Goal: Task Accomplishment & Management: Use online tool/utility

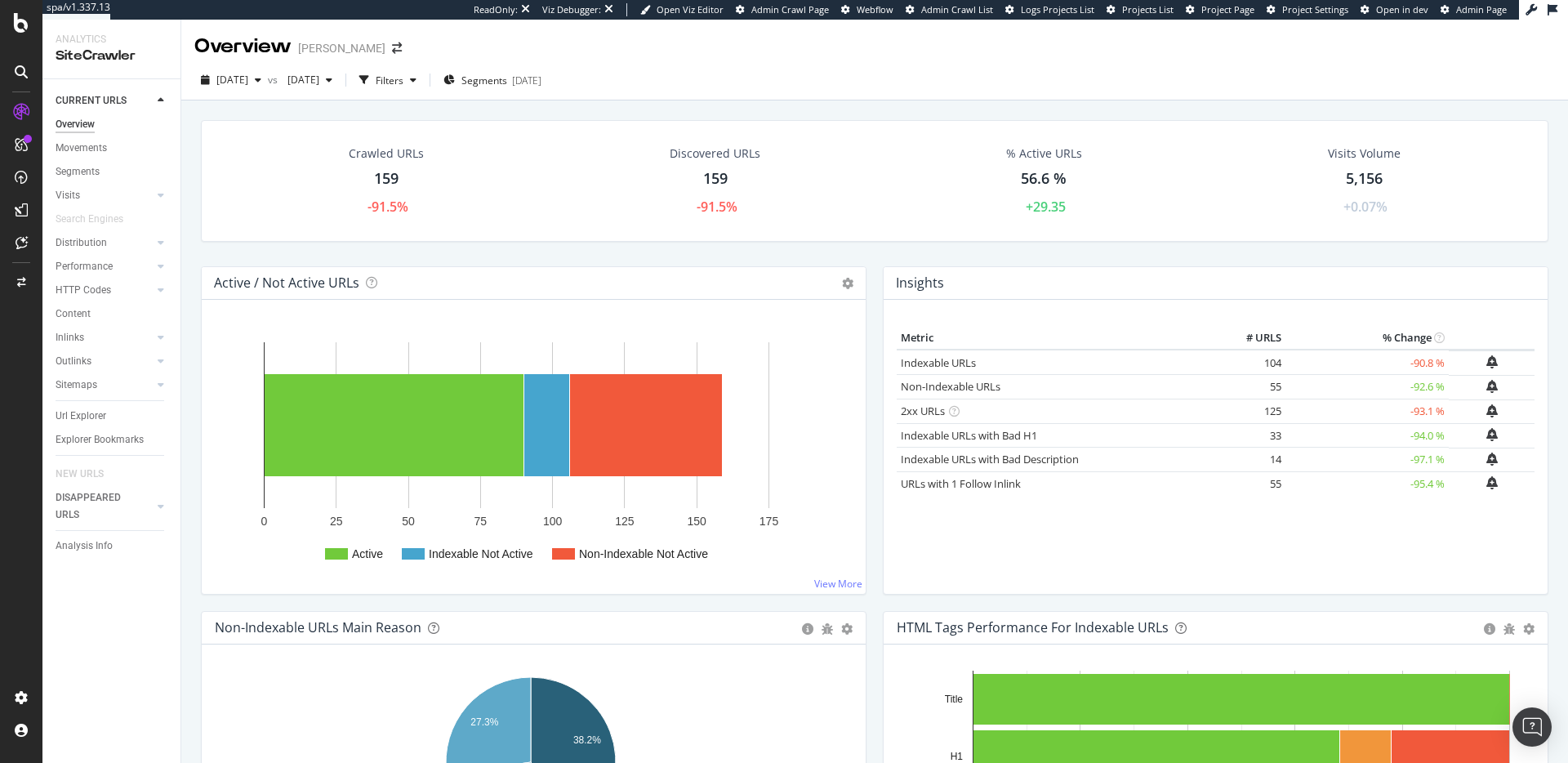
click at [401, 152] on div "Crawled URLs" at bounding box center [386, 154] width 75 height 17
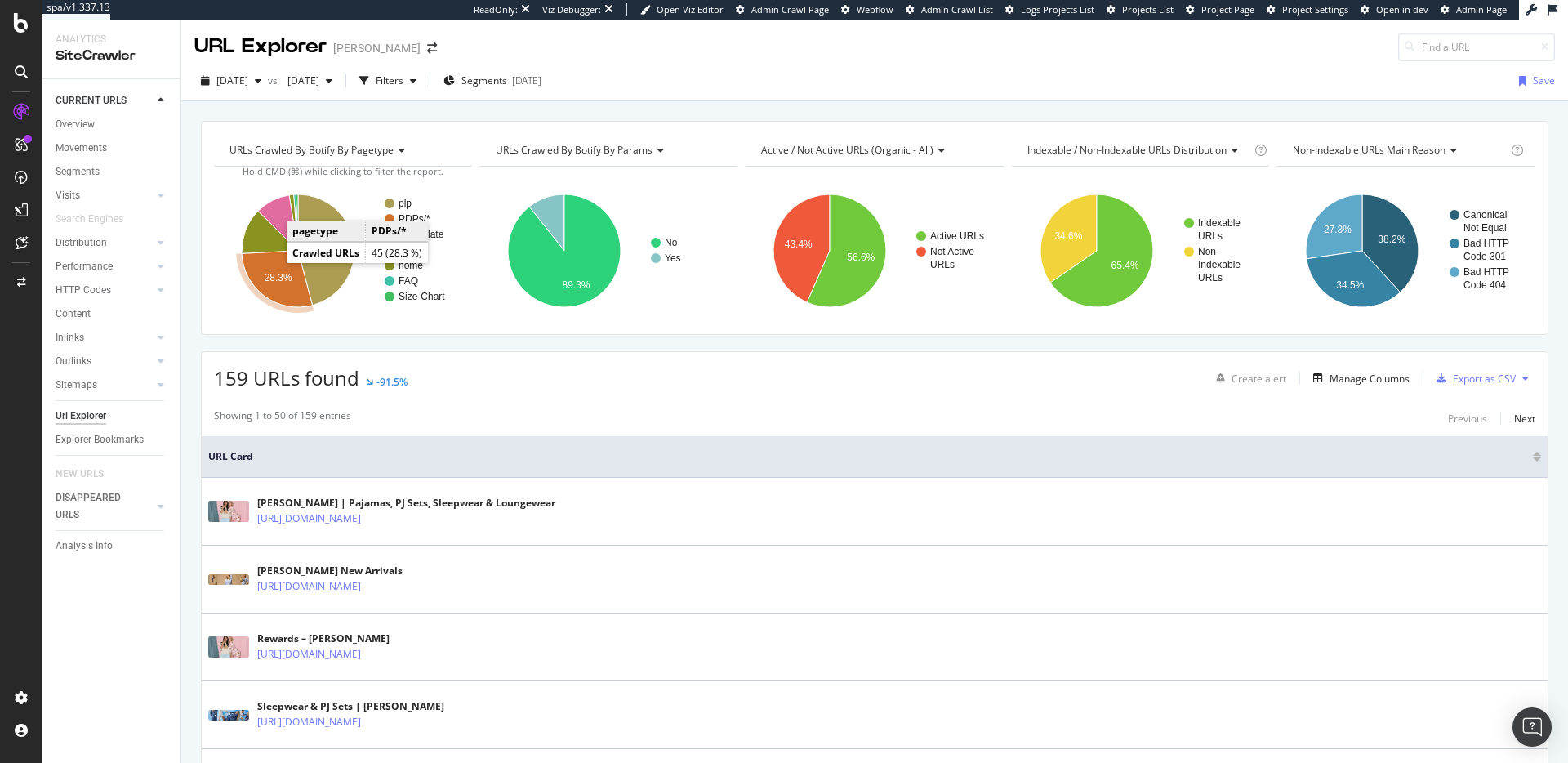
click at [274, 272] on text "28.3%" at bounding box center [278, 278] width 28 height 12
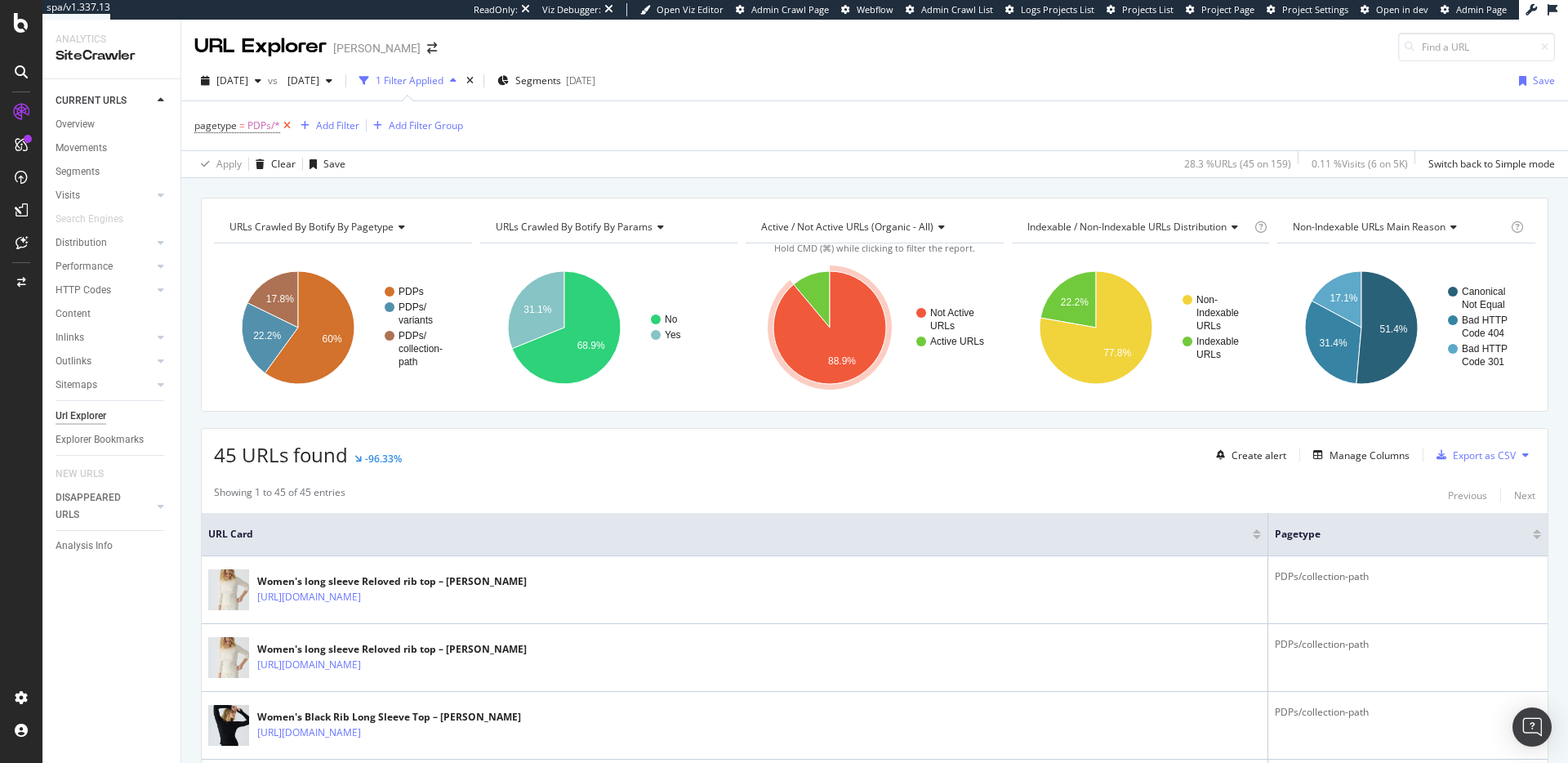
click at [287, 123] on icon at bounding box center [287, 126] width 14 height 17
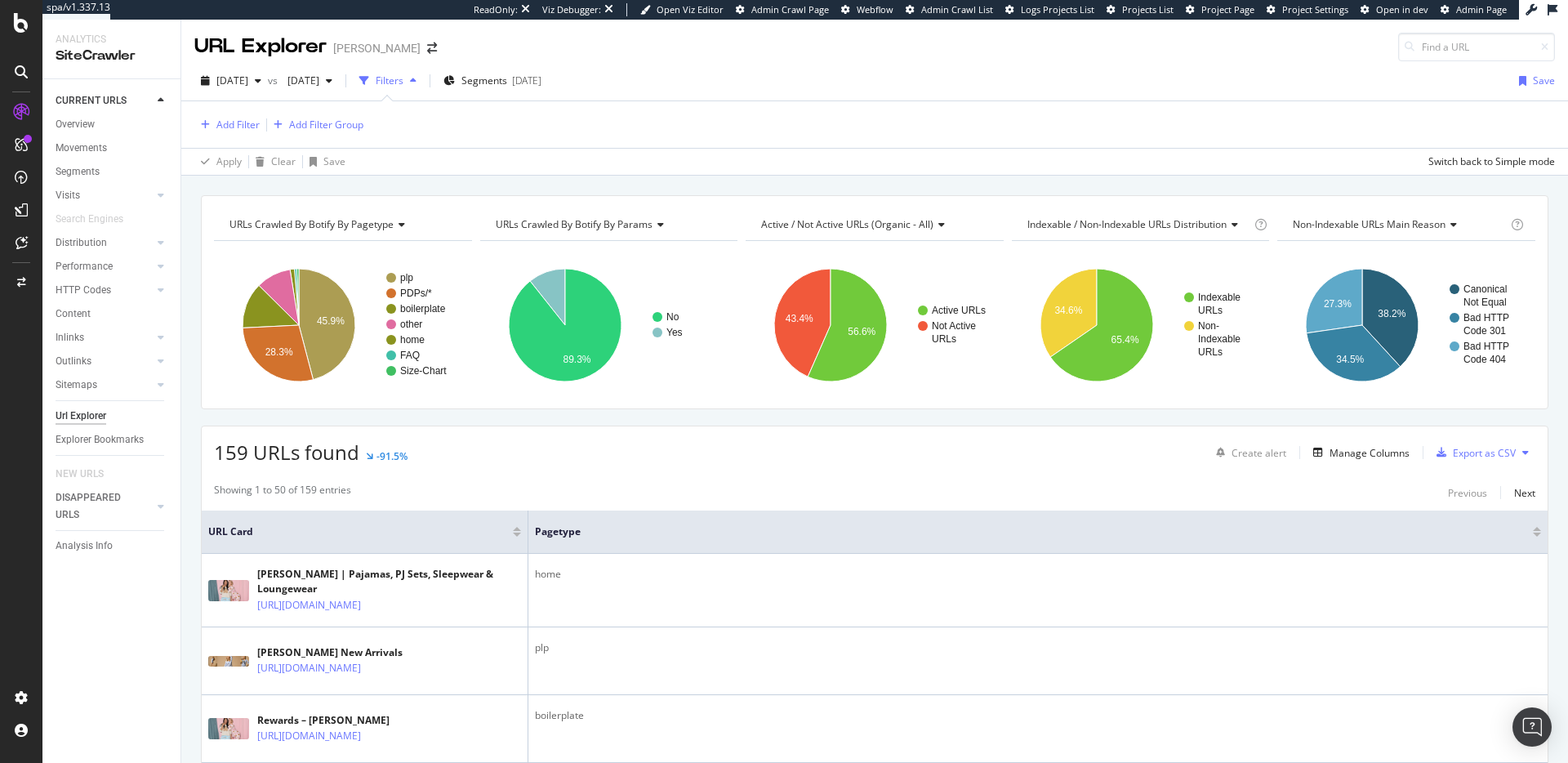
click at [608, 219] on span "URLs Crawled By Botify By params" at bounding box center [573, 224] width 157 height 14
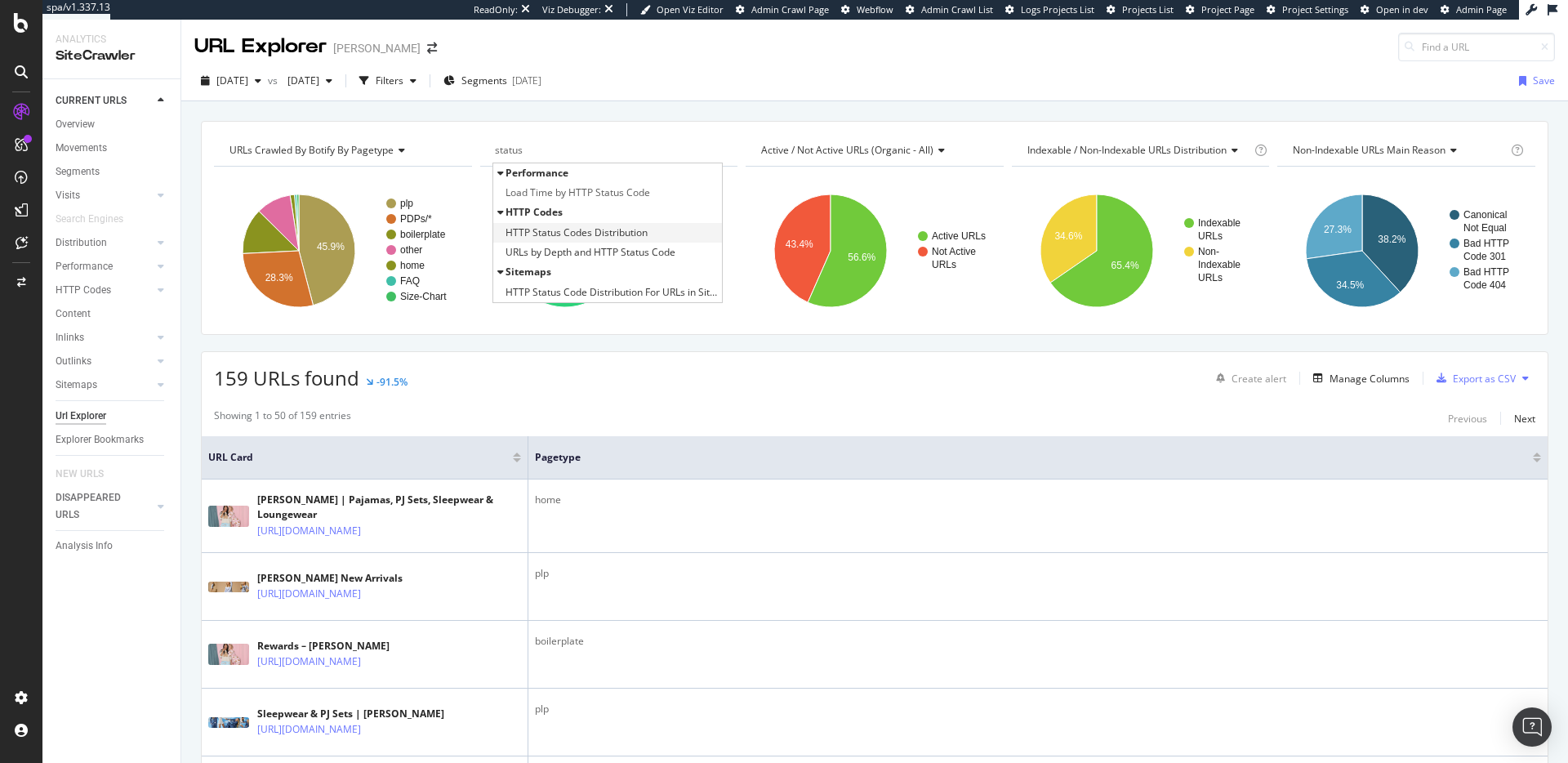
type input "status"
click at [613, 230] on span "HTTP Status Codes Distribution" at bounding box center [577, 233] width 142 height 17
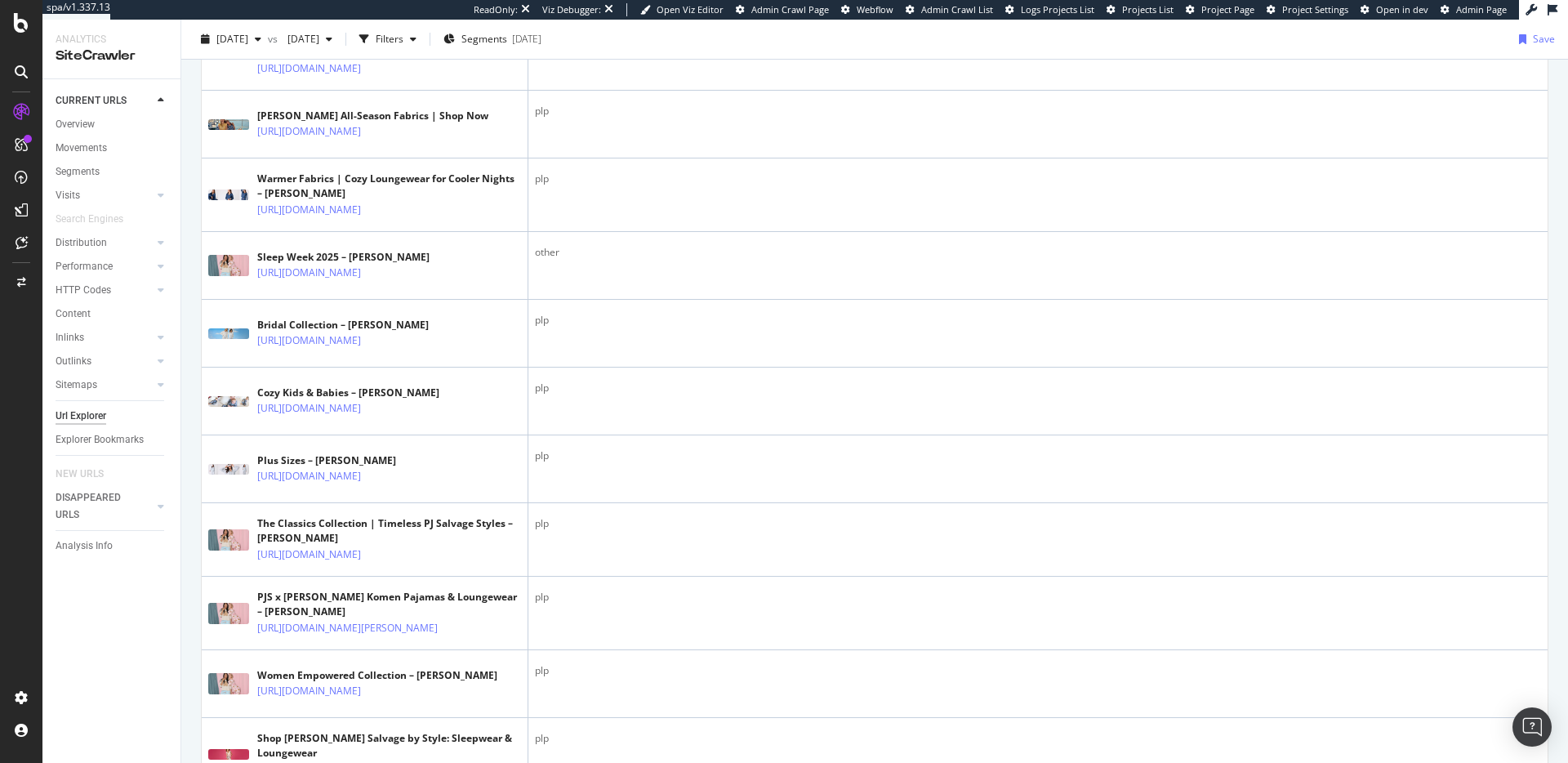
scroll to position [3776, 0]
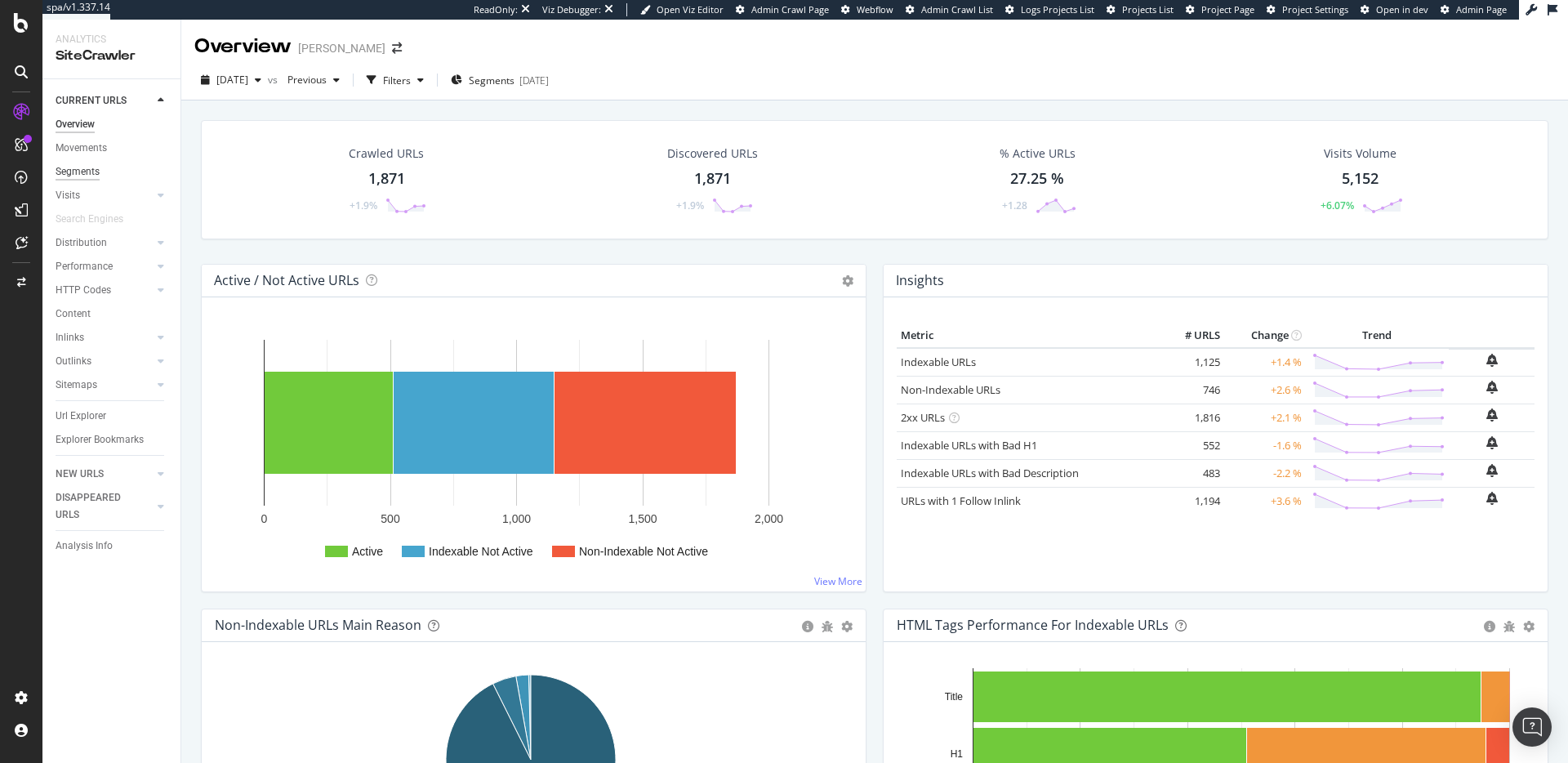
click at [80, 172] on div "Segments" at bounding box center [77, 172] width 44 height 17
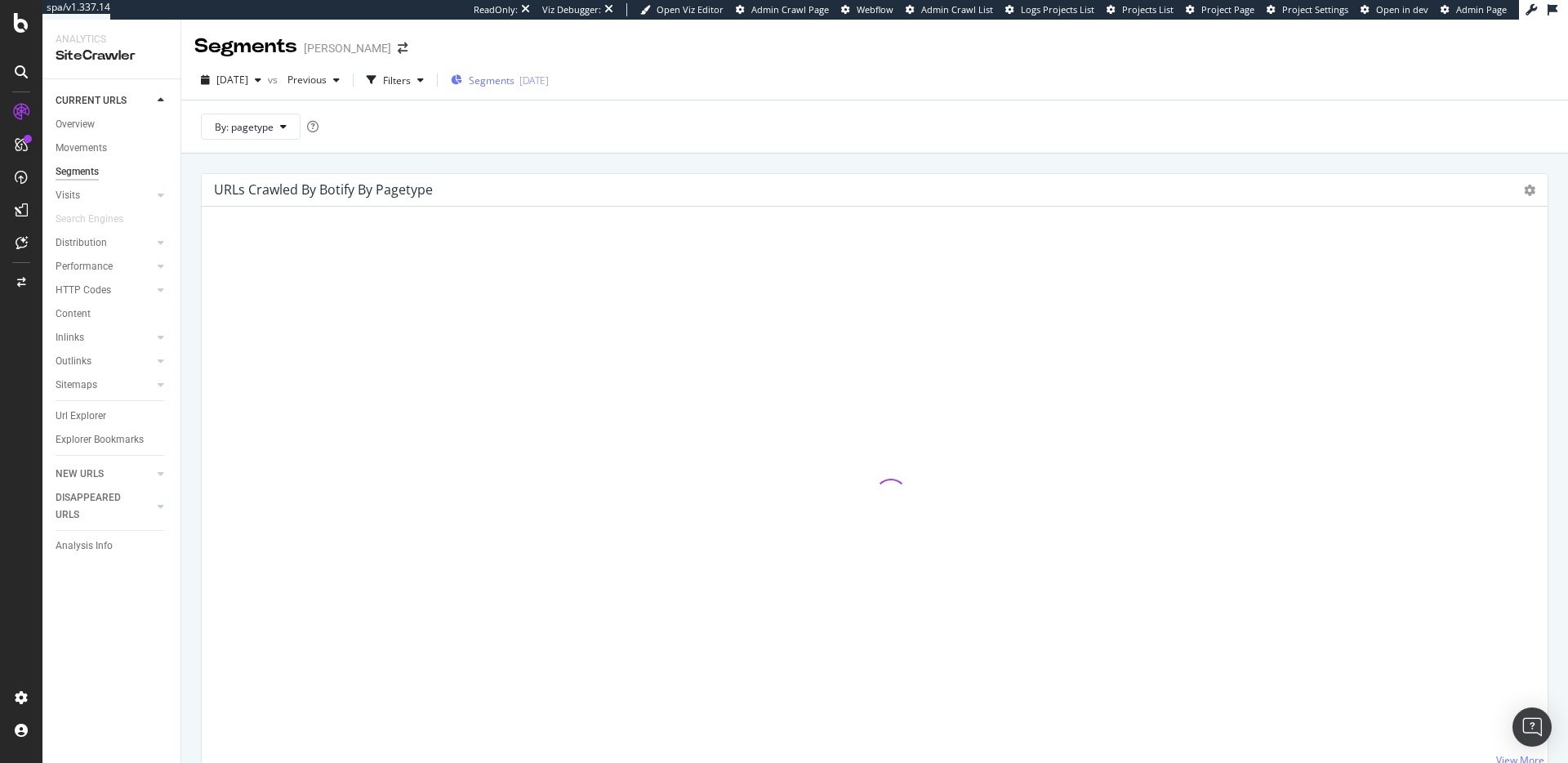
click at [548, 82] on div "2025-01-29" at bounding box center [533, 80] width 29 height 14
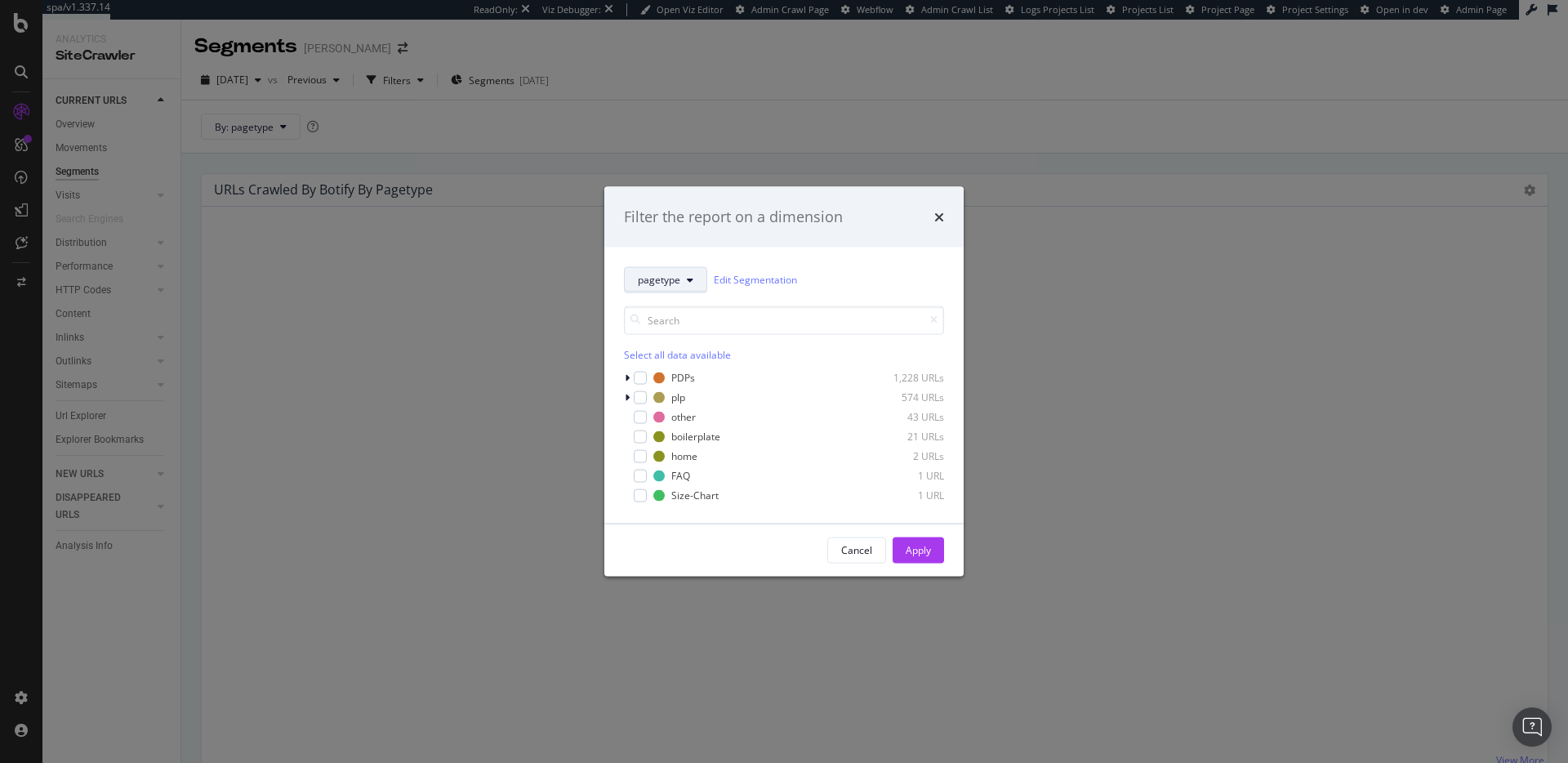
click at [680, 276] on span "pagetype" at bounding box center [659, 280] width 43 height 14
click at [688, 108] on div "Filter the report on a dimension pagetype Edit Segmentation Select all data ava…" at bounding box center [784, 381] width 1568 height 763
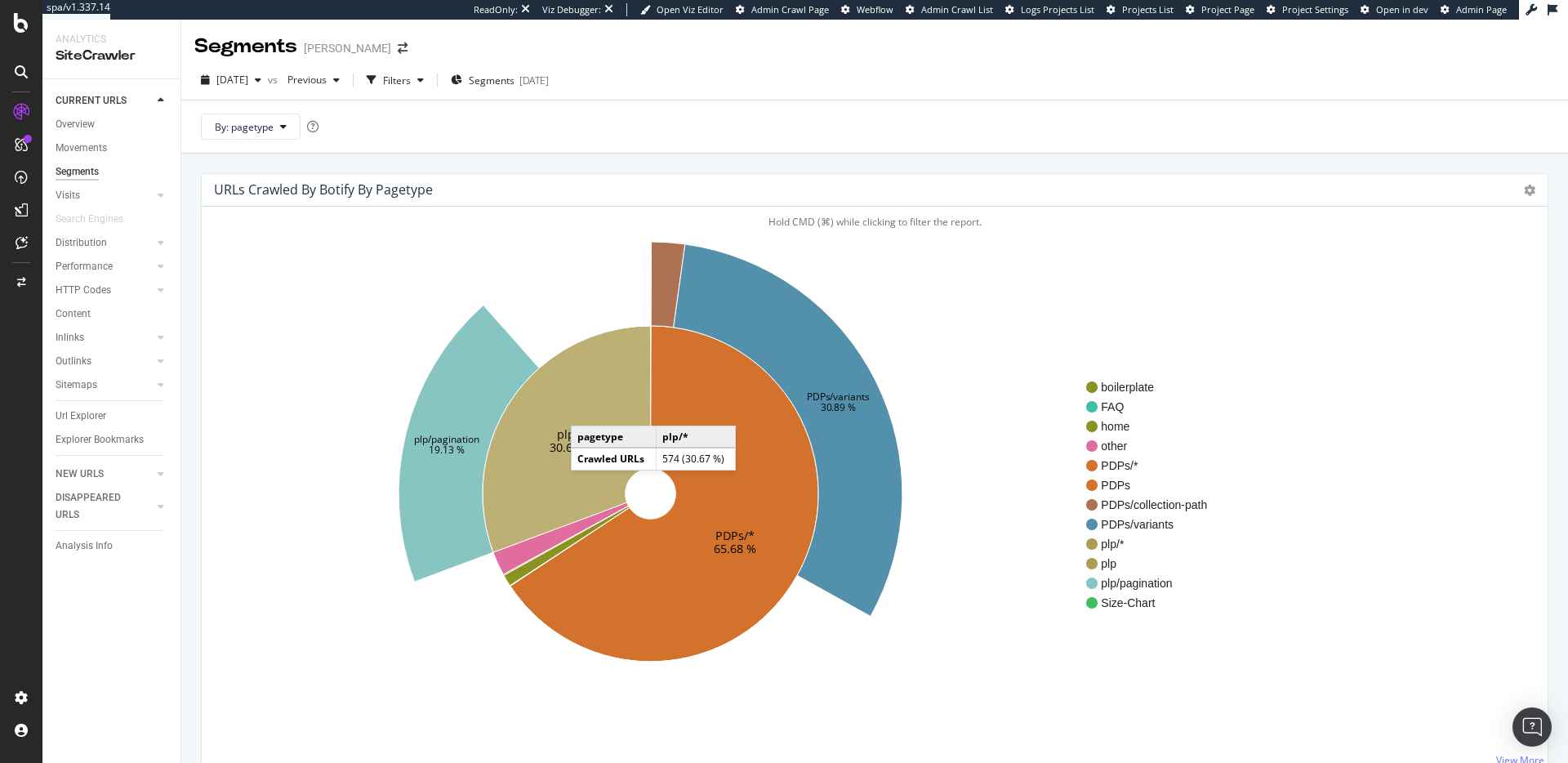
click at [587, 410] on icon at bounding box center [566, 439] width 168 height 227
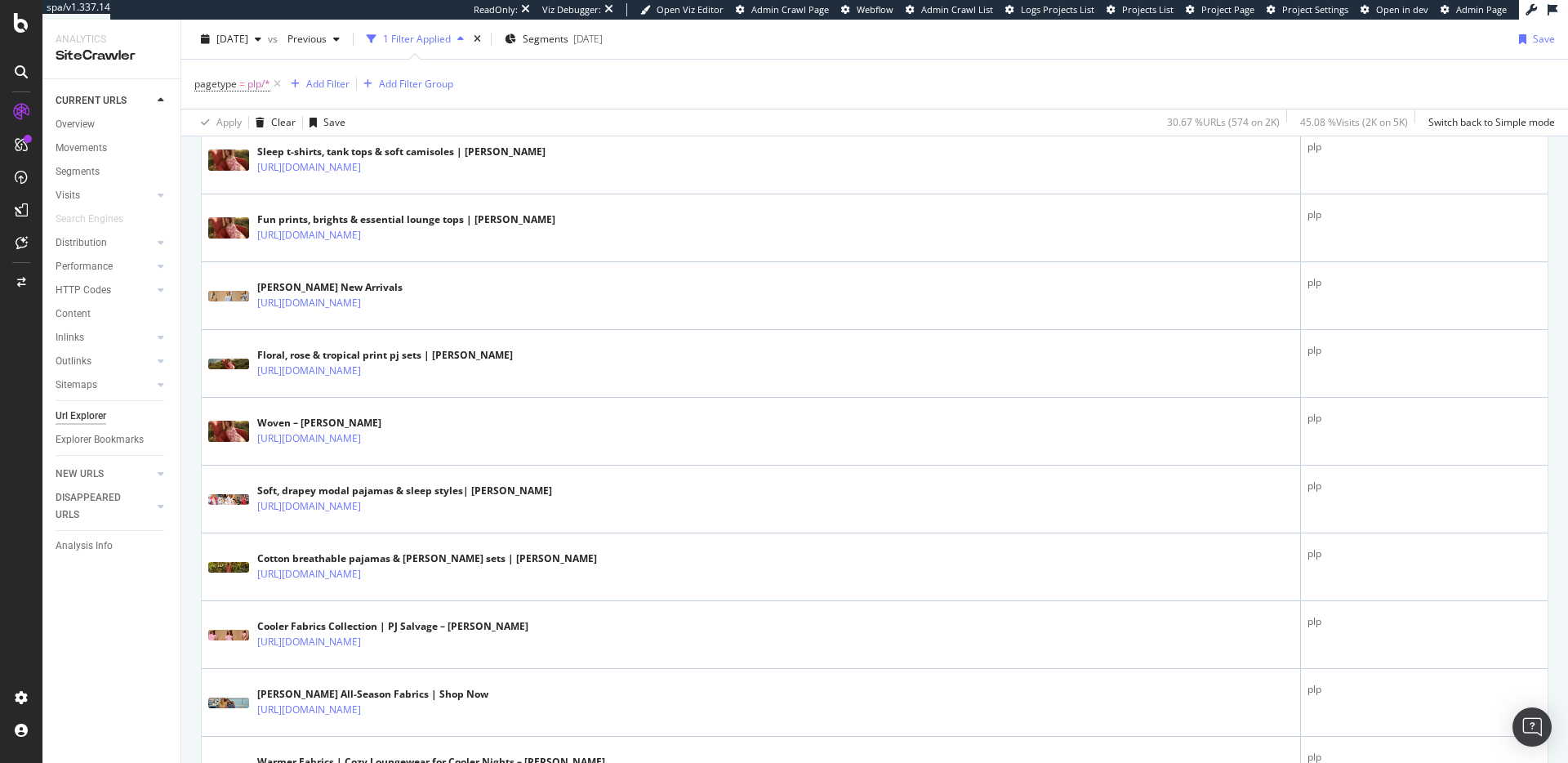
scroll to position [773, 0]
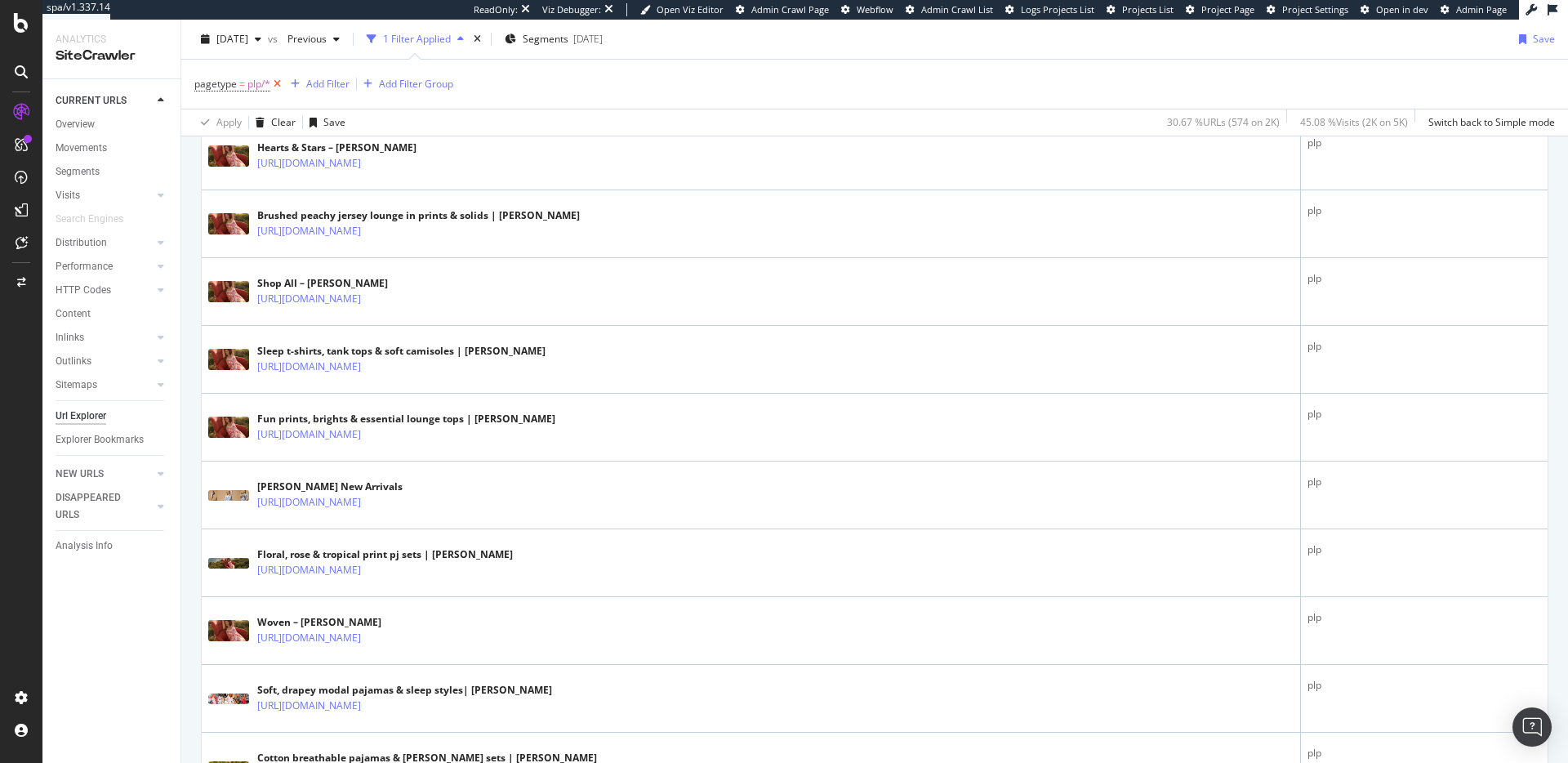
click at [280, 85] on icon at bounding box center [277, 85] width 14 height 17
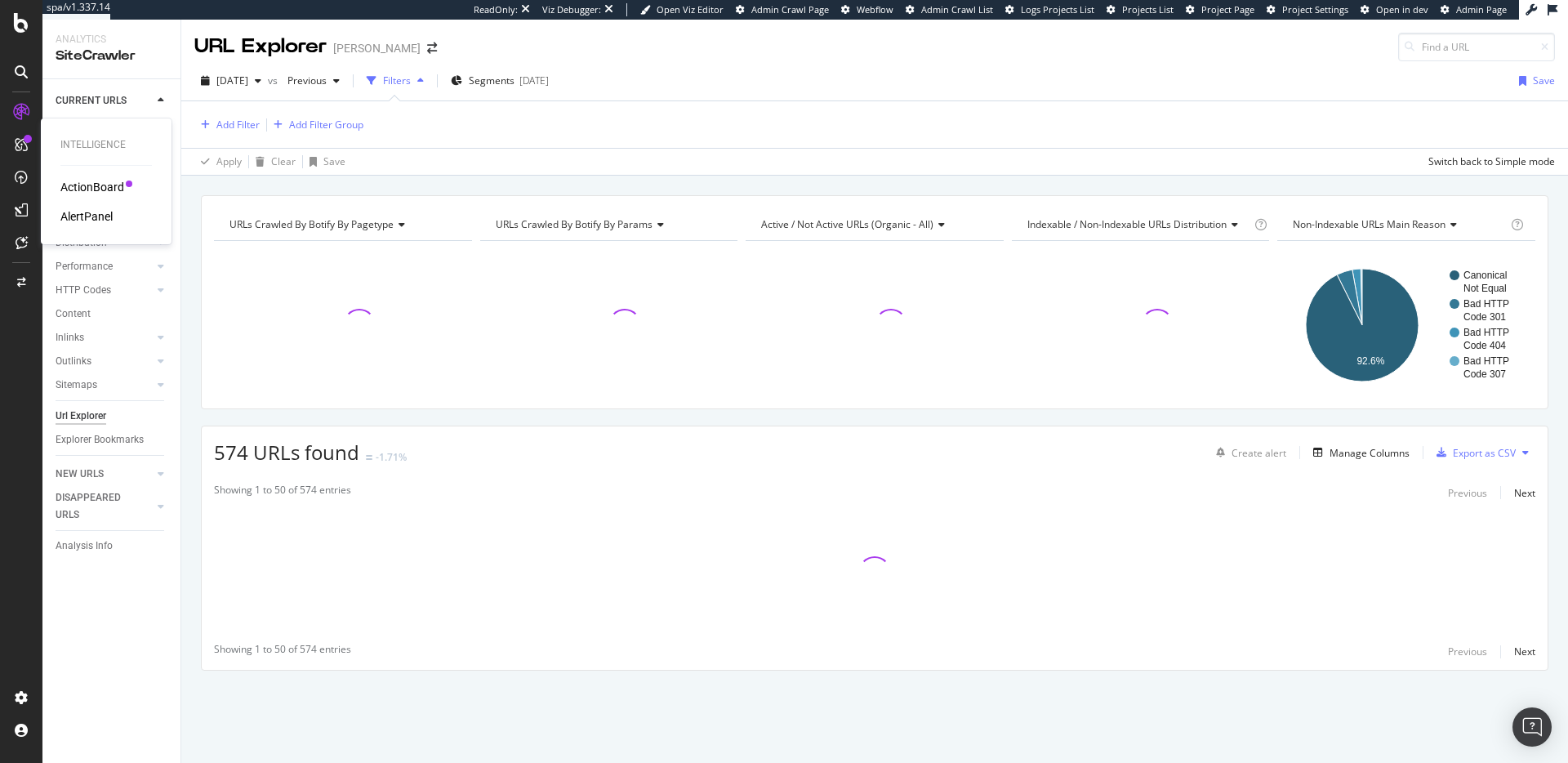
click at [86, 187] on div "ActionBoard" at bounding box center [92, 188] width 64 height 17
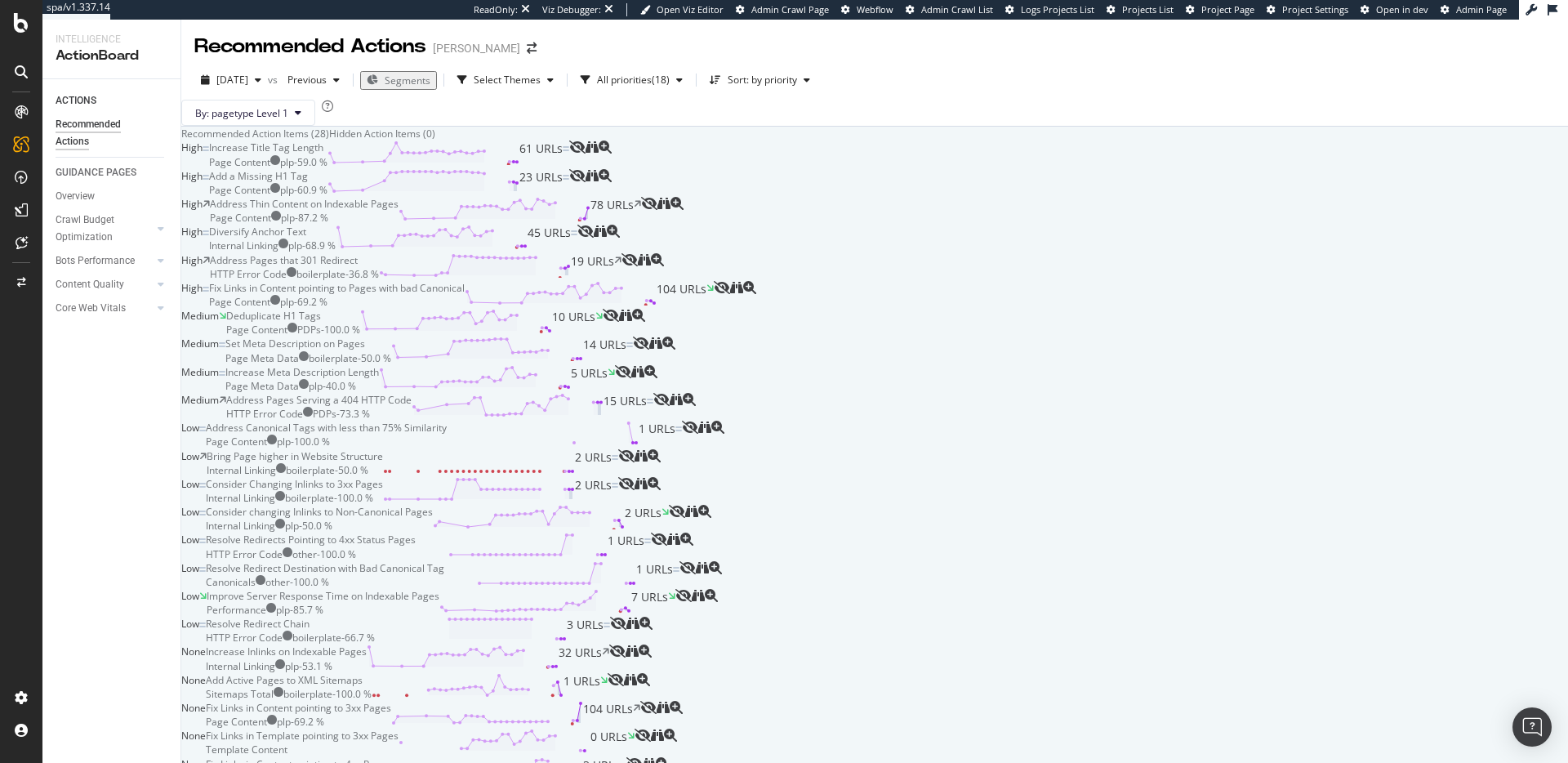
click at [308, 183] on div "Add a Missing H1 Tag" at bounding box center [259, 176] width 99 height 14
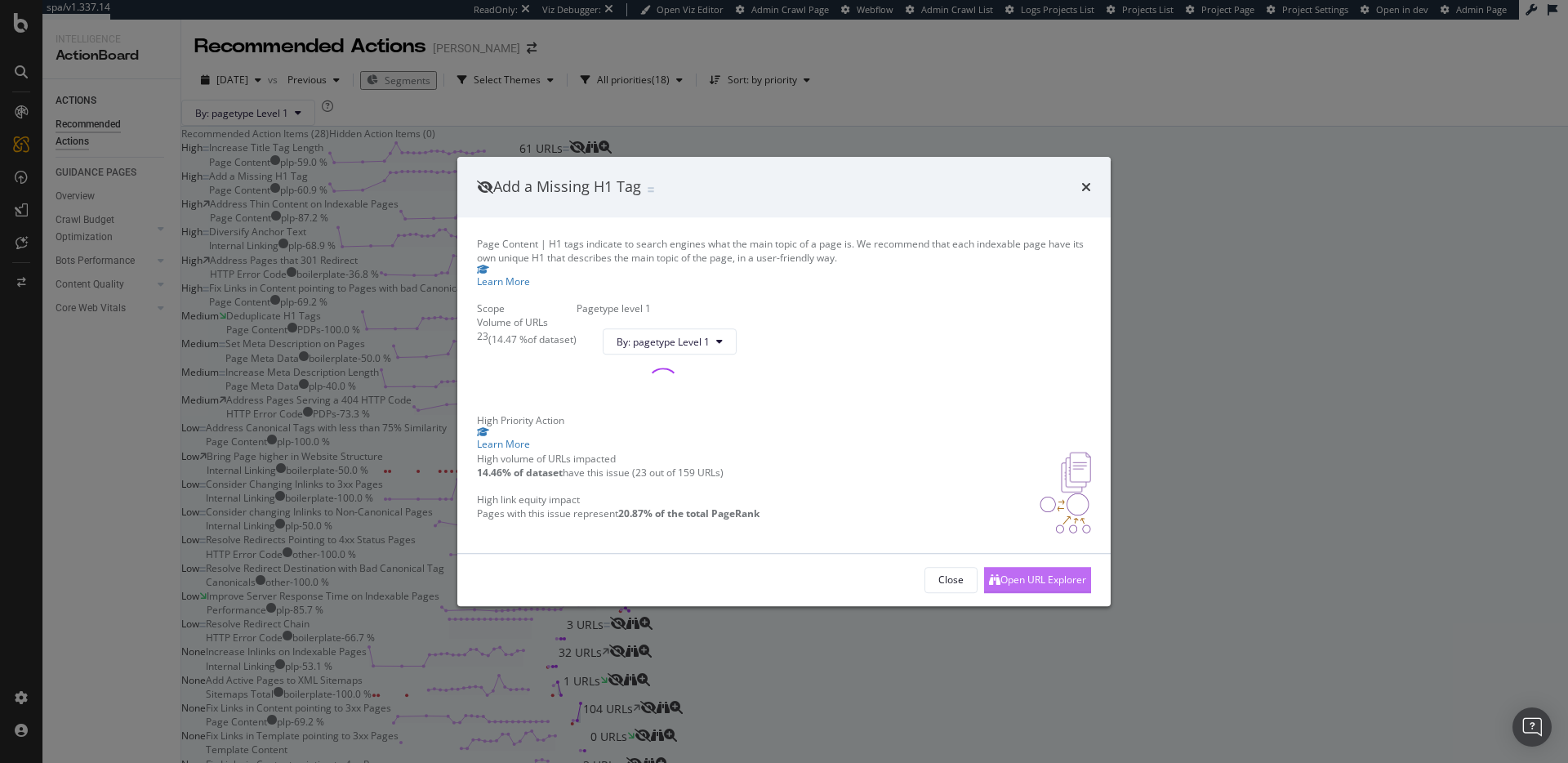
click at [1051, 586] on div "Open URL Explorer" at bounding box center [1043, 580] width 85 height 14
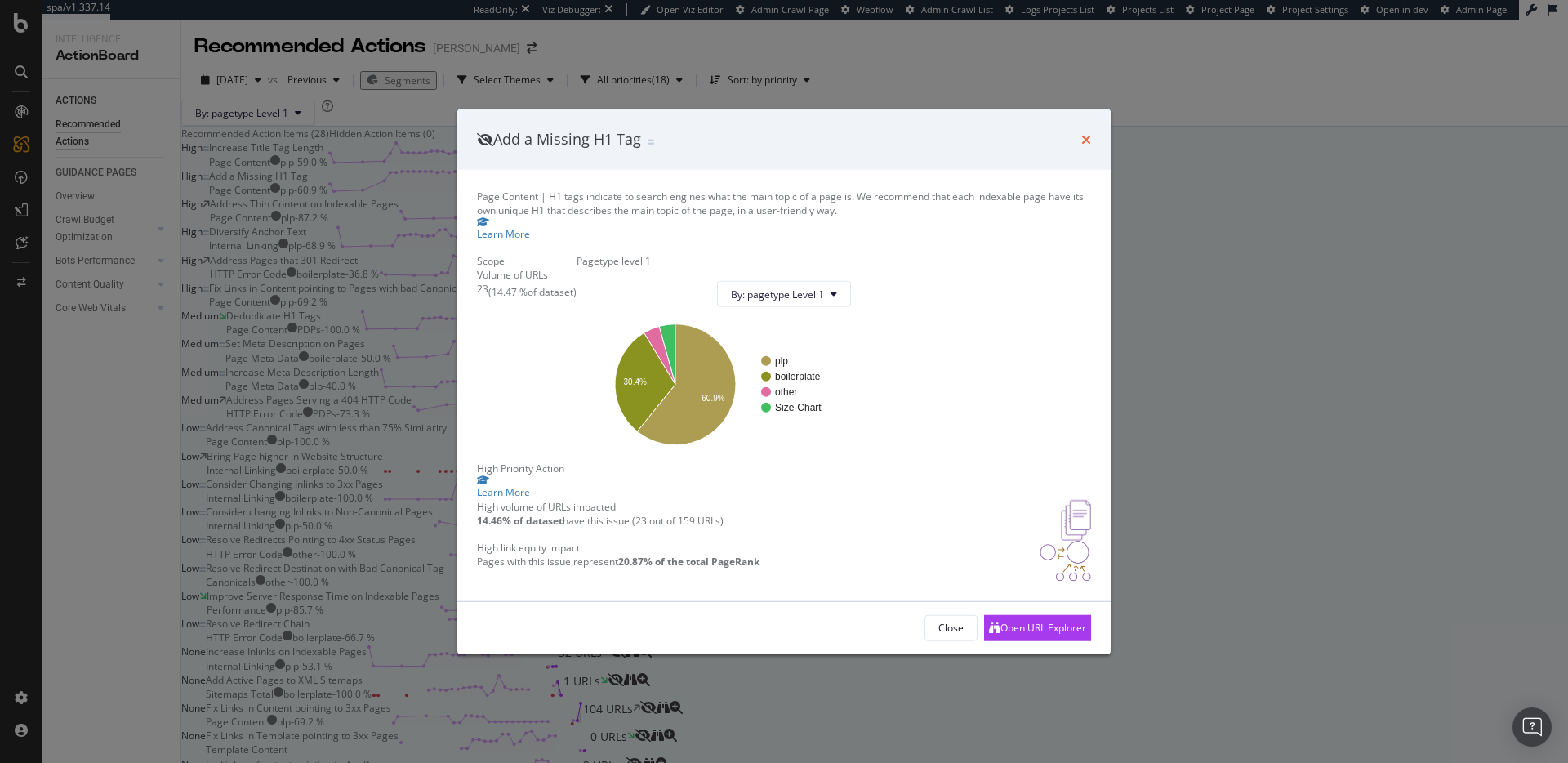
click at [1087, 133] on icon "times" at bounding box center [1086, 140] width 10 height 13
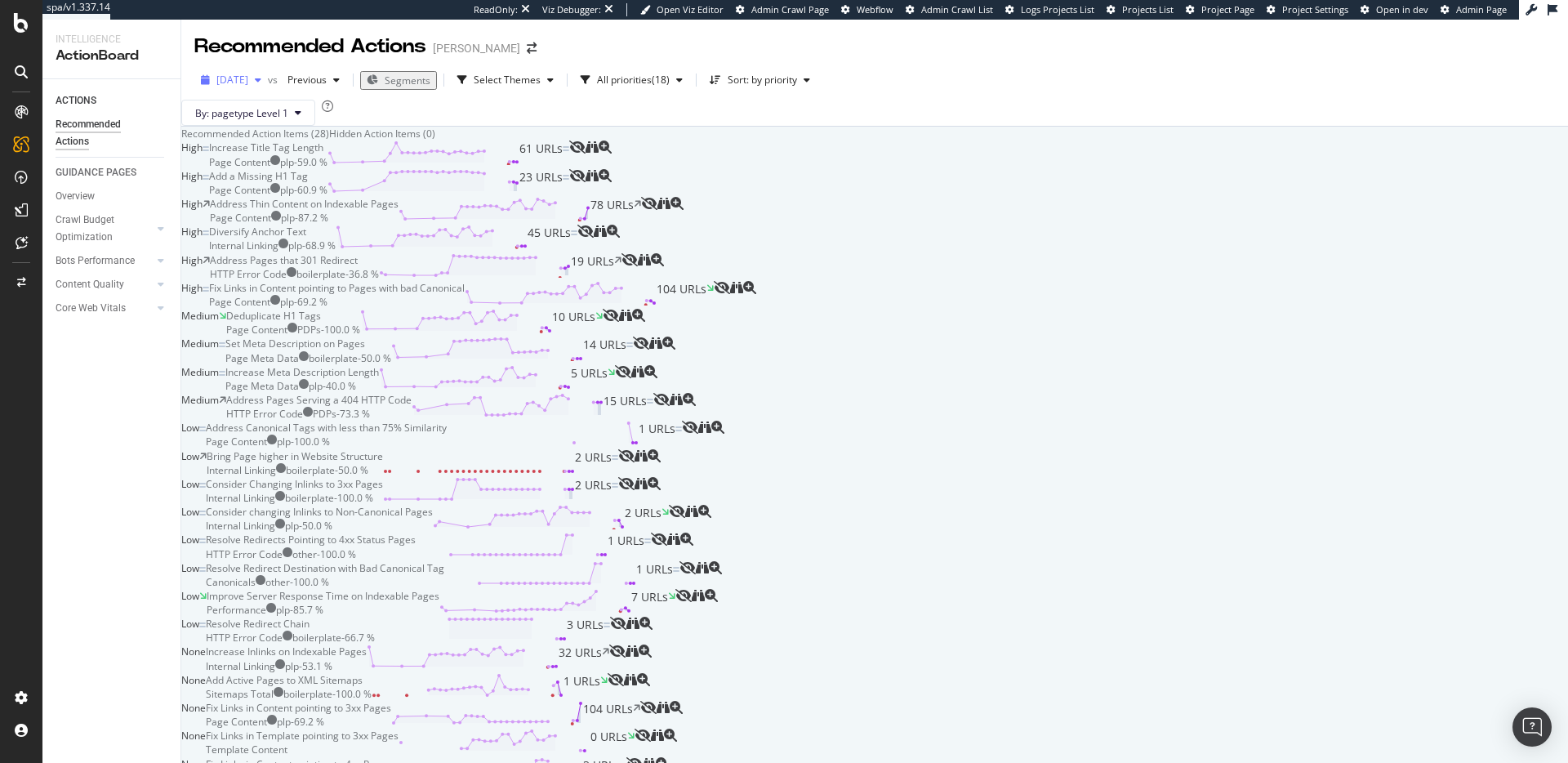
click at [249, 85] on span "2025 Sep. 4th" at bounding box center [232, 80] width 32 height 14
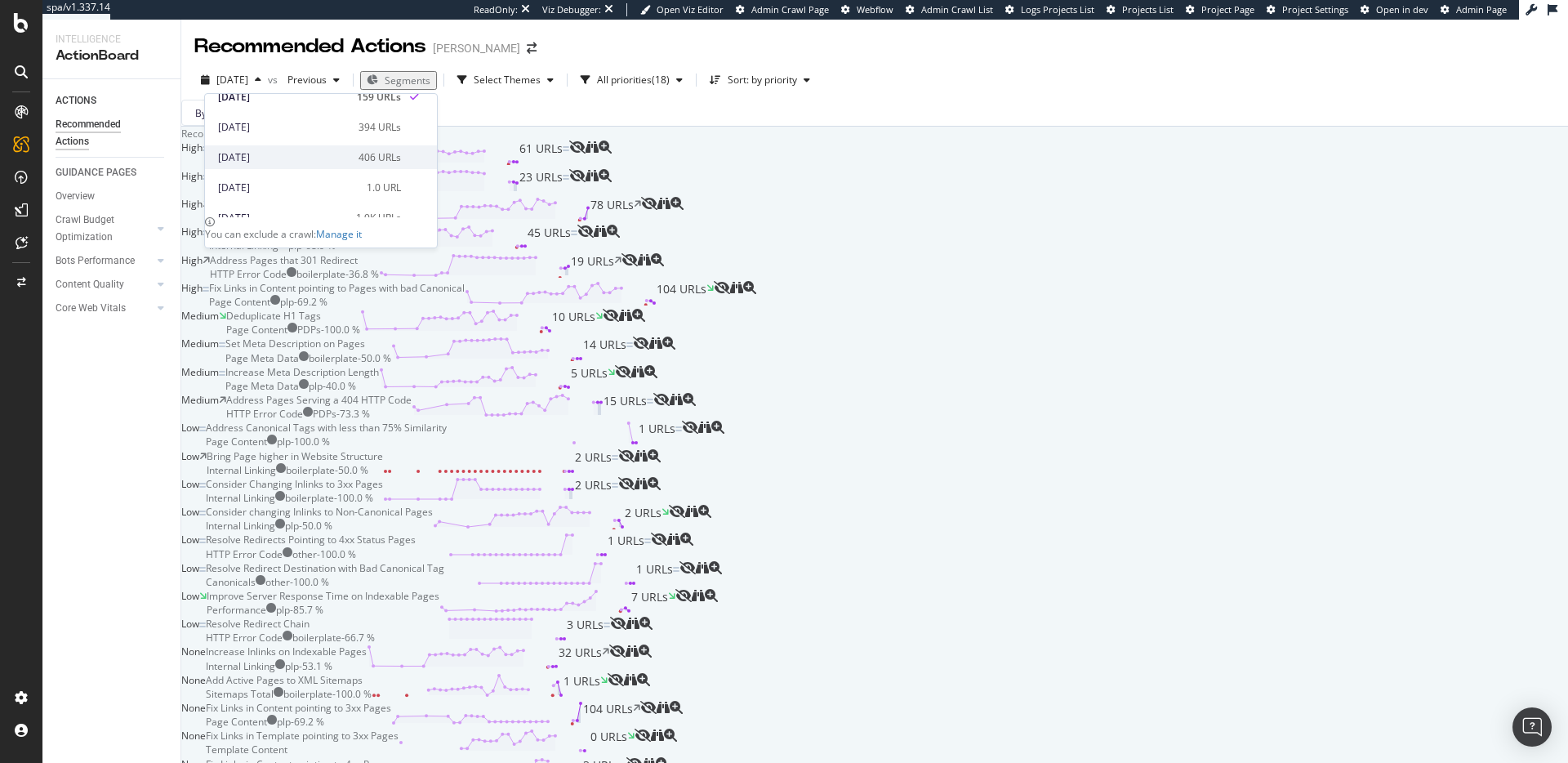
scroll to position [63, 0]
click at [275, 184] on div "2025 Jul. 27th 1.9K URLs" at bounding box center [321, 196] width 232 height 23
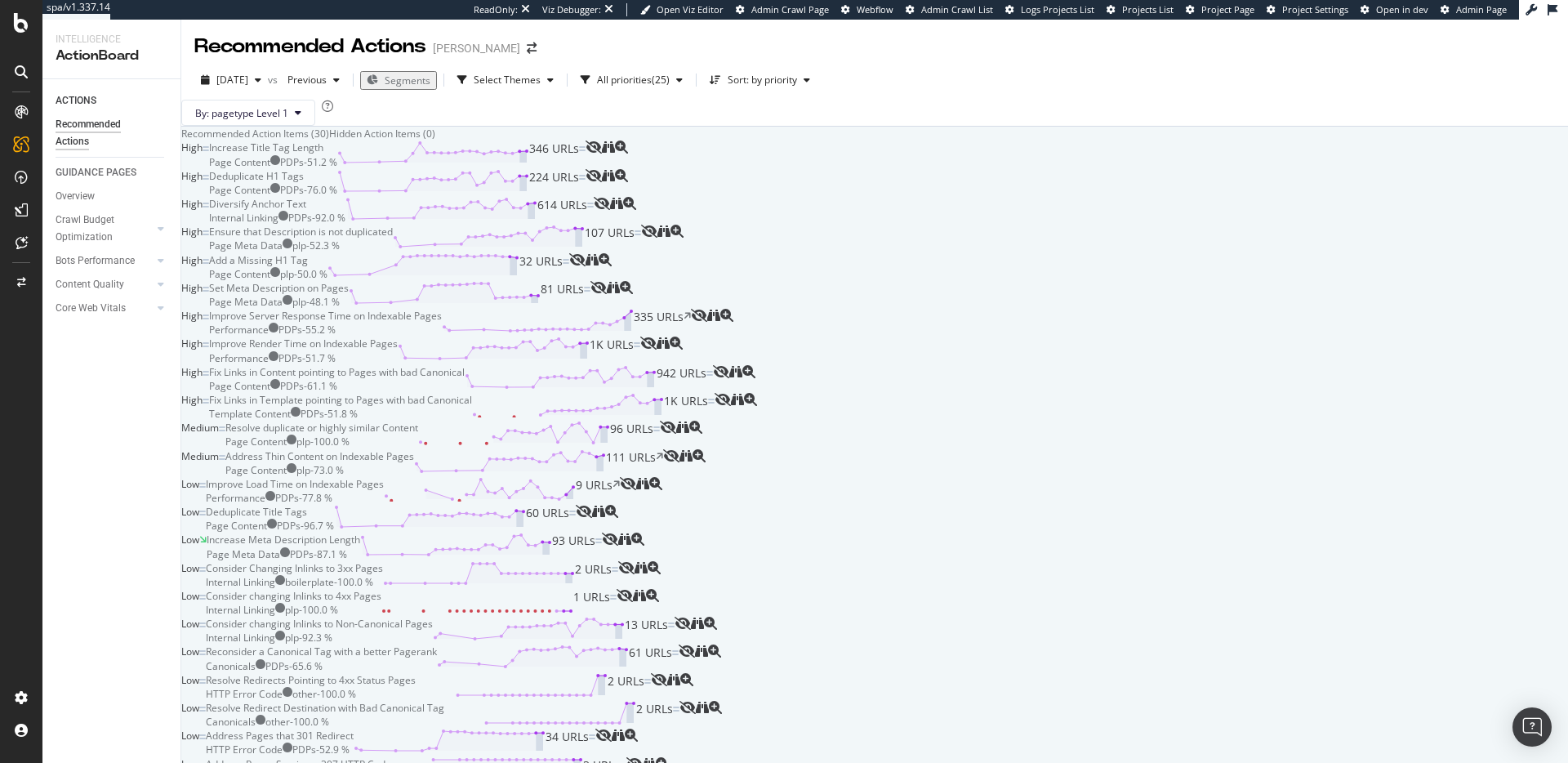
click at [585, 168] on div "Increase Title Tag Length Page Content PDPs - 51.2 % 346 URLs" at bounding box center [398, 154] width 377 height 28
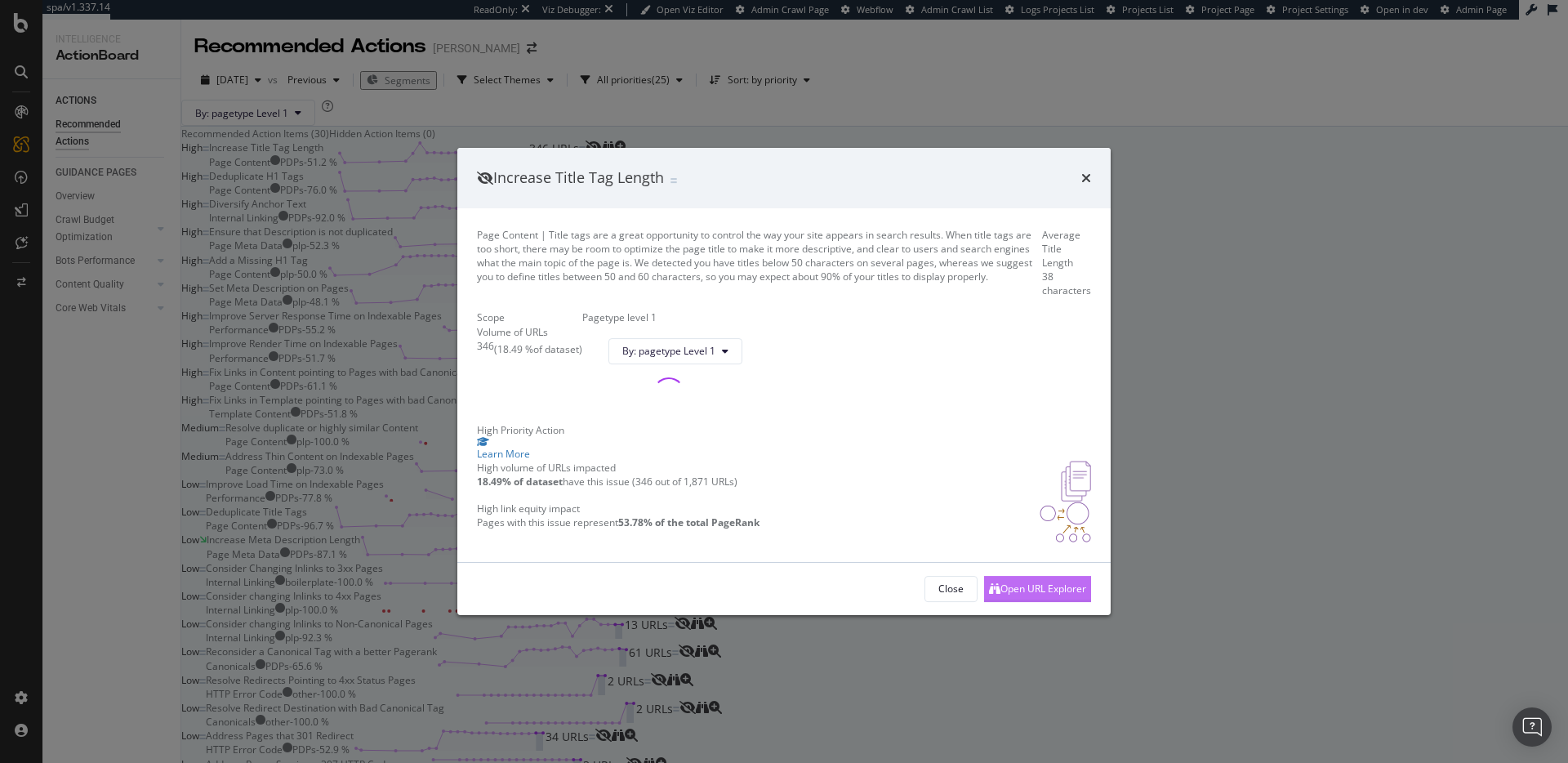
click at [1020, 601] on div "Open URL Explorer" at bounding box center [1037, 589] width 97 height 24
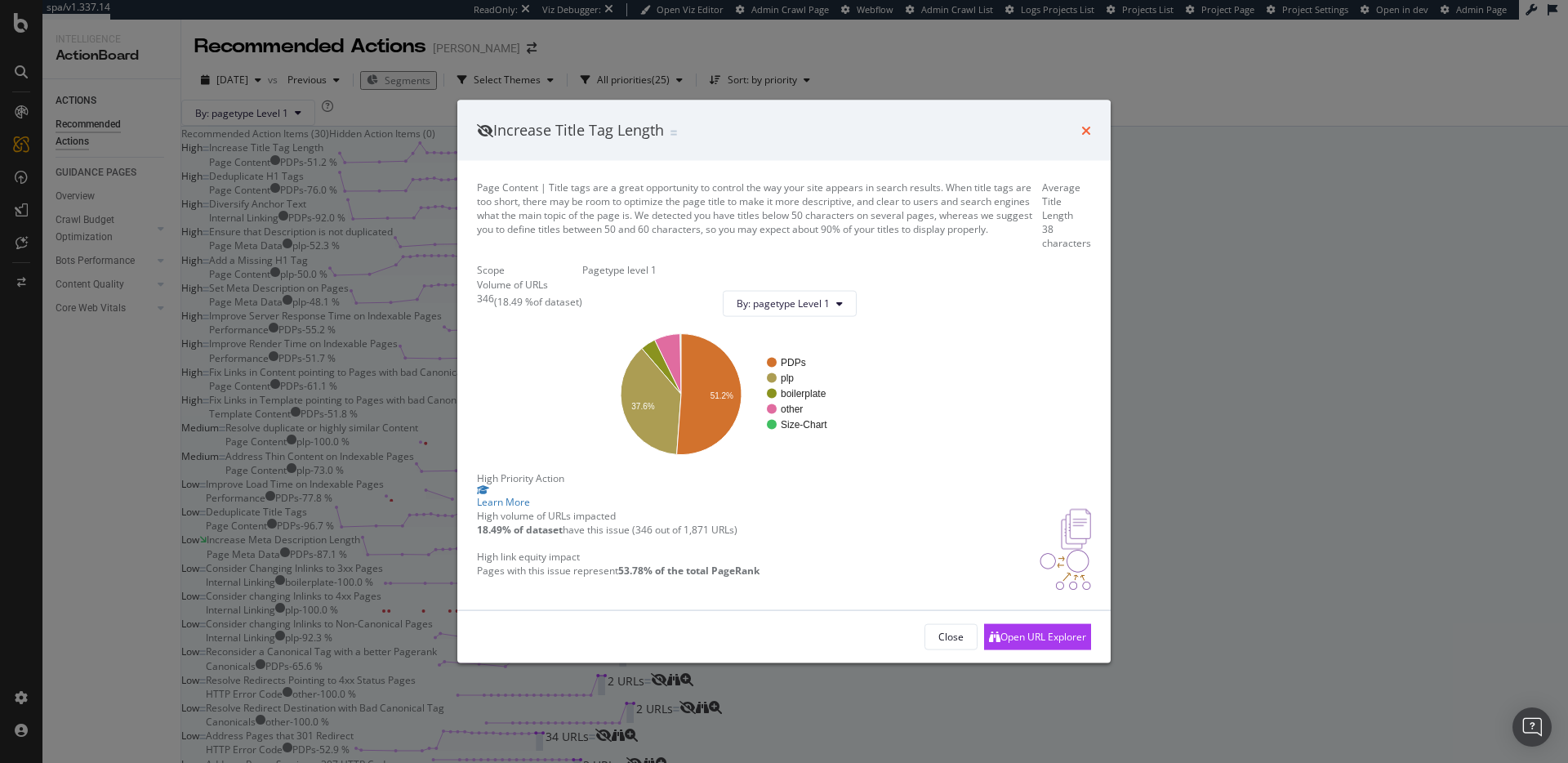
click at [1087, 123] on icon "times" at bounding box center [1086, 130] width 10 height 13
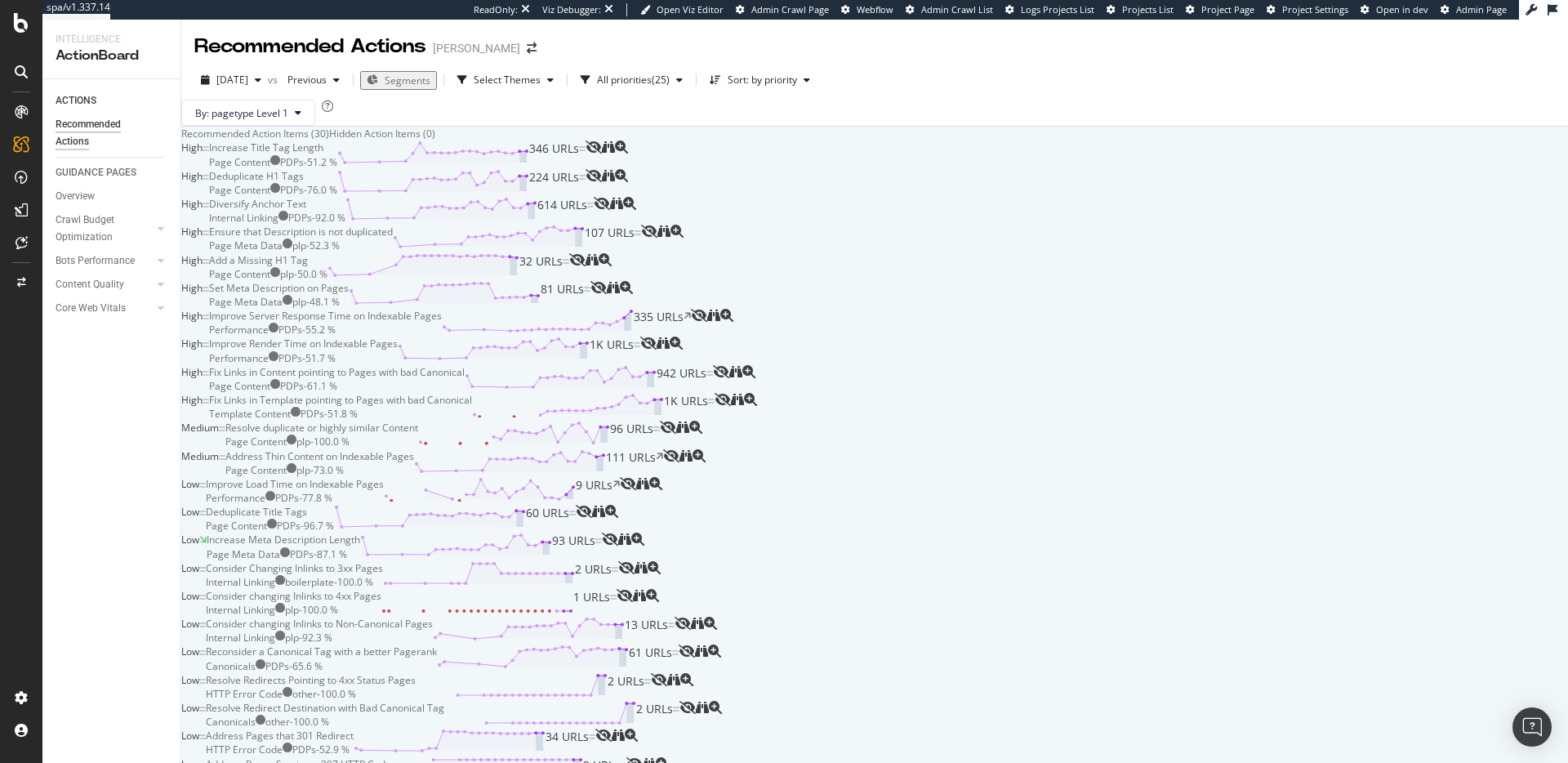
scroll to position [599, 0]
click at [714, 393] on div "Fix Links in Template pointing to Pages with bad Canonical Template Content PDP…" at bounding box center [462, 406] width 506 height 28
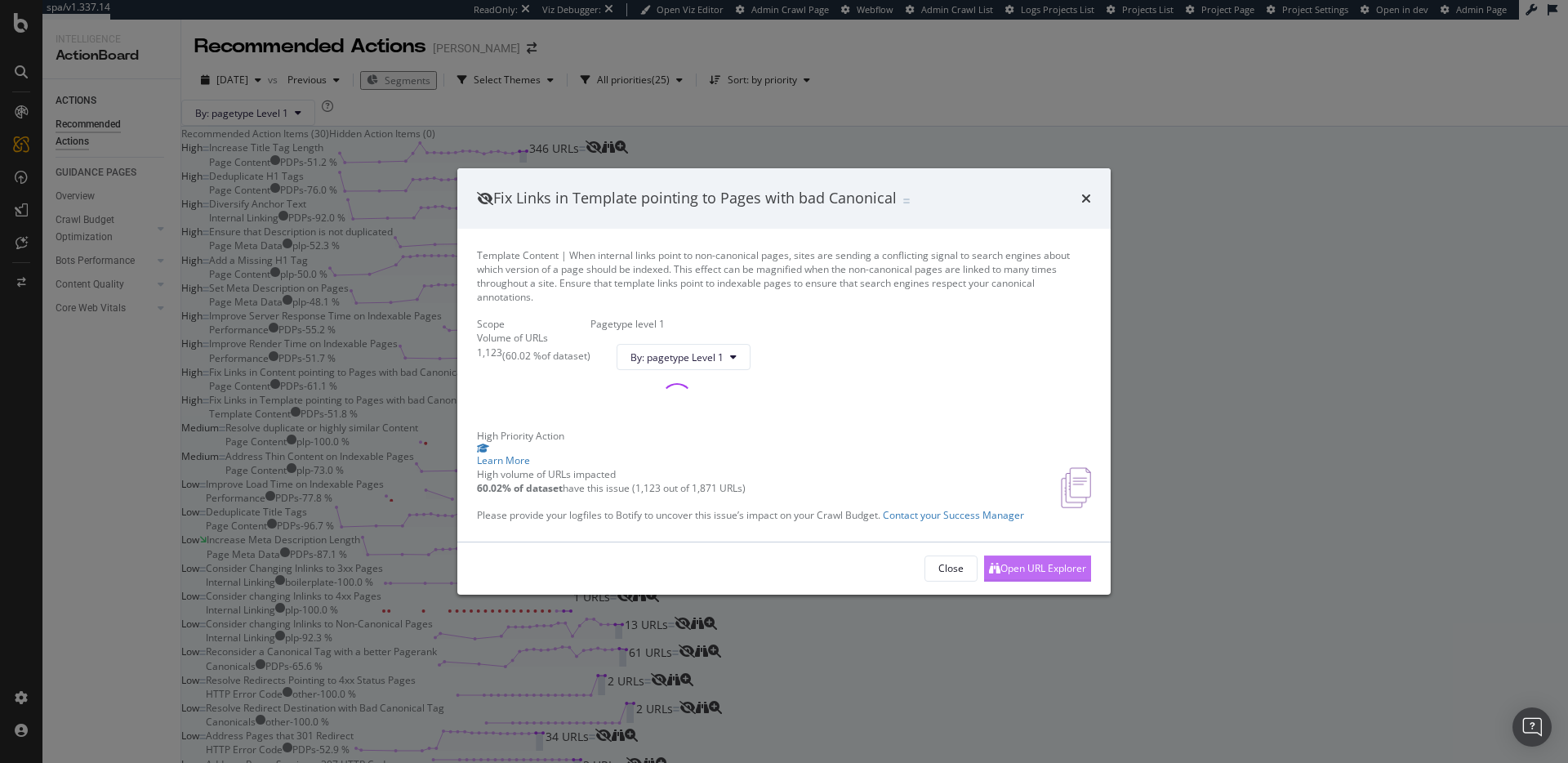
click at [1010, 595] on div "Close Open URL Explorer" at bounding box center [784, 569] width 653 height 52
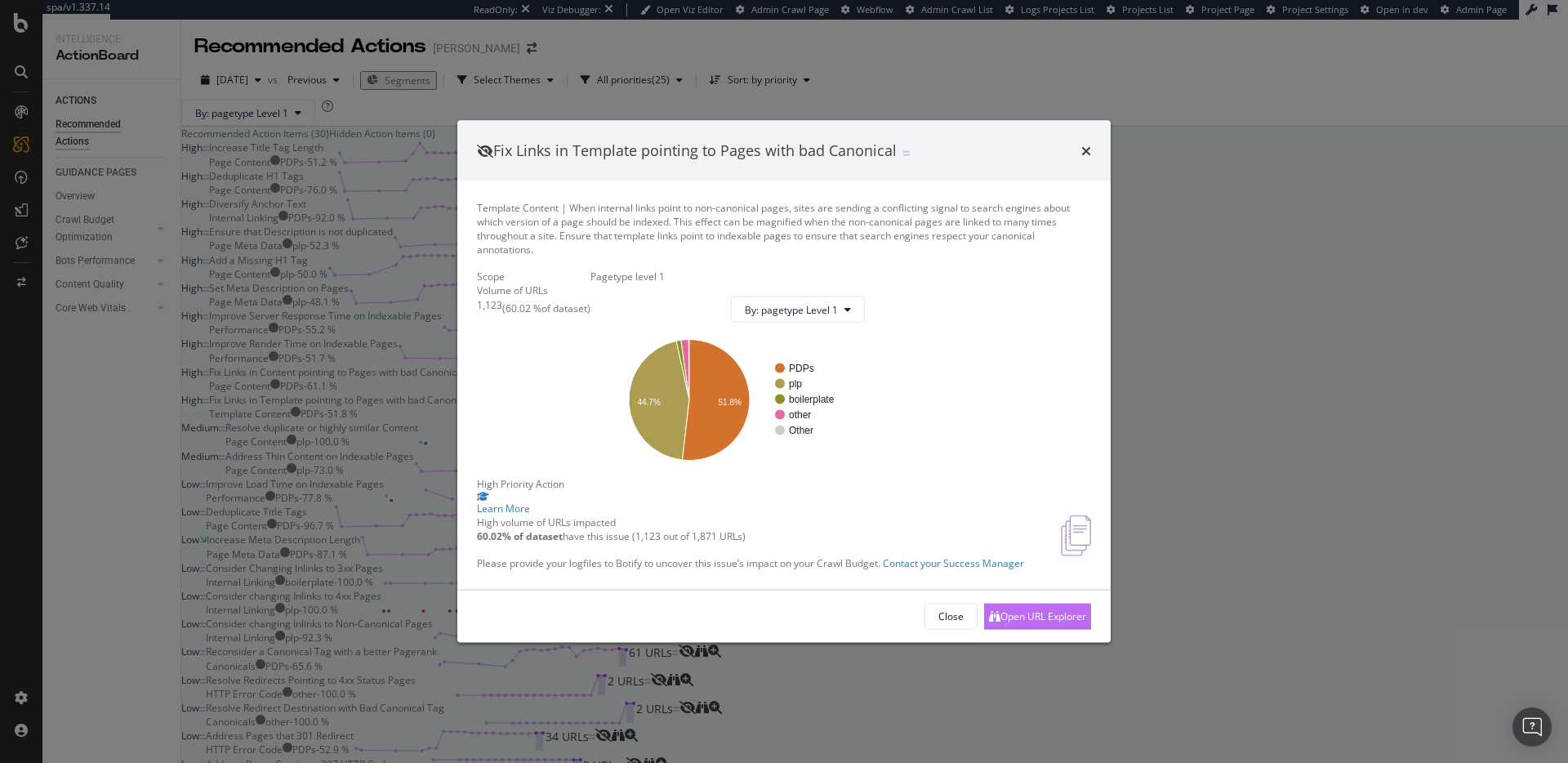
click at [1039, 628] on div "Open URL Explorer" at bounding box center [1037, 616] width 97 height 24
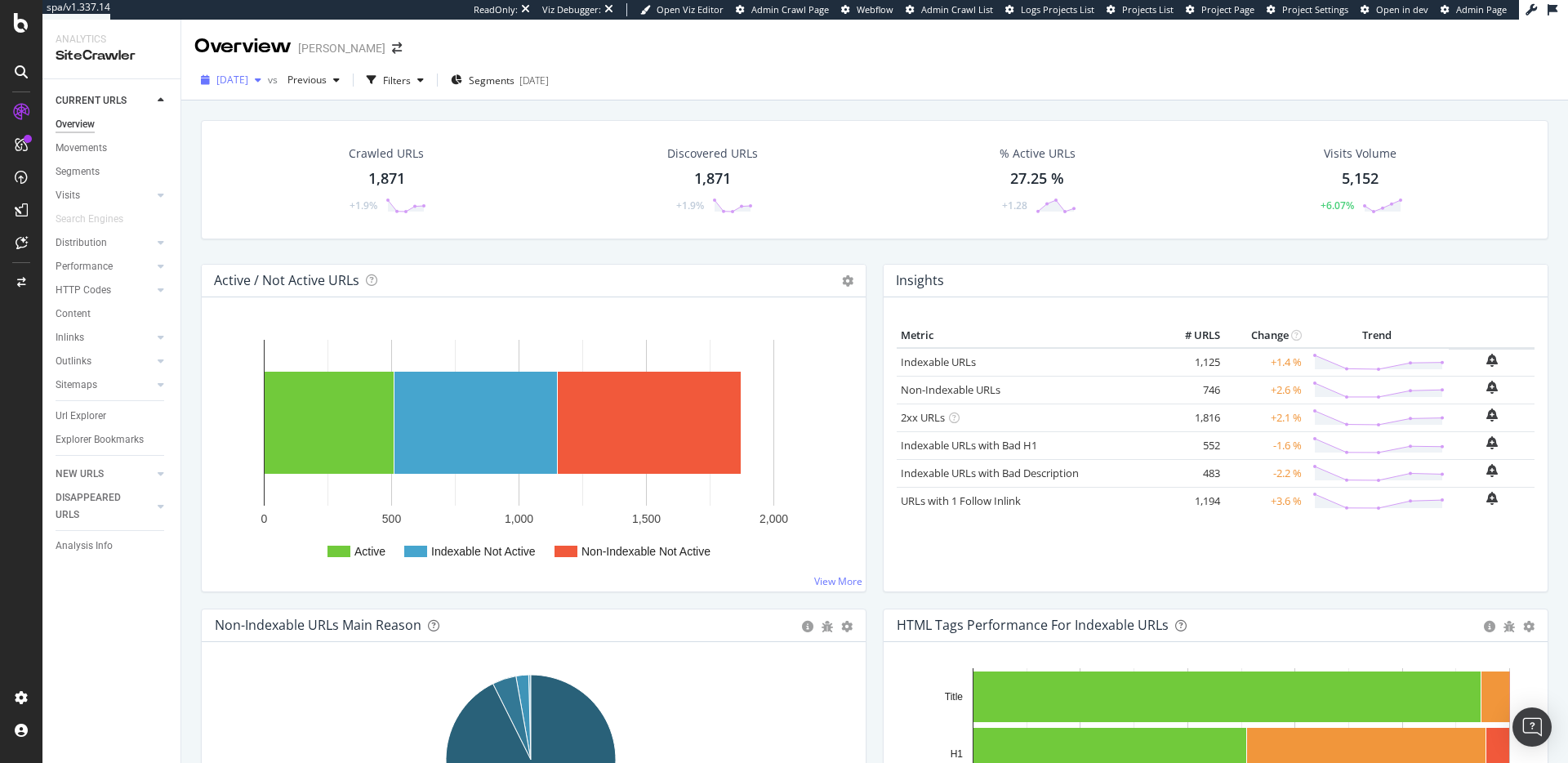
click at [215, 81] on div "button" at bounding box center [205, 80] width 22 height 10
click at [268, 131] on div "[DATE]" at bounding box center [283, 139] width 131 height 15
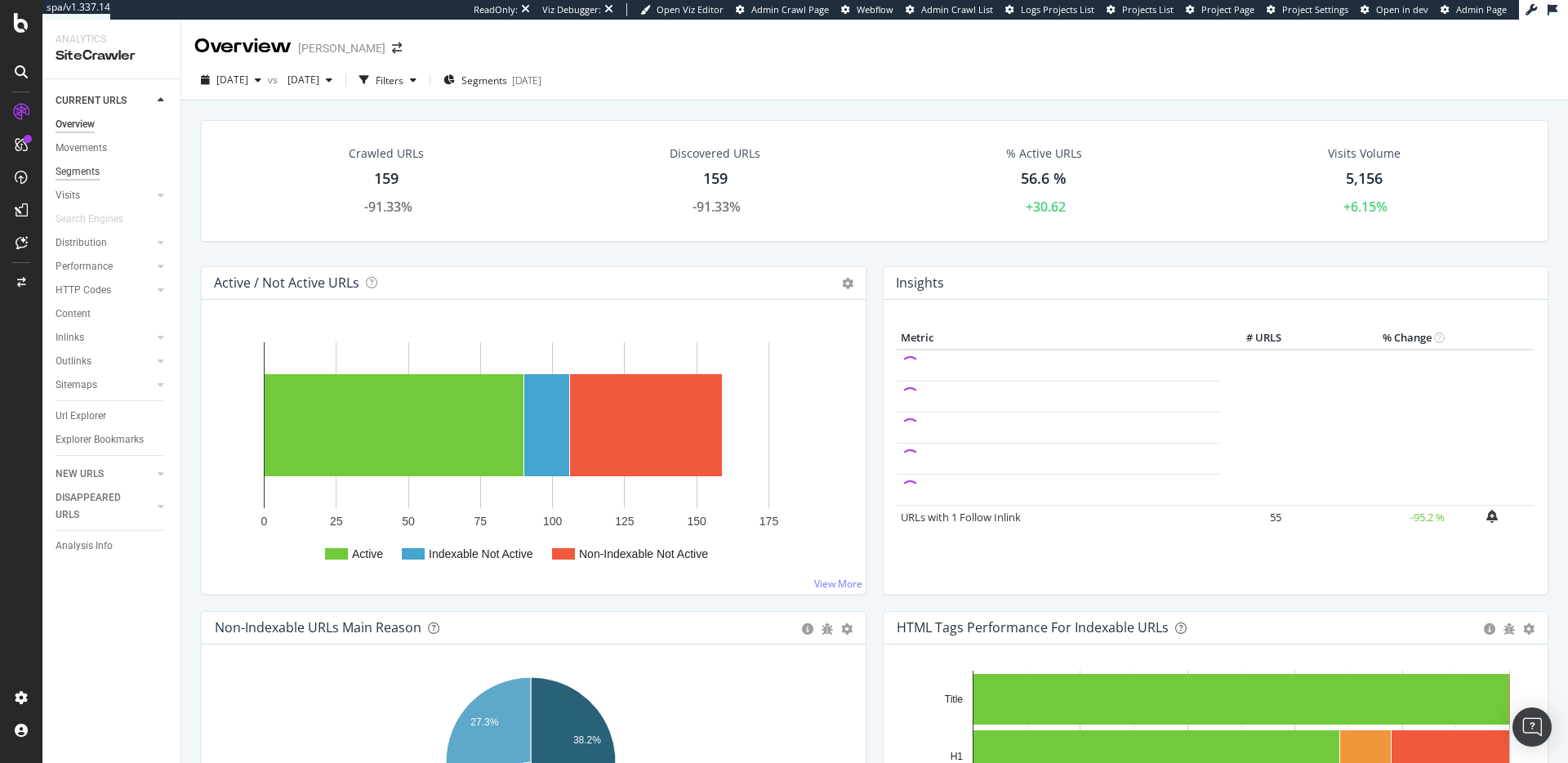
click at [64, 178] on div "Segments" at bounding box center [77, 172] width 44 height 17
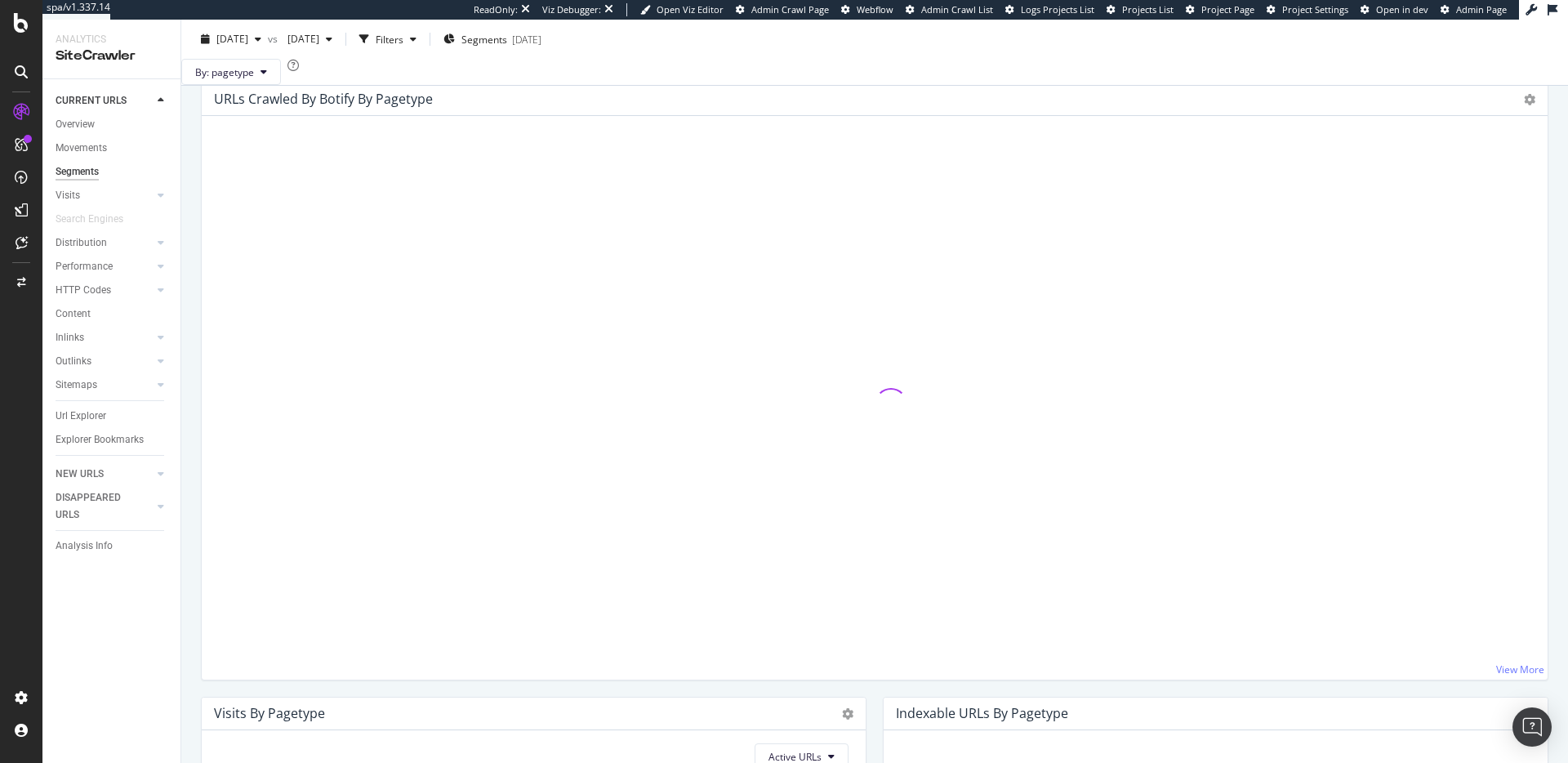
scroll to position [53, 0]
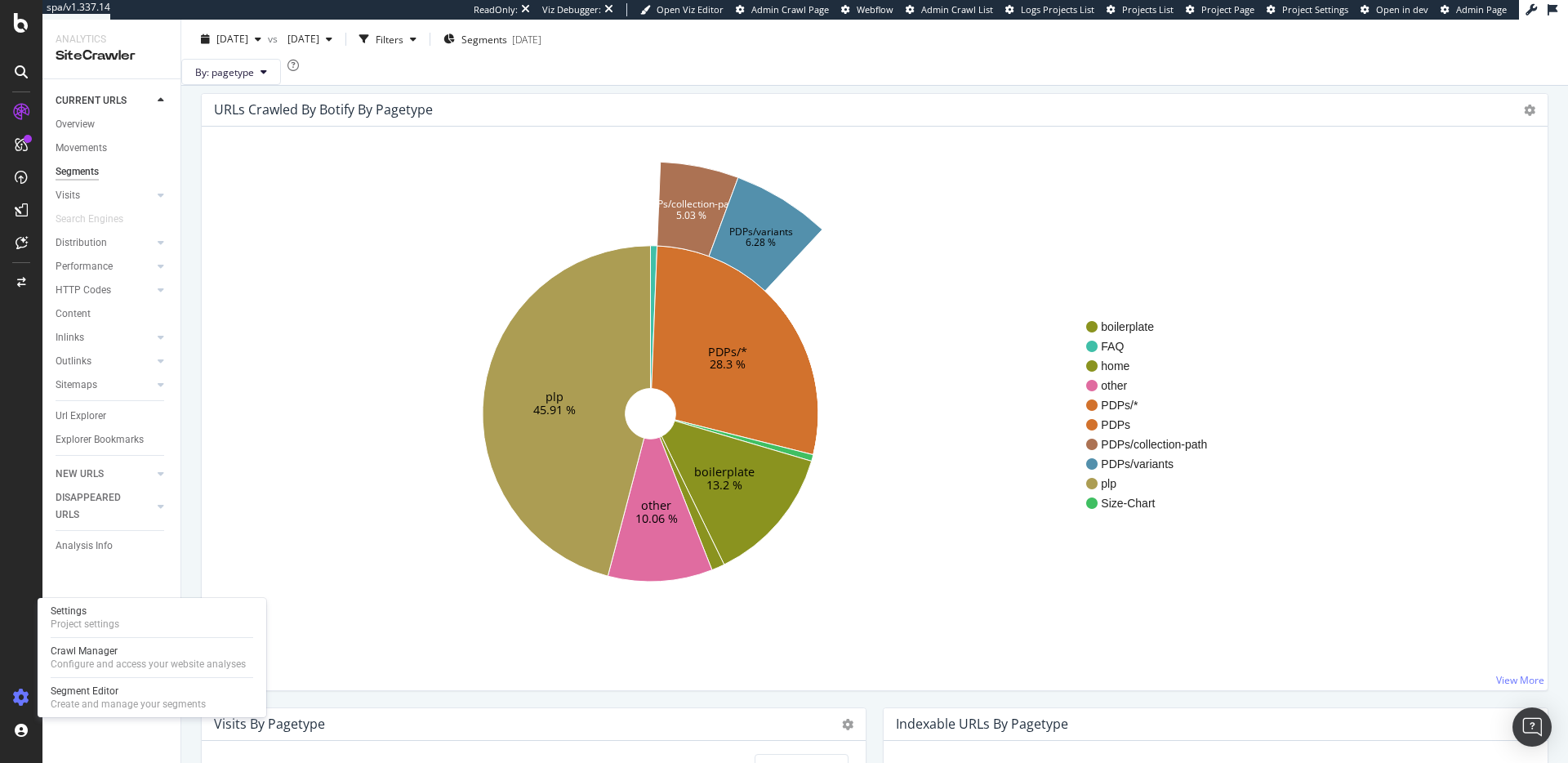
click at [17, 699] on icon at bounding box center [22, 698] width 17 height 17
click at [85, 620] on div "Project settings" at bounding box center [85, 624] width 69 height 13
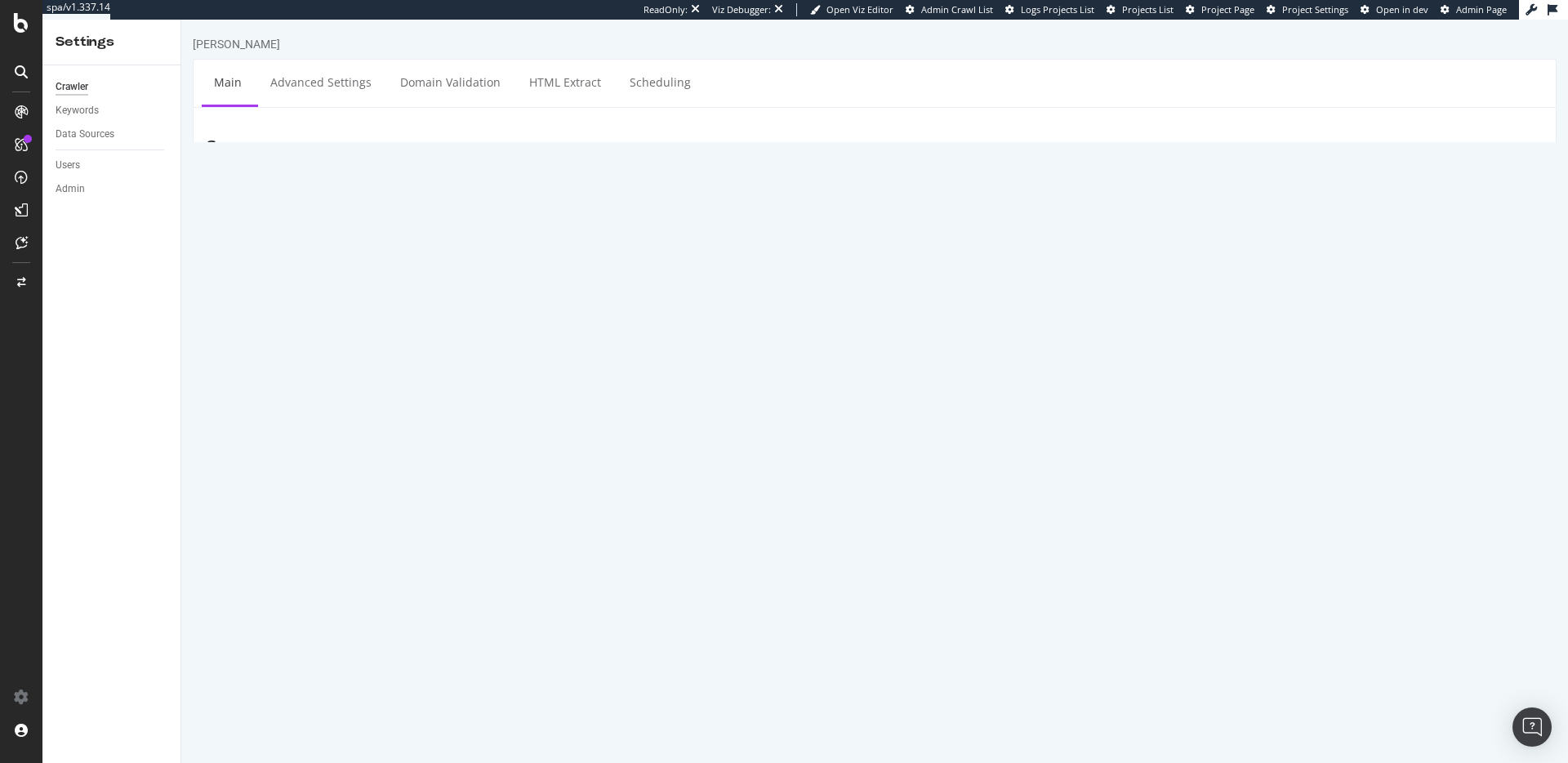
click at [585, 229] on textarea "[URL][DOMAIN_NAME]" at bounding box center [988, 244] width 1110 height 53
click at [671, 229] on textarea "[URL][DOMAIN_NAME]" at bounding box center [988, 244] width 1110 height 53
type textarea "https://www.pjsalvage.com"
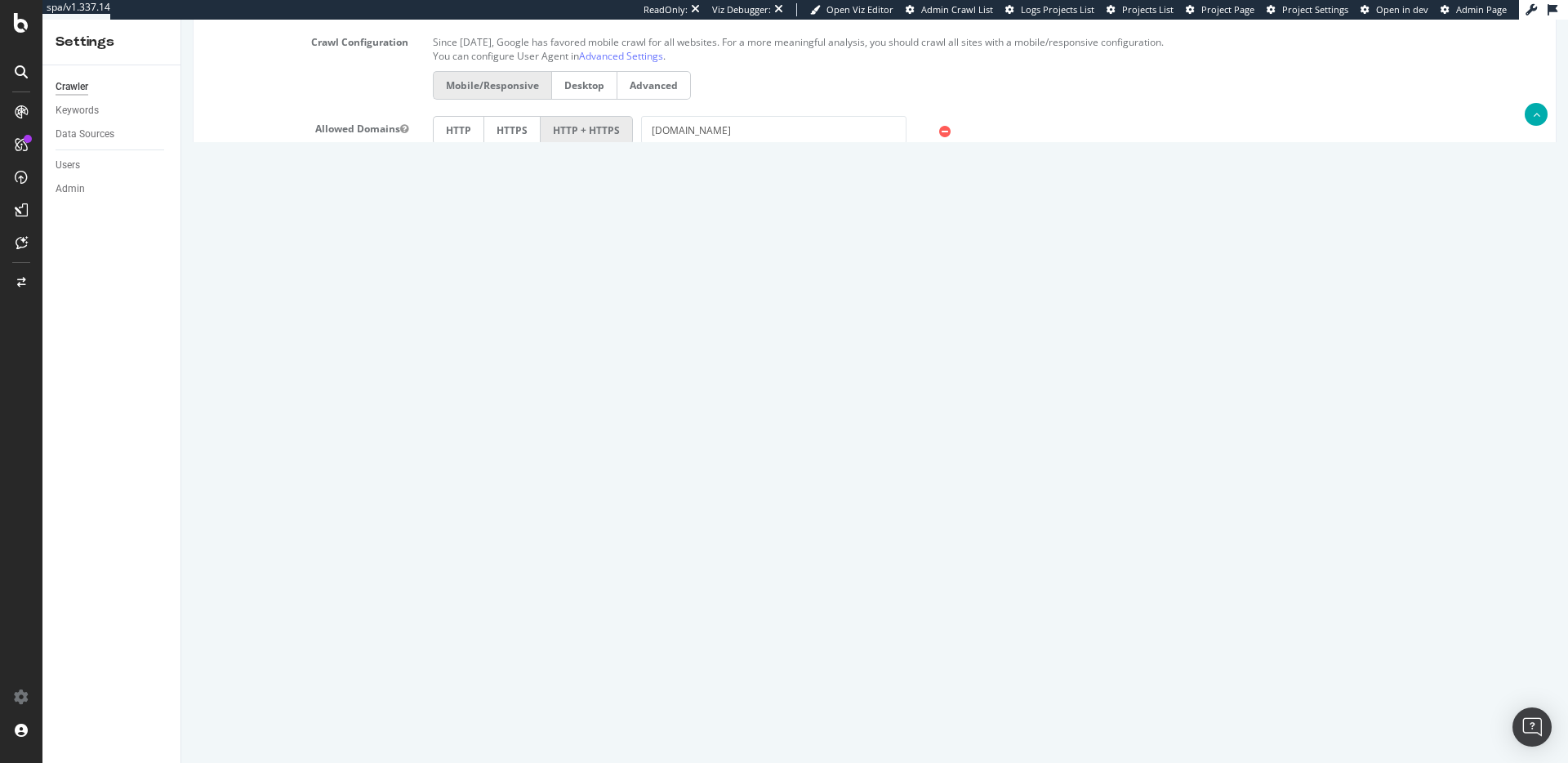
scroll to position [561, 0]
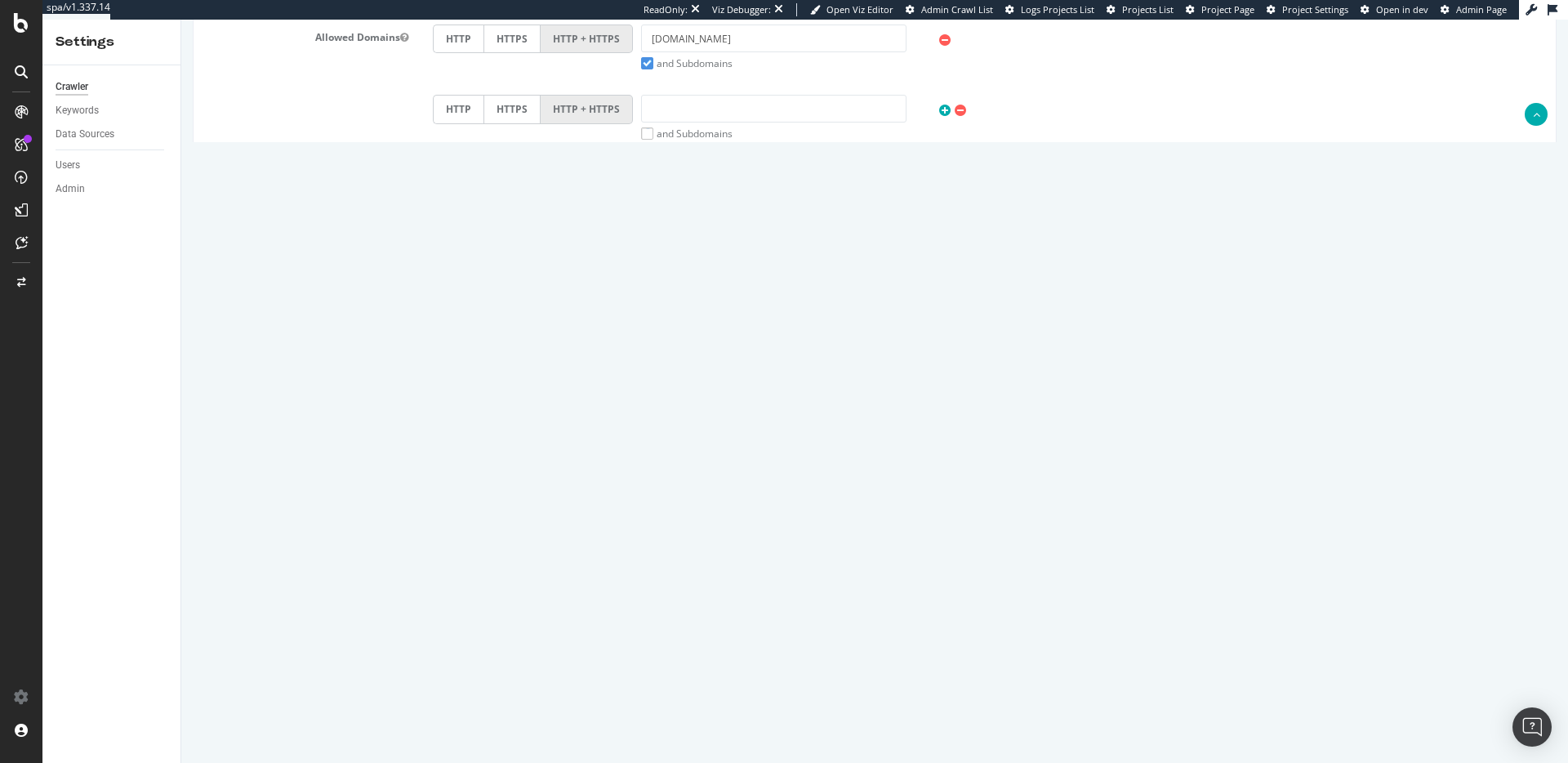
click at [812, 708] on button "Save" at bounding box center [811, 709] width 39 height 24
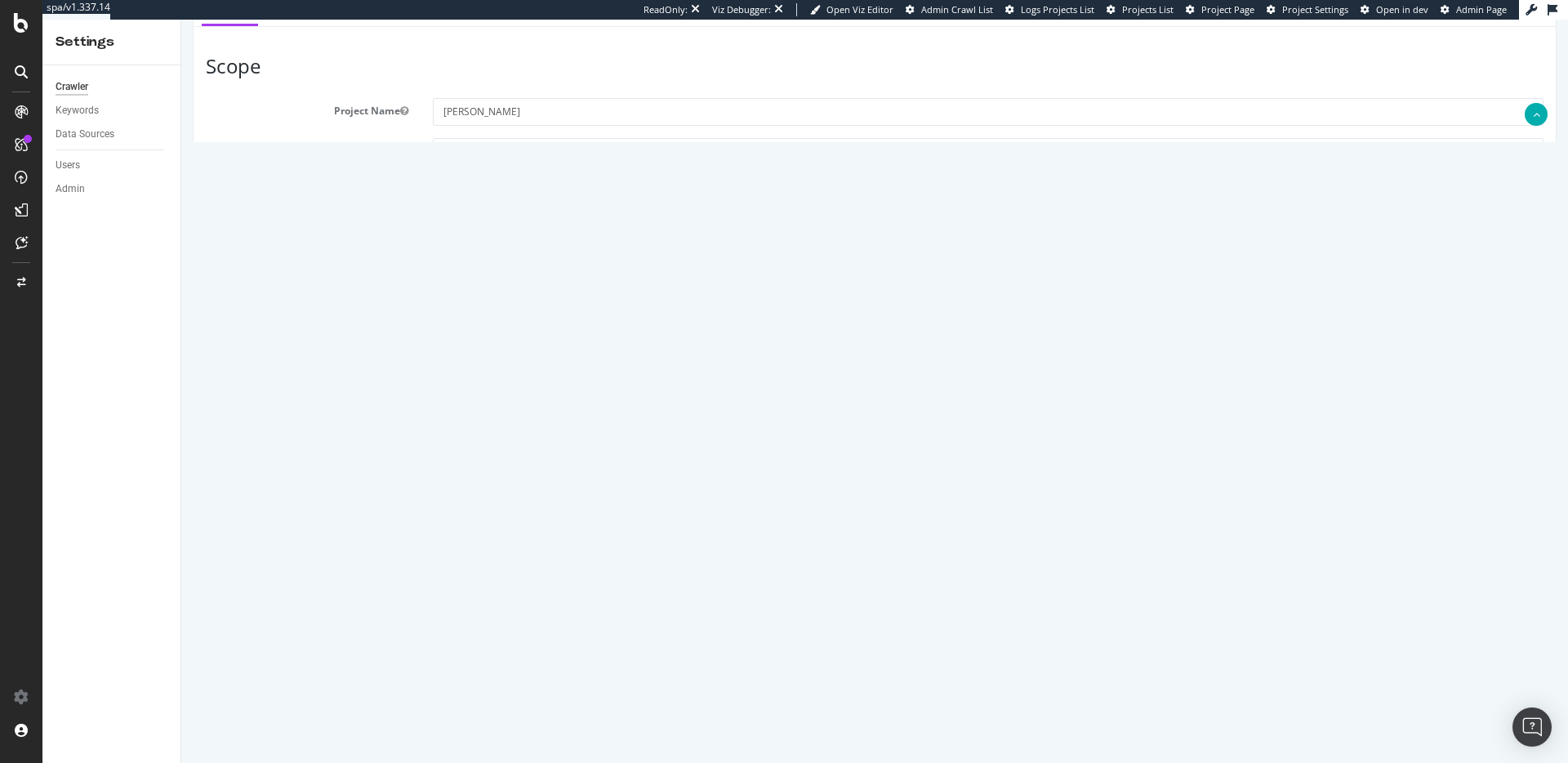
scroll to position [0, 0]
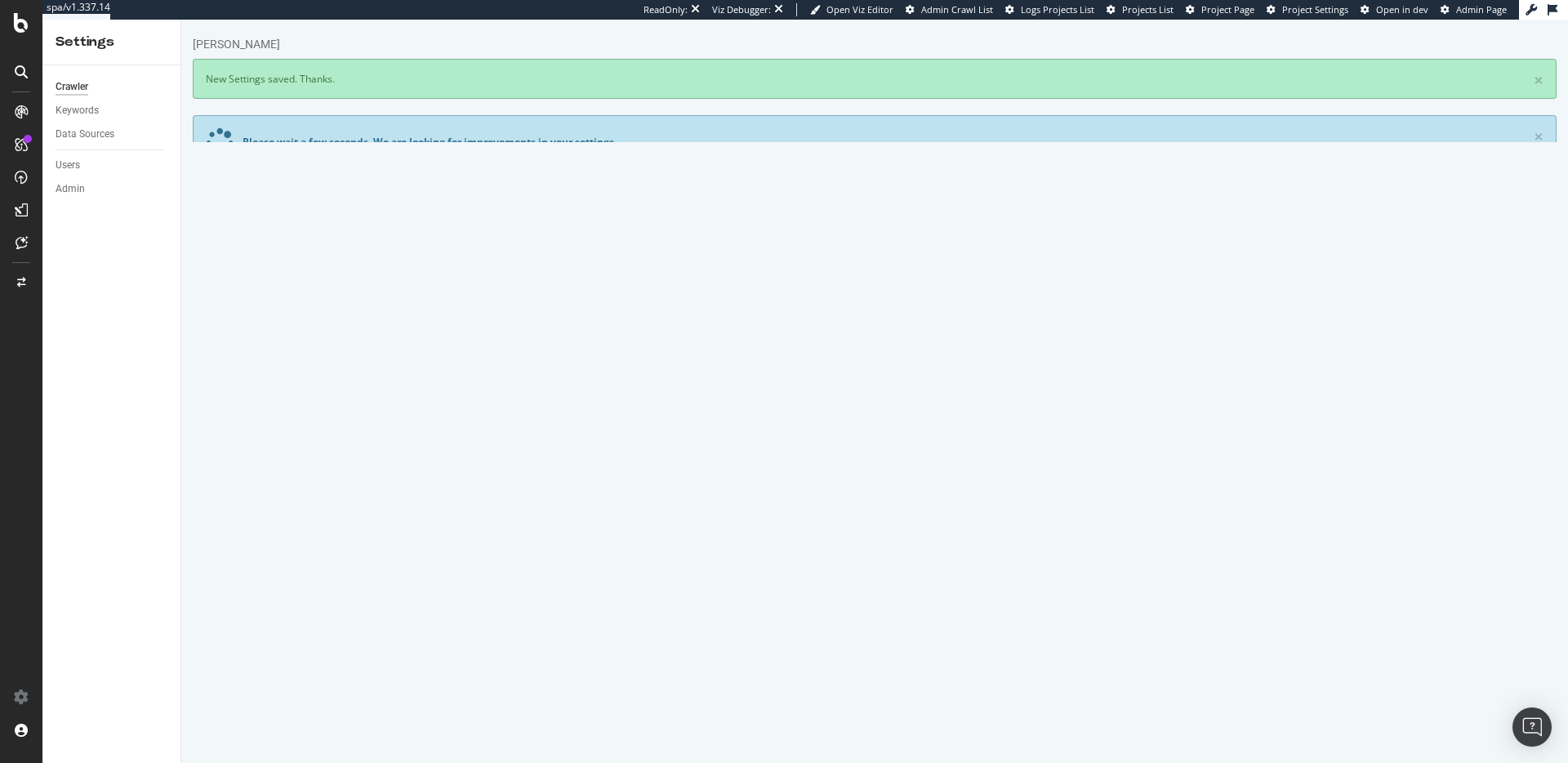
click at [332, 219] on link "Advanced Settings" at bounding box center [321, 209] width 126 height 45
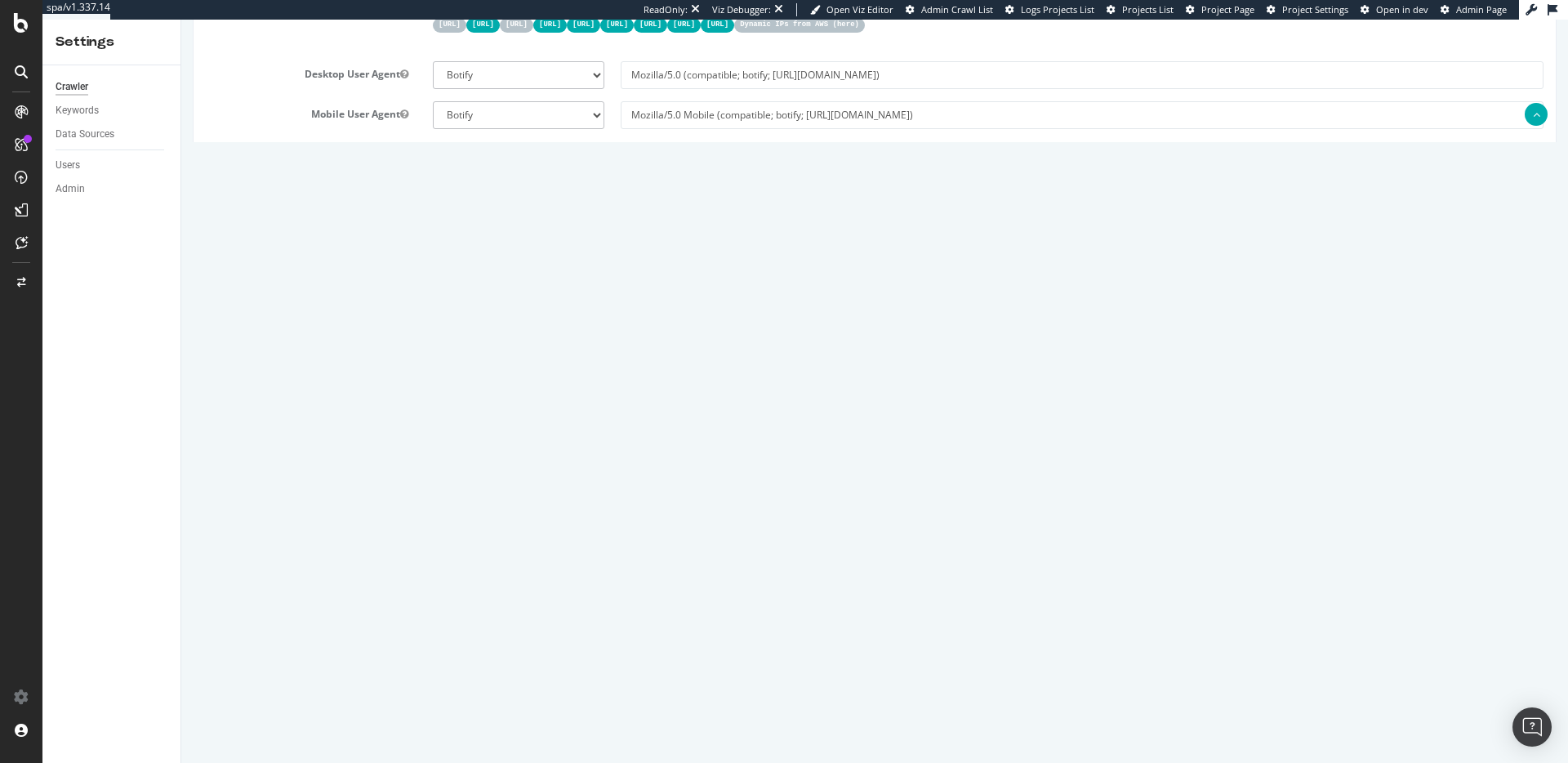
scroll to position [845, 0]
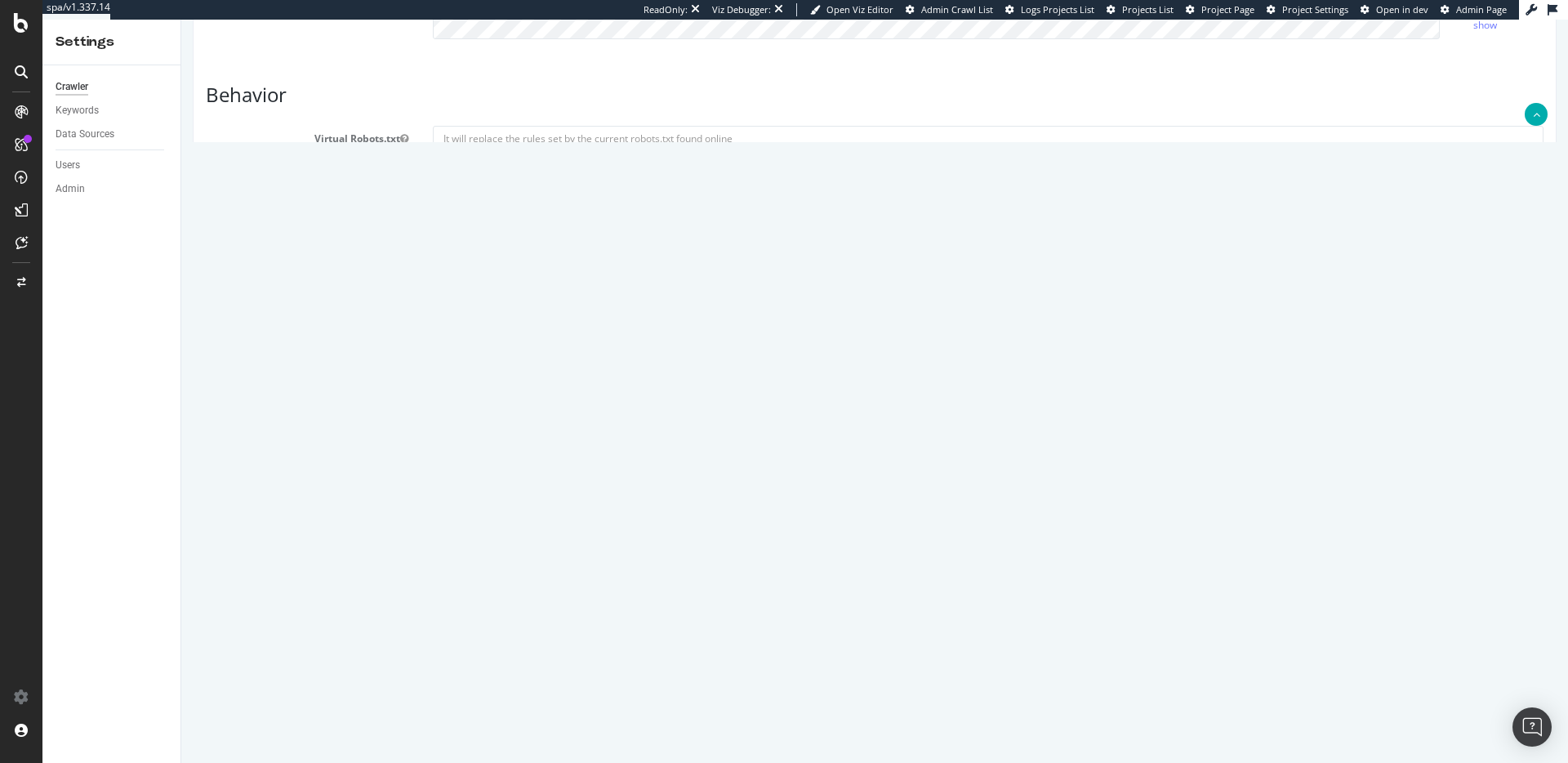
click at [808, 714] on button "Save" at bounding box center [811, 709] width 39 height 24
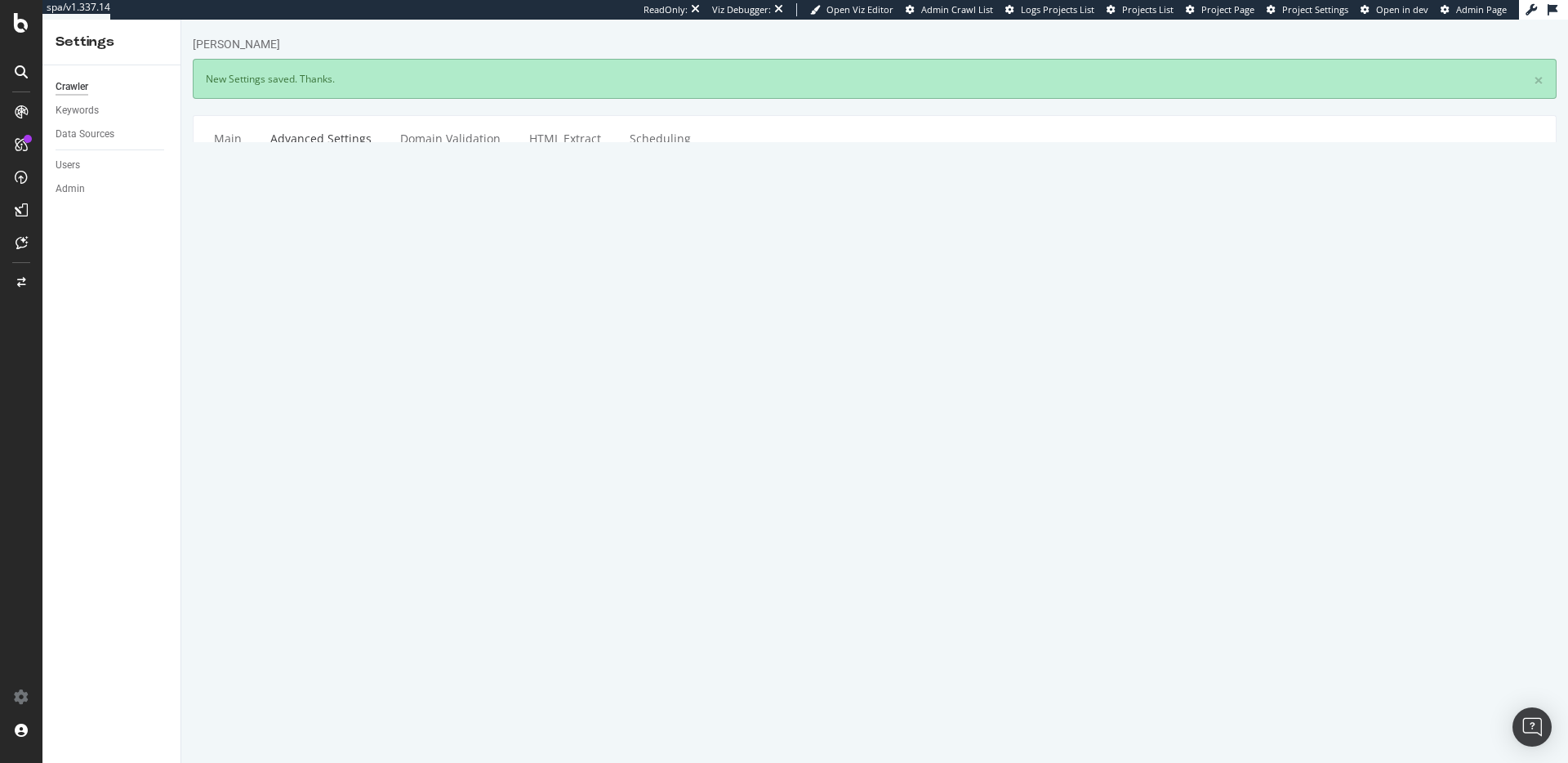
scroll to position [831, 0]
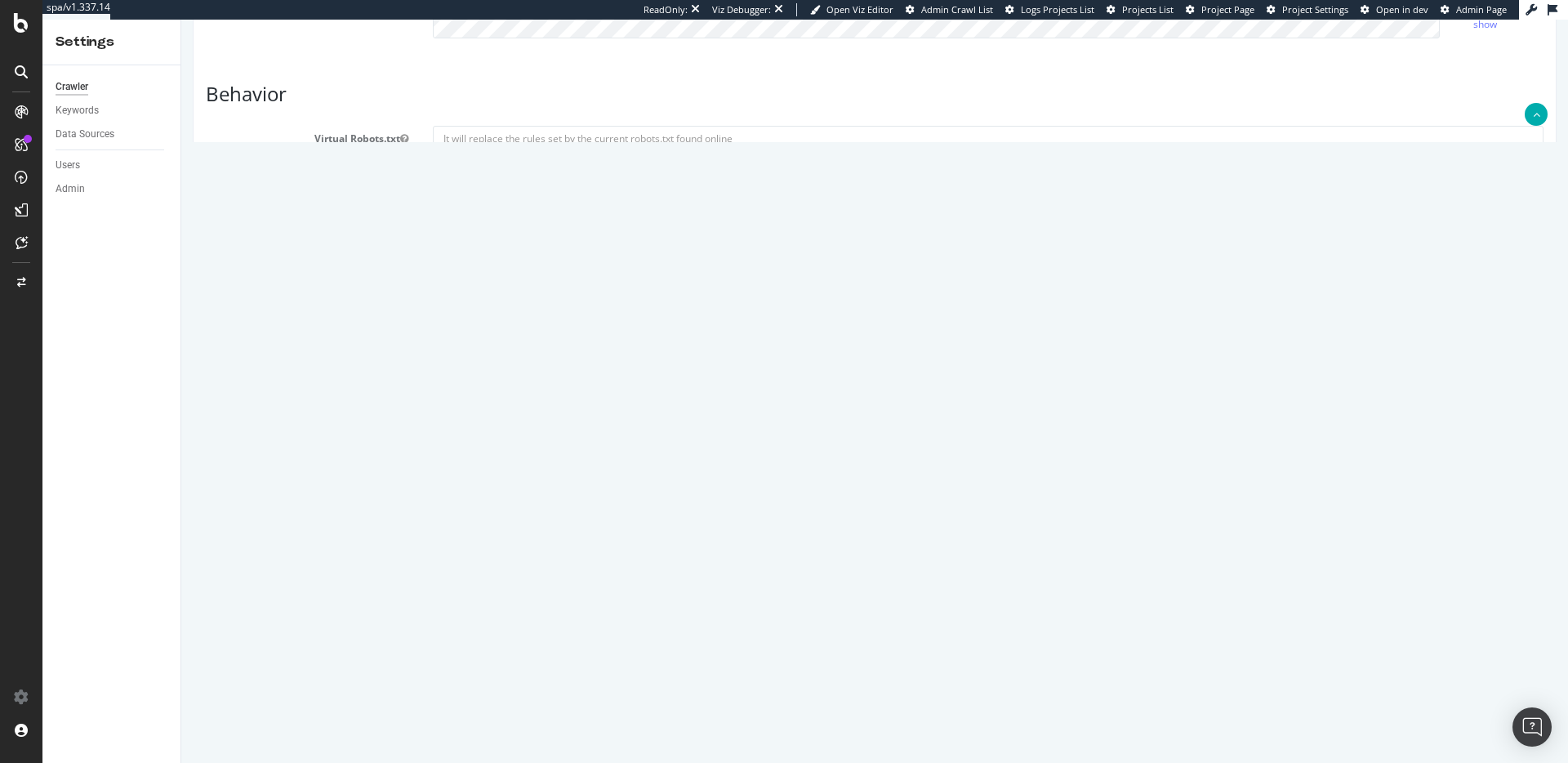
click at [934, 707] on input "Save & Back to Project" at bounding box center [894, 709] width 118 height 24
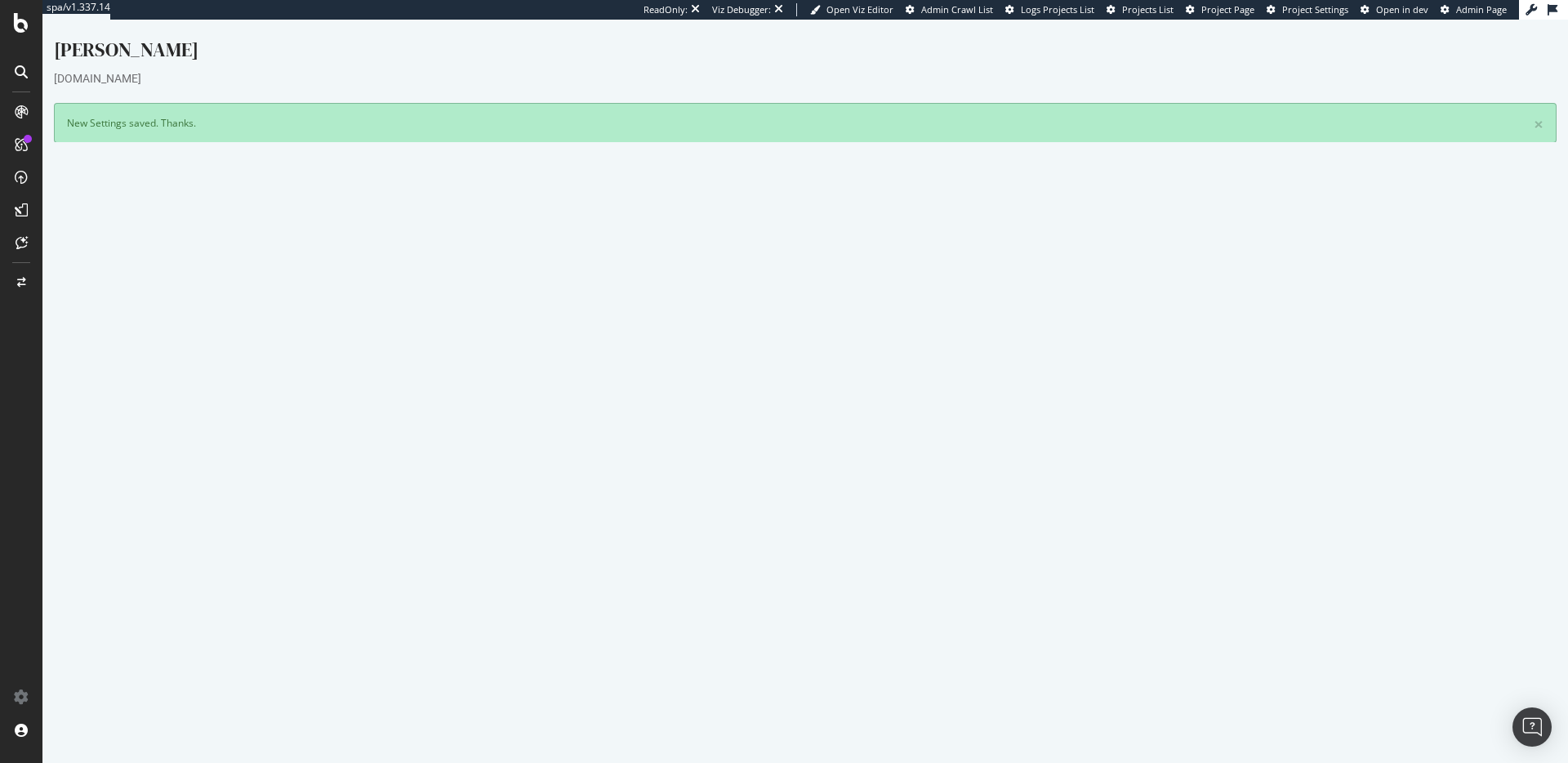
click at [851, 518] on link "Settings" at bounding box center [859, 516] width 37 height 14
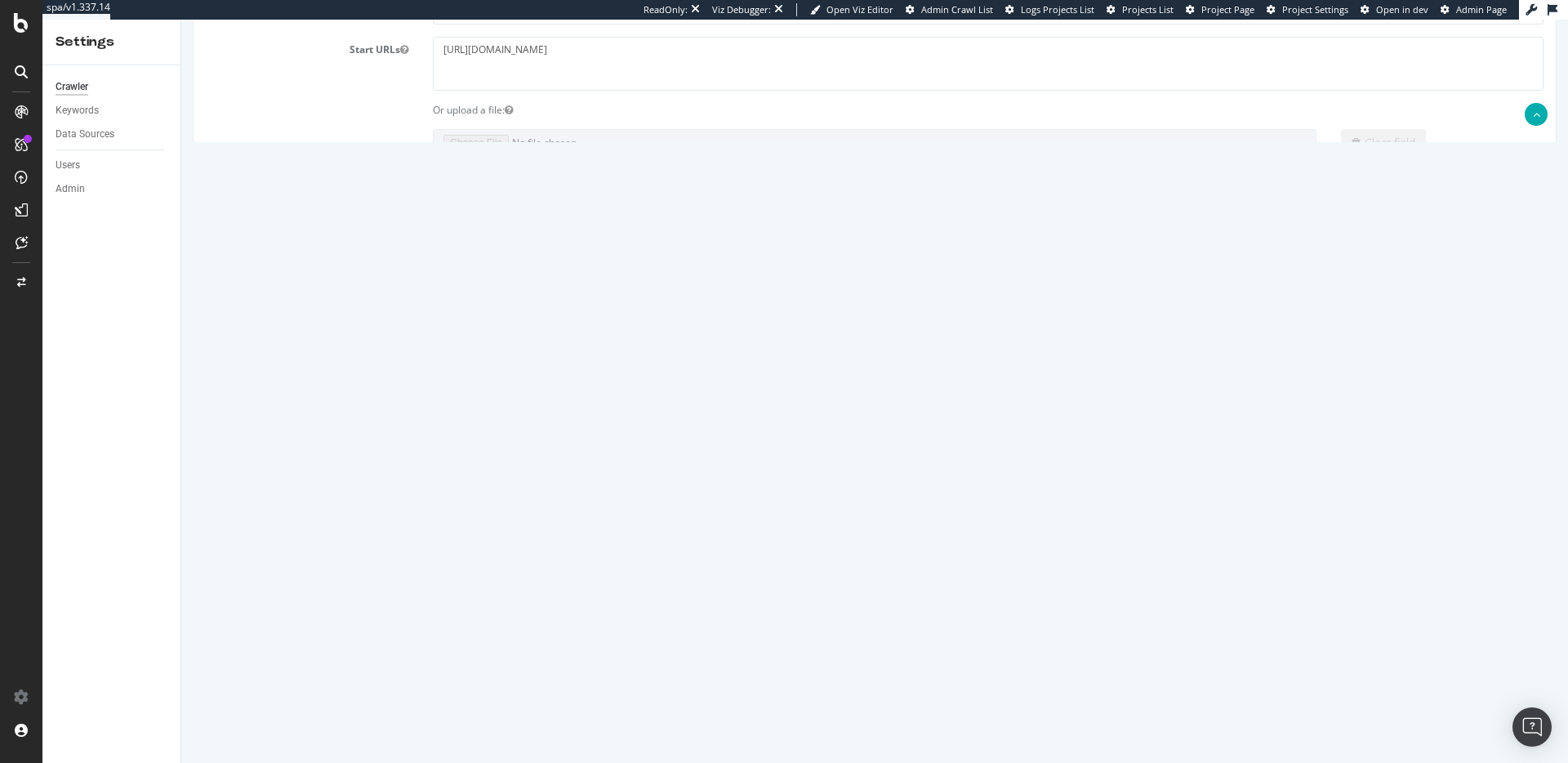
scroll to position [203, 0]
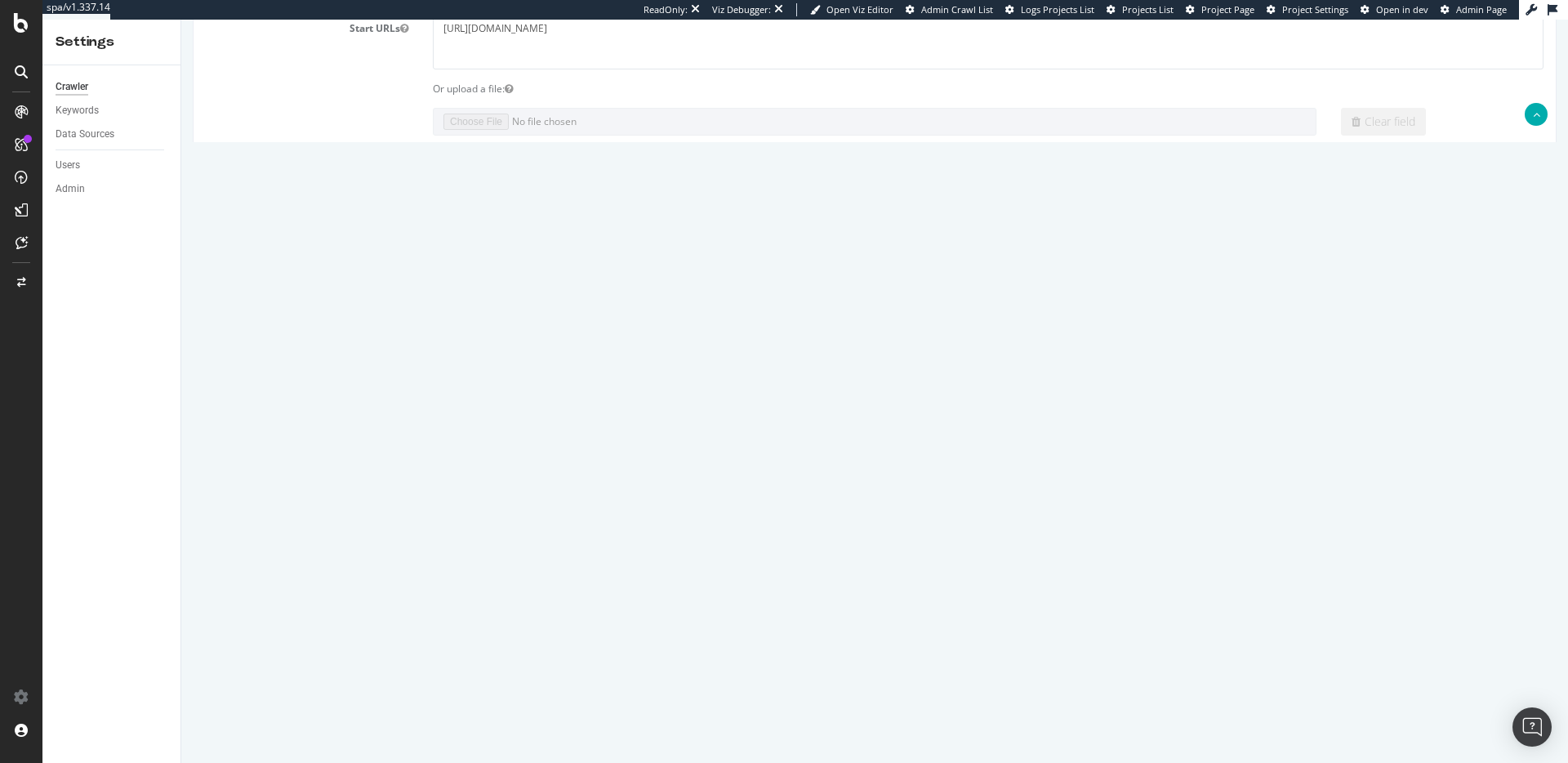
click at [521, 399] on label "HTTPS" at bounding box center [512, 397] width 57 height 28
click at [182, 19] on input "HTTPS" at bounding box center [182, 19] width 0 height 0
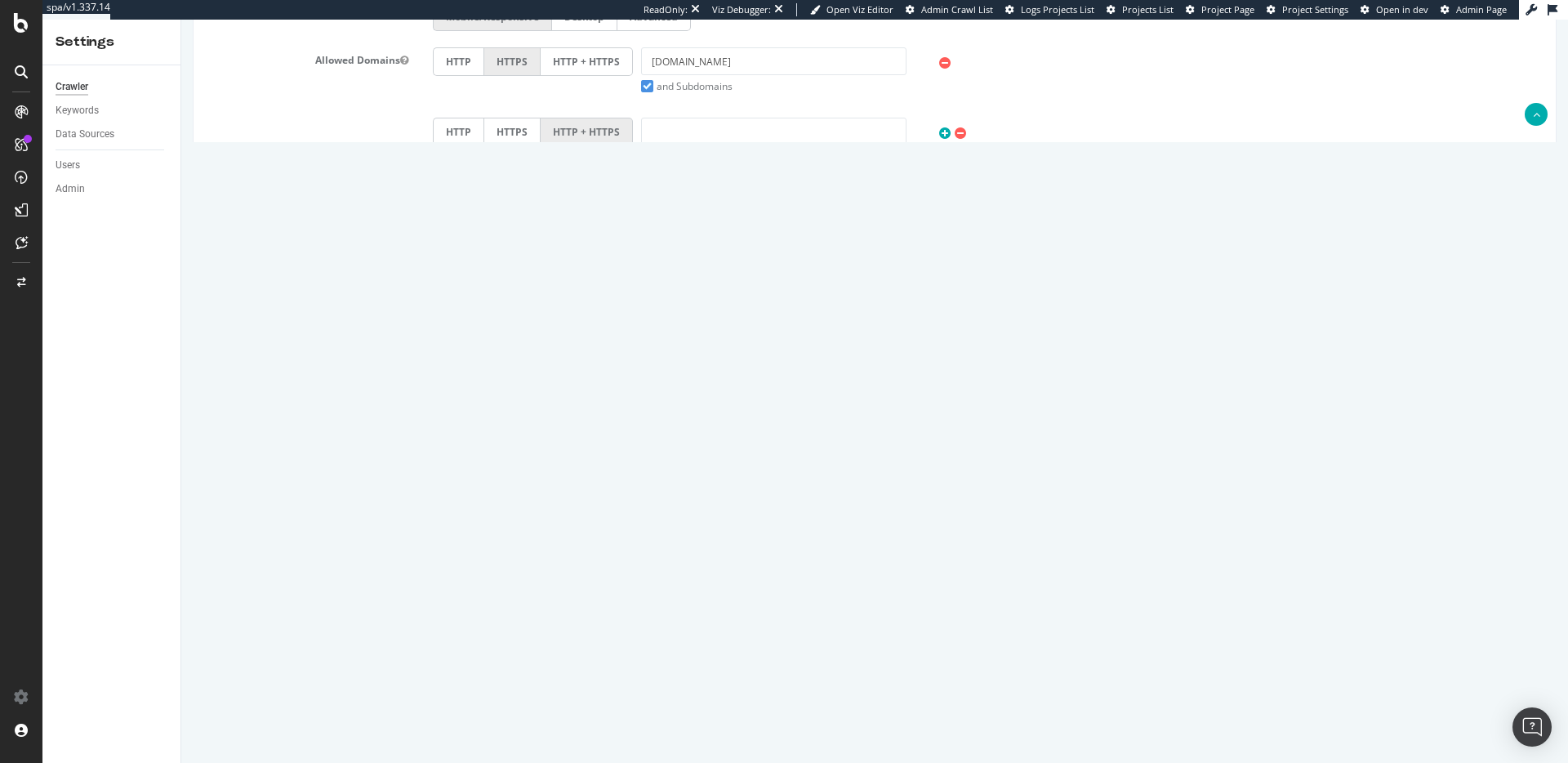
scroll to position [561, 0]
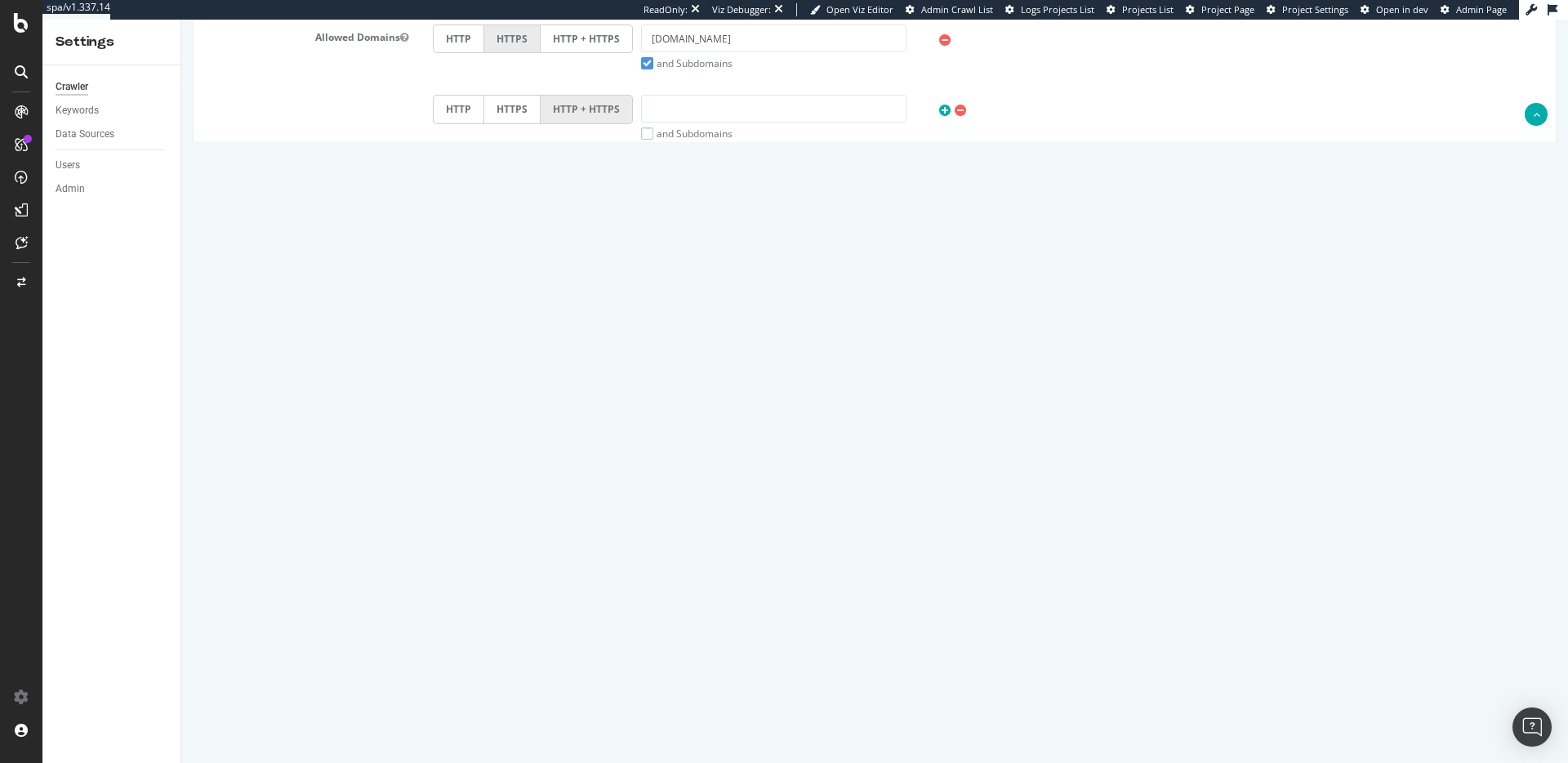
click at [881, 714] on input "Save & Back to Project" at bounding box center [894, 709] width 118 height 24
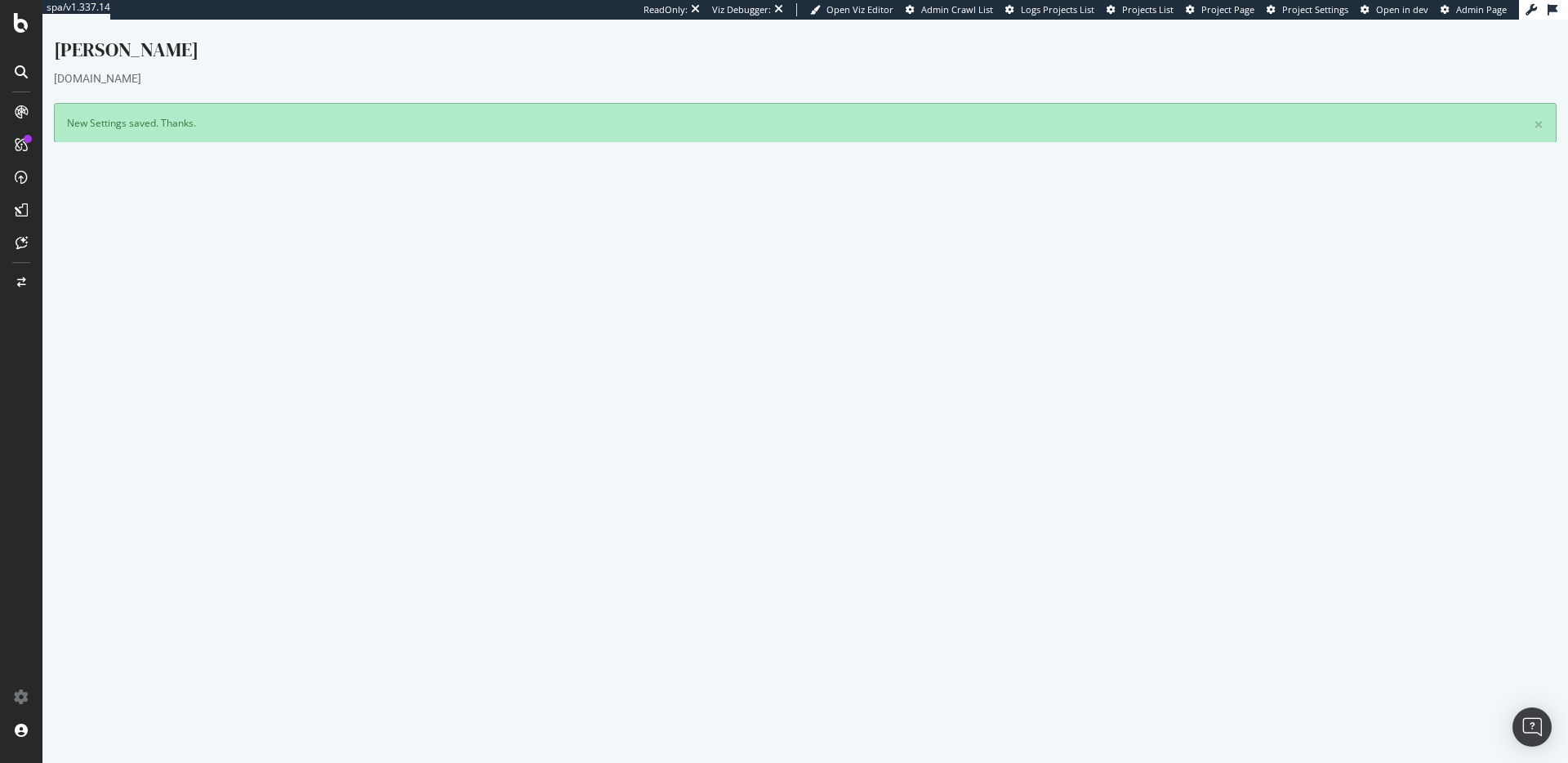
scroll to position [10, 0]
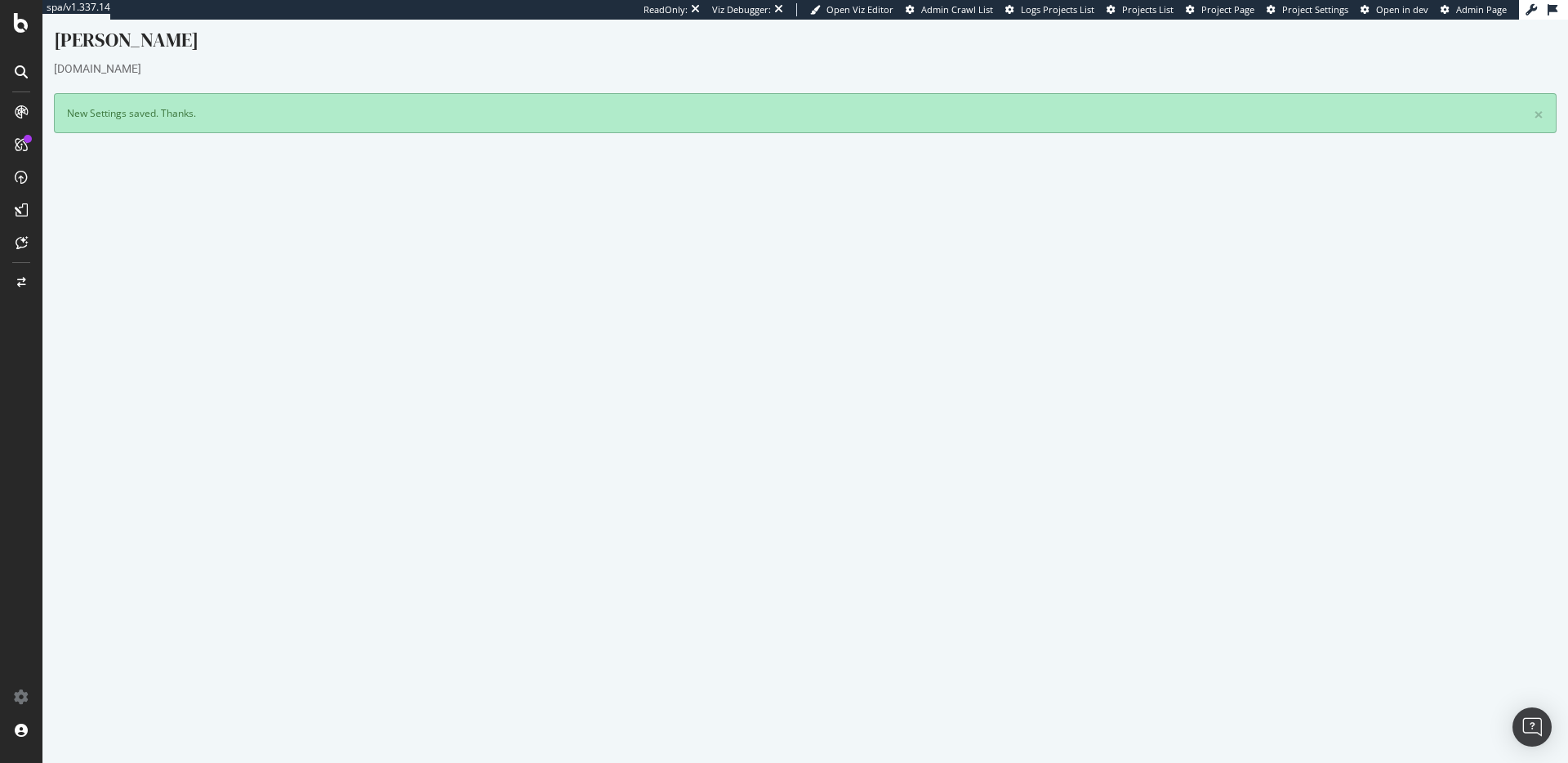
click at [773, 576] on button "Yes! Start Now" at bounding box center [784, 578] width 101 height 26
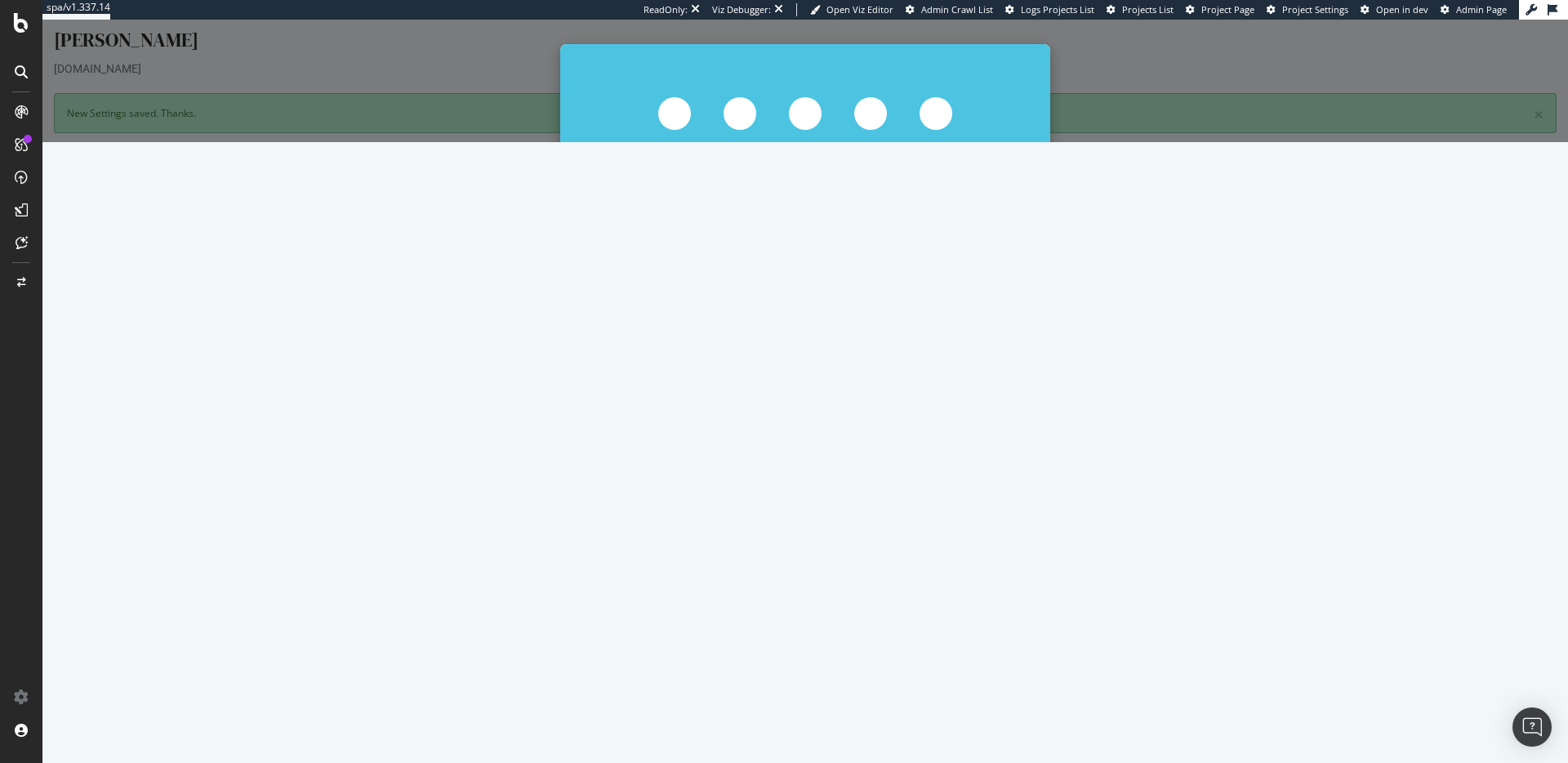
click at [850, 305] on button "Start Now Anyway" at bounding box center [835, 302] width 112 height 28
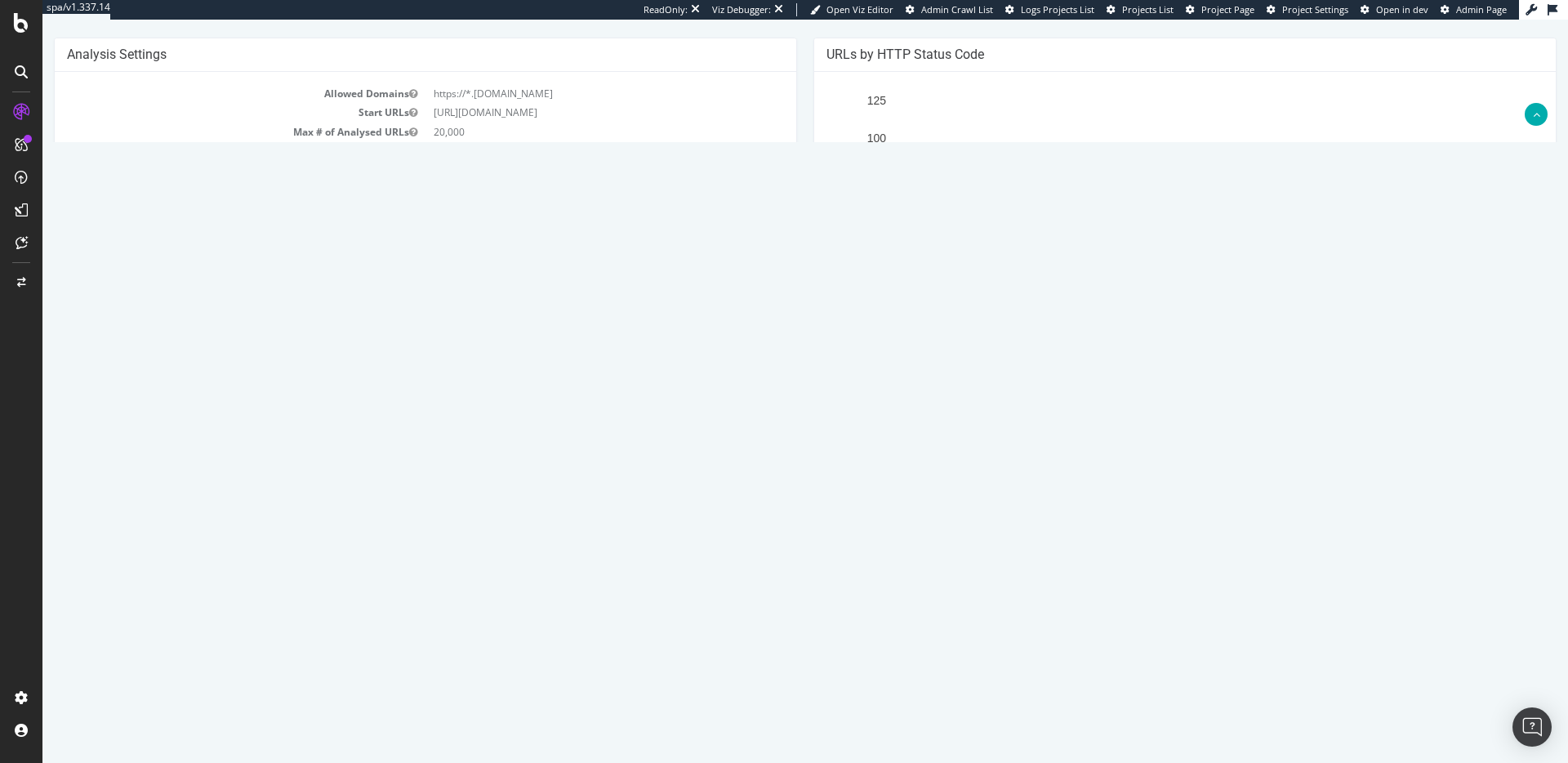
scroll to position [194, 0]
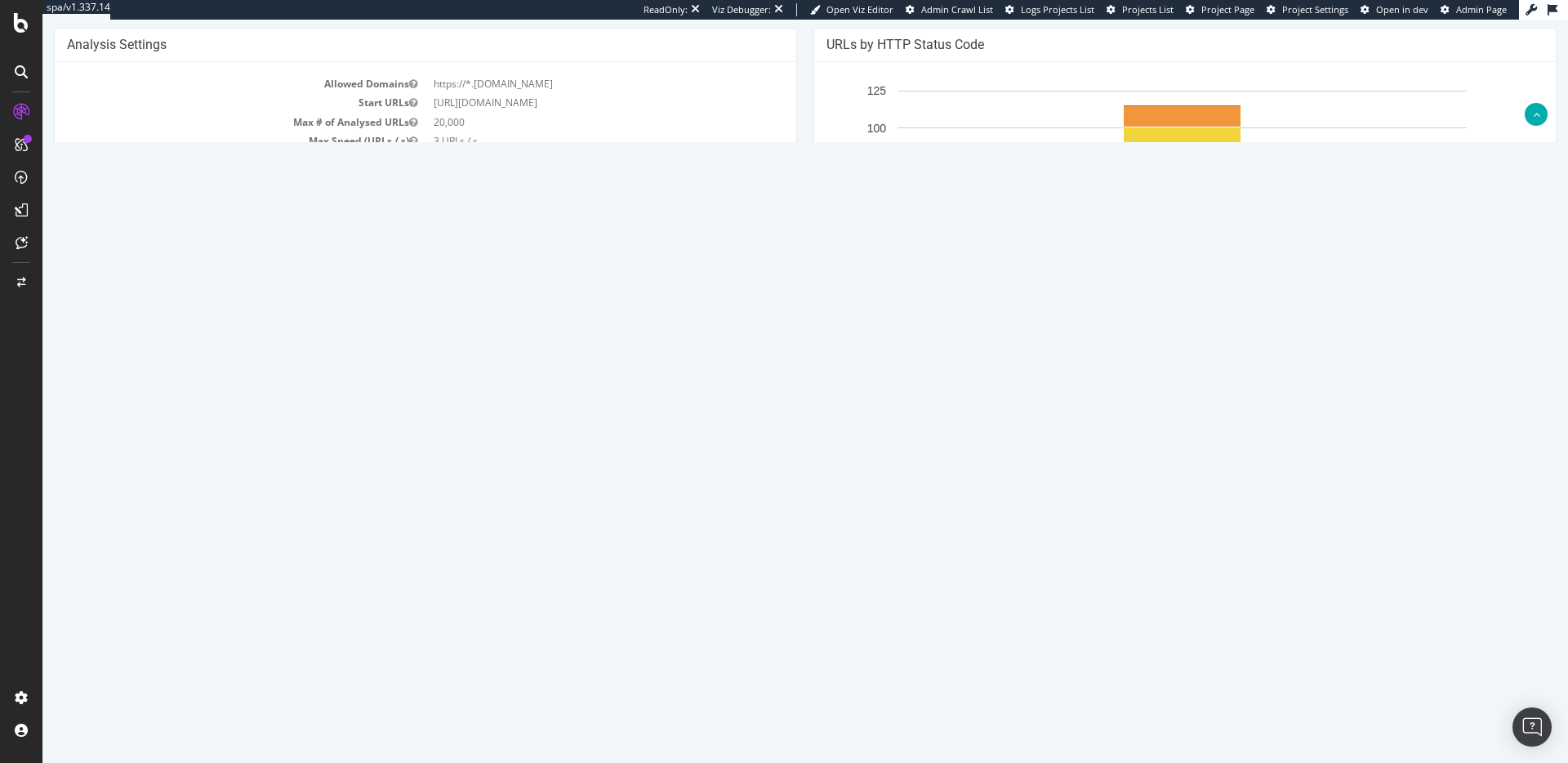
click at [254, 417] on link "Latest Errors Found" at bounding box center [233, 405] width 114 height 33
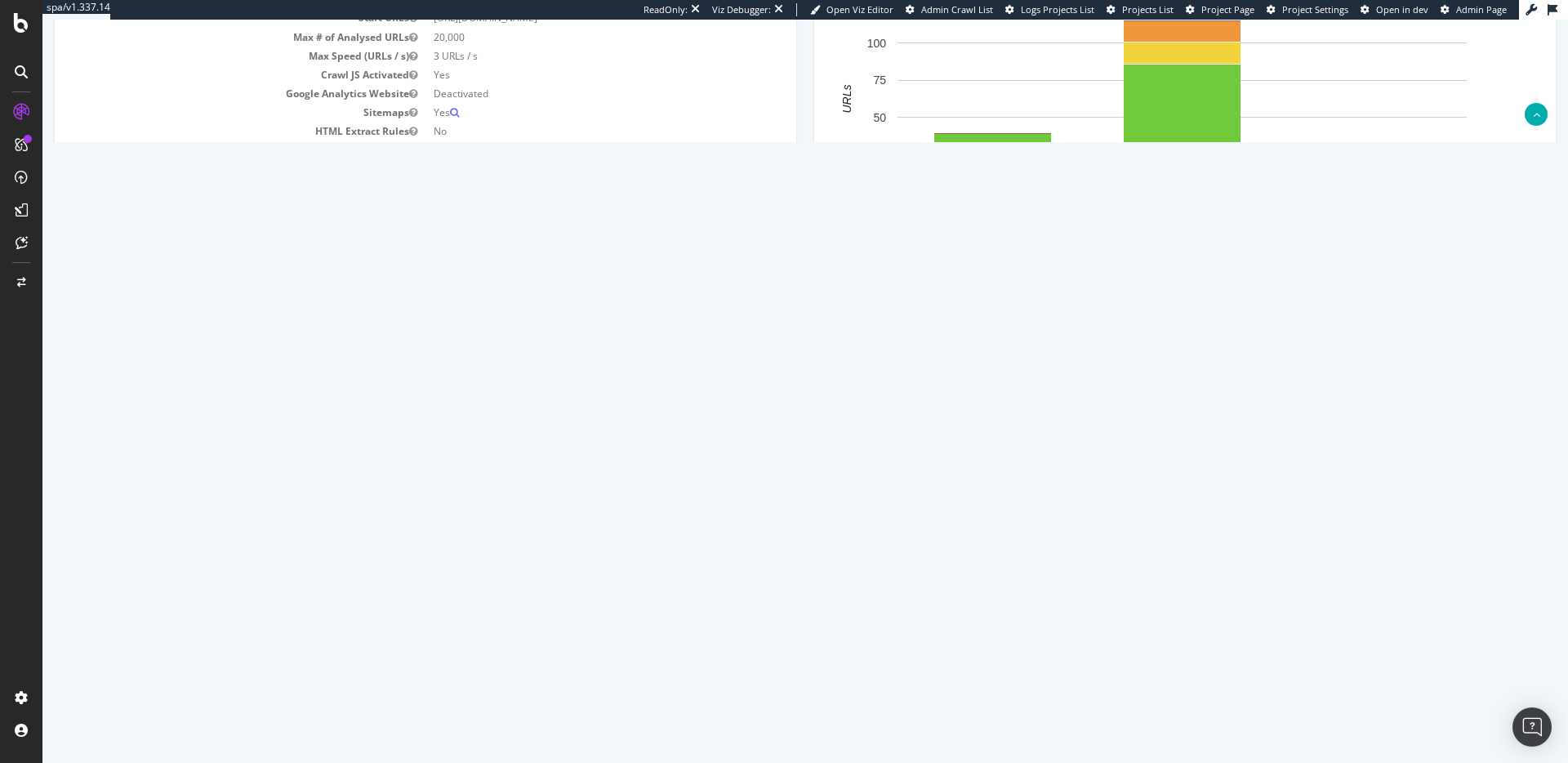
scroll to position [333, 0]
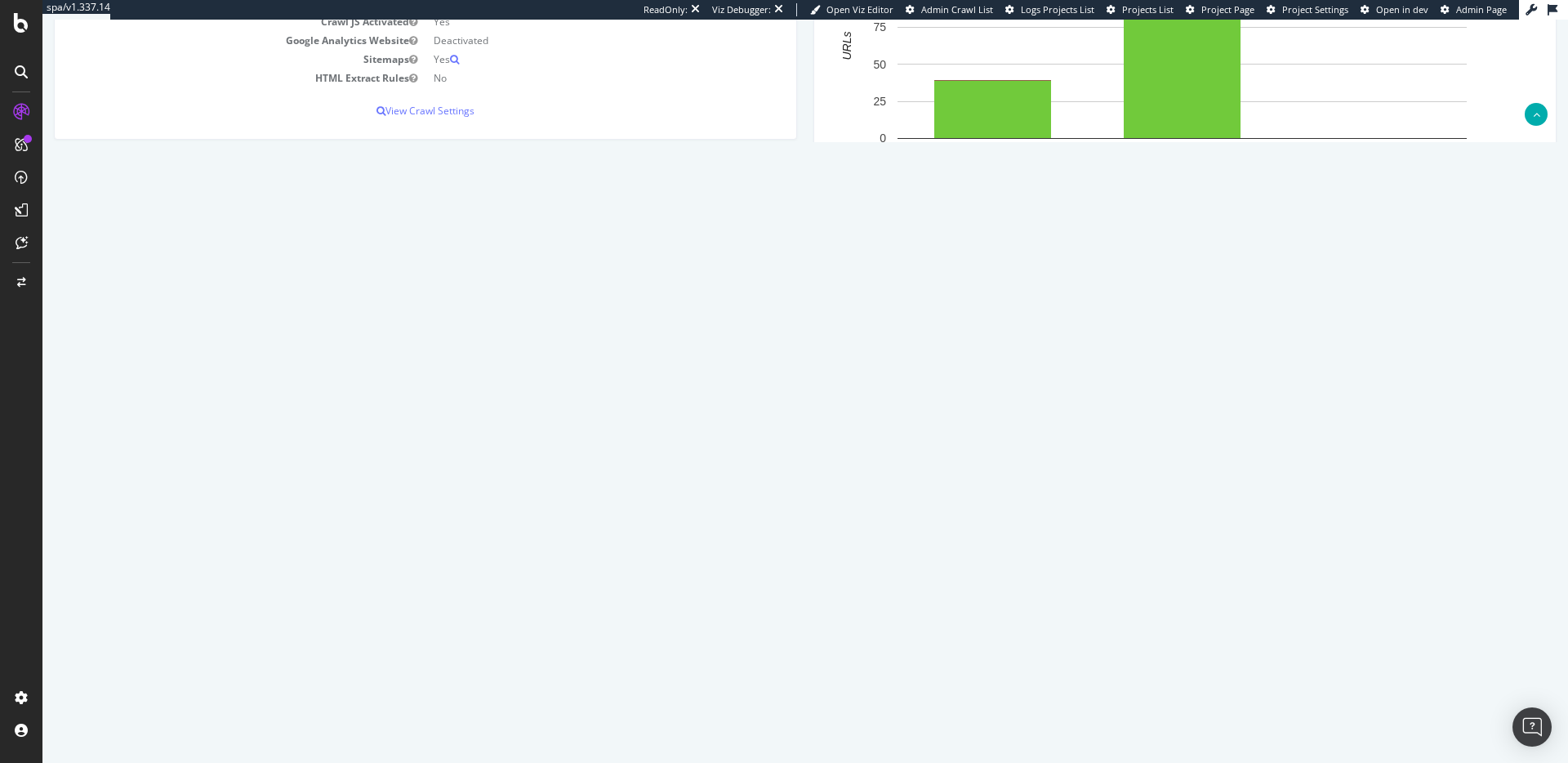
click at [1509, 662] on link "Next" at bounding box center [1522, 656] width 43 height 25
click at [1402, 491] on link "Previous" at bounding box center [1411, 488] width 60 height 25
click at [326, 517] on link "https://www.pjsalvage.com/products/reloved-rib-pj-set-9" at bounding box center [275, 515] width 104 height 14
click at [147, 268] on link "Latest URLs Crawled" at bounding box center [112, 267] width 117 height 33
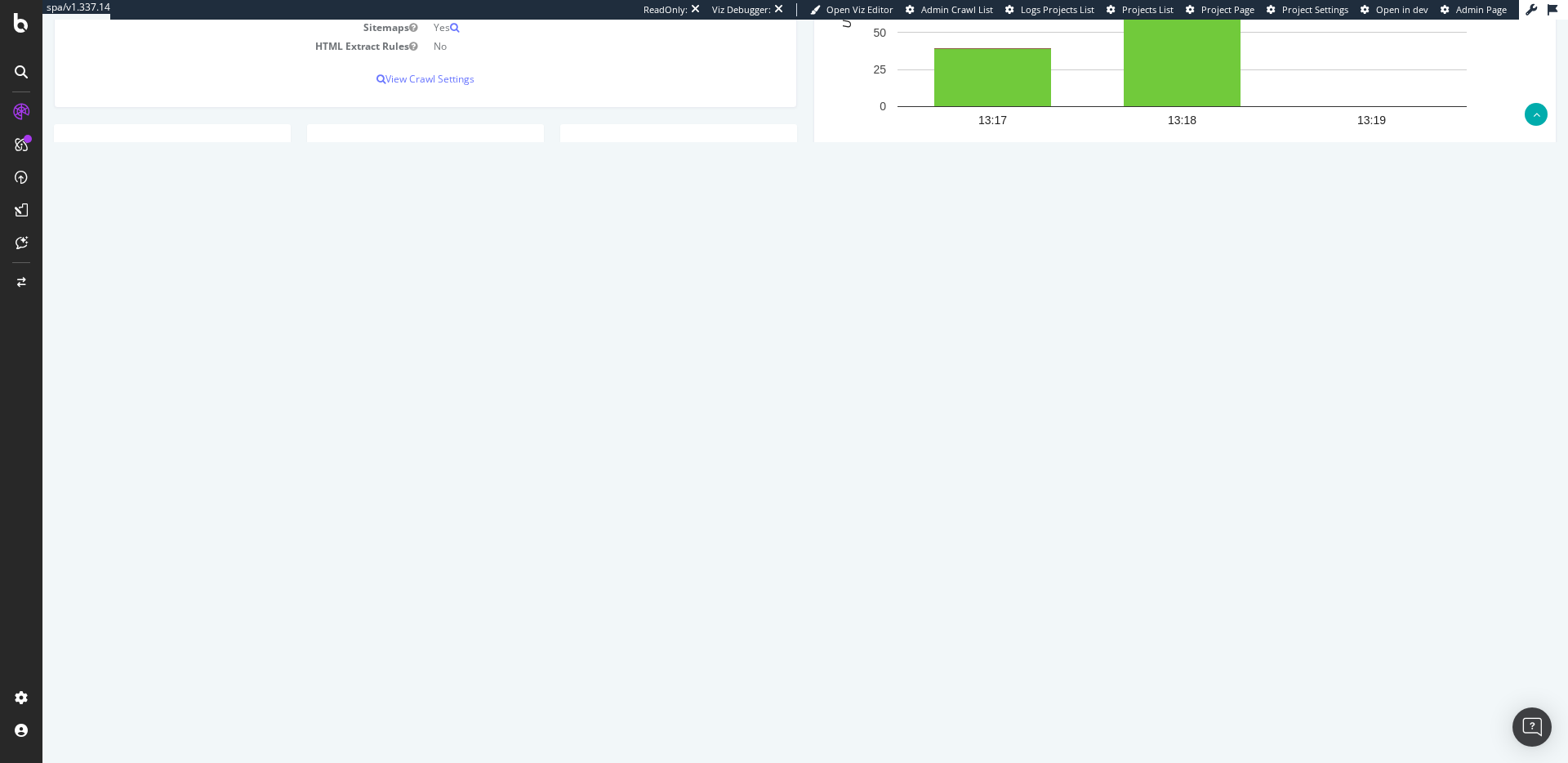
scroll to position [375, 0]
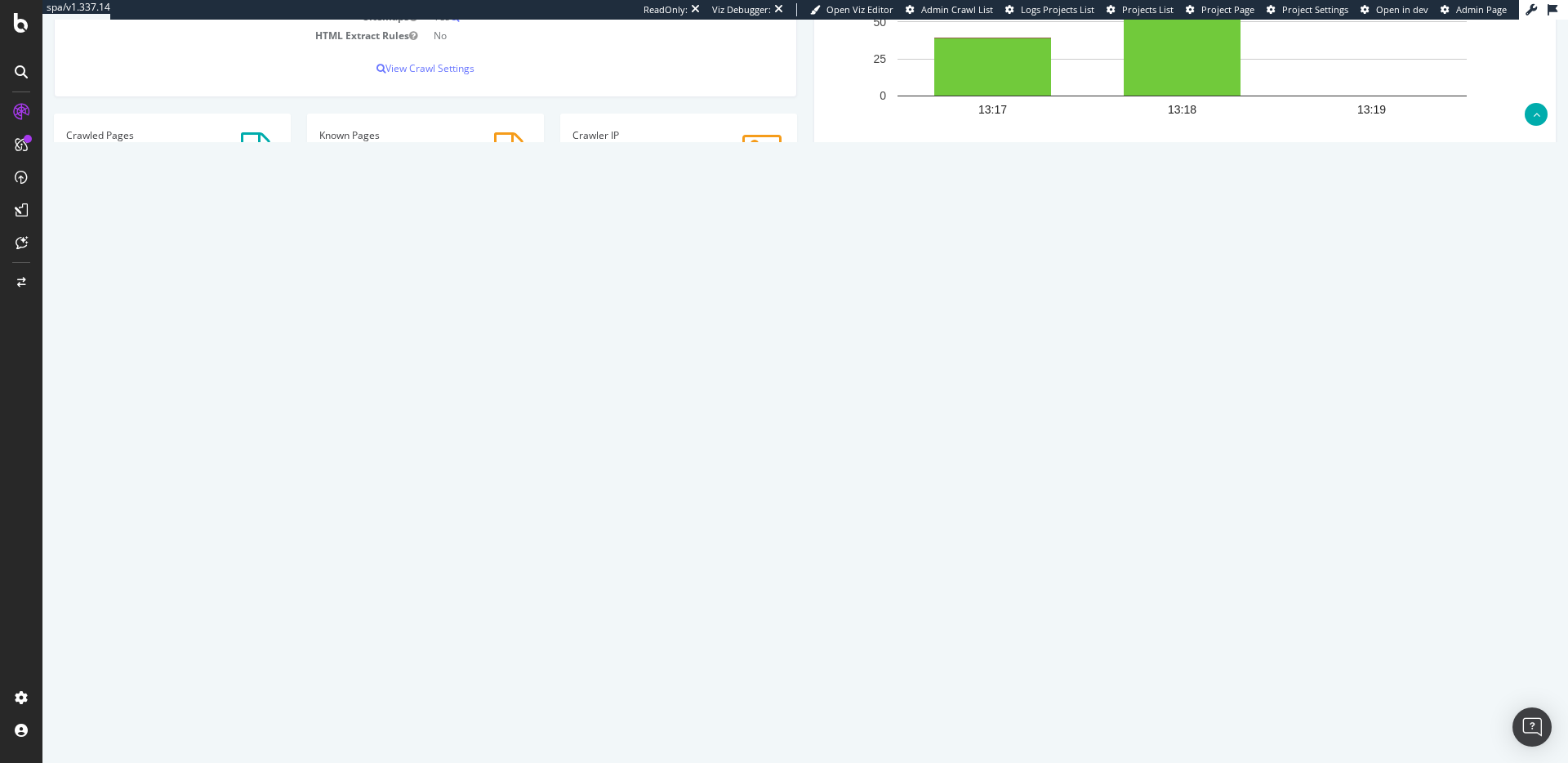
click at [1339, 671] on link "2" at bounding box center [1339, 668] width 27 height 25
click at [1354, 626] on link "3" at bounding box center [1367, 626] width 27 height 25
click at [1382, 650] on link "4" at bounding box center [1396, 655] width 27 height 25
click at [1411, 654] on link "5" at bounding box center [1424, 655] width 27 height 25
click at [1411, 613] on link "6" at bounding box center [1424, 613] width 27 height 25
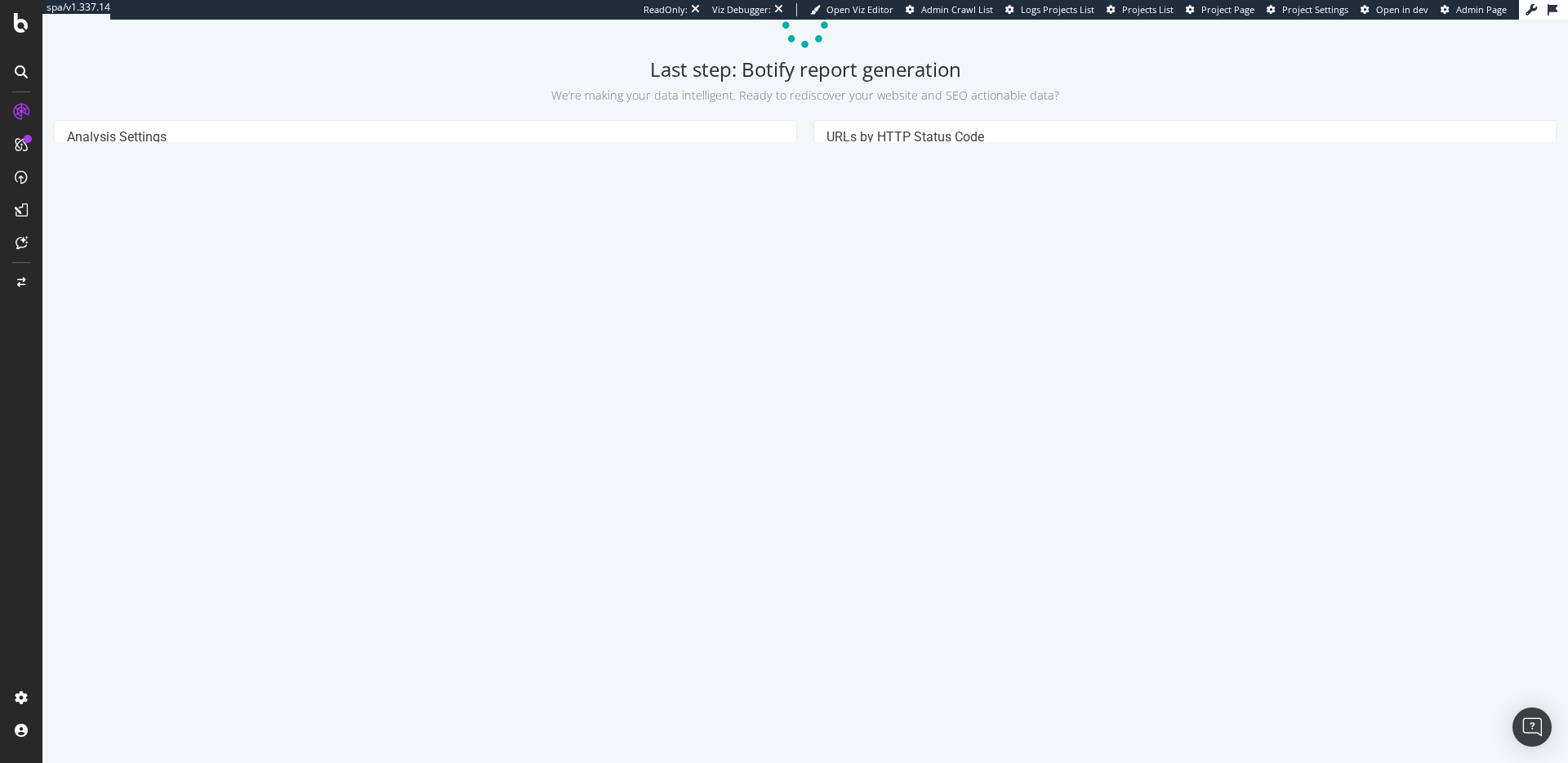
scroll to position [0, 0]
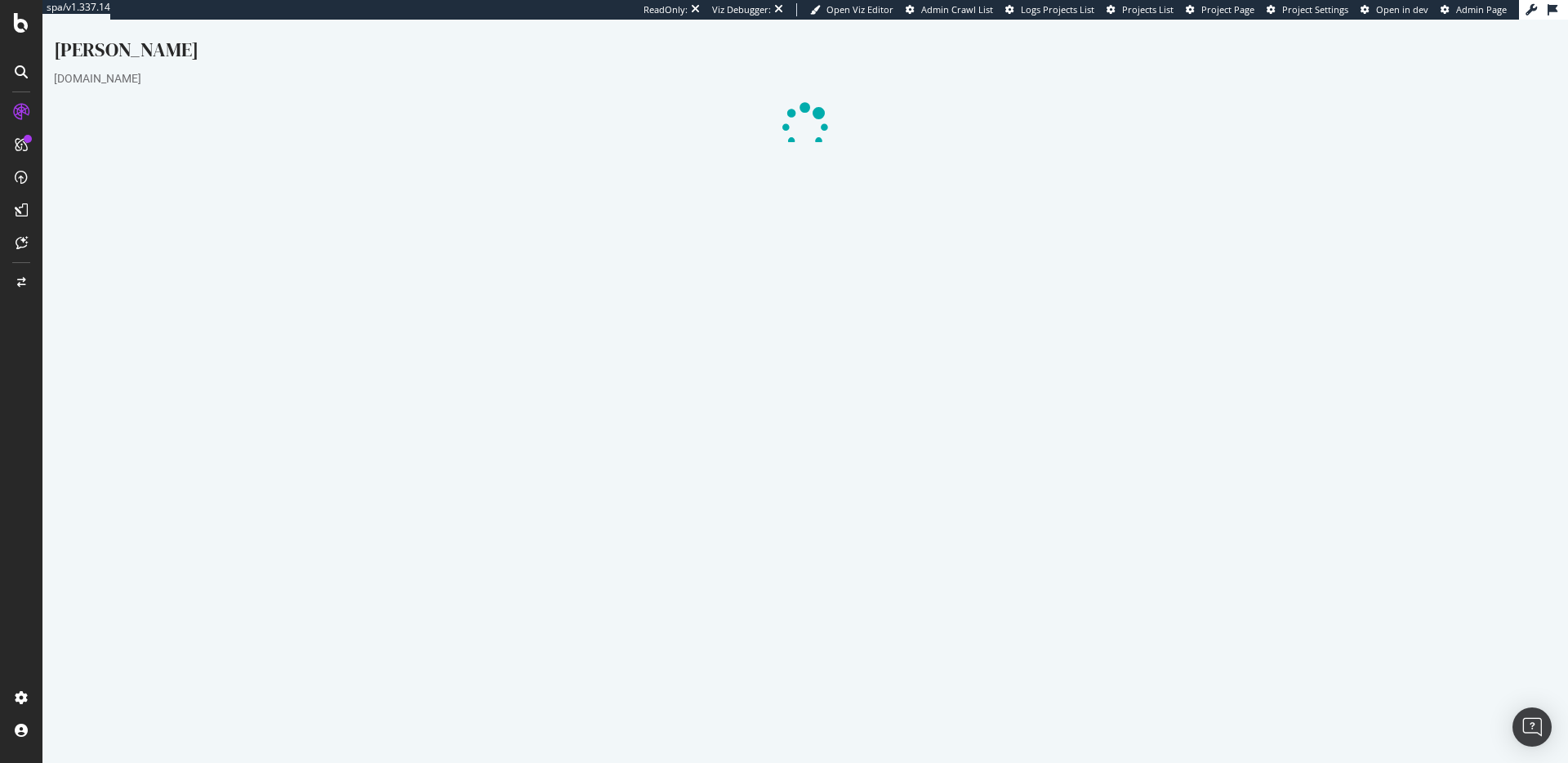
click at [13, 109] on icon at bounding box center [22, 112] width 17 height 17
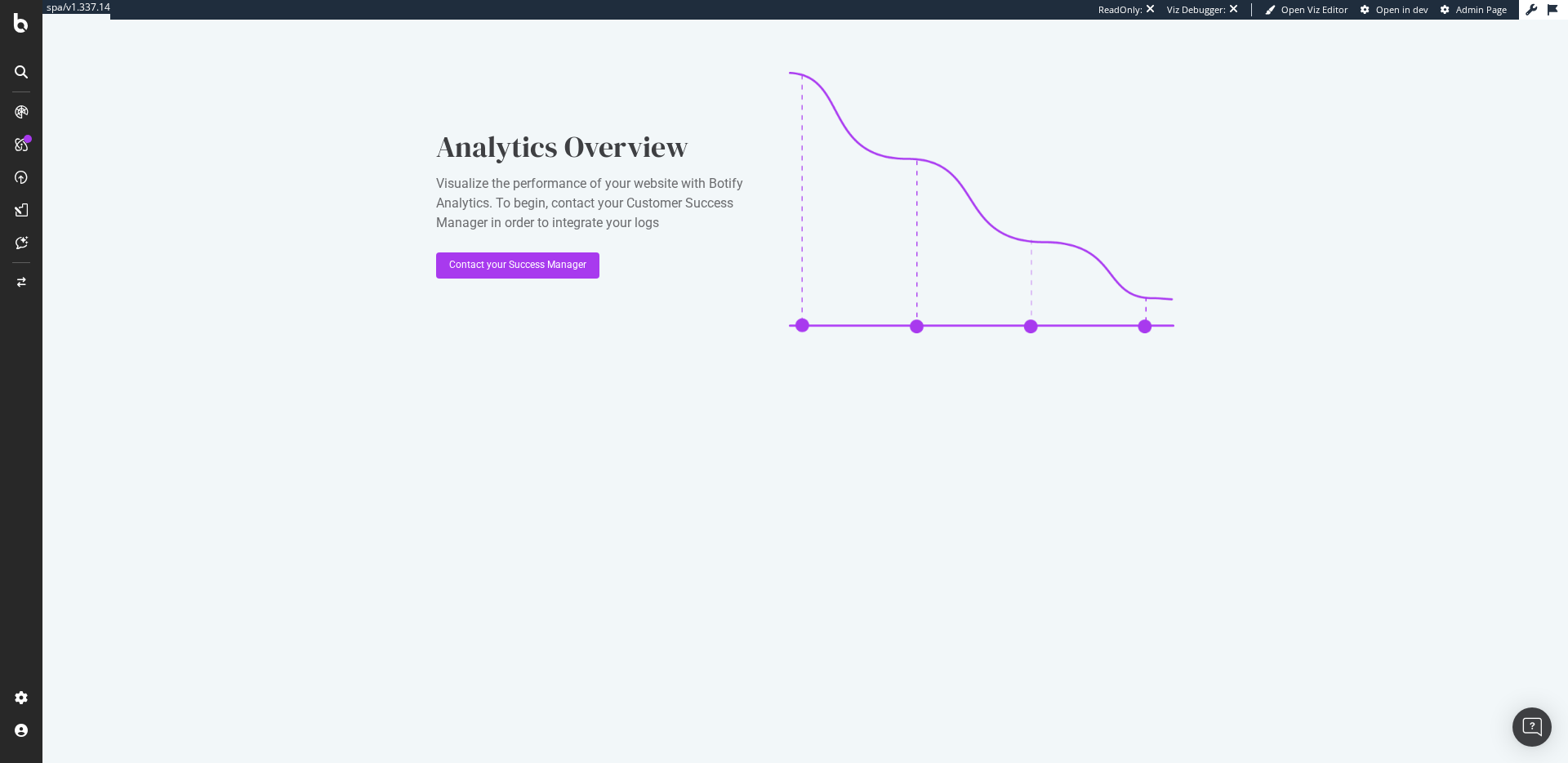
click at [28, 120] on div at bounding box center [21, 111] width 26 height 26
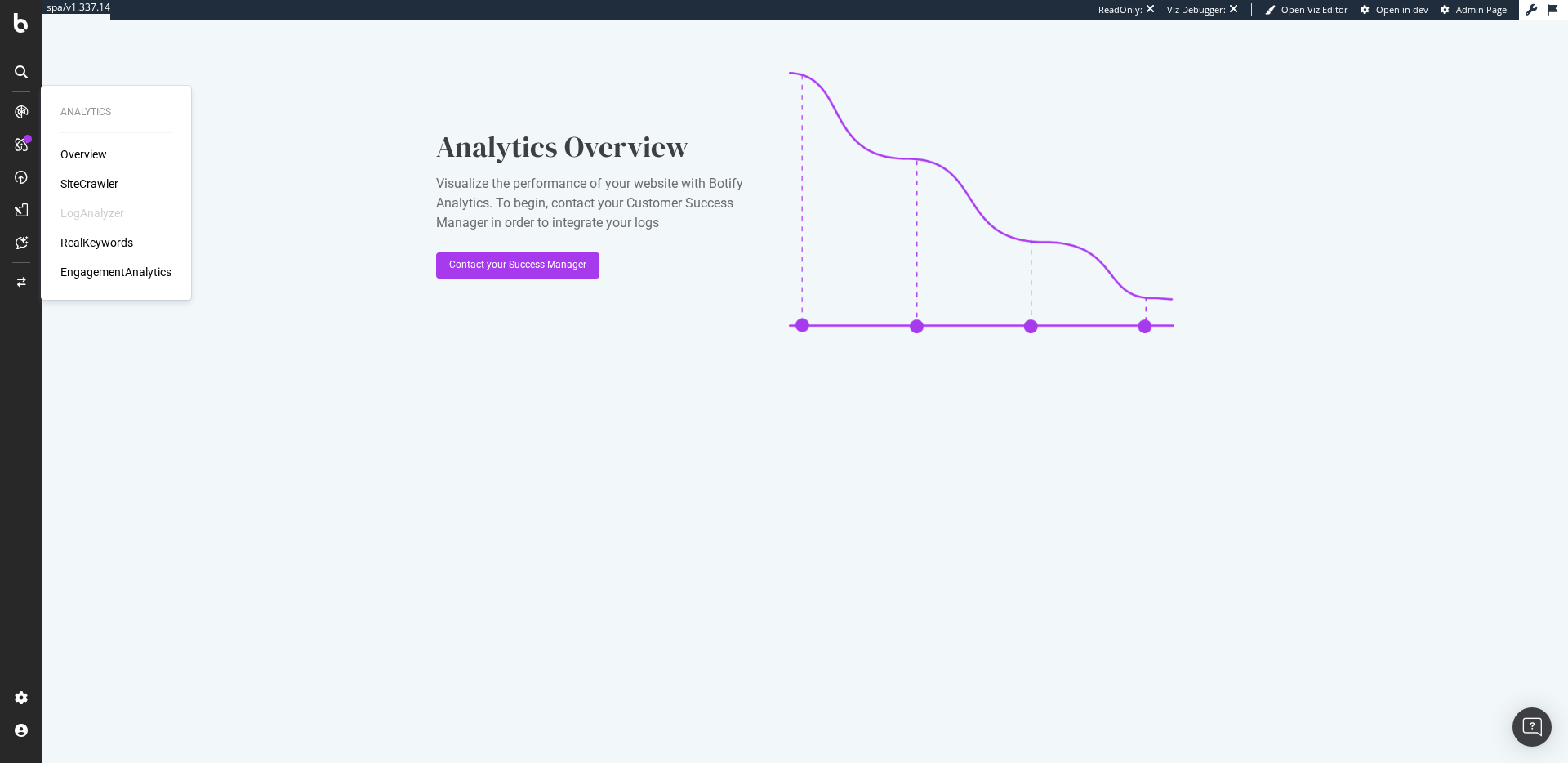
click at [98, 178] on div "SiteCrawler" at bounding box center [89, 184] width 58 height 17
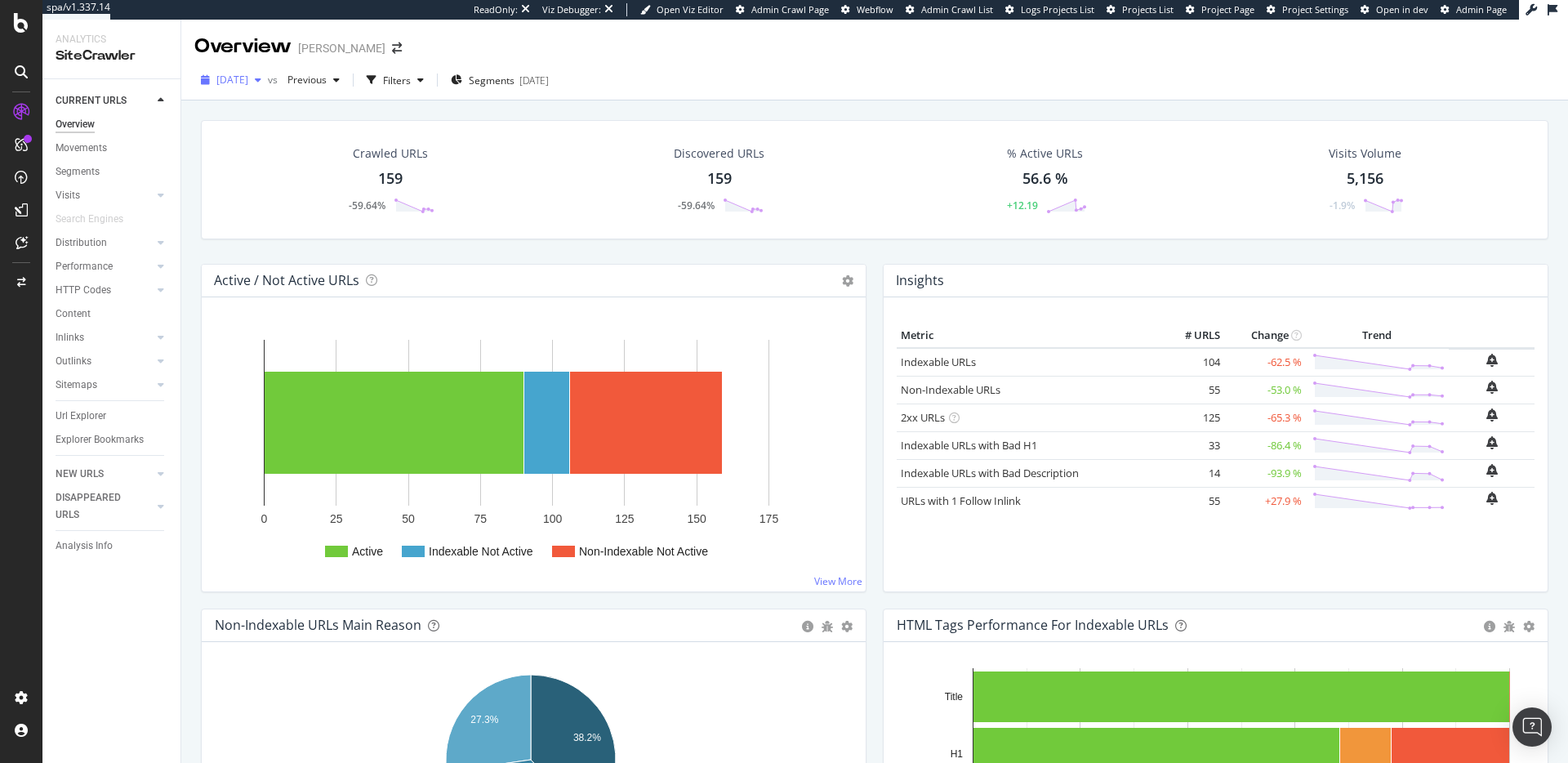
click at [249, 76] on span "2025 Sep. 4th" at bounding box center [232, 80] width 32 height 14
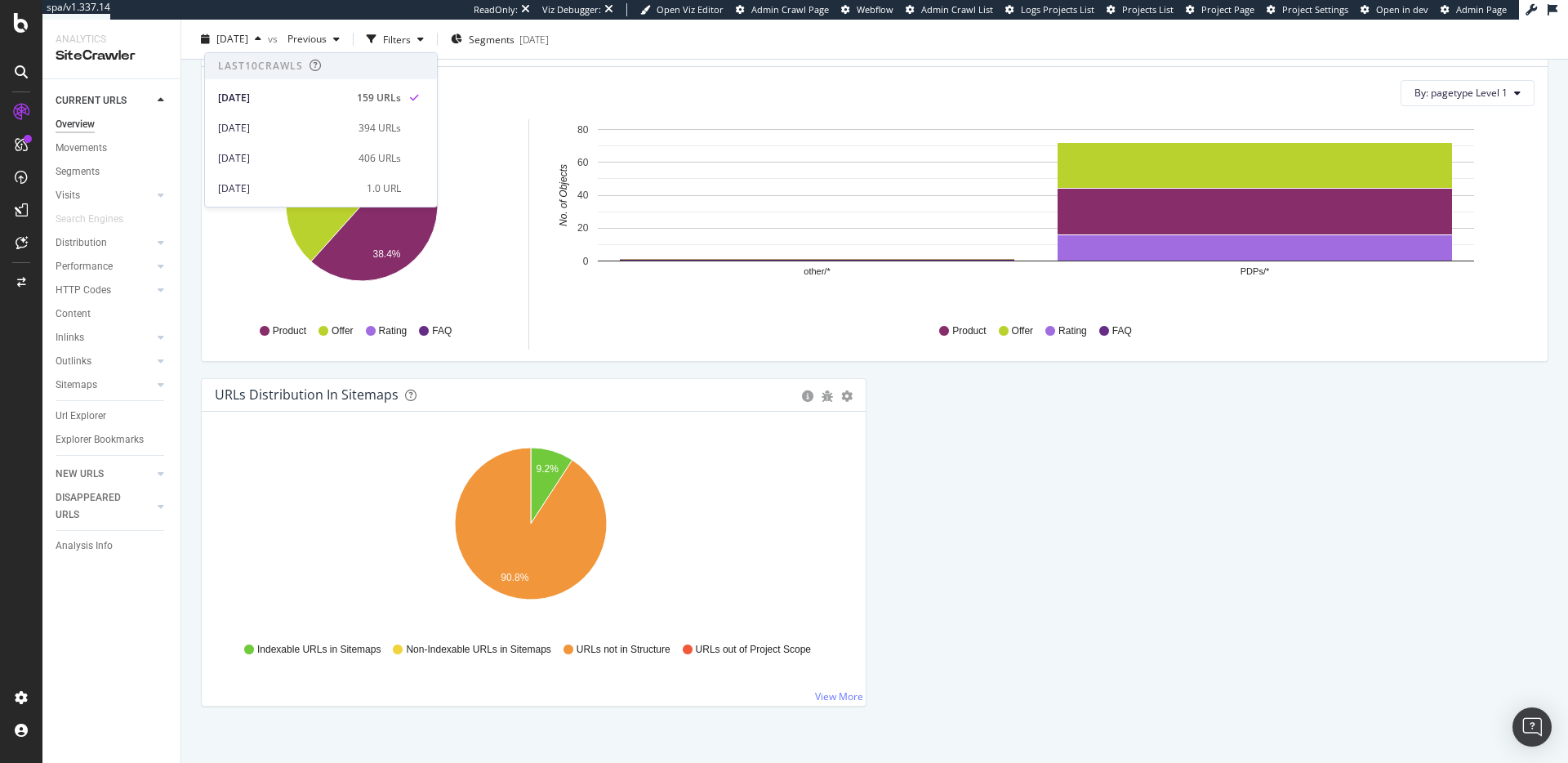
scroll to position [1627, 0]
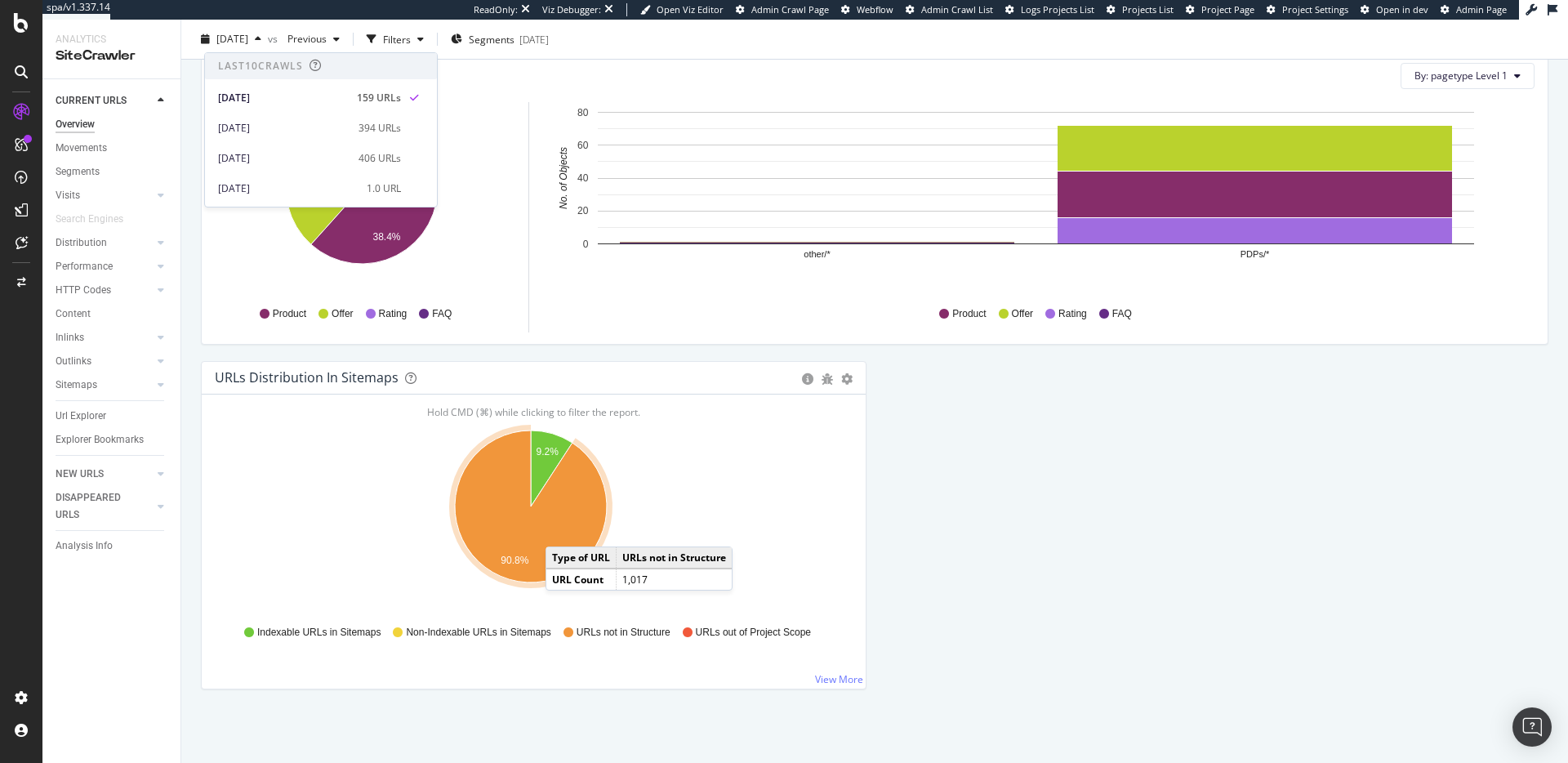
click at [562, 530] on icon "A chart." at bounding box center [530, 506] width 152 height 152
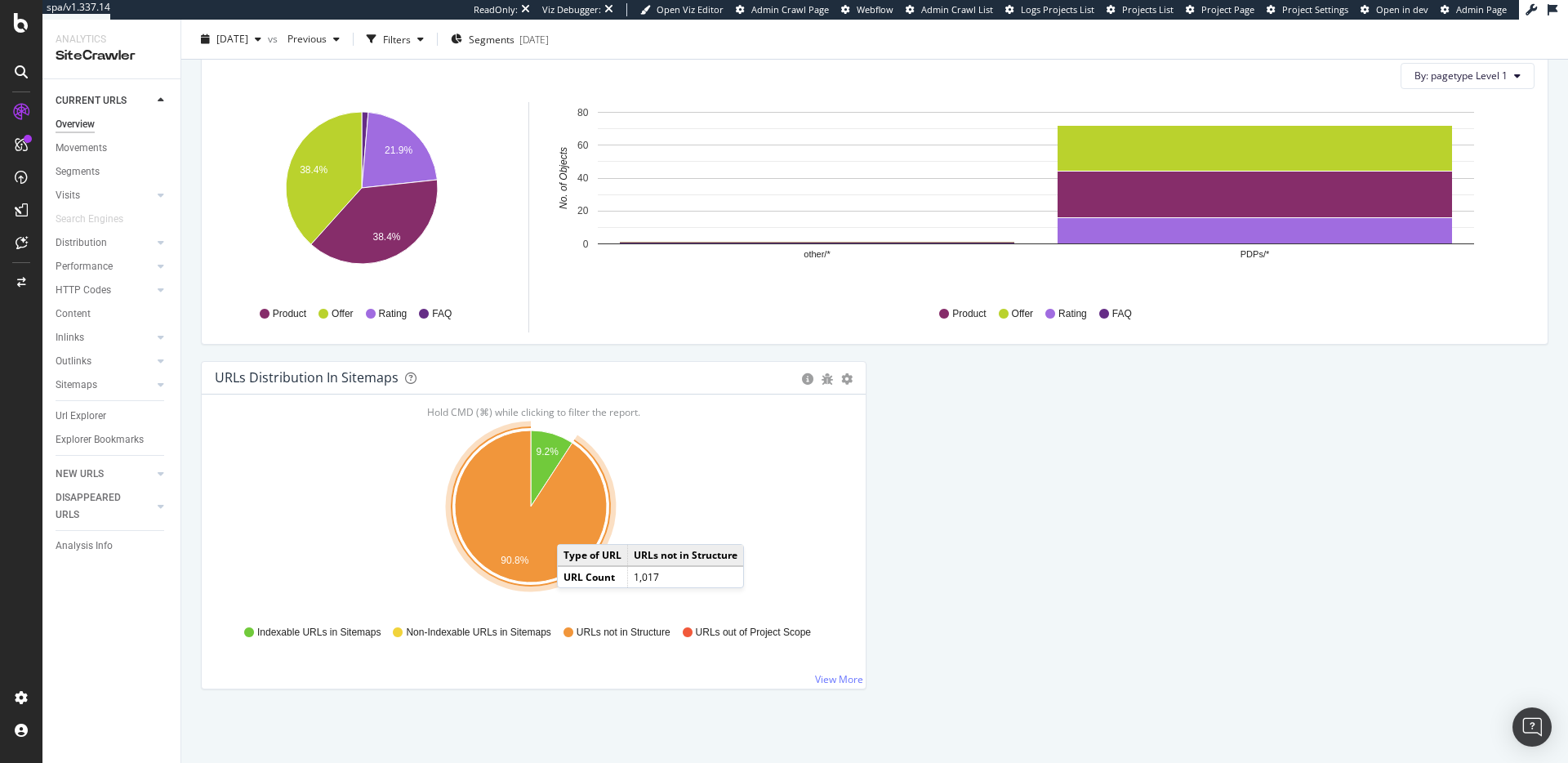
click at [573, 528] on icon "A chart." at bounding box center [530, 506] width 152 height 152
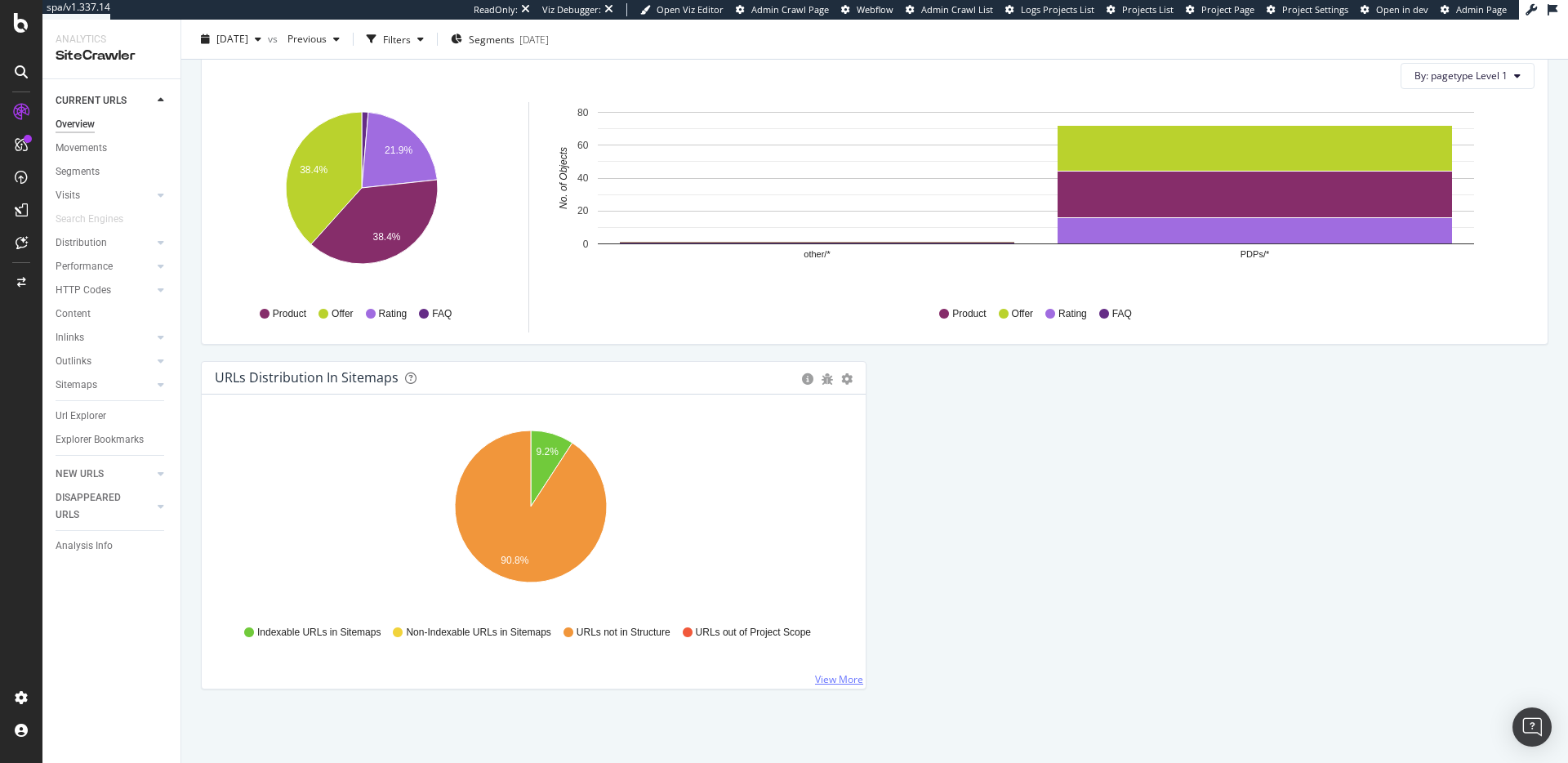
click at [849, 681] on link "View More" at bounding box center [839, 679] width 49 height 14
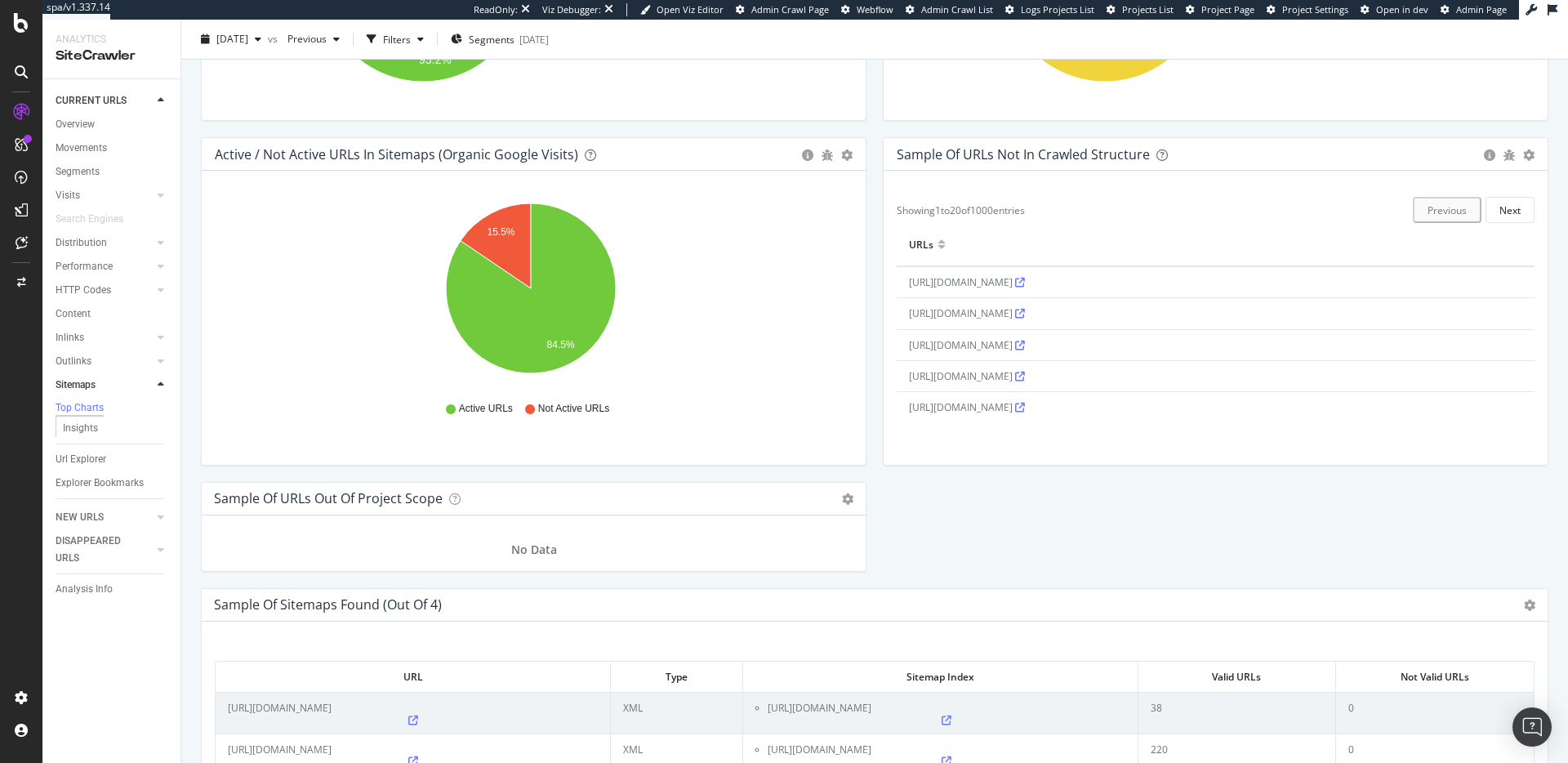
scroll to position [1362, 0]
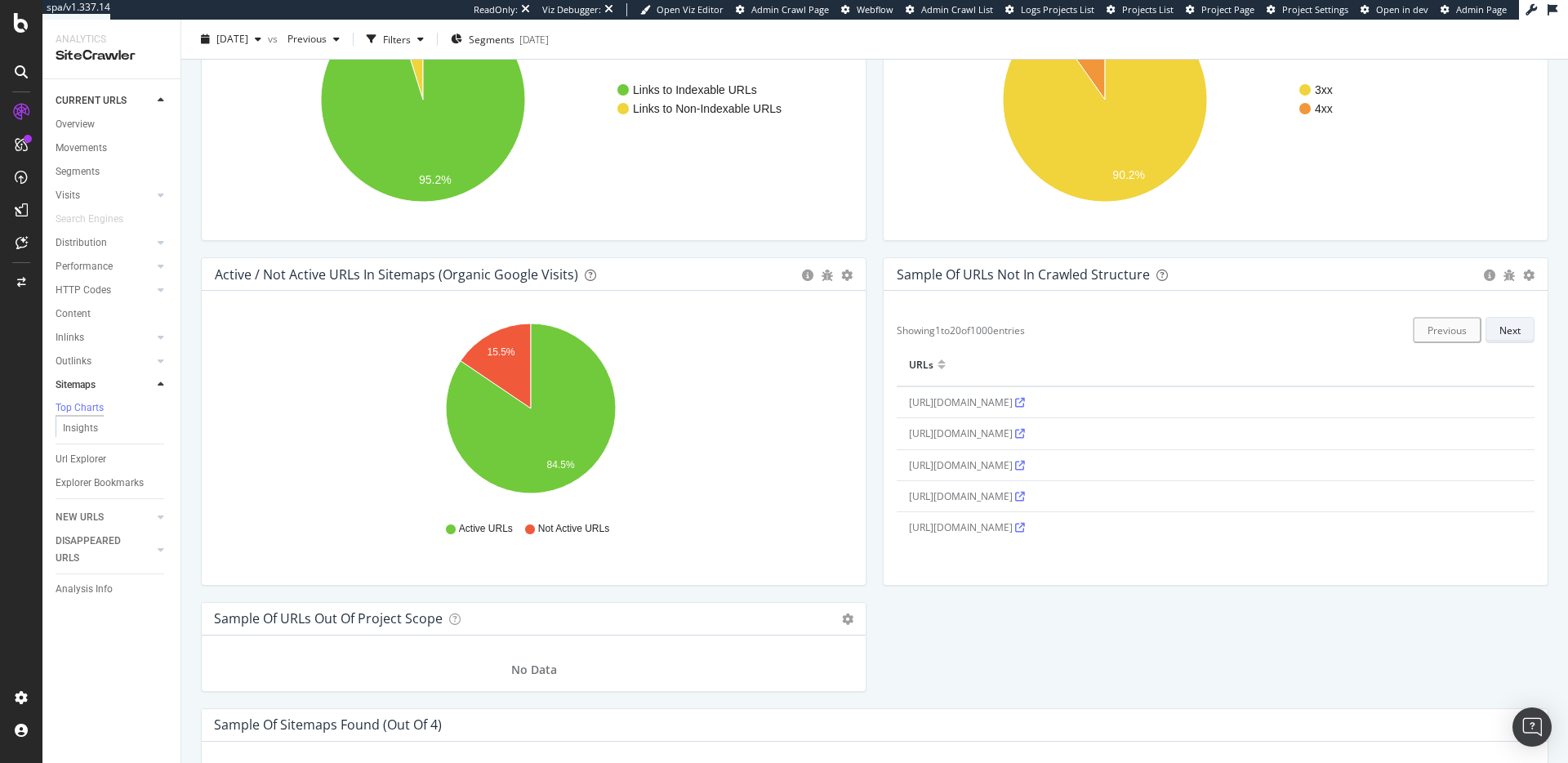
click at [1511, 330] on button "Next" at bounding box center [1509, 329] width 49 height 26
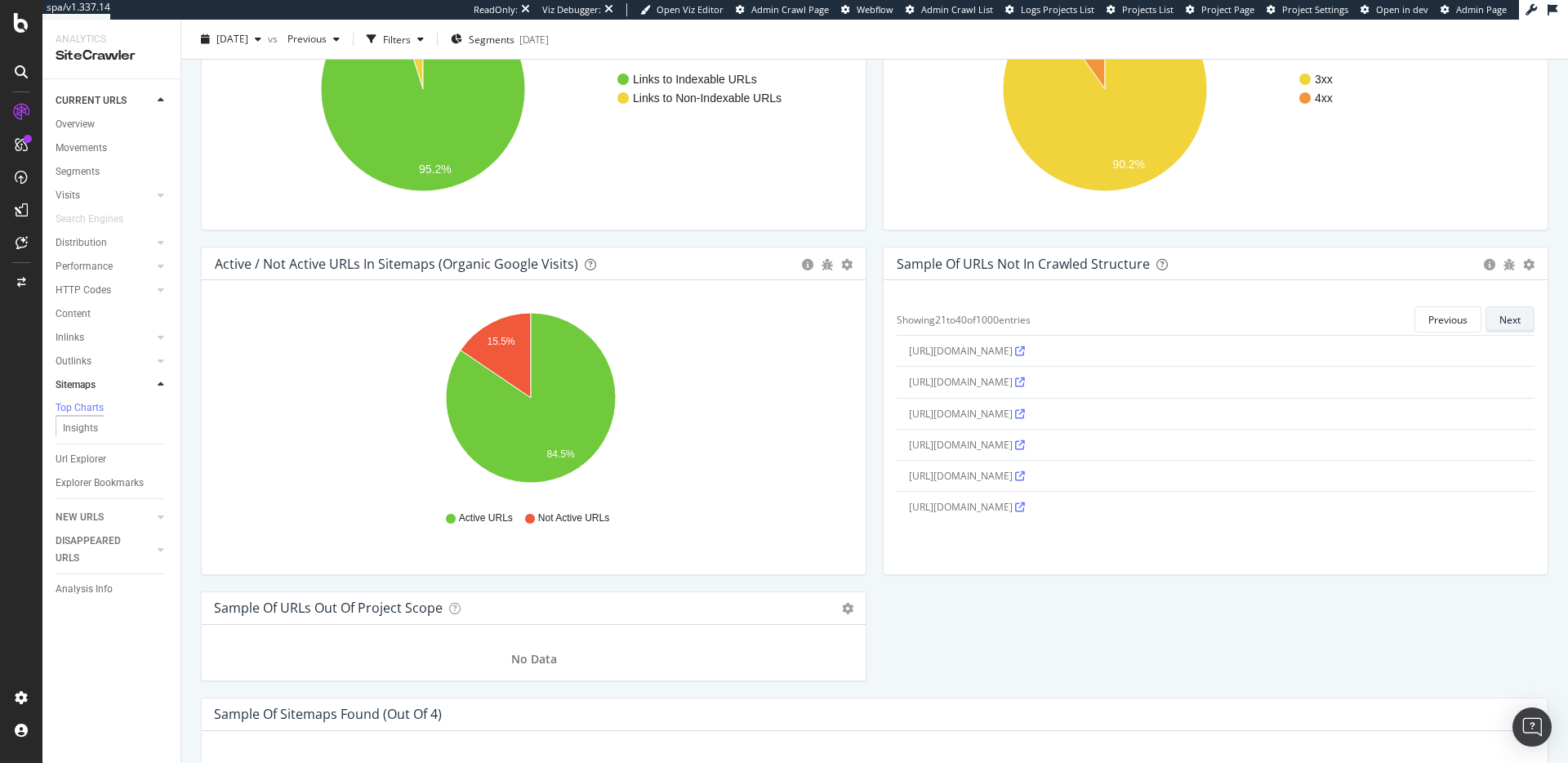
click at [1499, 326] on div "Next" at bounding box center [1509, 320] width 21 height 14
click at [1485, 322] on button "Next" at bounding box center [1509, 319] width 49 height 26
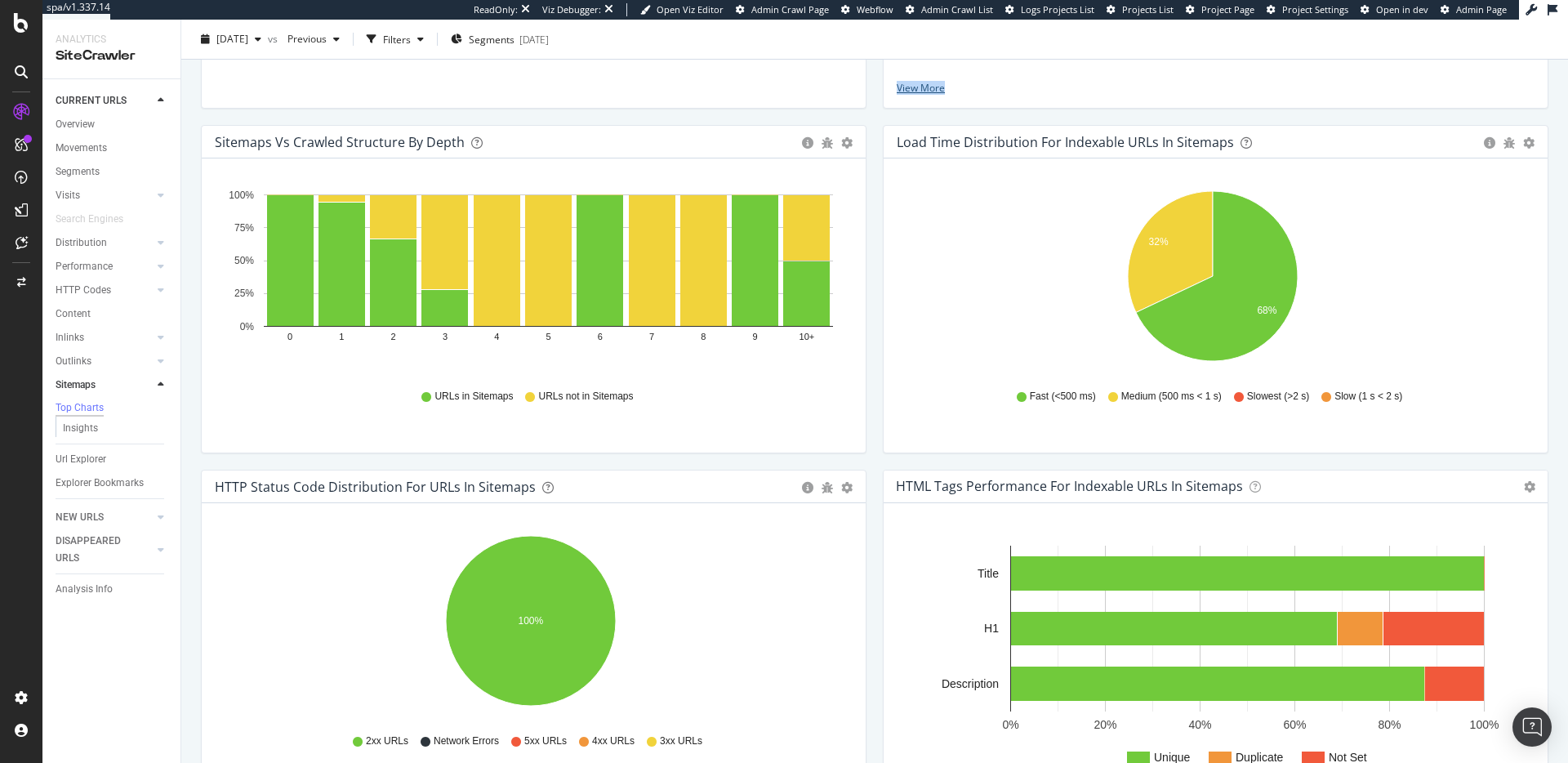
scroll to position [0, 0]
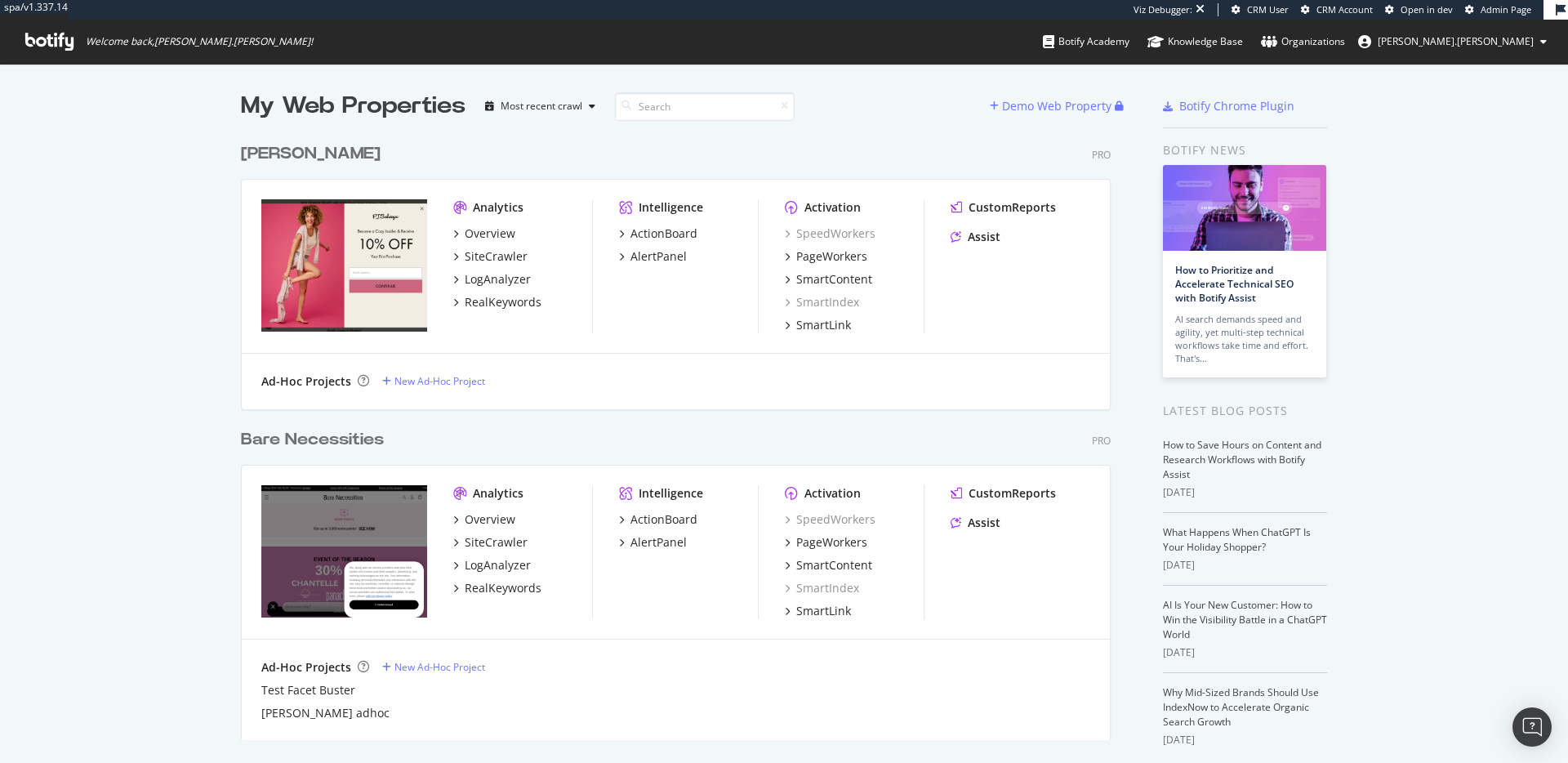
scroll to position [606, 871]
click at [409, 379] on div "New Ad-Hoc Project" at bounding box center [440, 381] width 90 height 14
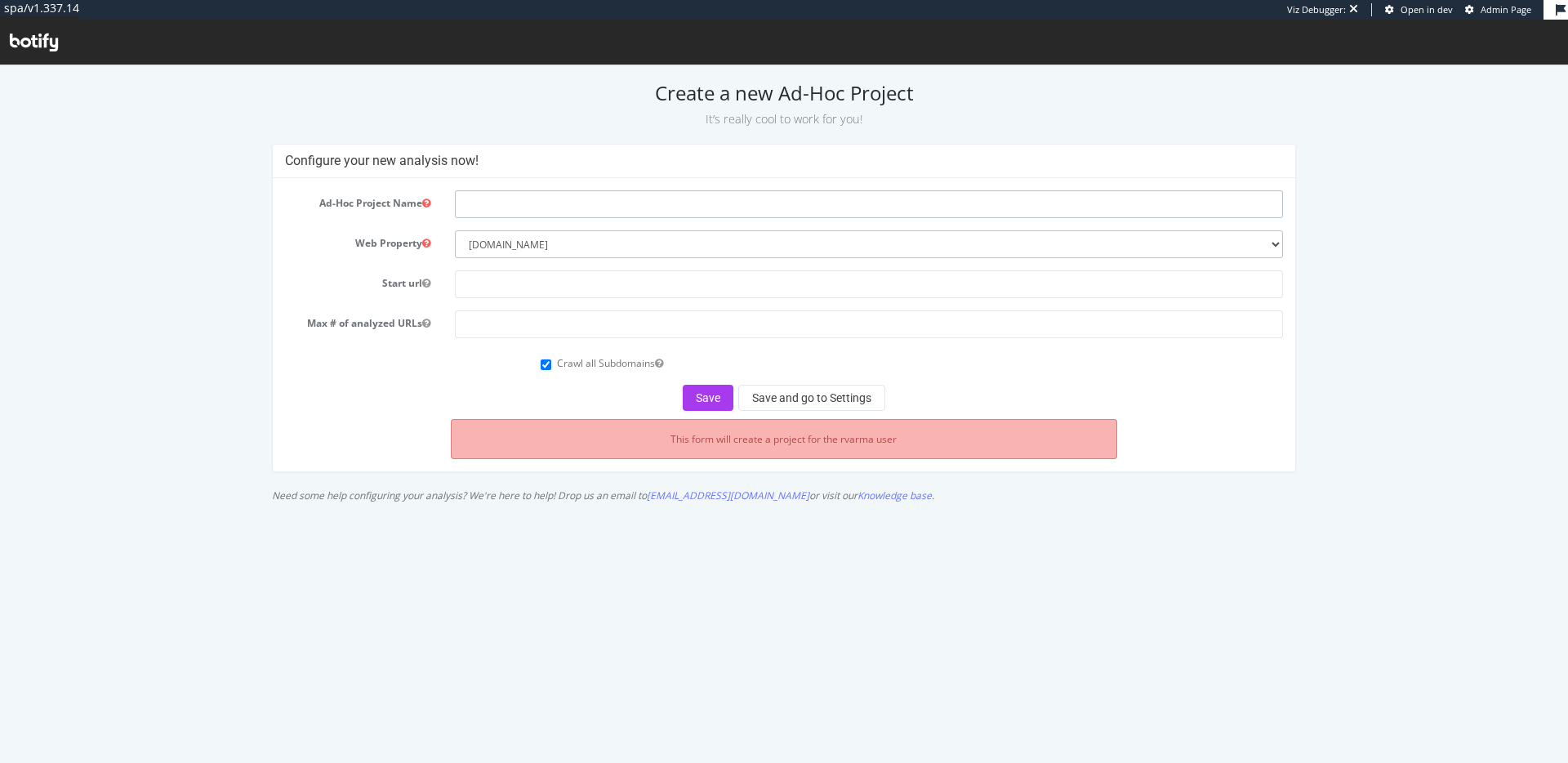
click at [506, 196] on input "text" at bounding box center [868, 204] width 828 height 28
type input "PJS - XML Sitemap Crawl"
click at [526, 285] on input "text" at bounding box center [868, 284] width 828 height 28
paste input "[URL][DOMAIN_NAME]"
type input "[URL][DOMAIN_NAME]"
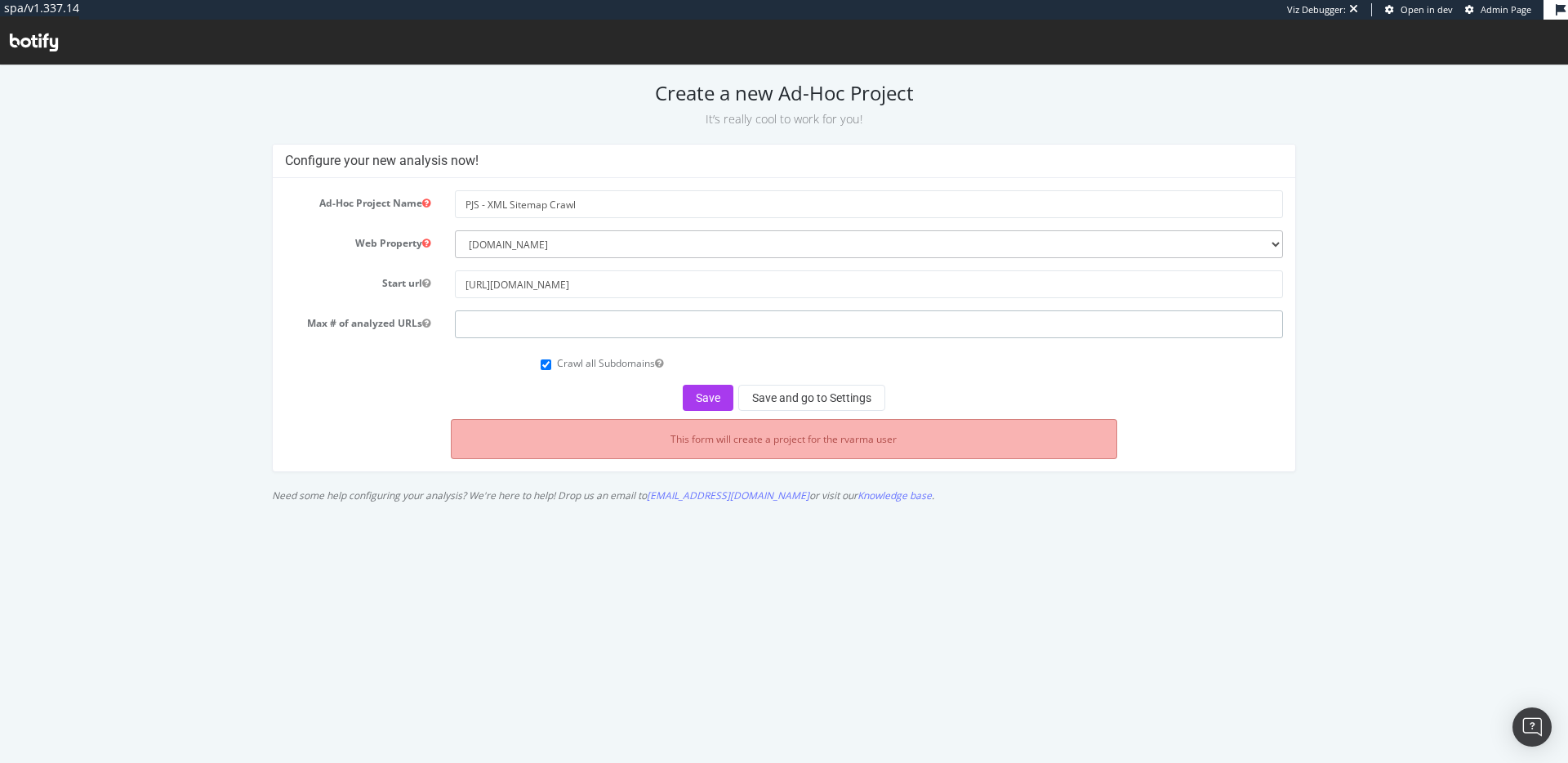
click at [548, 322] on input "number" at bounding box center [868, 324] width 828 height 28
type input "5000"
click at [486, 377] on form "Ad-Hoc Project Name PJS - XML Sitemap Crawl Web Property --------- Bare Necessi…" at bounding box center [784, 300] width 999 height 220
click at [723, 389] on button "Save" at bounding box center [707, 397] width 50 height 26
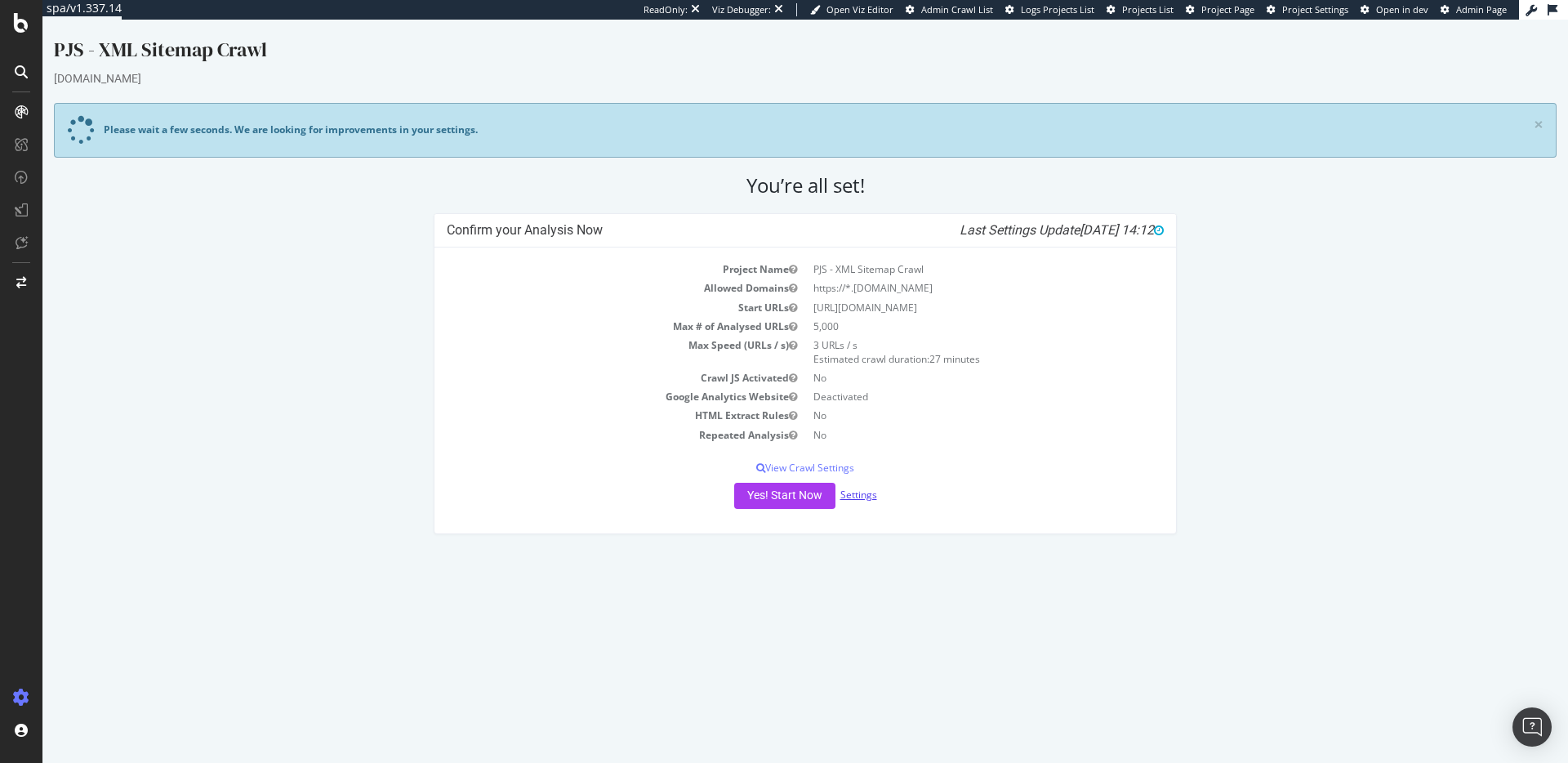
click at [851, 489] on link "Settings" at bounding box center [859, 494] width 37 height 14
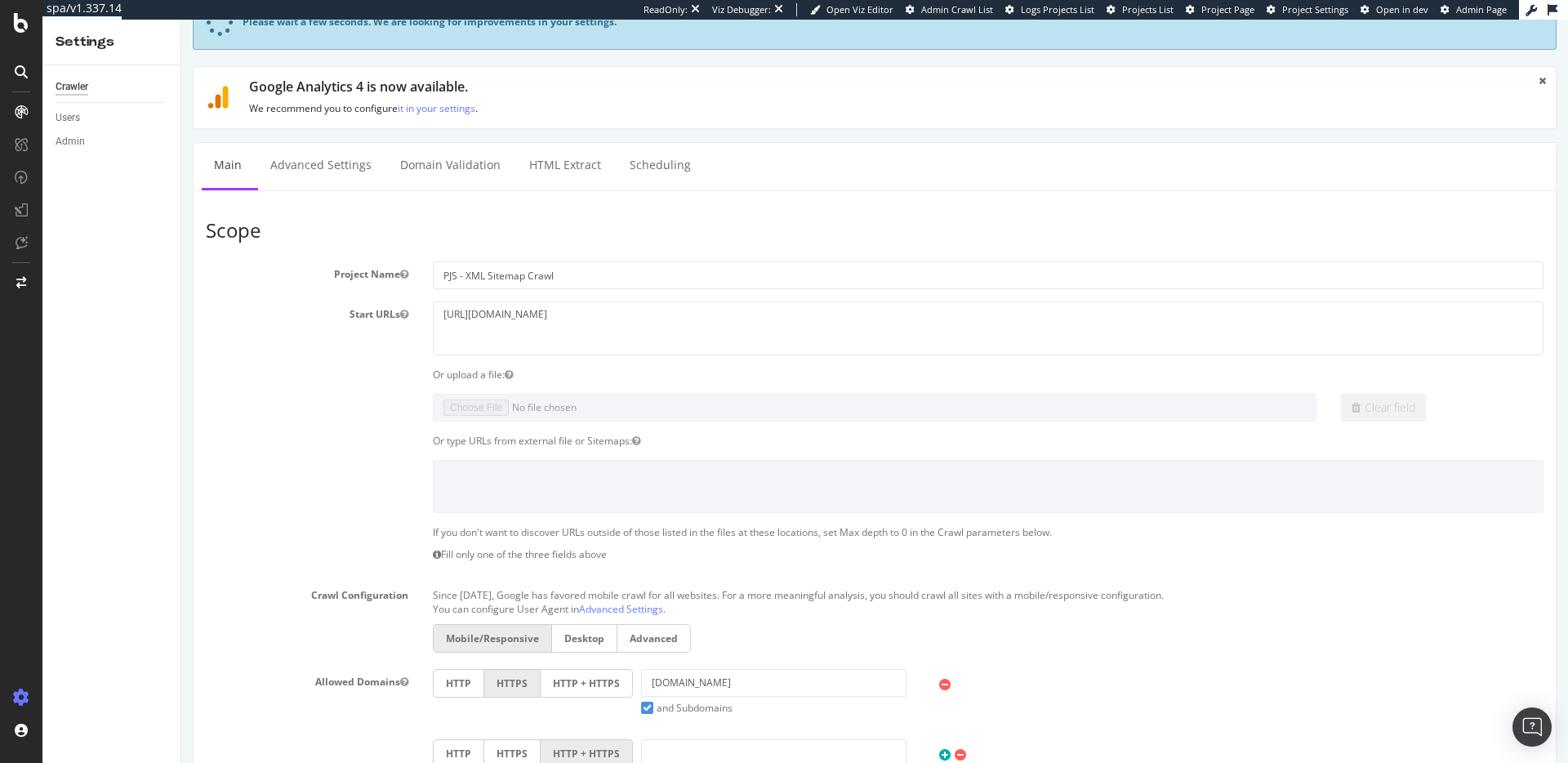
scroll to position [106, 0]
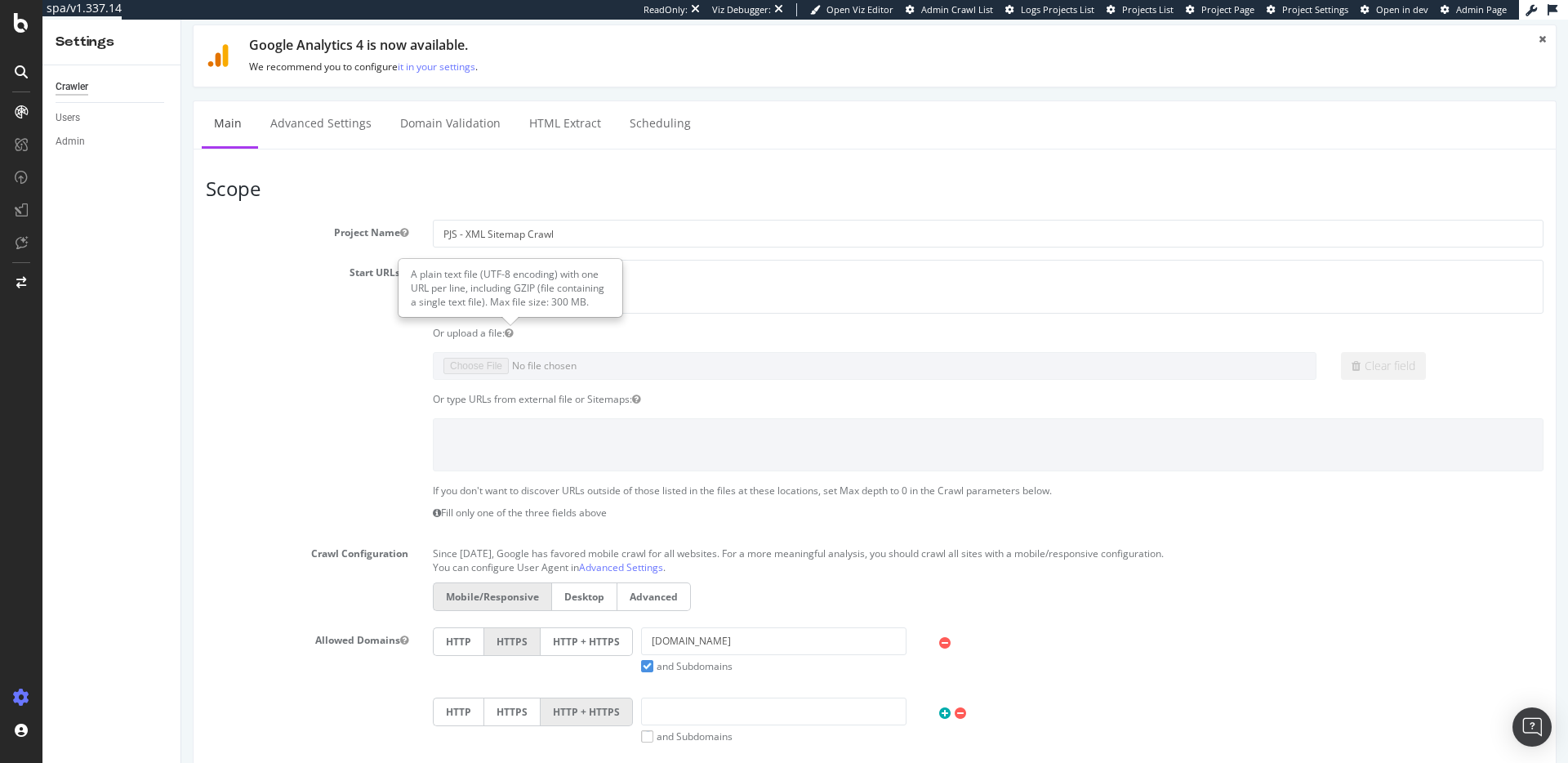
click at [521, 286] on div "A plain text file (UTF-8 encoding) with one URL per line, including GZIP (file …" at bounding box center [510, 287] width 222 height 56
click at [717, 271] on textarea "https://www.pjsalvage.com/" at bounding box center [988, 286] width 1110 height 53
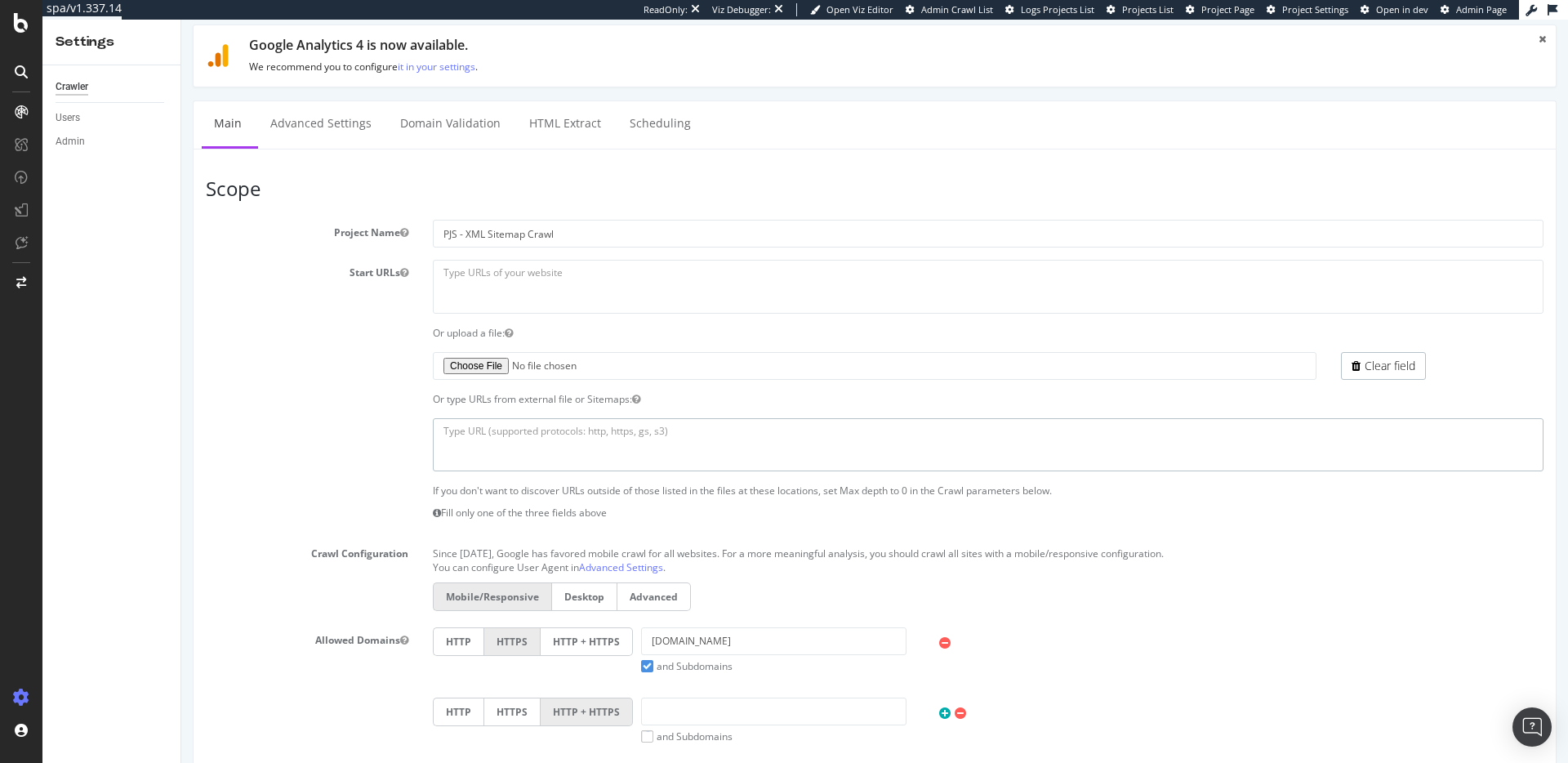
click at [530, 446] on textarea at bounding box center [988, 444] width 1110 height 53
paste textarea "https://www.pjsalvage.com/sitemap.xml"
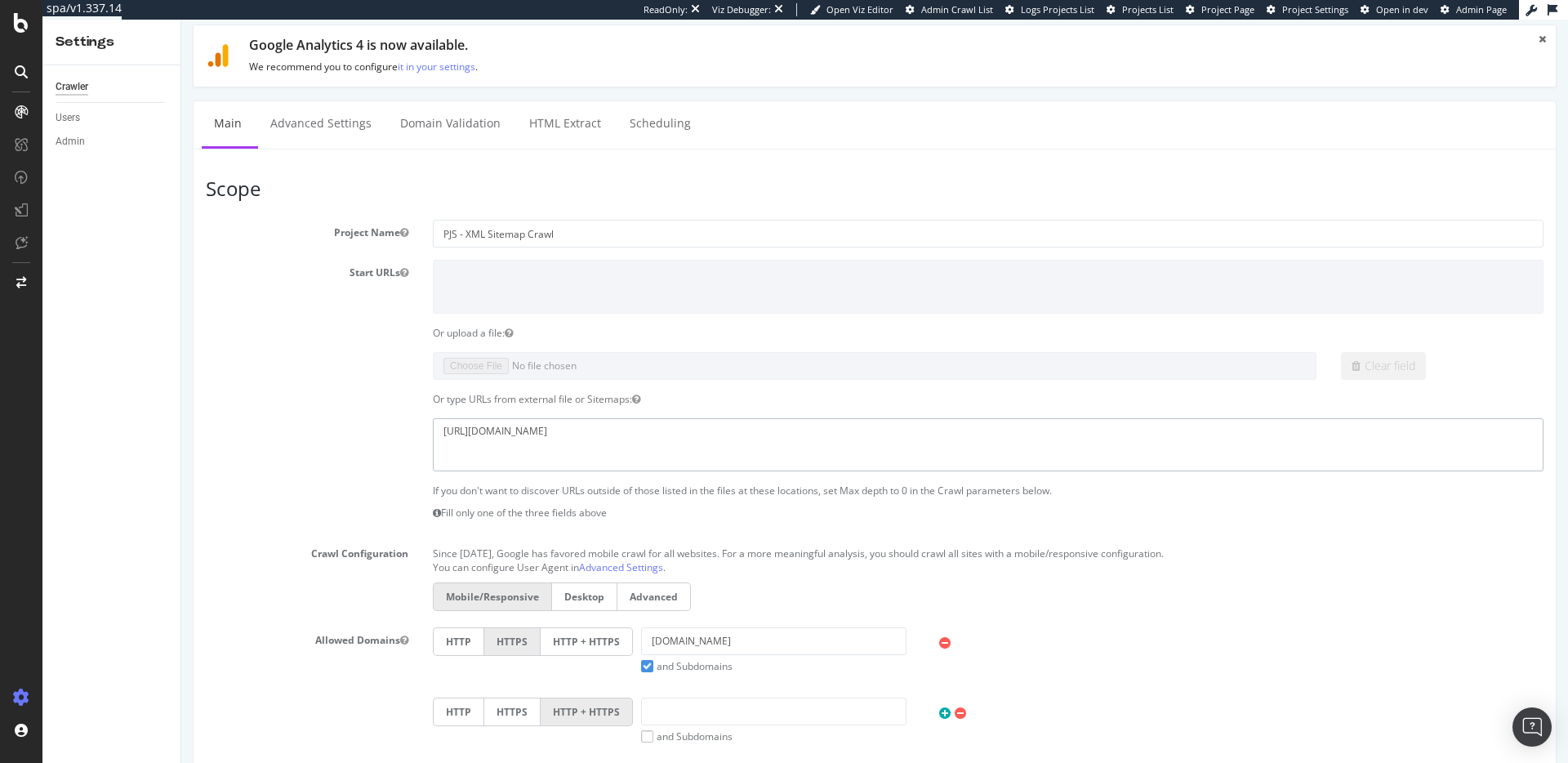
type textarea "https://www.pjsalvage.com/sitemap.xml"
click at [349, 434] on div "https://www.pjsalvage.com/sitemap.xml" at bounding box center [874, 444] width 1362 height 53
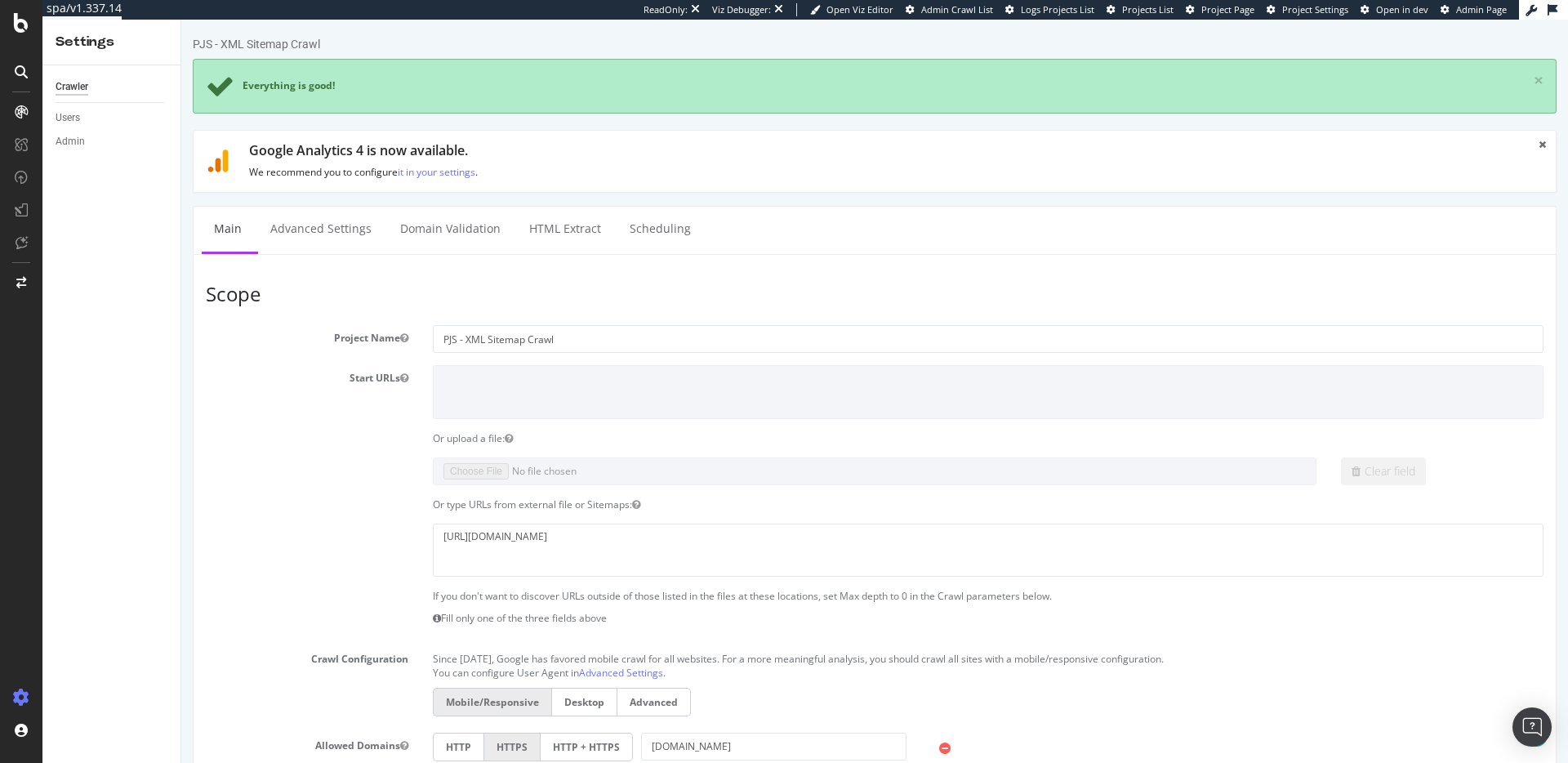
scroll to position [709, 0]
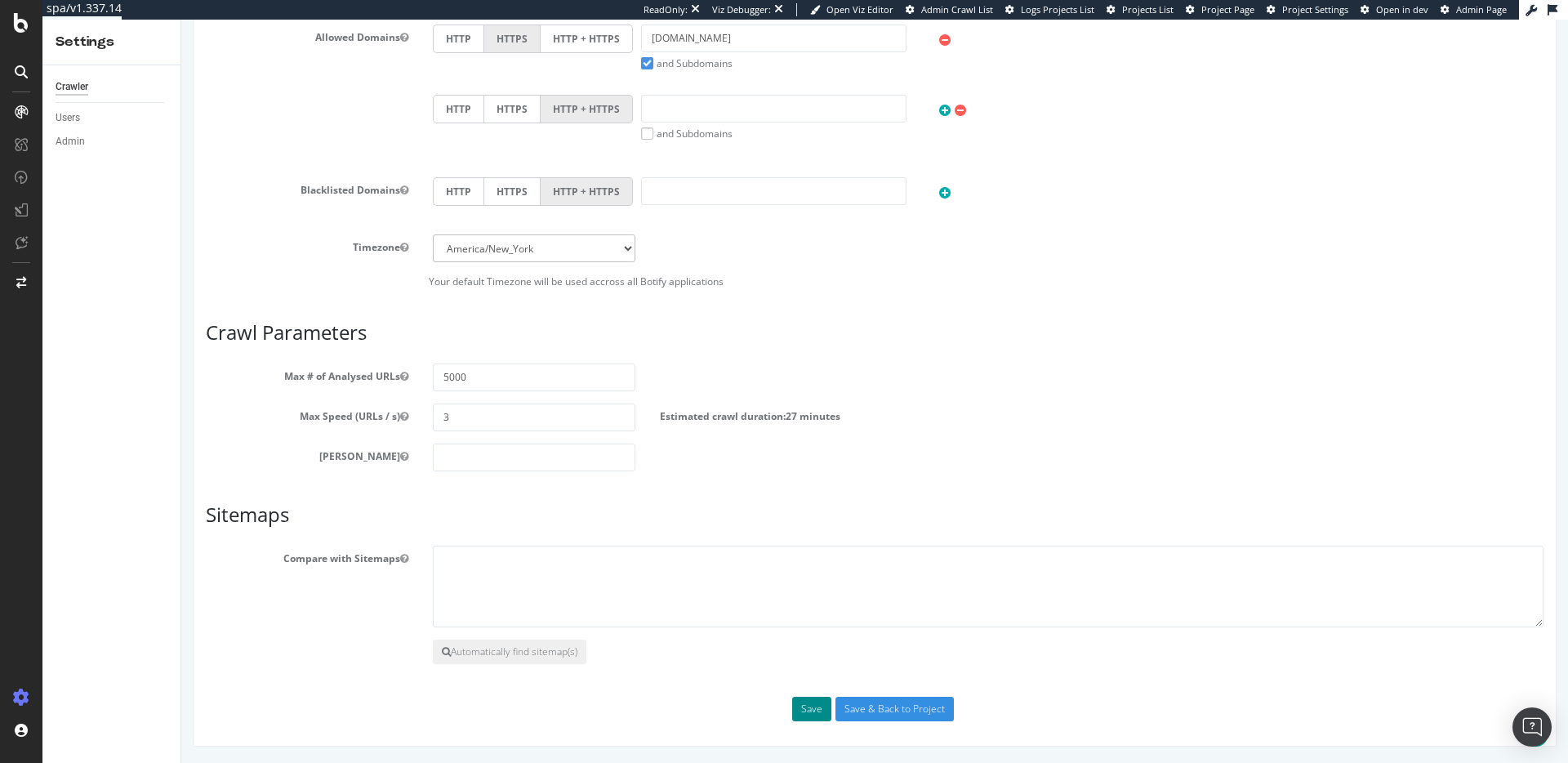
click at [804, 711] on button "Save" at bounding box center [811, 709] width 39 height 24
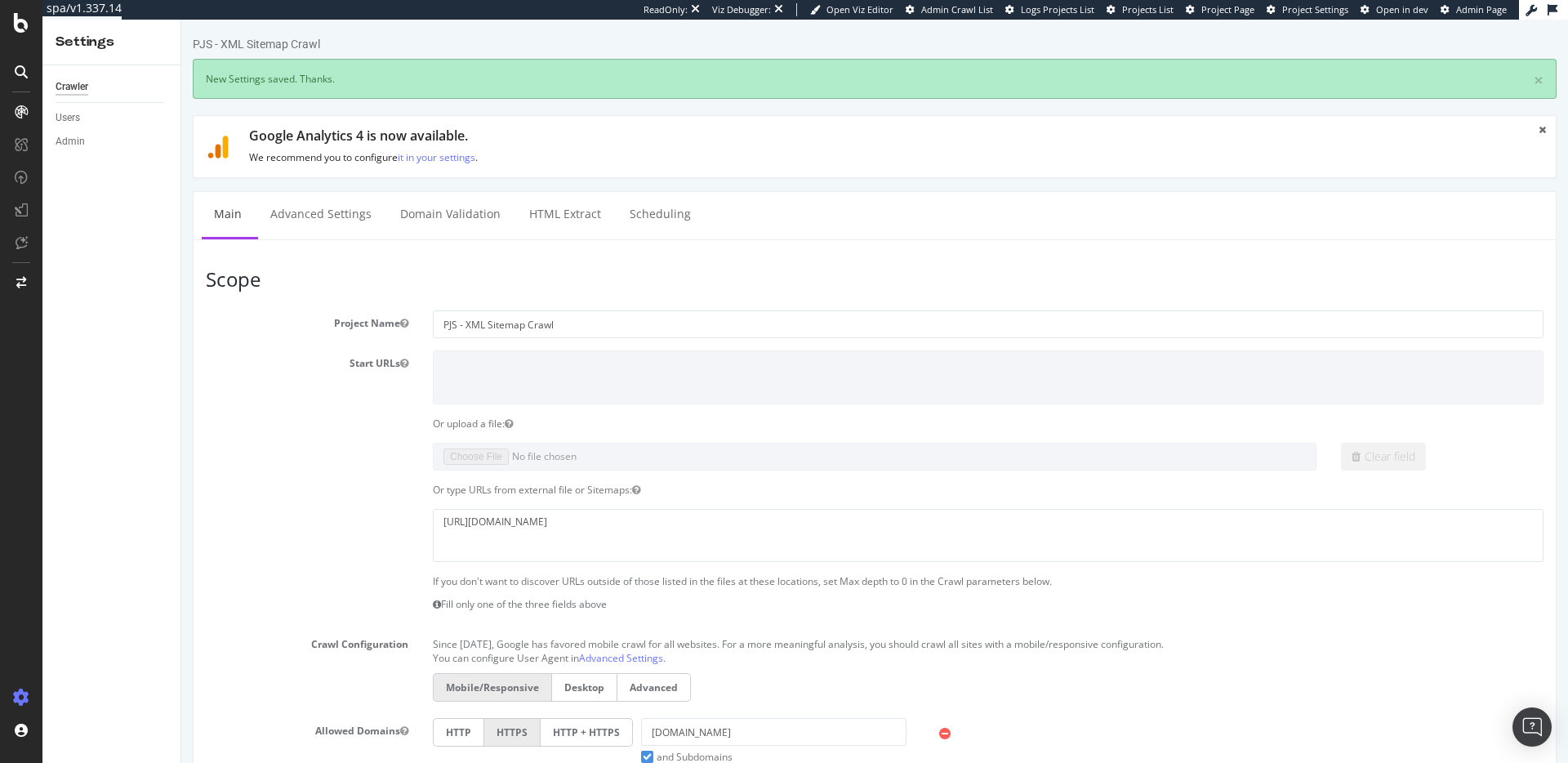
scroll to position [0, 0]
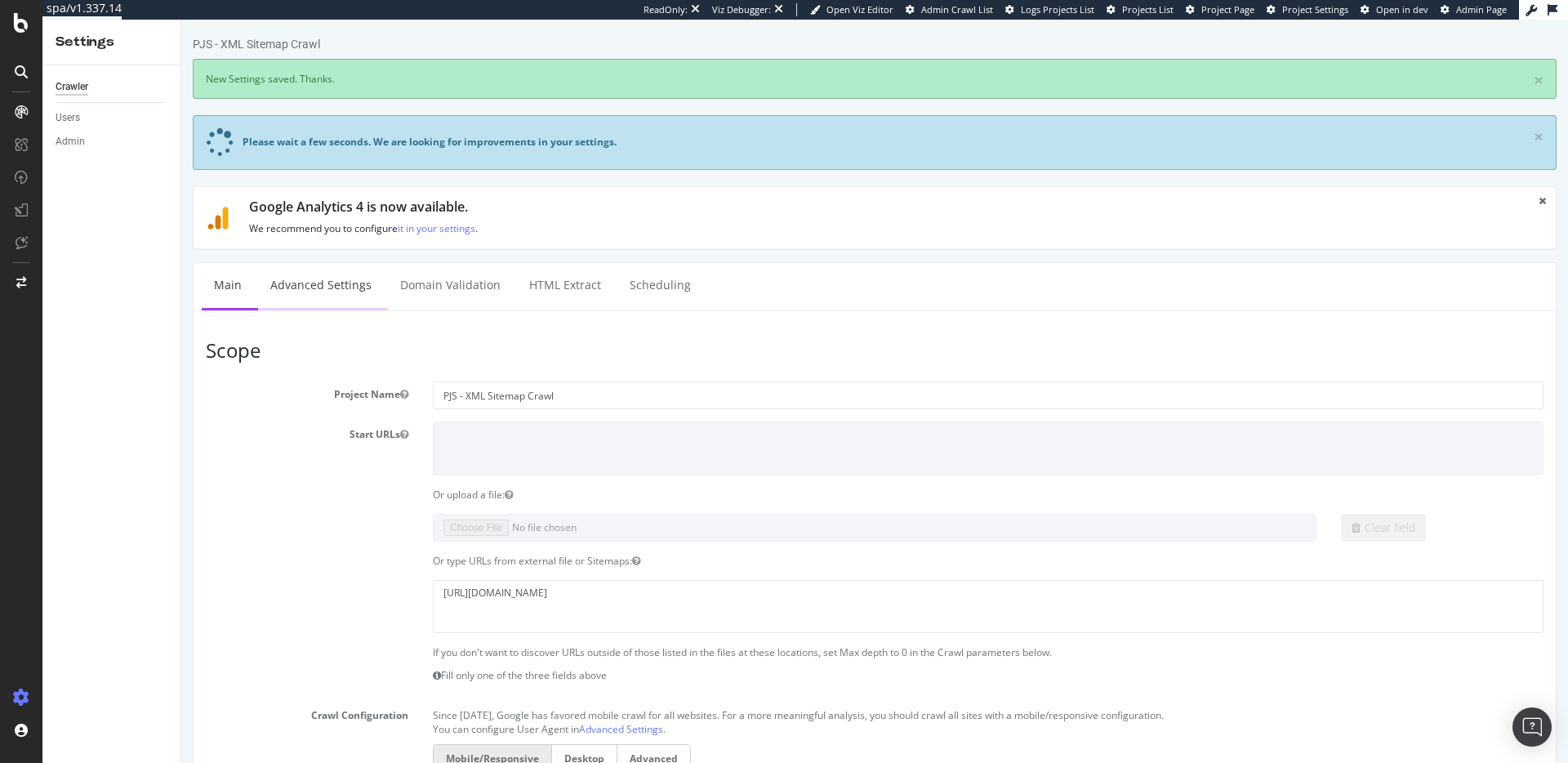
click at [331, 285] on link "Advanced Settings" at bounding box center [321, 286] width 126 height 45
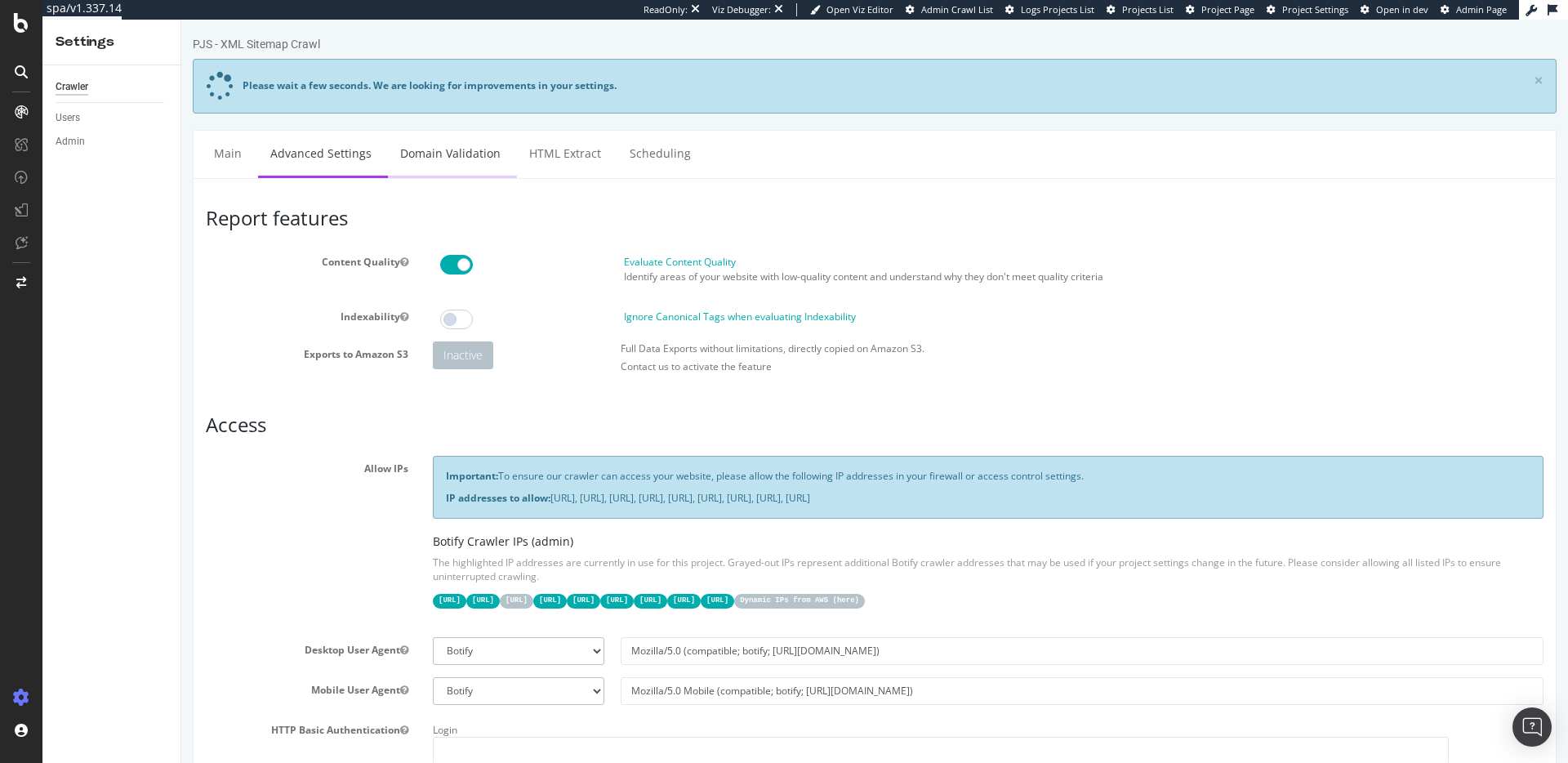
click at [445, 160] on link "Domain Validation" at bounding box center [450, 153] width 125 height 45
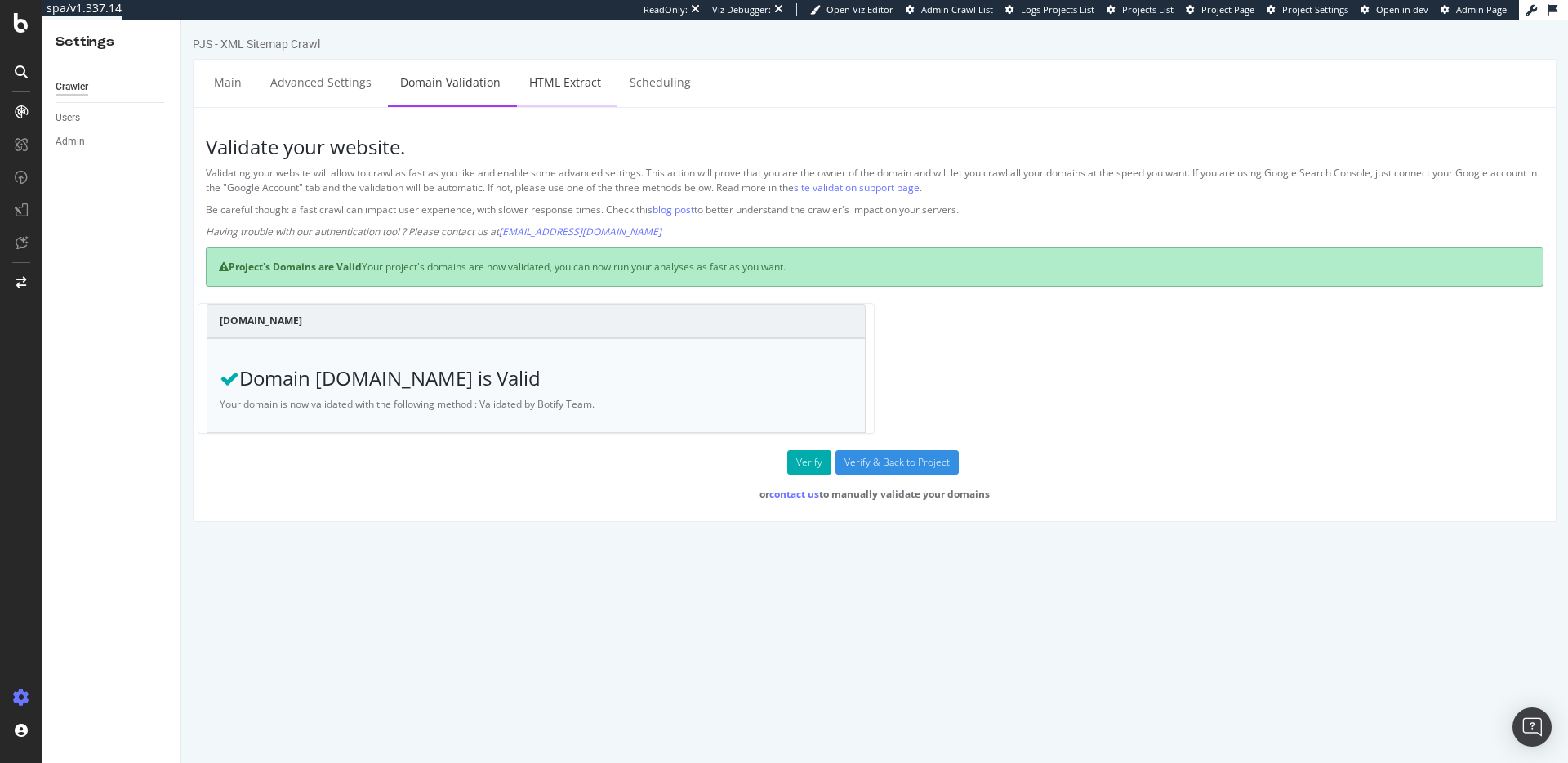
click at [578, 90] on link "HTML Extract" at bounding box center [564, 82] width 96 height 45
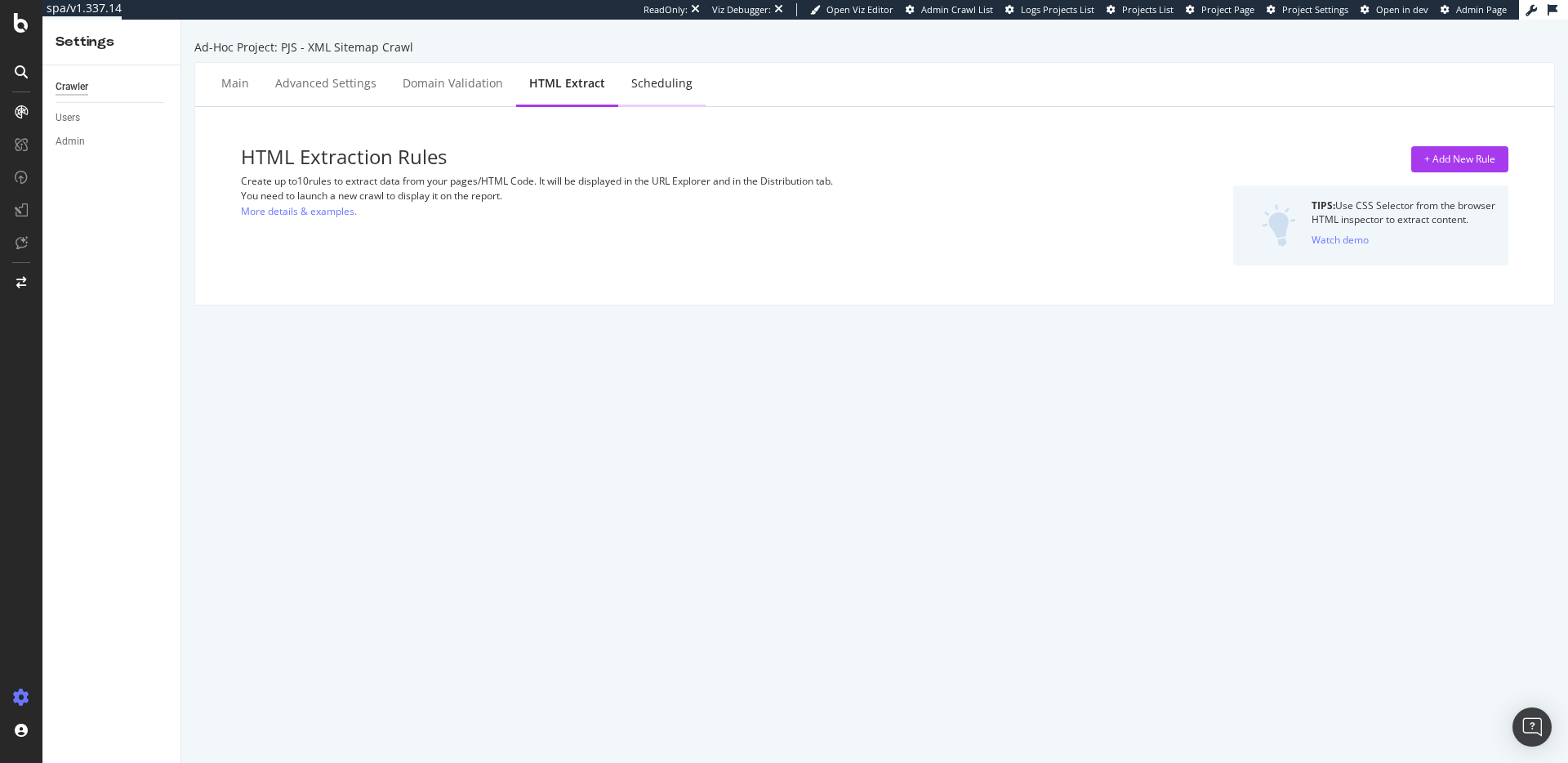
click at [671, 81] on div "Scheduling" at bounding box center [661, 84] width 61 height 17
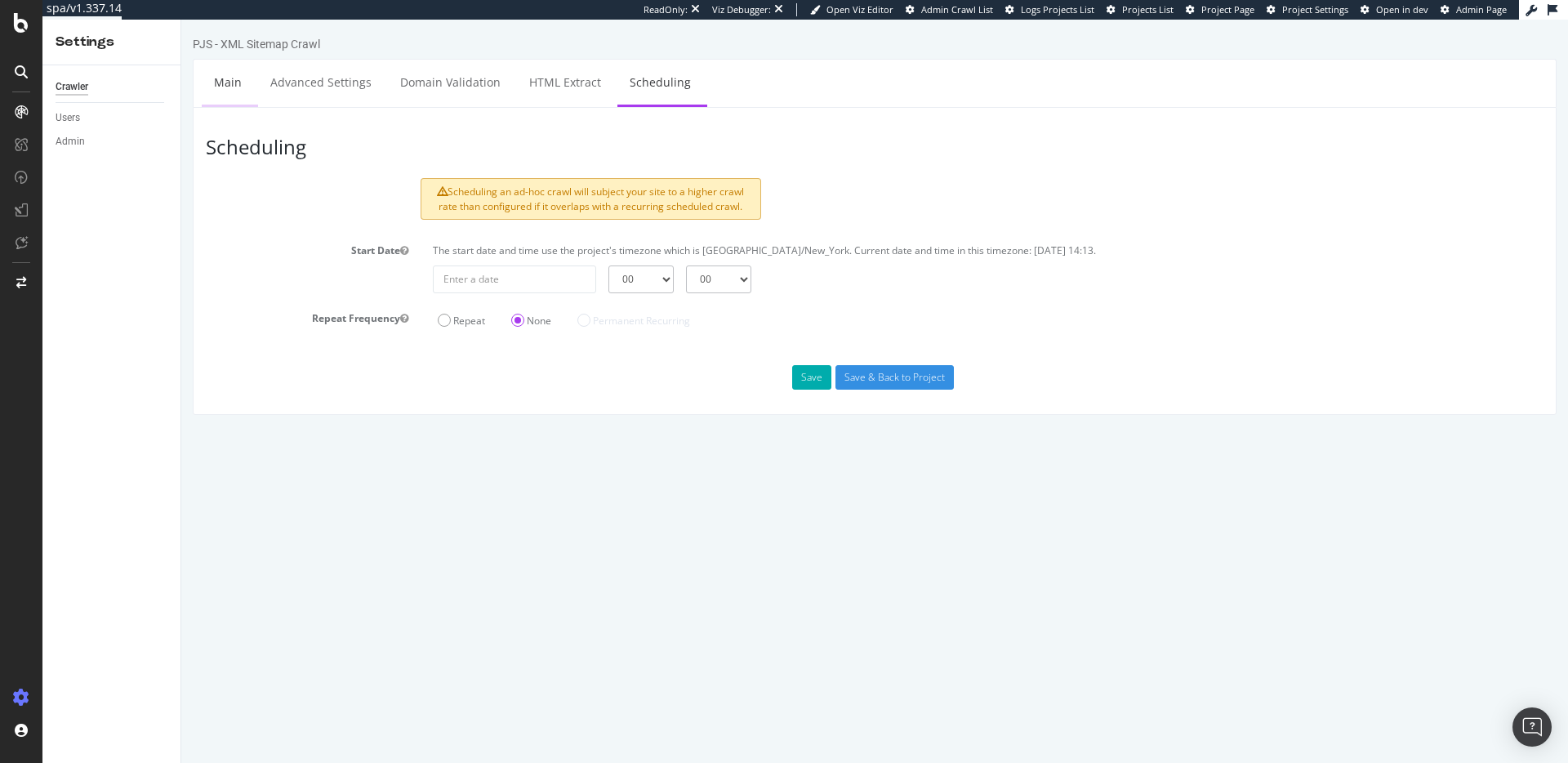
click at [235, 84] on link "Main" at bounding box center [228, 82] width 52 height 45
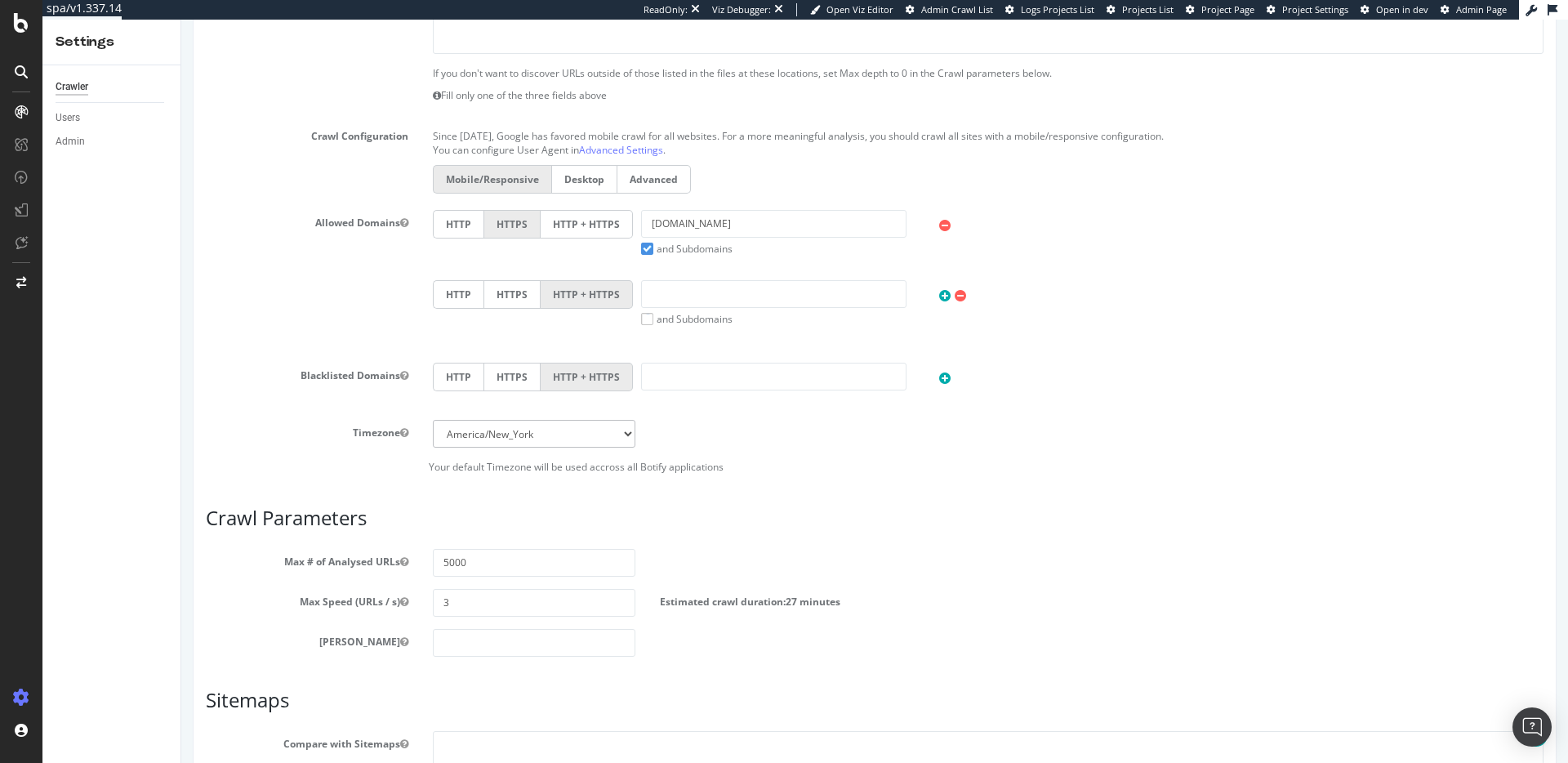
scroll to position [637, 0]
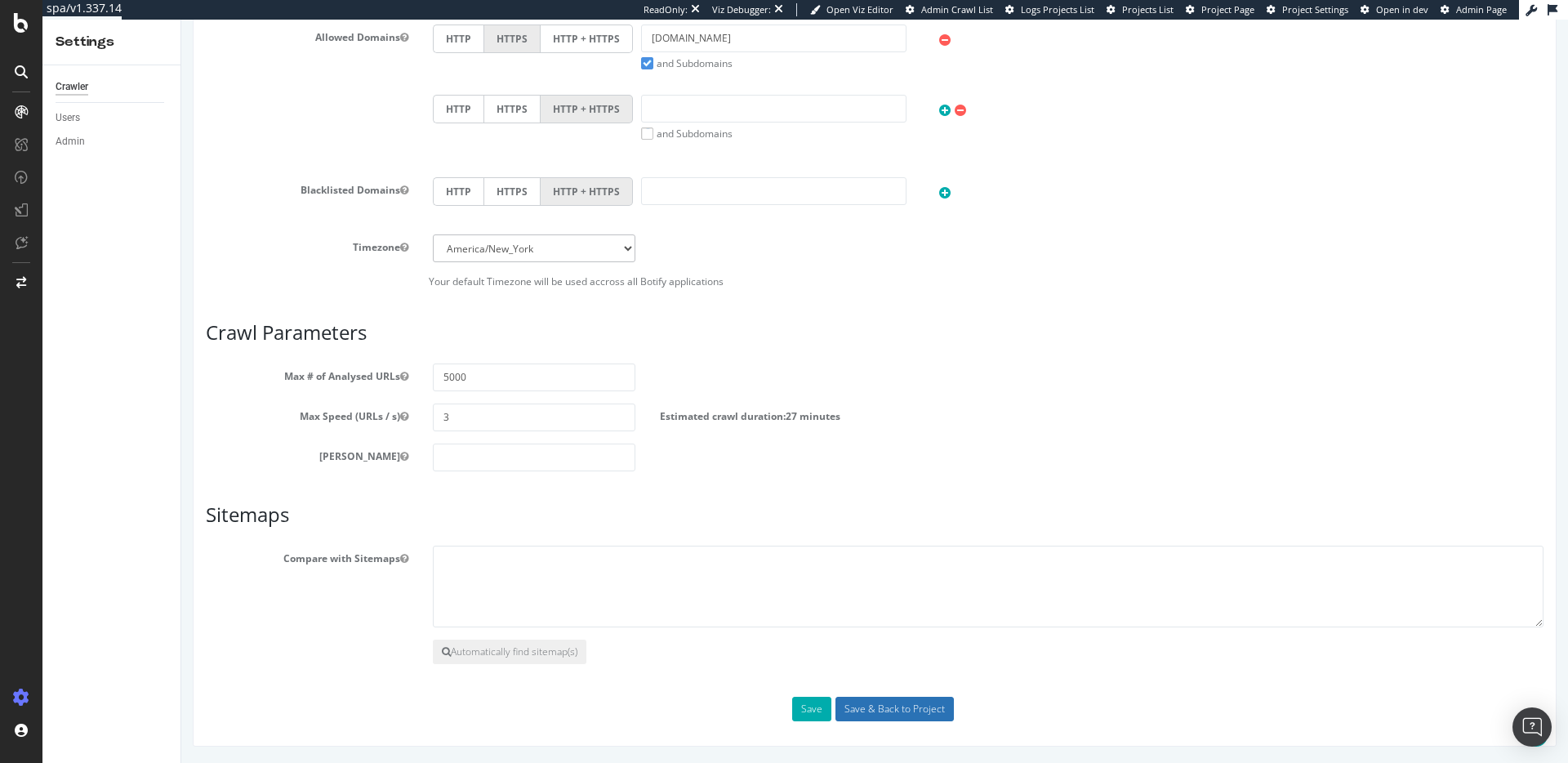
click at [848, 704] on input "Save & Back to Project" at bounding box center [894, 709] width 118 height 24
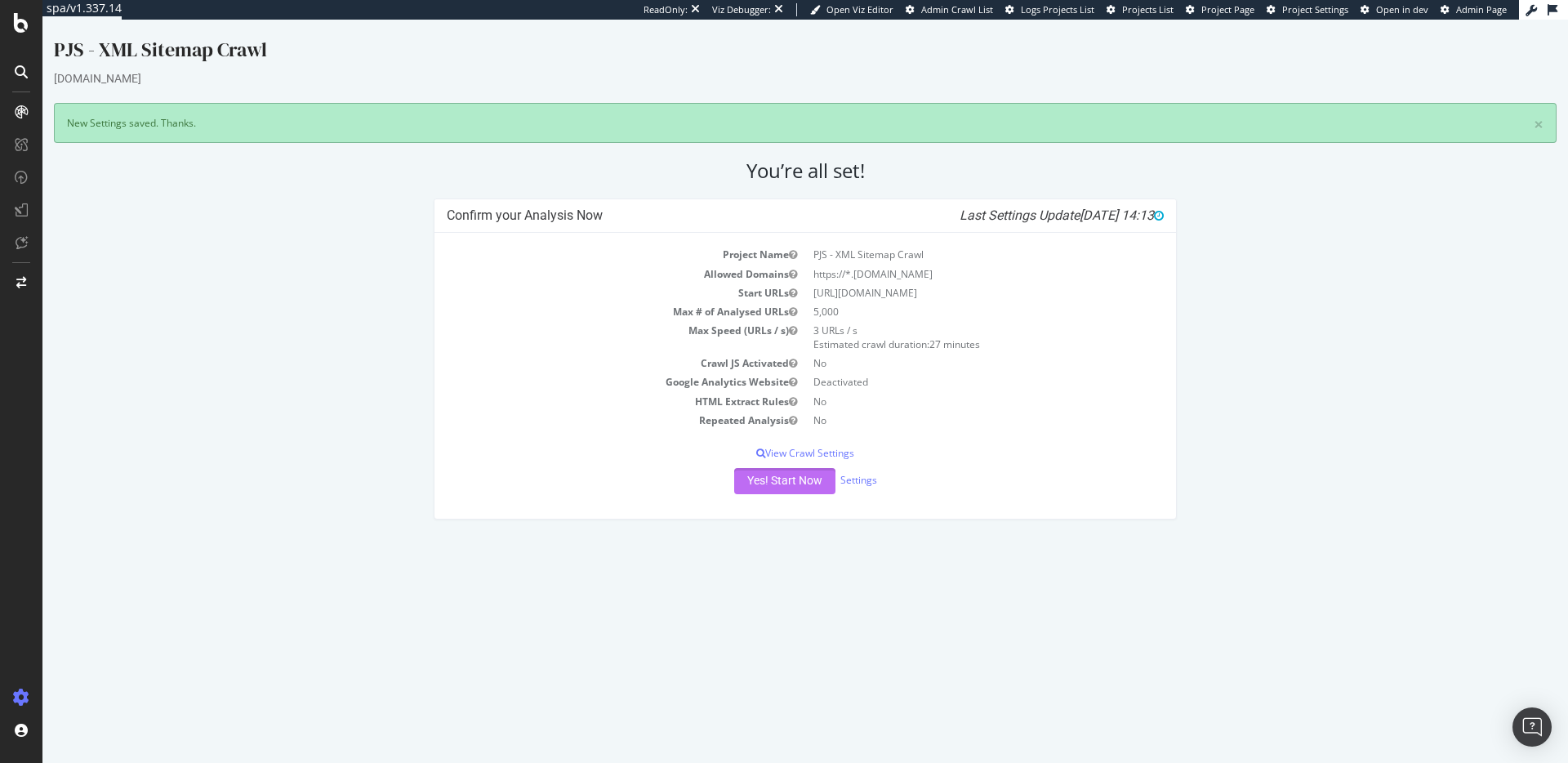
click at [794, 477] on button "Yes! Start Now" at bounding box center [784, 481] width 101 height 26
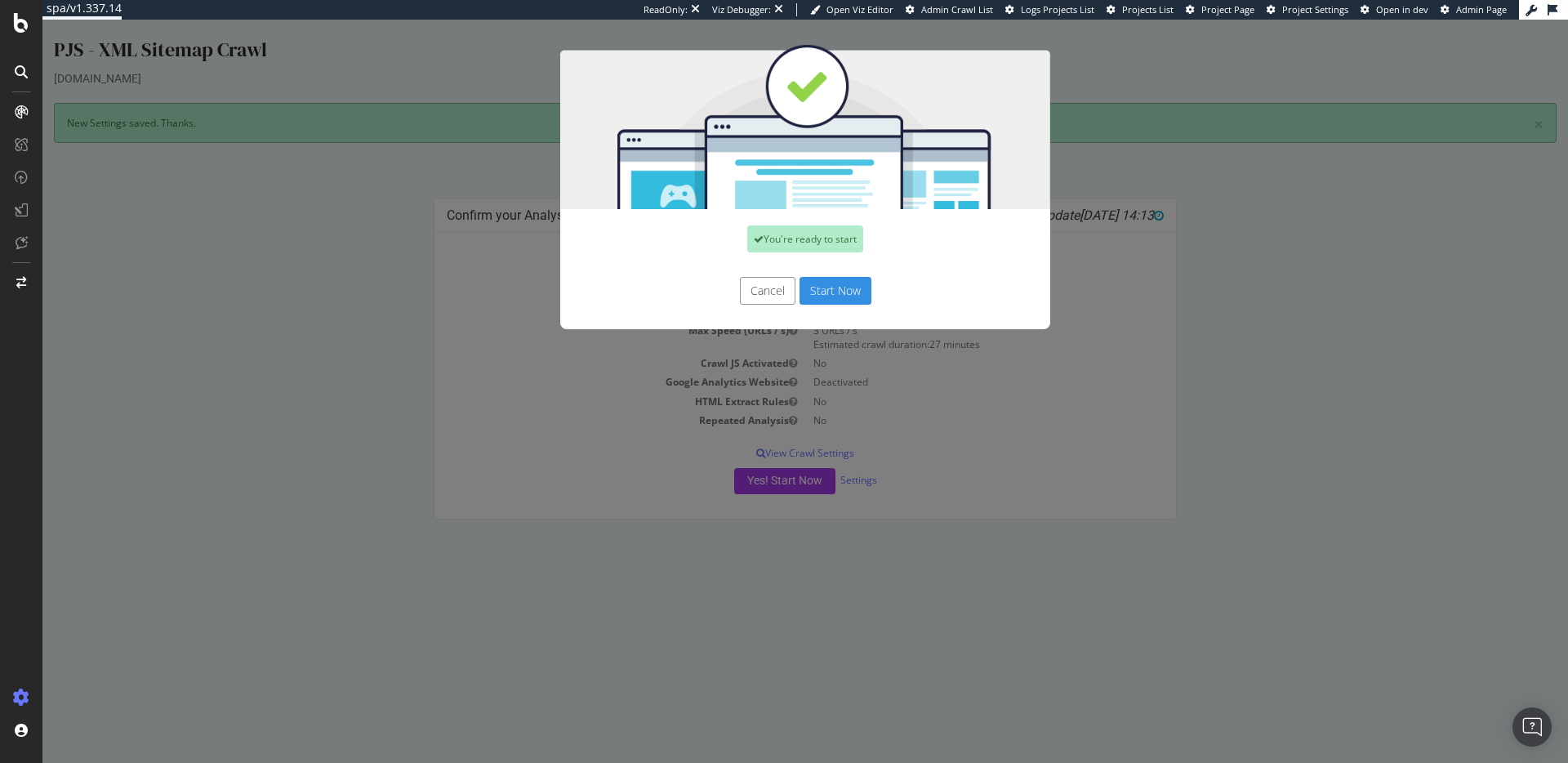
click at [840, 286] on button "Start Now" at bounding box center [835, 291] width 72 height 28
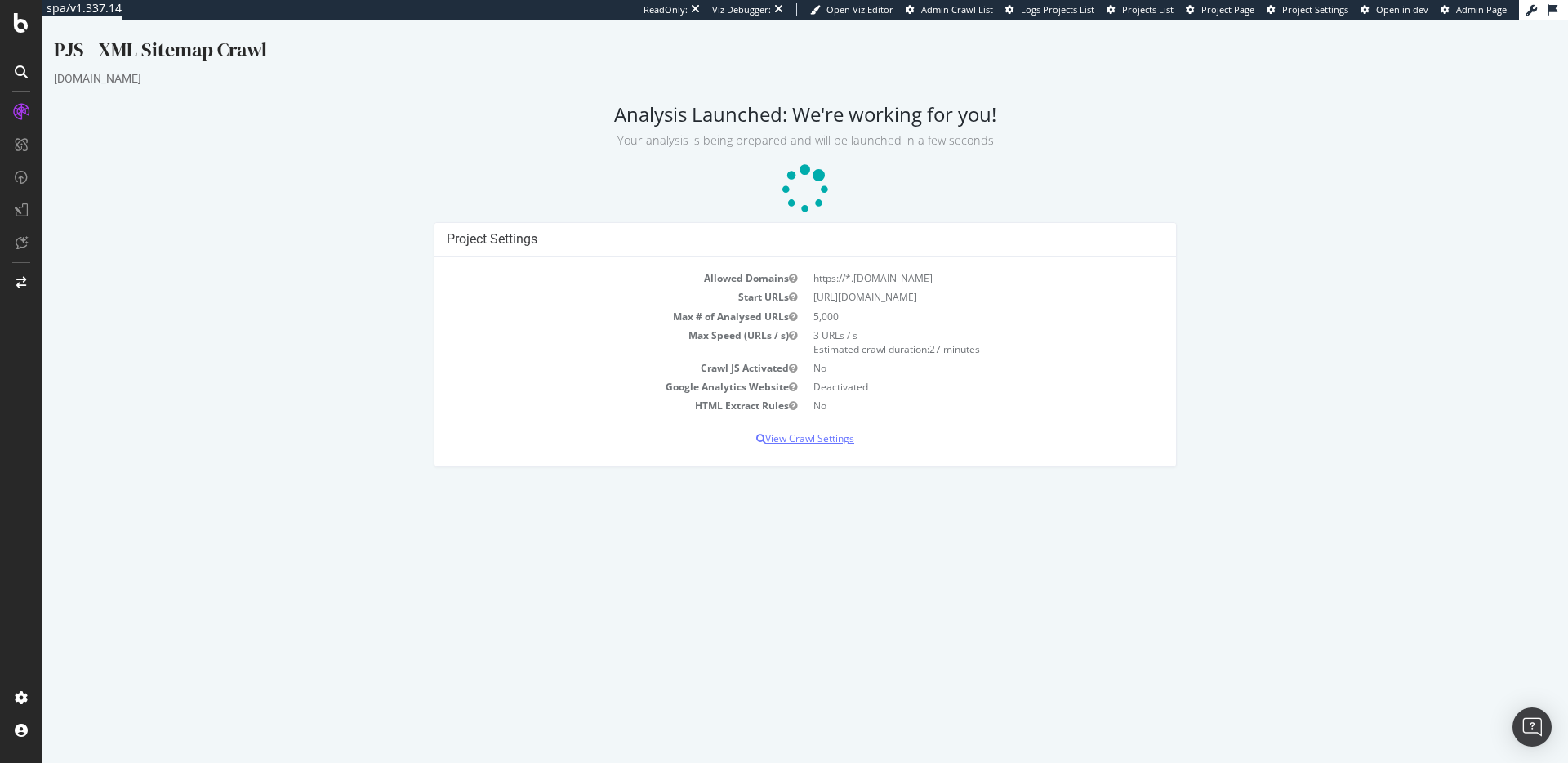
click at [820, 442] on p "View Crawl Settings" at bounding box center [805, 438] width 717 height 14
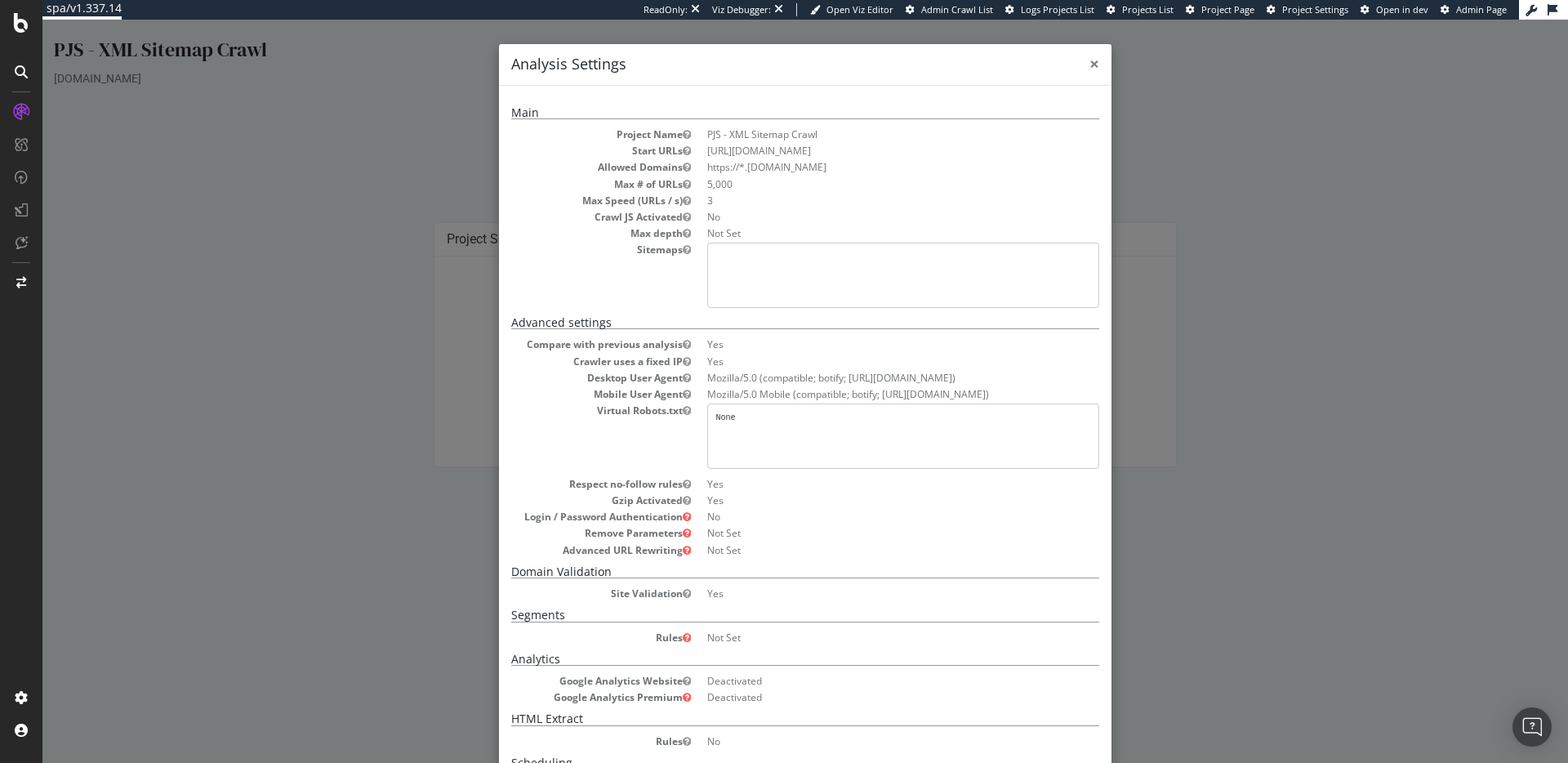
click at [1090, 69] on span "×" at bounding box center [1094, 63] width 10 height 23
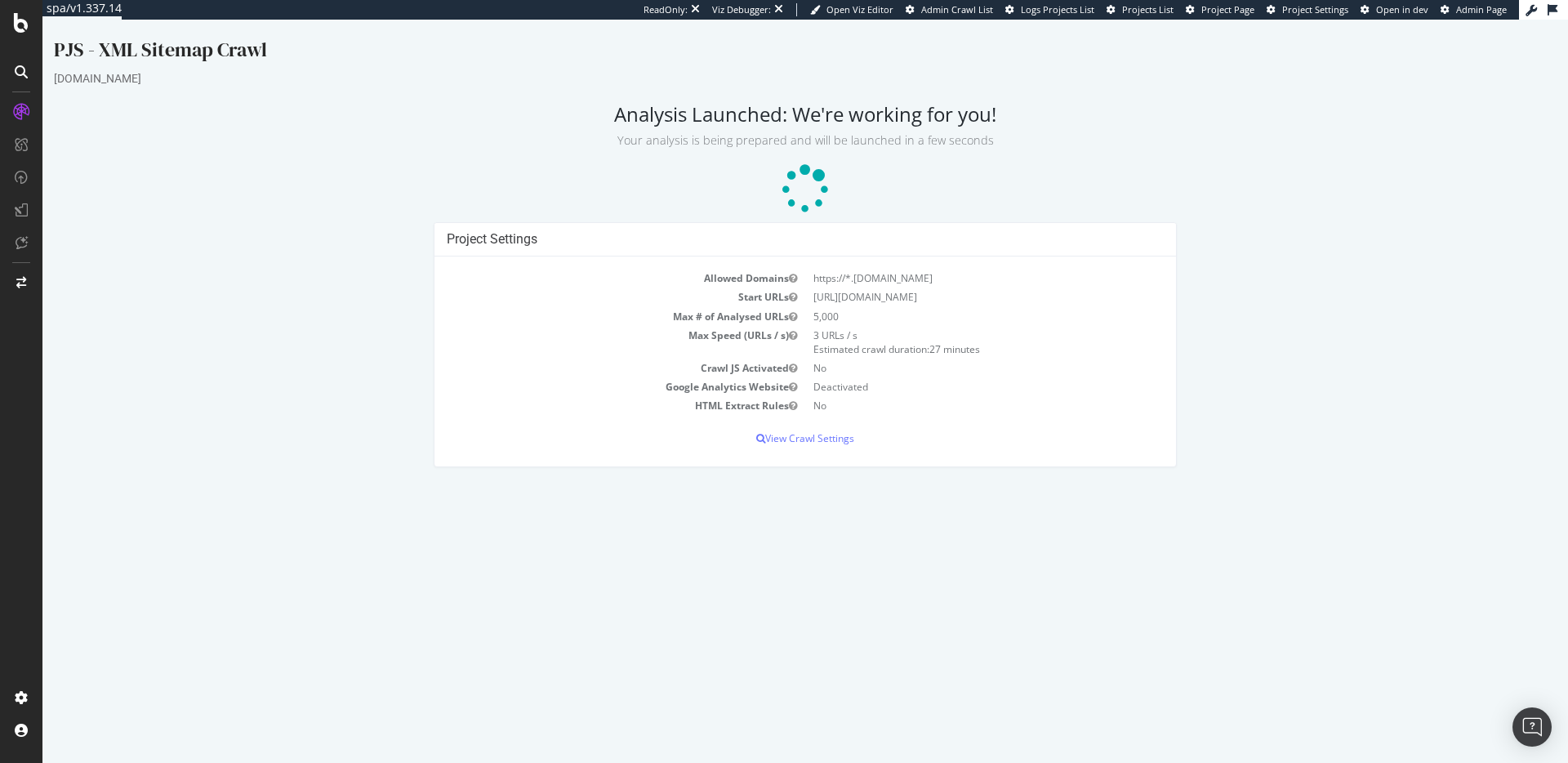
drag, startPoint x: 350, startPoint y: 288, endPoint x: 281, endPoint y: 278, distance: 69.7
click at [347, 288] on div "Project Settings Allowed Domains https://*.pjsalvage.com Start URLs https://www…" at bounding box center [805, 352] width 1519 height 260
click at [169, 47] on div "PJS - XML Sitemap Crawl" at bounding box center [805, 53] width 1503 height 34
click at [27, 33] on div at bounding box center [21, 381] width 43 height 763
click at [22, 28] on icon at bounding box center [22, 23] width 15 height 19
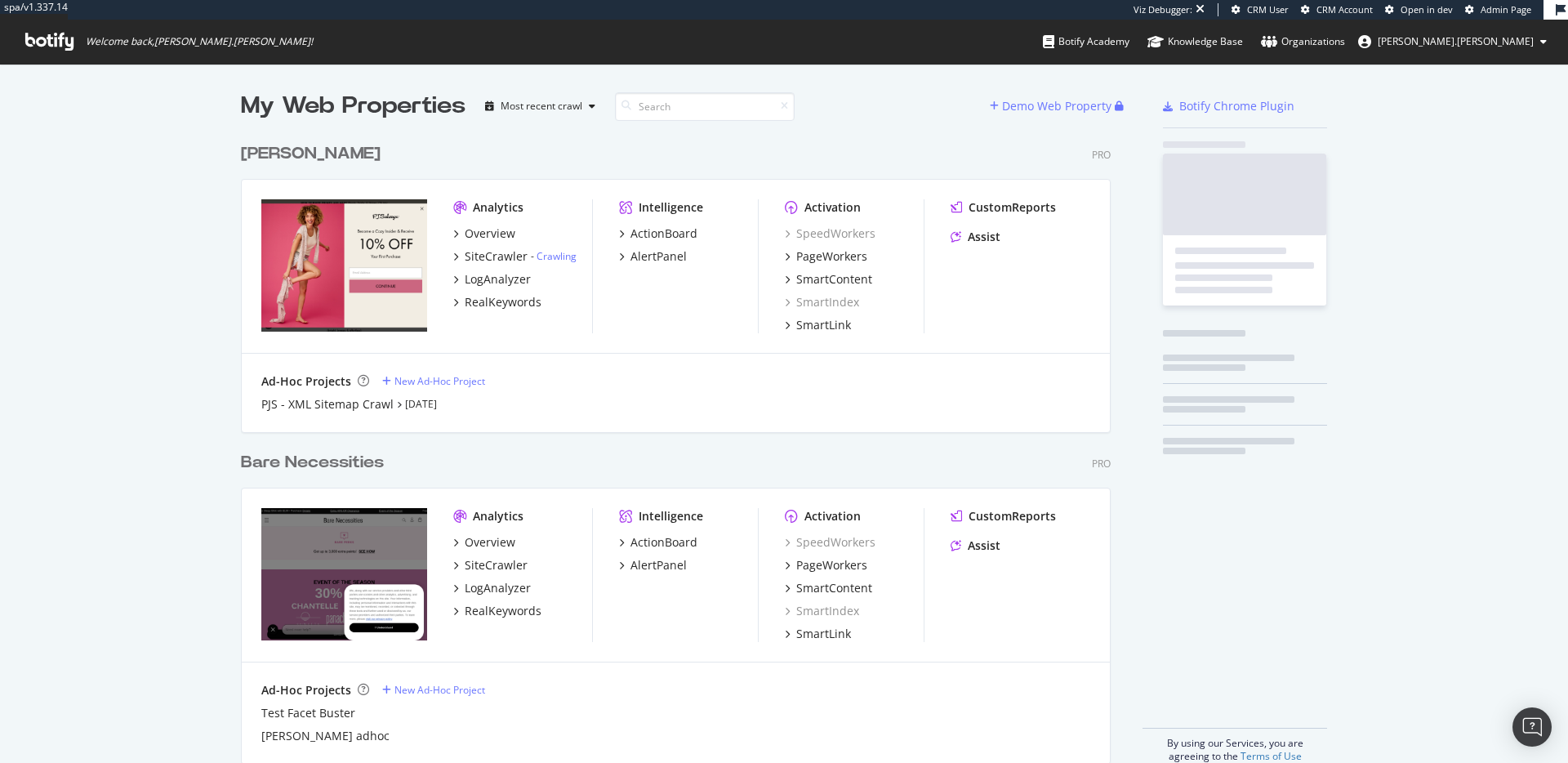
scroll to position [628, 871]
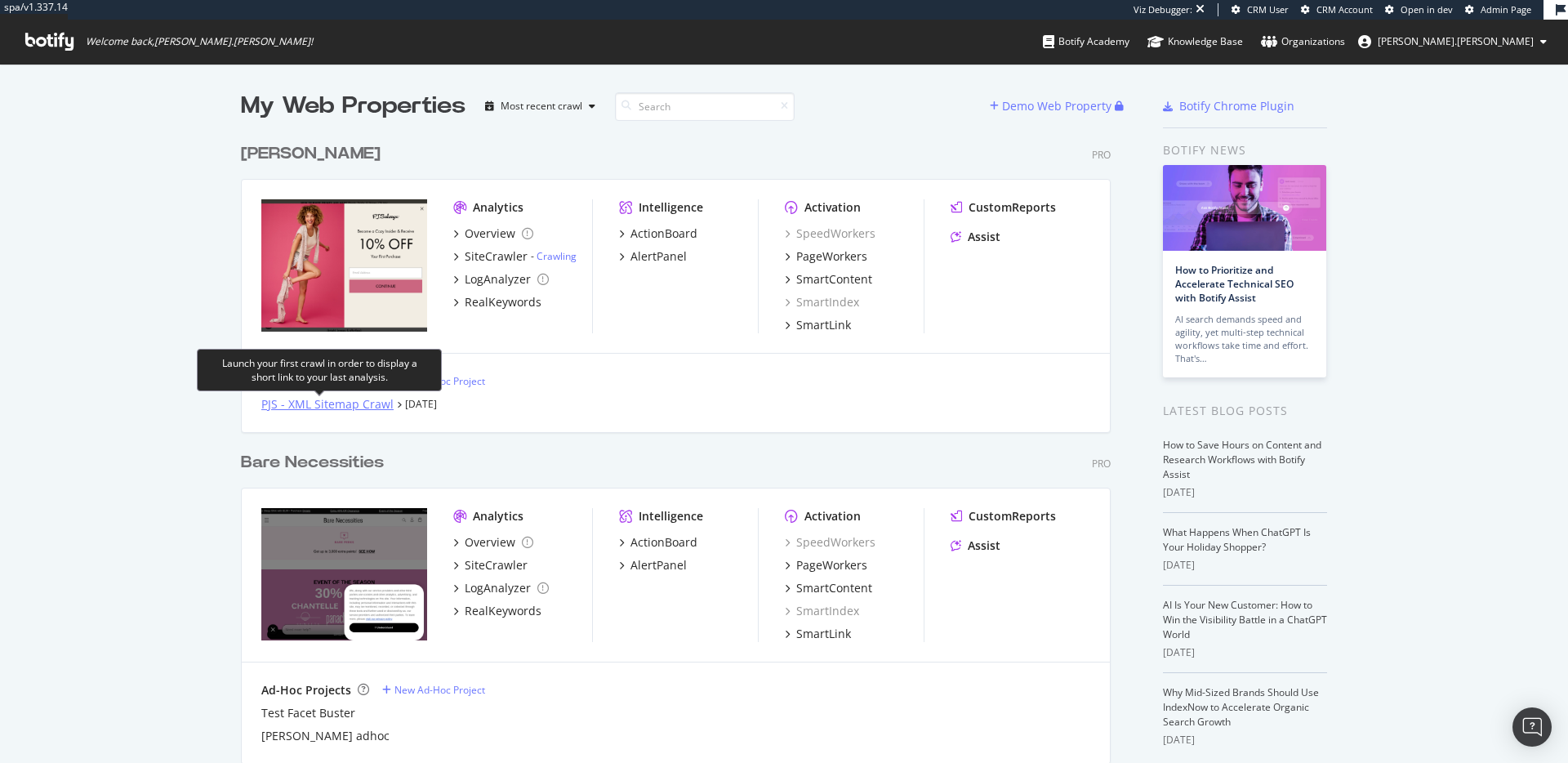
click at [356, 409] on div "PJS - XML Sitemap Crawl" at bounding box center [327, 405] width 132 height 17
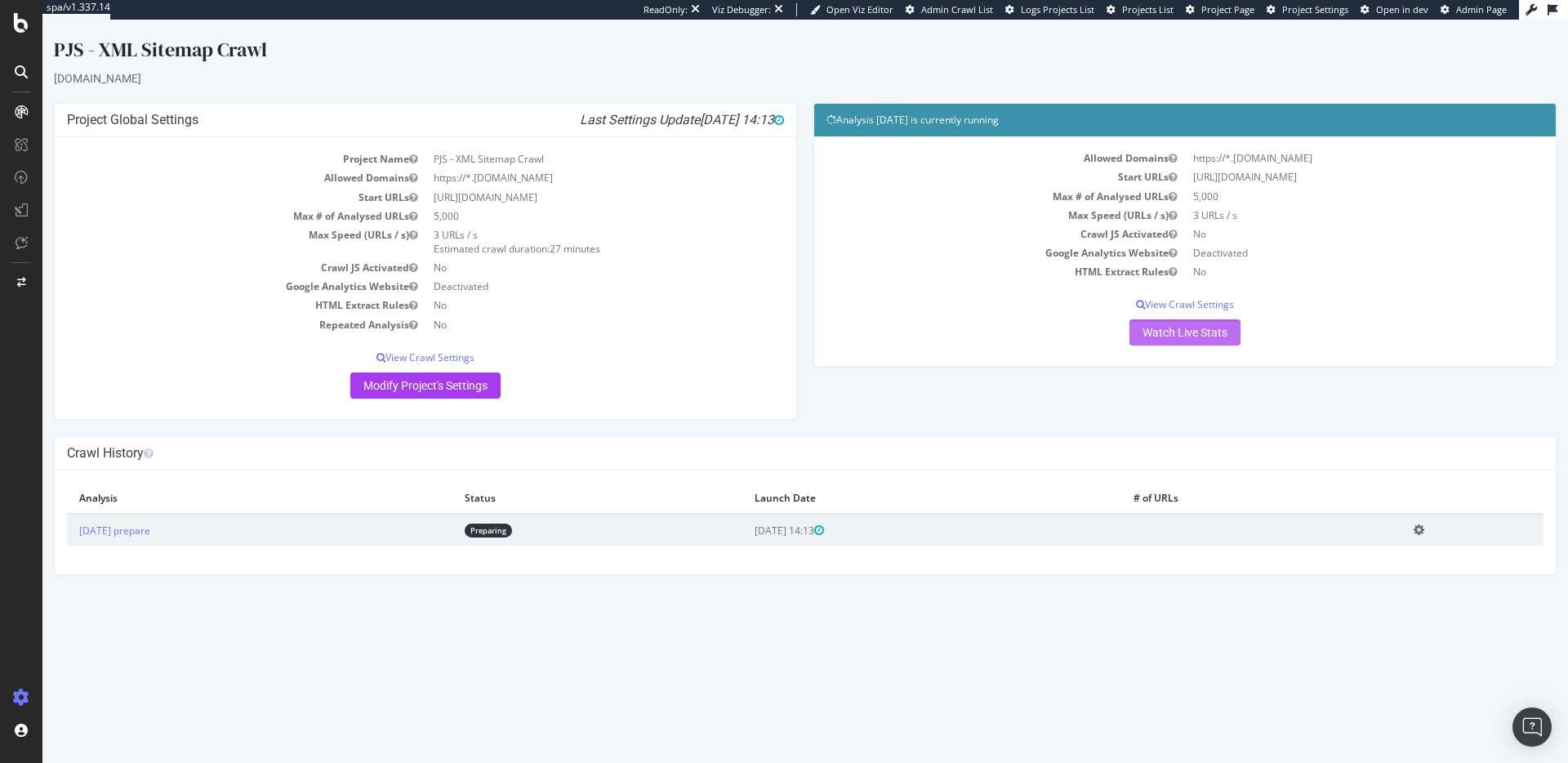
click at [1221, 328] on link "Watch Live Stats" at bounding box center [1185, 332] width 111 height 26
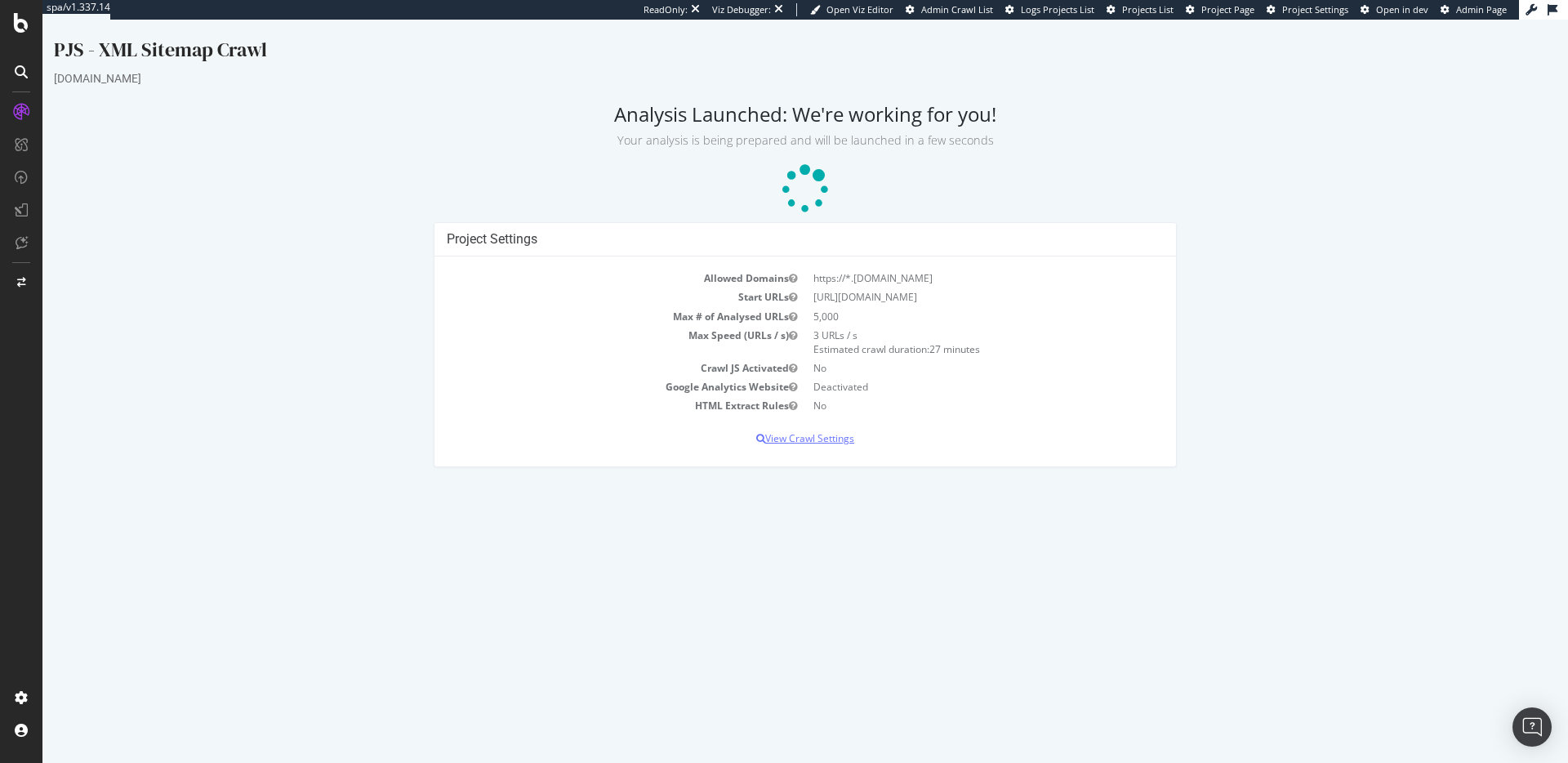
click at [828, 434] on p "View Crawl Settings" at bounding box center [805, 438] width 717 height 14
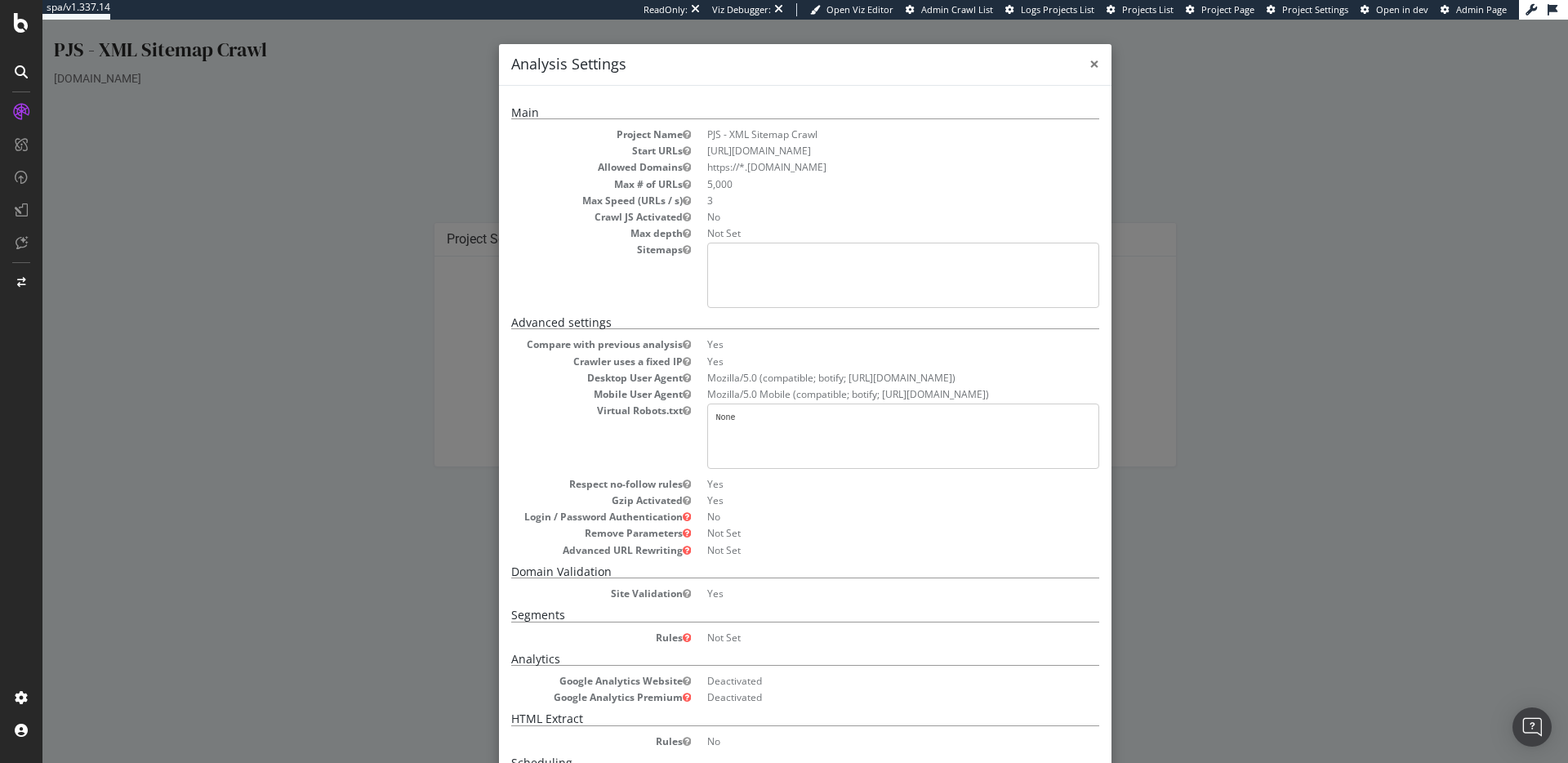
click at [1089, 64] on span "×" at bounding box center [1094, 63] width 10 height 23
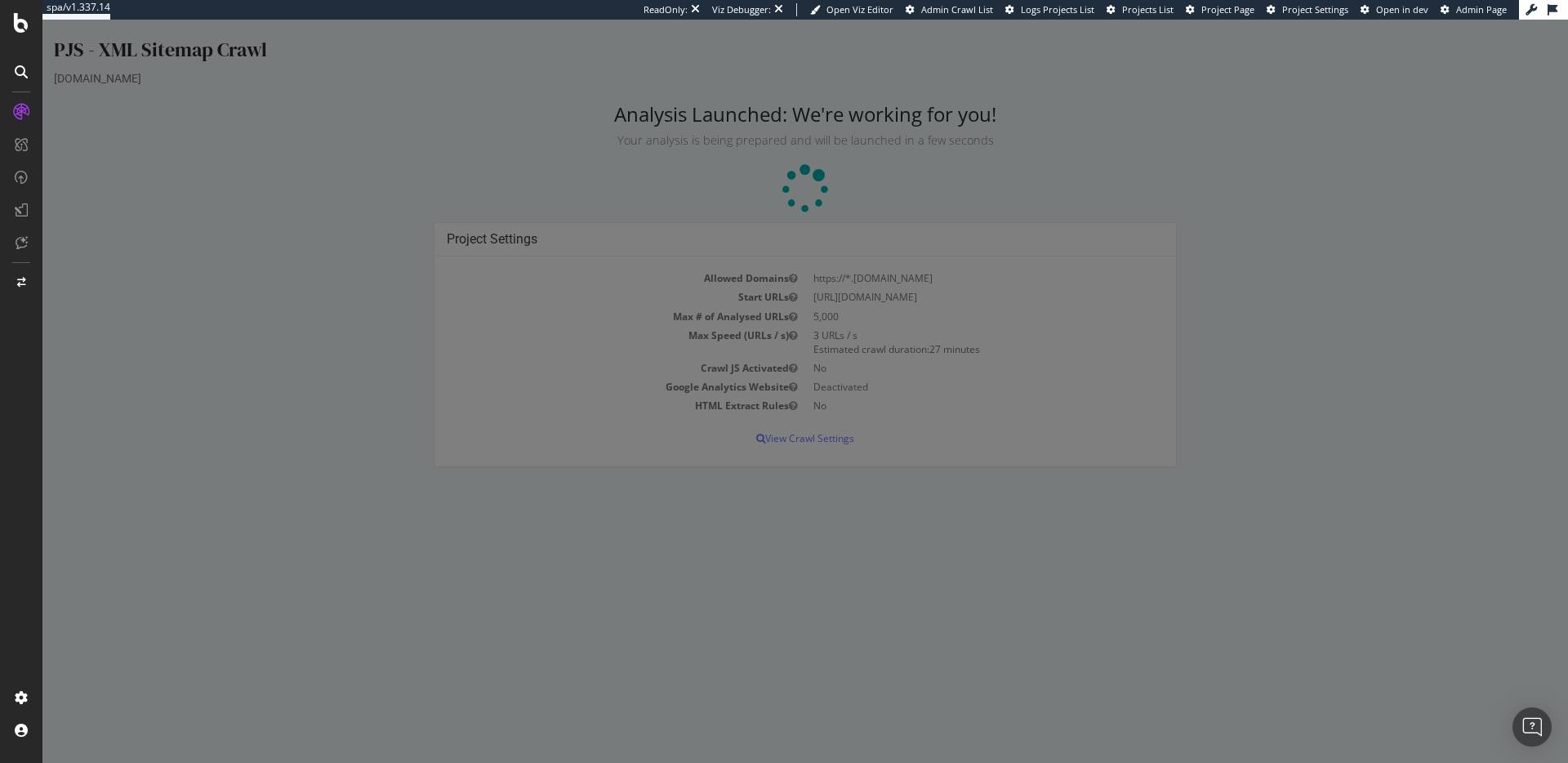
click at [1314, 152] on div at bounding box center [805, 391] width 1525 height 744
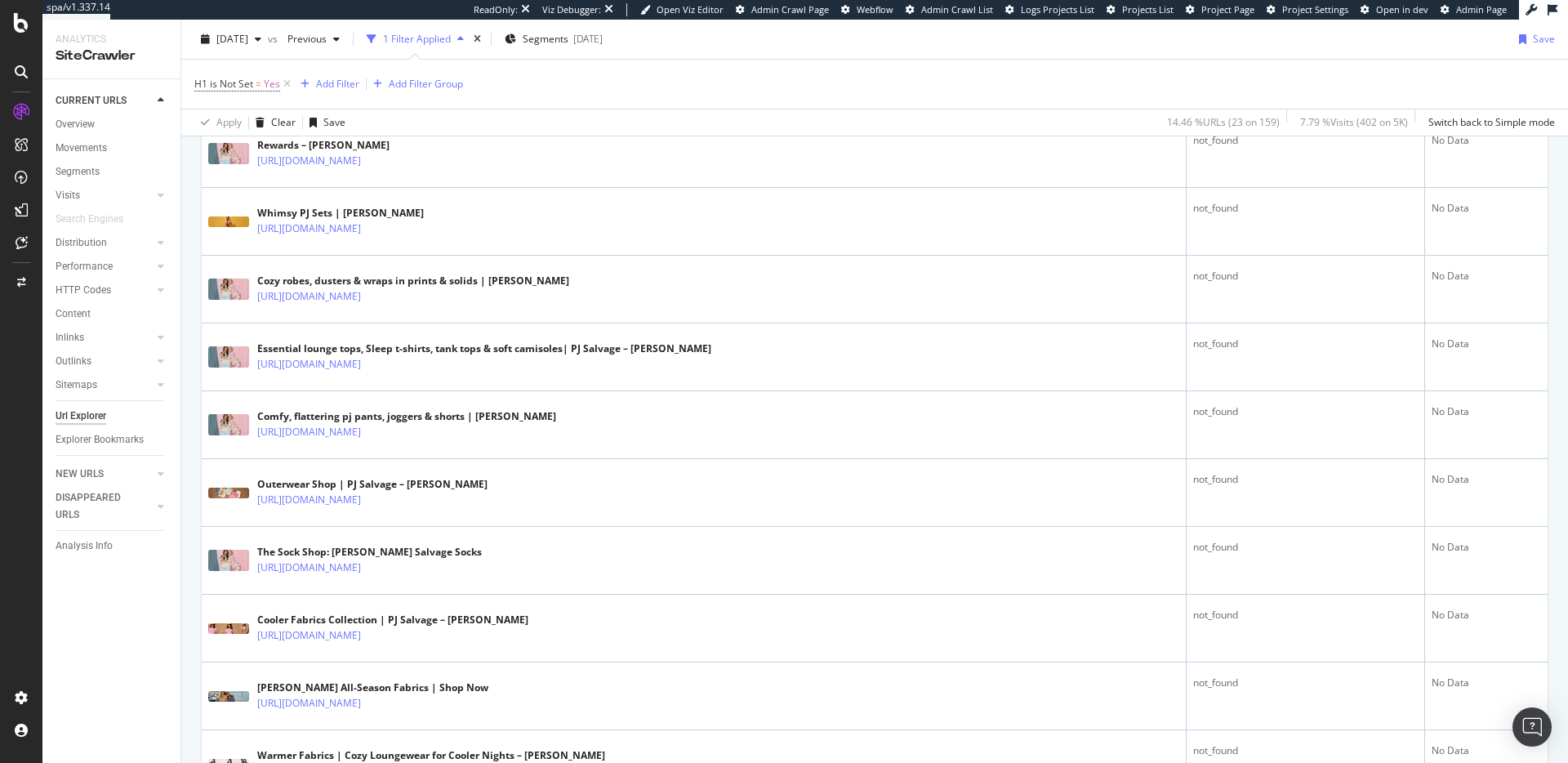
scroll to position [468, 0]
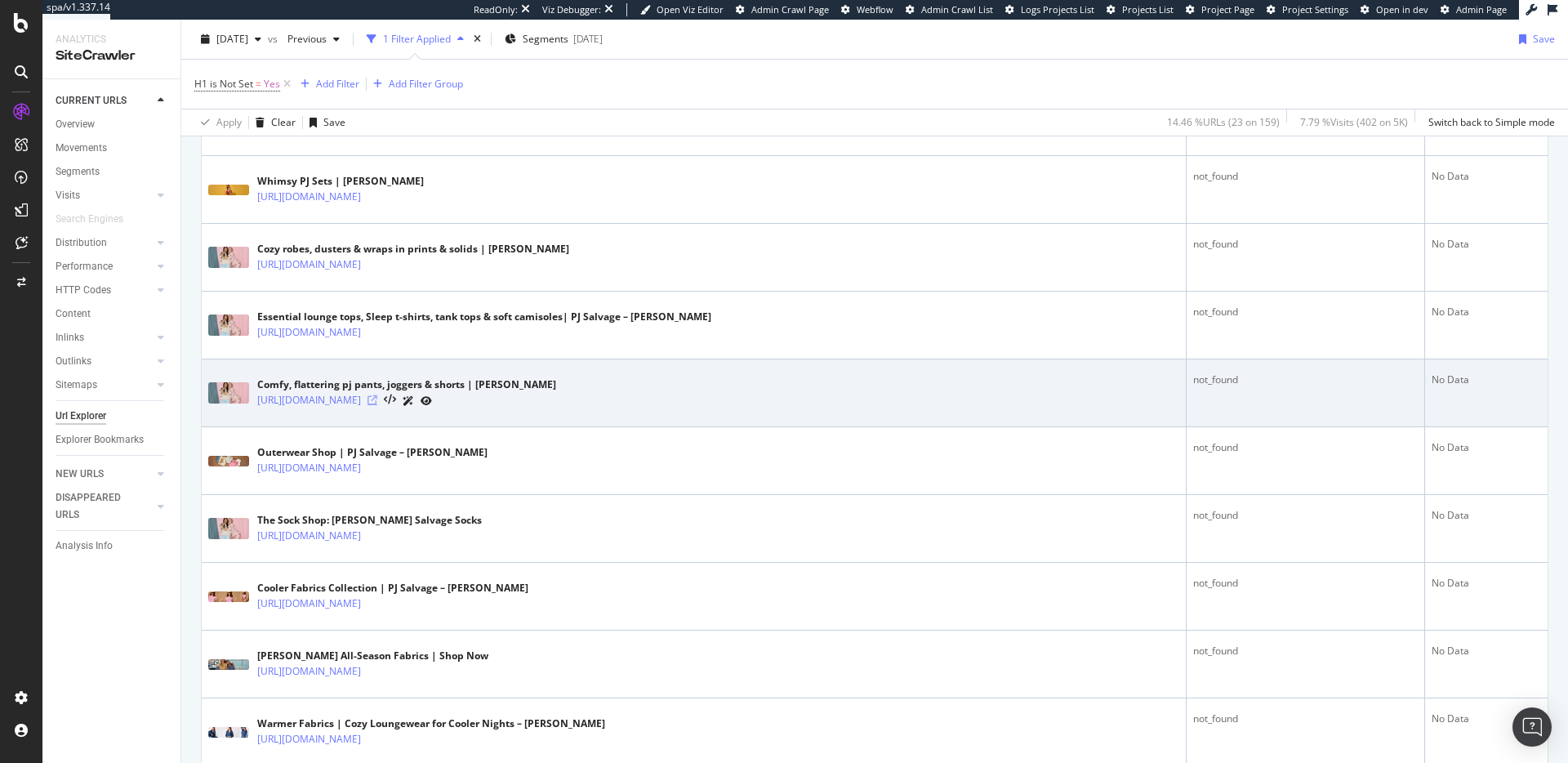
click at [378, 397] on icon at bounding box center [373, 400] width 10 height 10
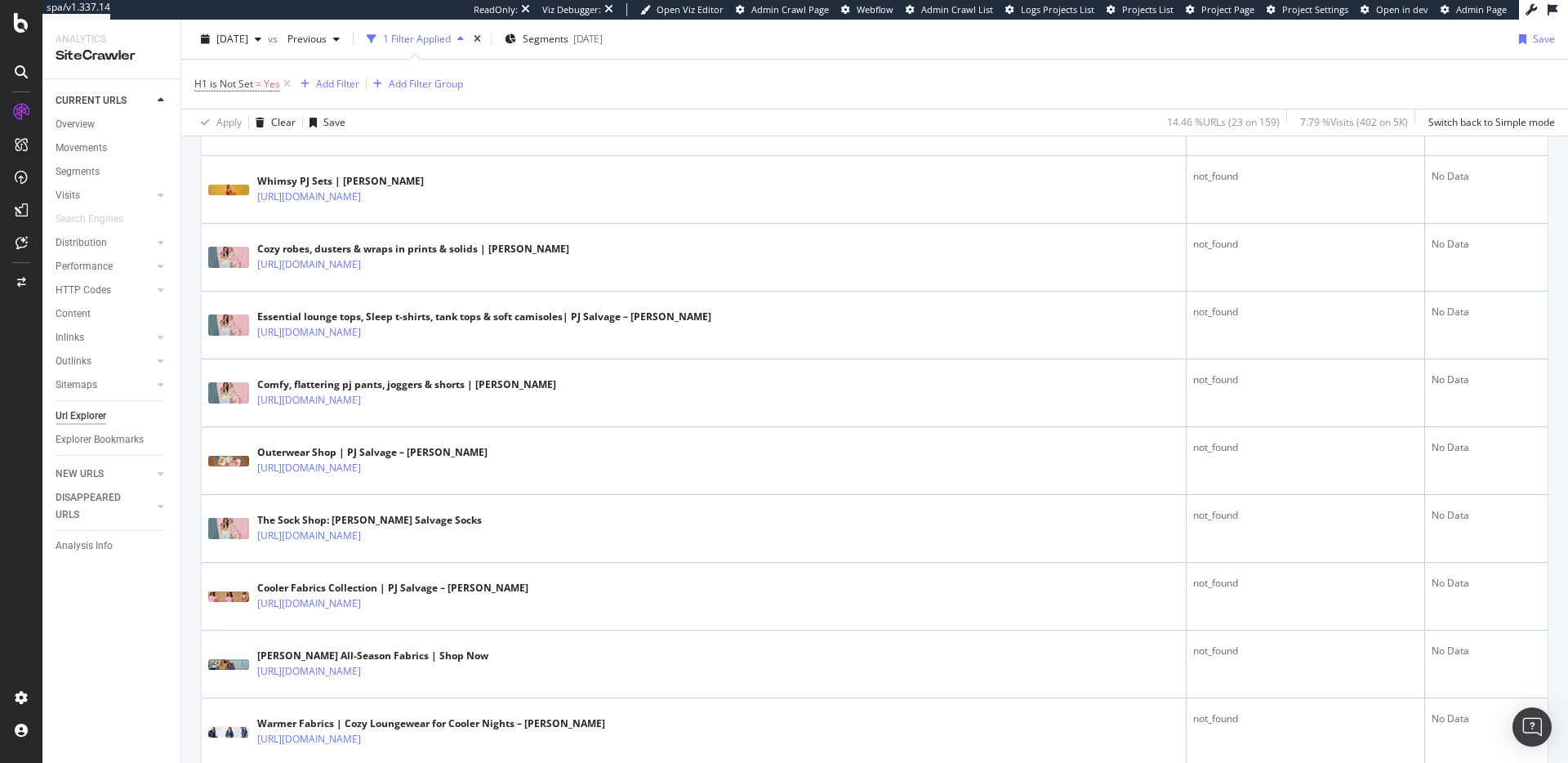
scroll to position [54, 0]
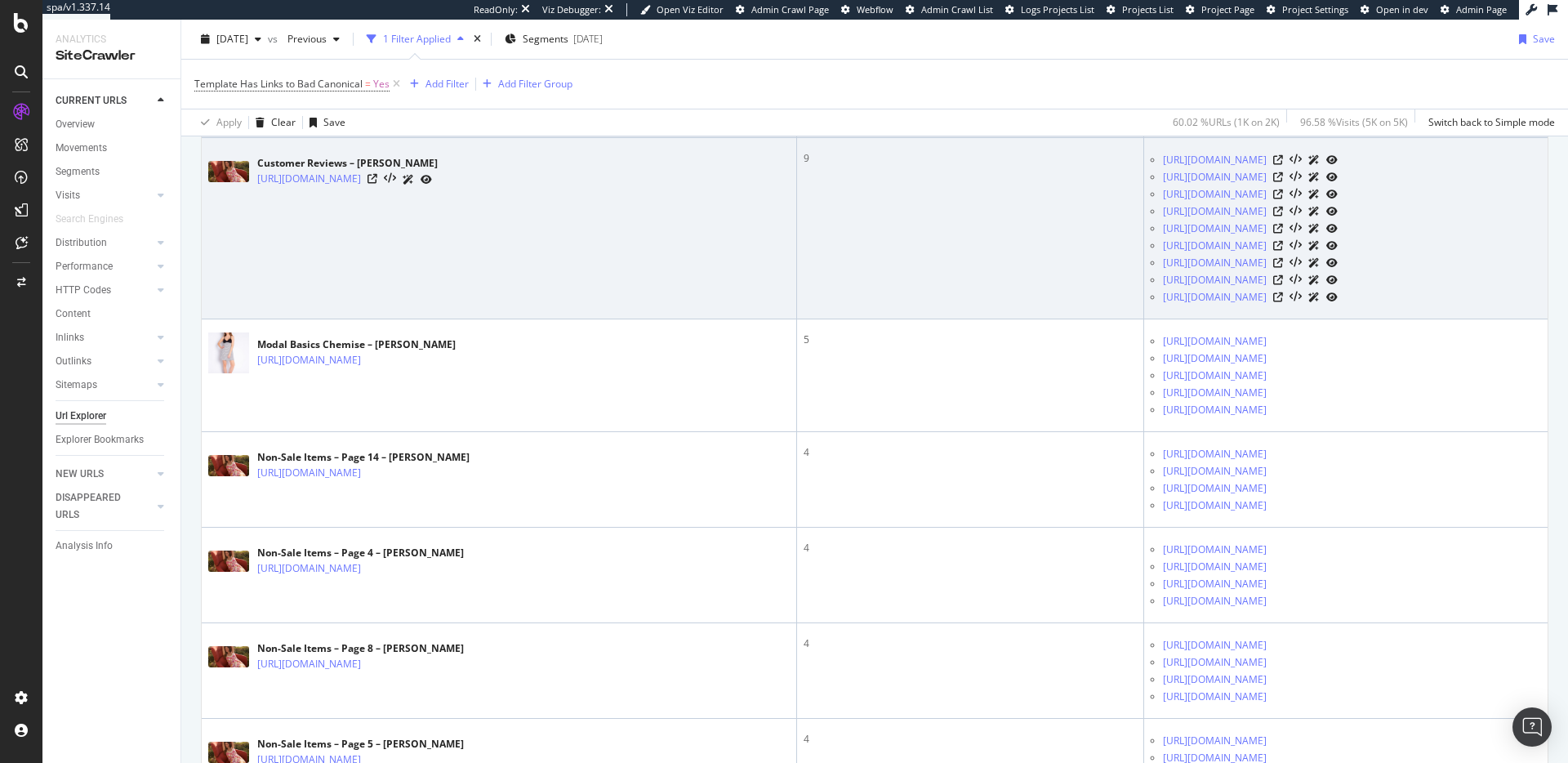
scroll to position [409, 0]
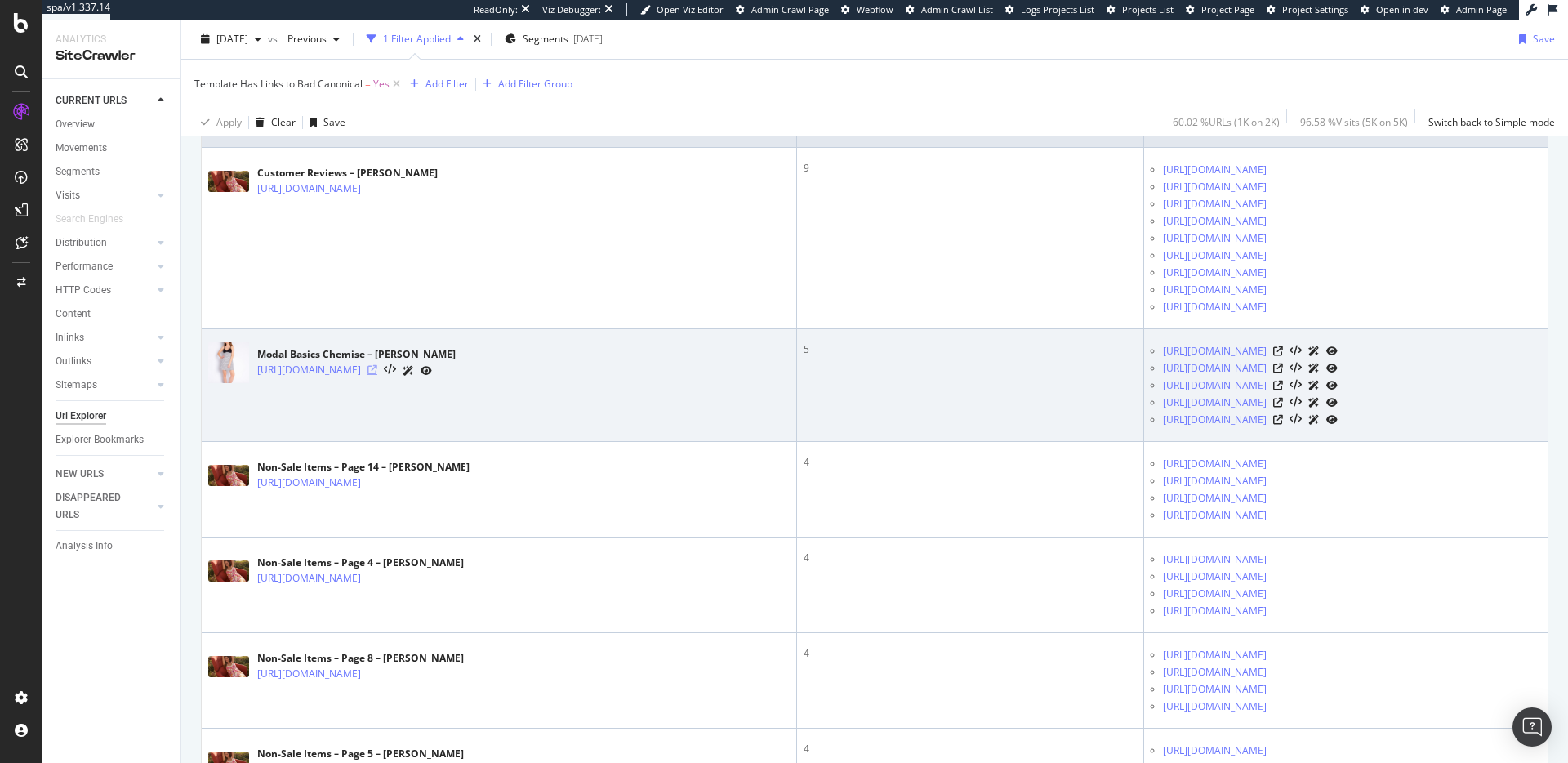
click at [378, 371] on icon at bounding box center [373, 370] width 10 height 10
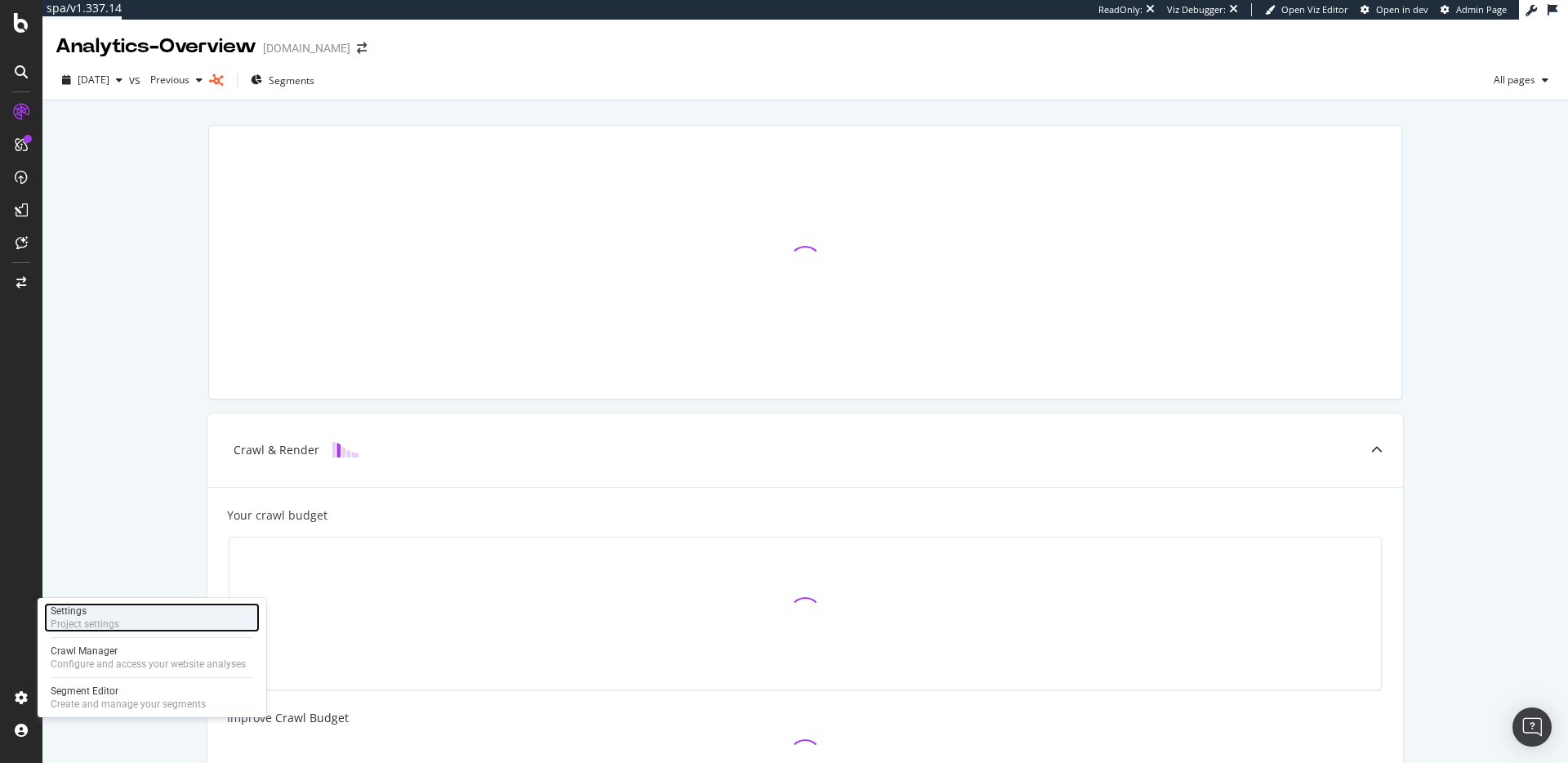
click at [90, 613] on div "Settings" at bounding box center [85, 611] width 69 height 13
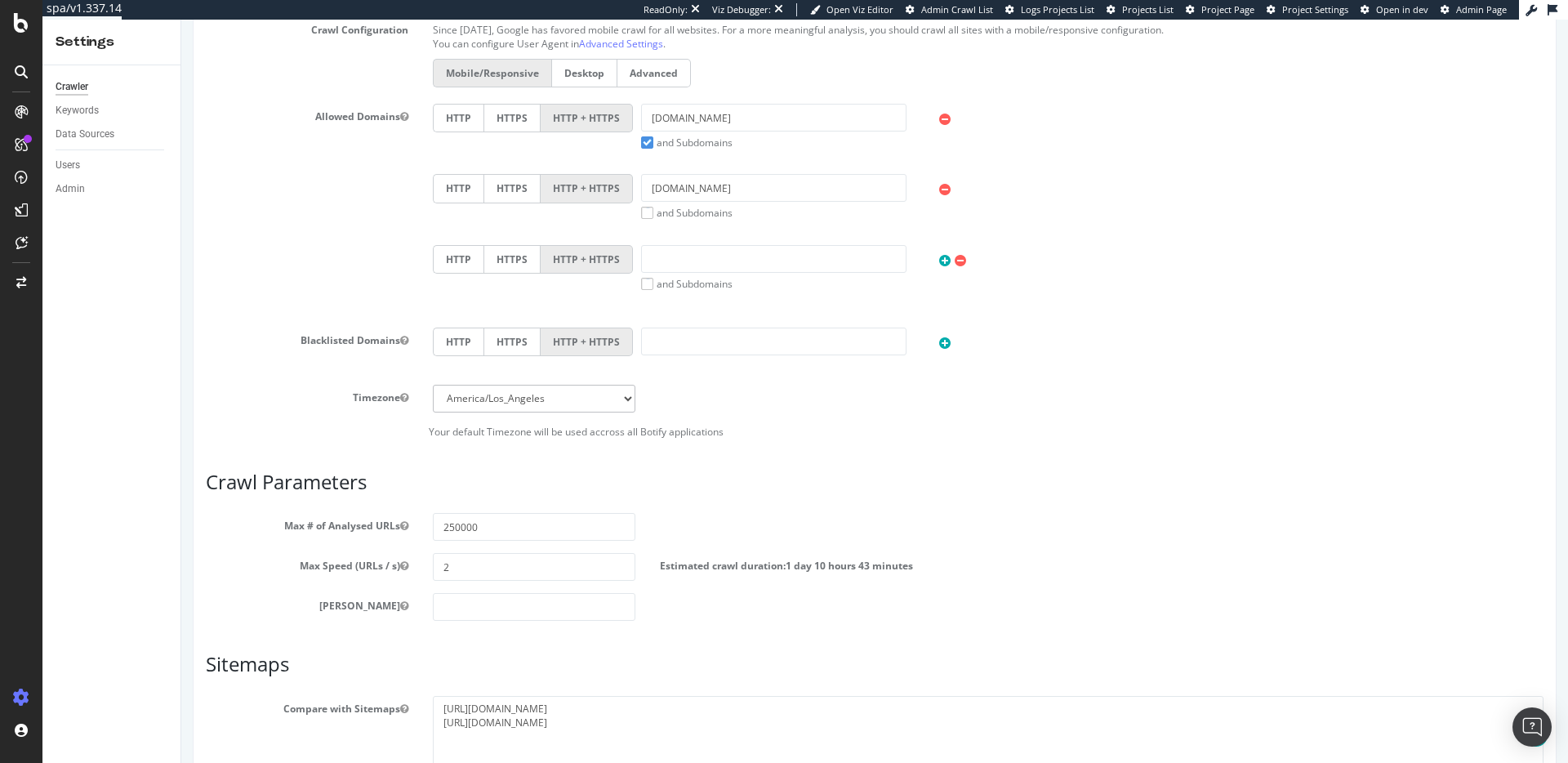
scroll to position [315, 0]
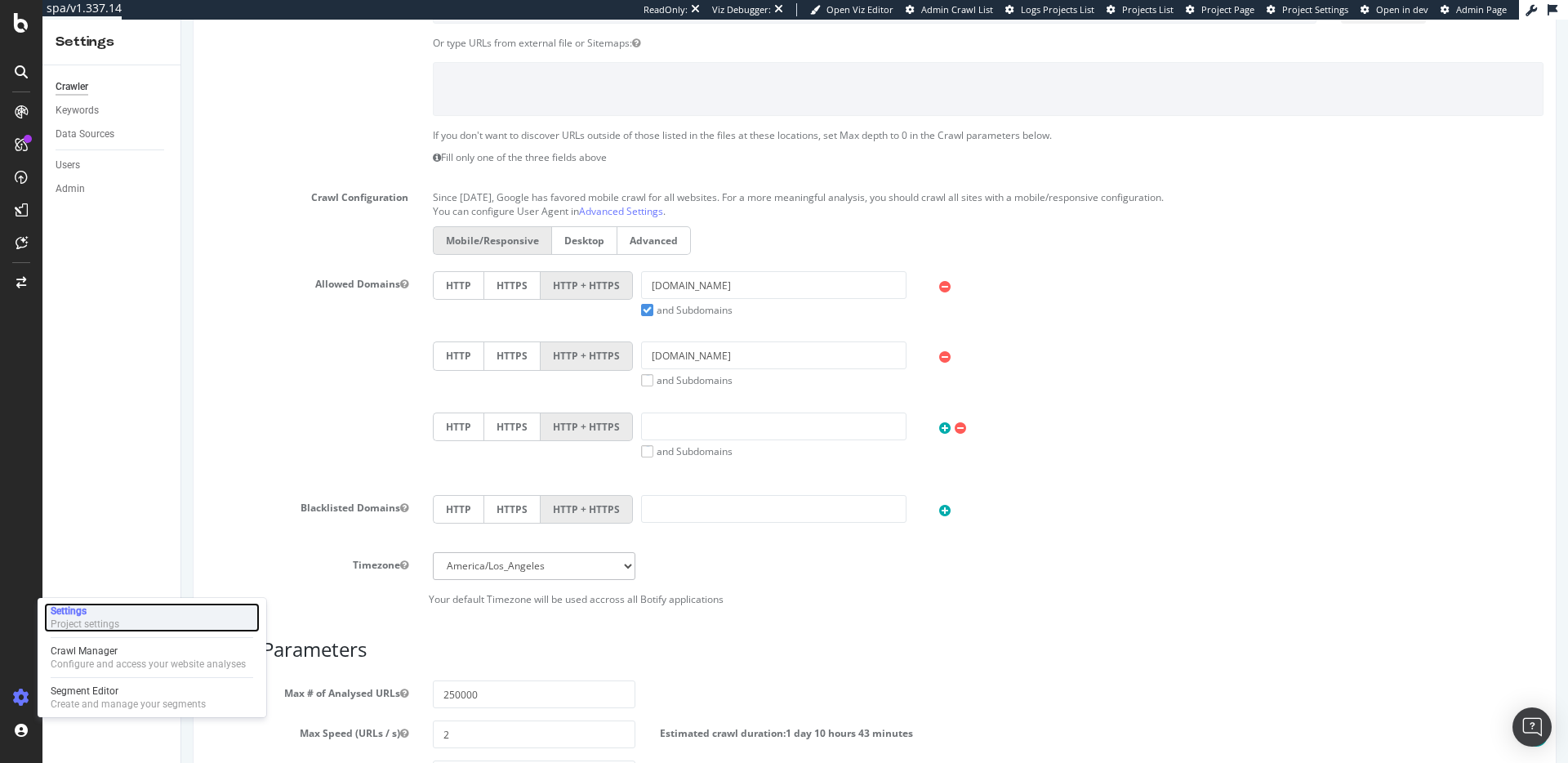
click at [97, 623] on div "Project settings" at bounding box center [85, 624] width 69 height 13
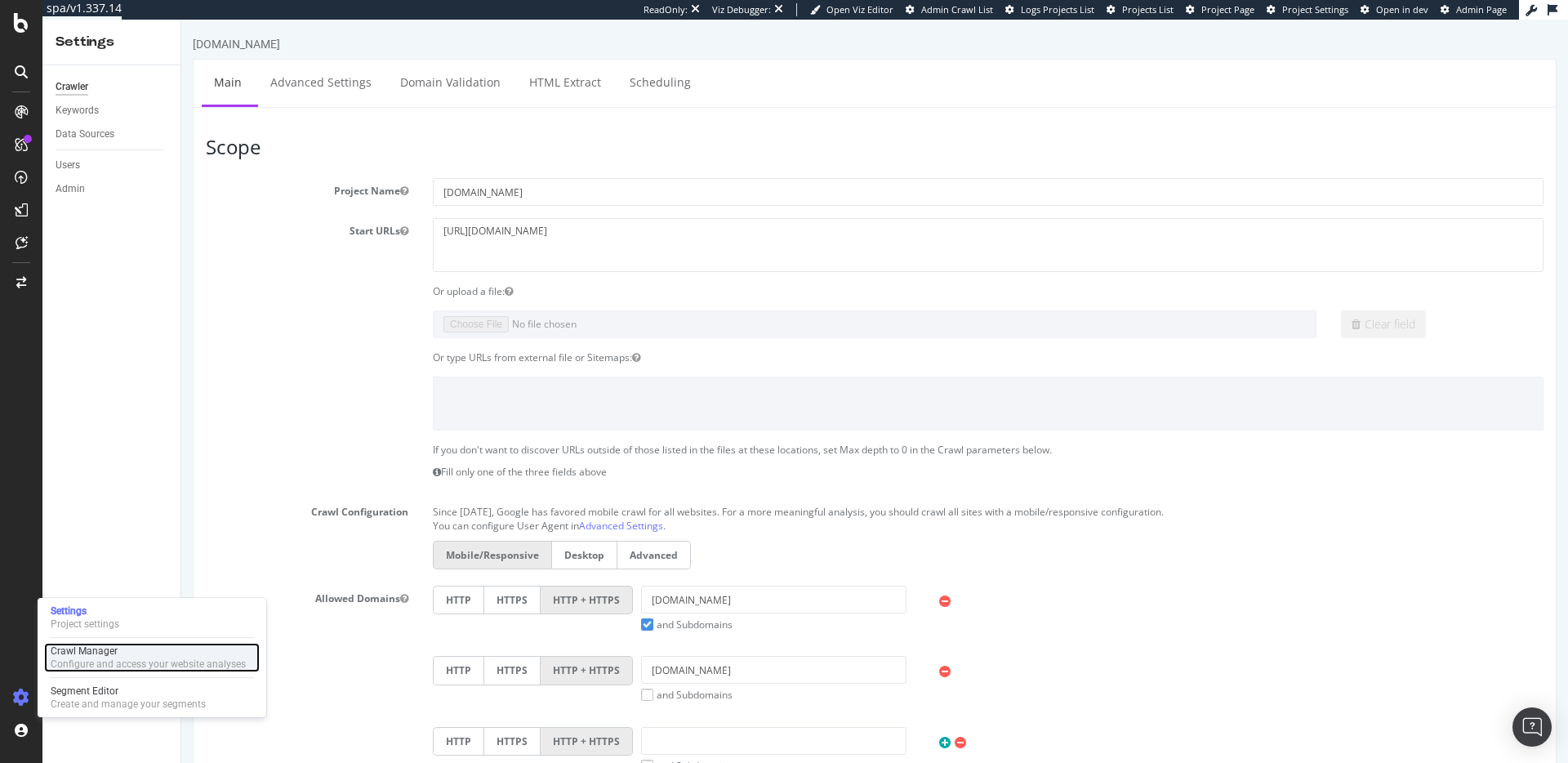
click at [111, 655] on div "Crawl Manager" at bounding box center [147, 652] width 195 height 13
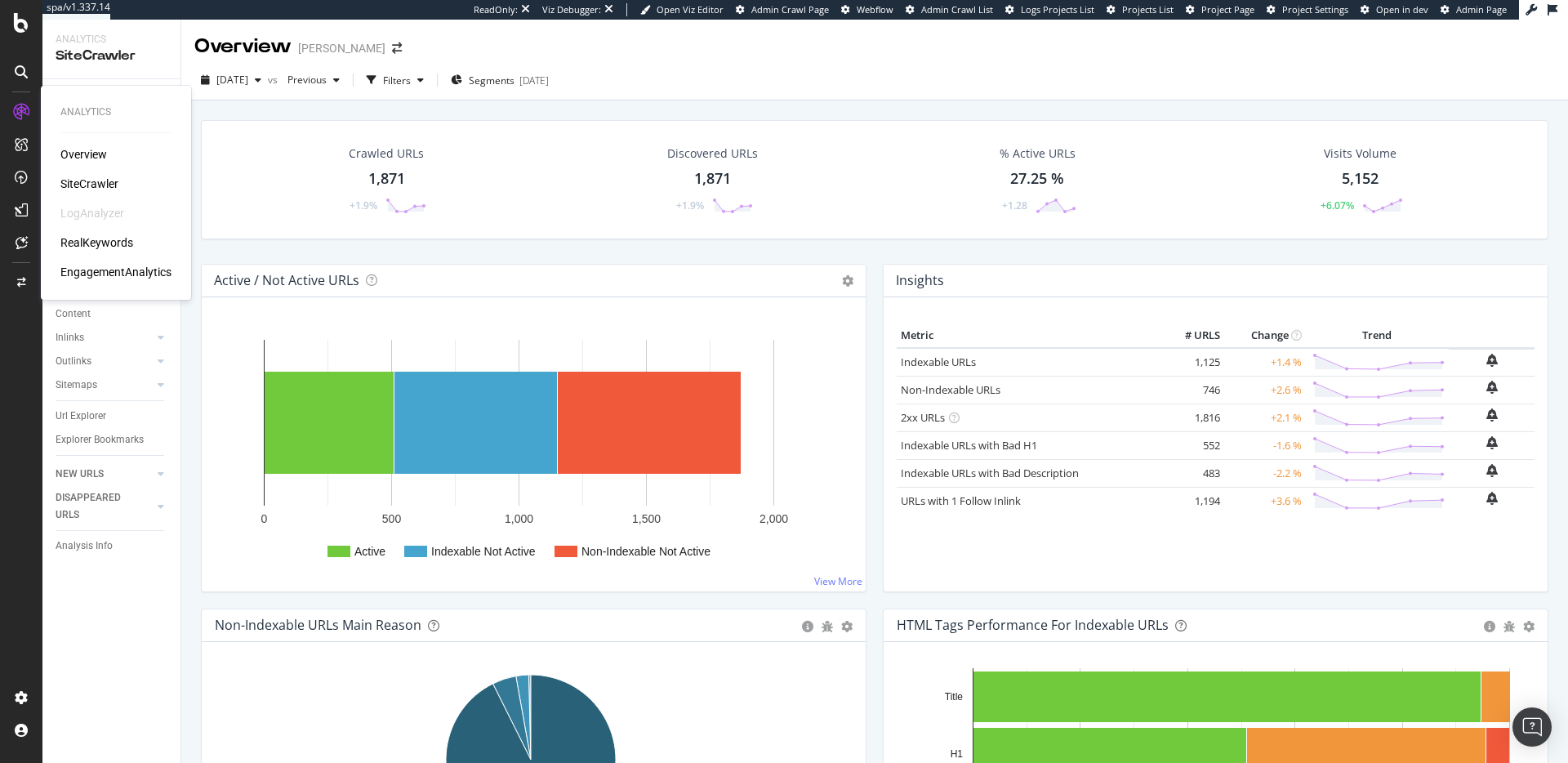
click at [116, 180] on div "SiteCrawler" at bounding box center [89, 184] width 58 height 17
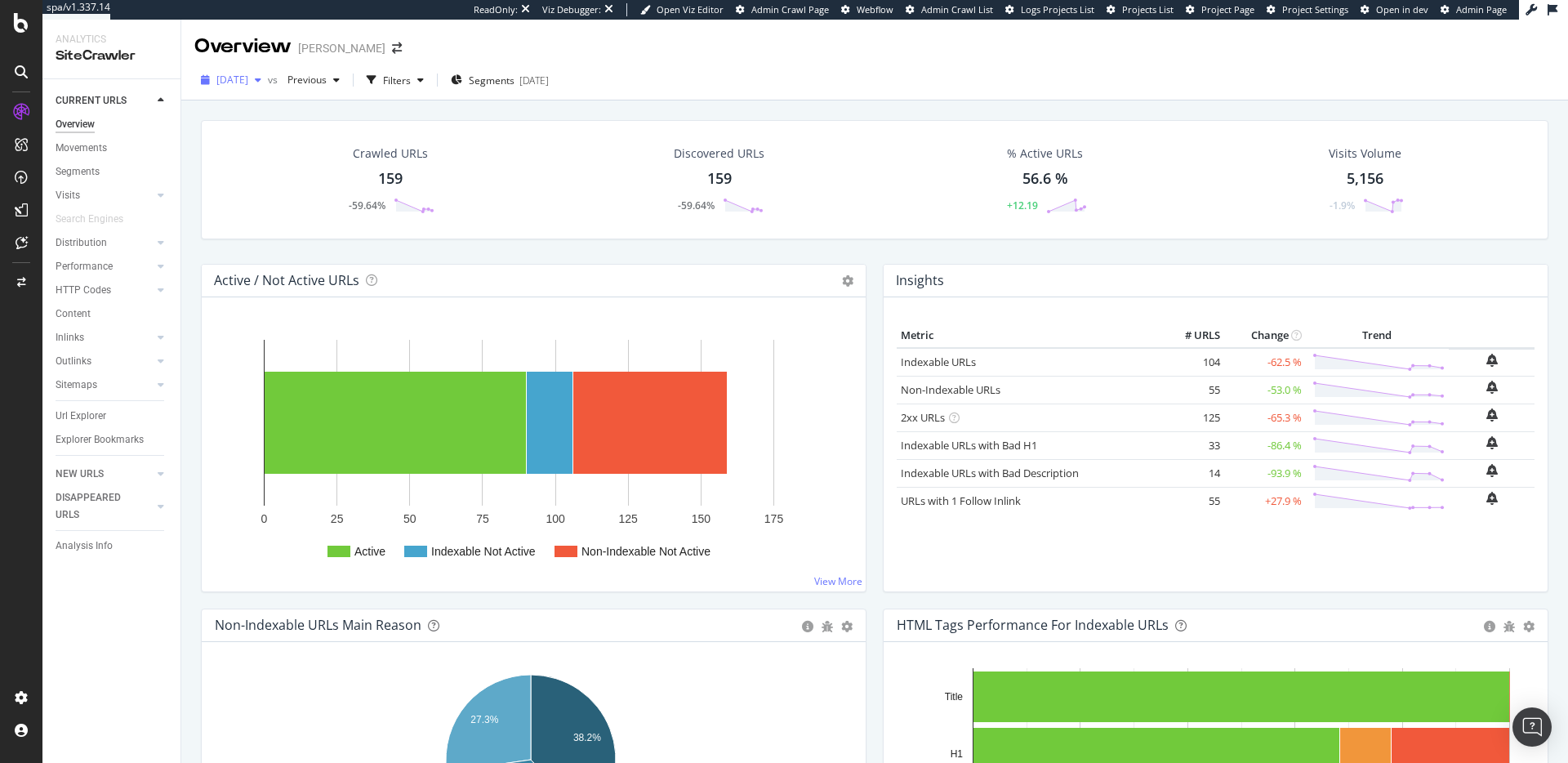
click at [218, 84] on span "2025 Sep. 4th" at bounding box center [232, 80] width 32 height 14
click at [290, 210] on div "2025 Jul. 27th" at bounding box center [281, 213] width 128 height 15
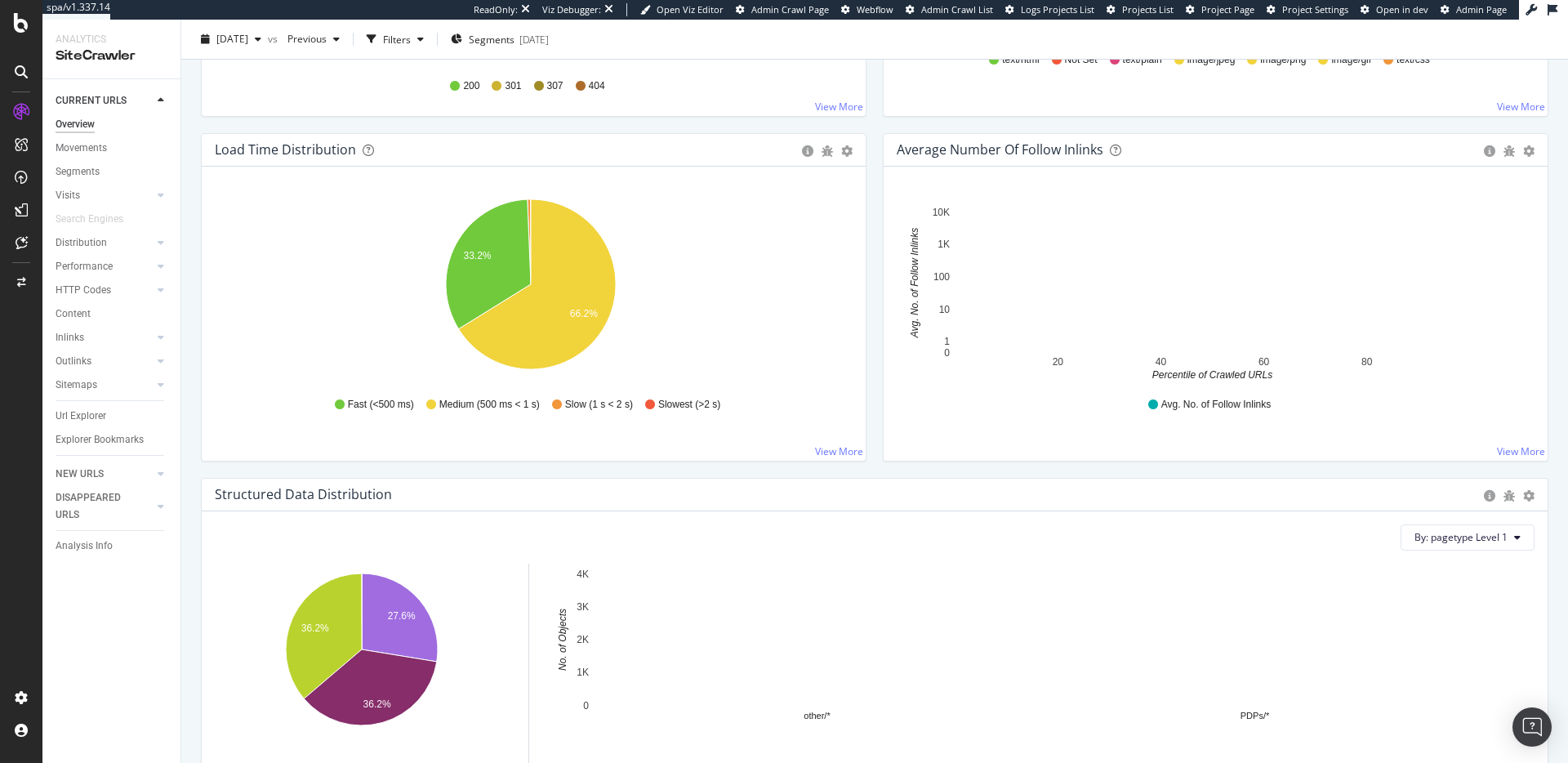
scroll to position [1627, 0]
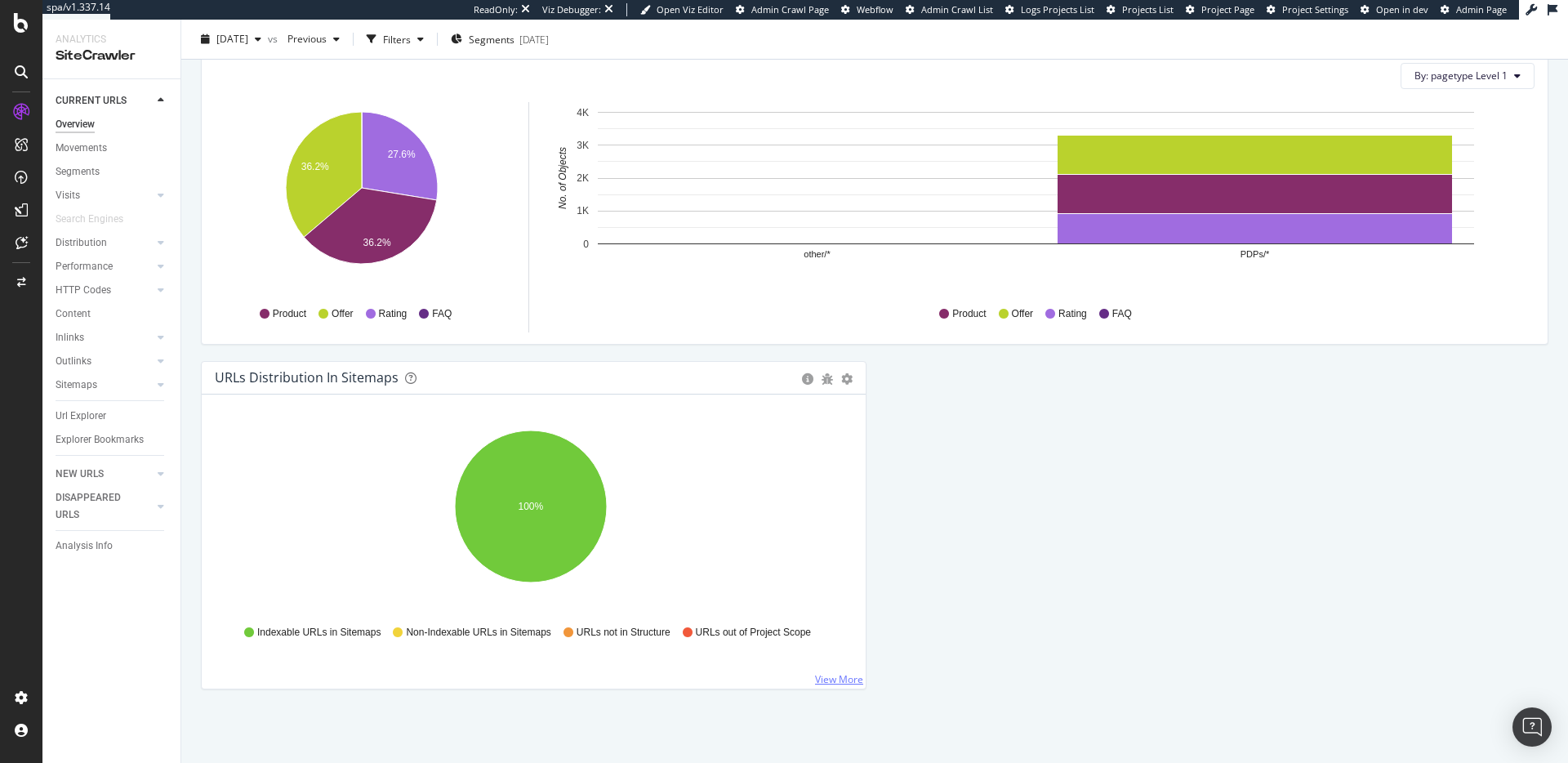
click at [834, 681] on link "View More" at bounding box center [839, 679] width 49 height 14
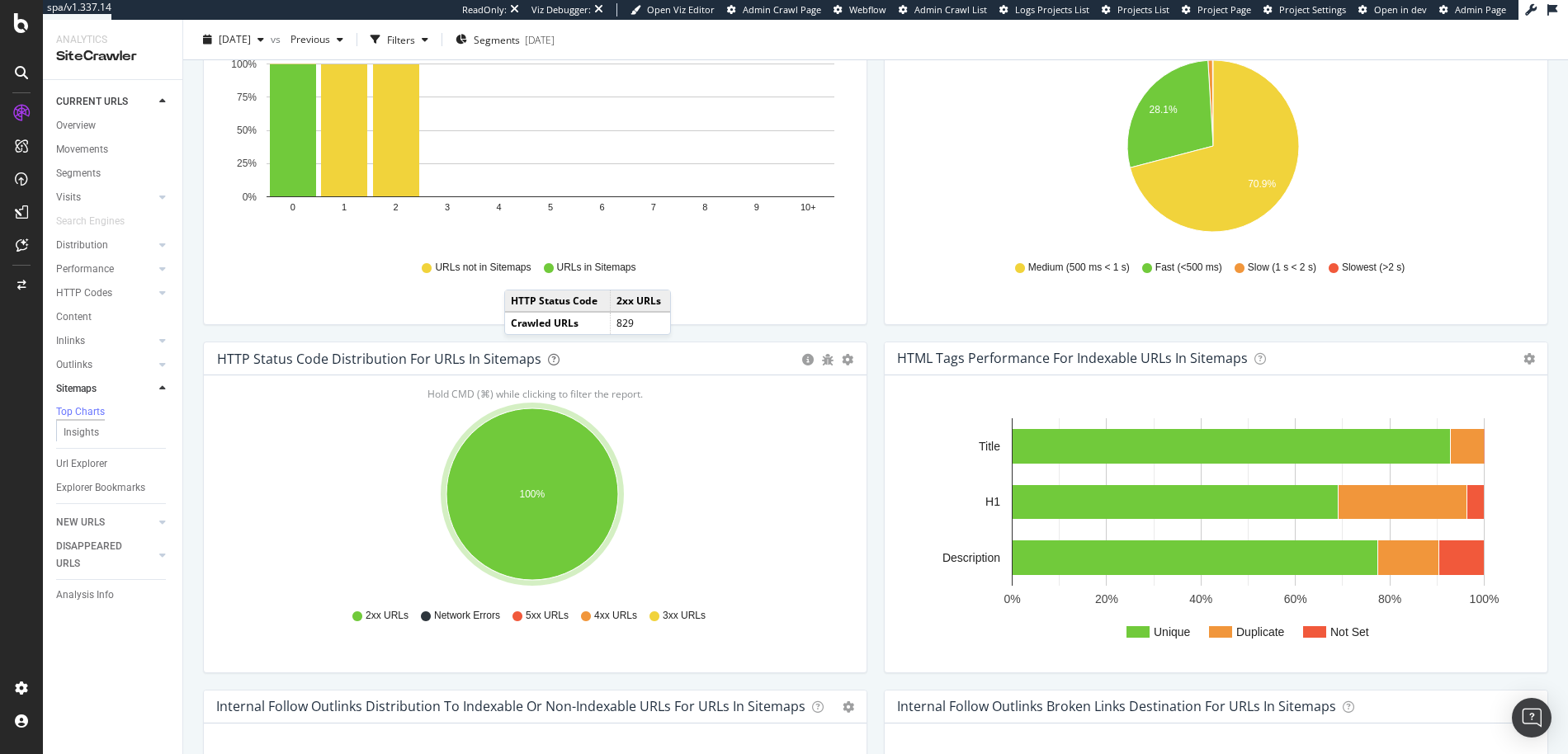
scroll to position [438, 0]
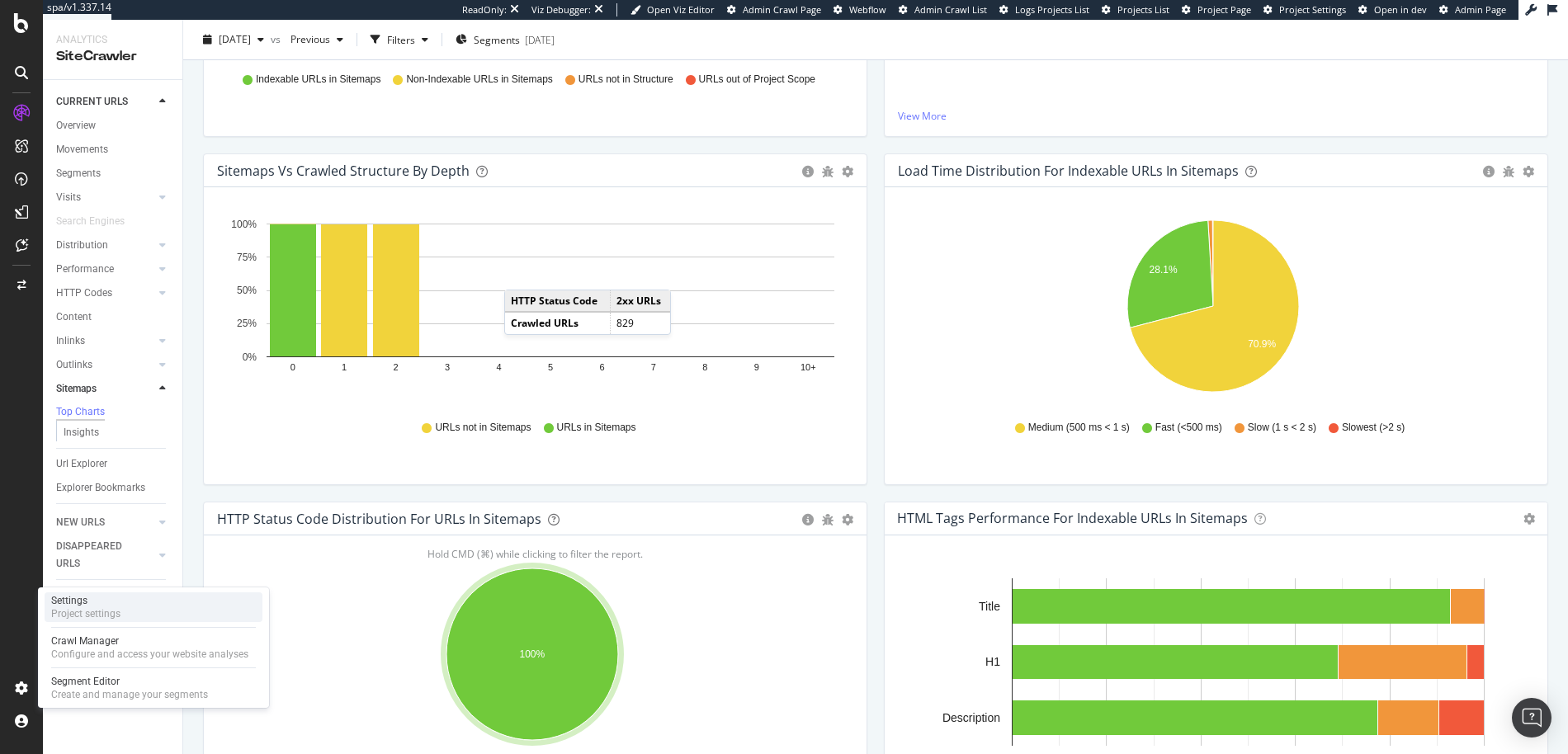
click at [82, 620] on div "Settings Project settings" at bounding box center [153, 607] width 217 height 30
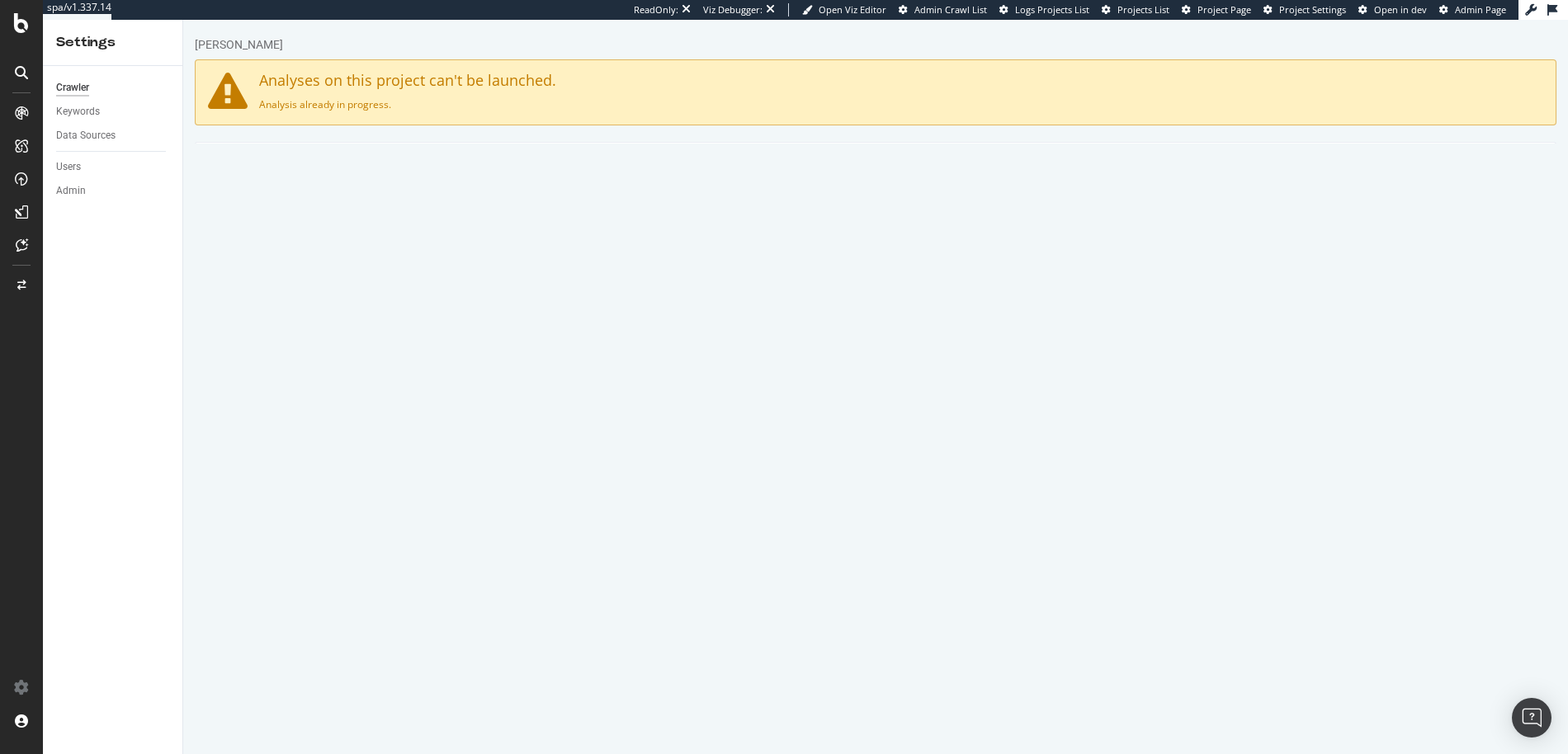
scroll to position [32, 0]
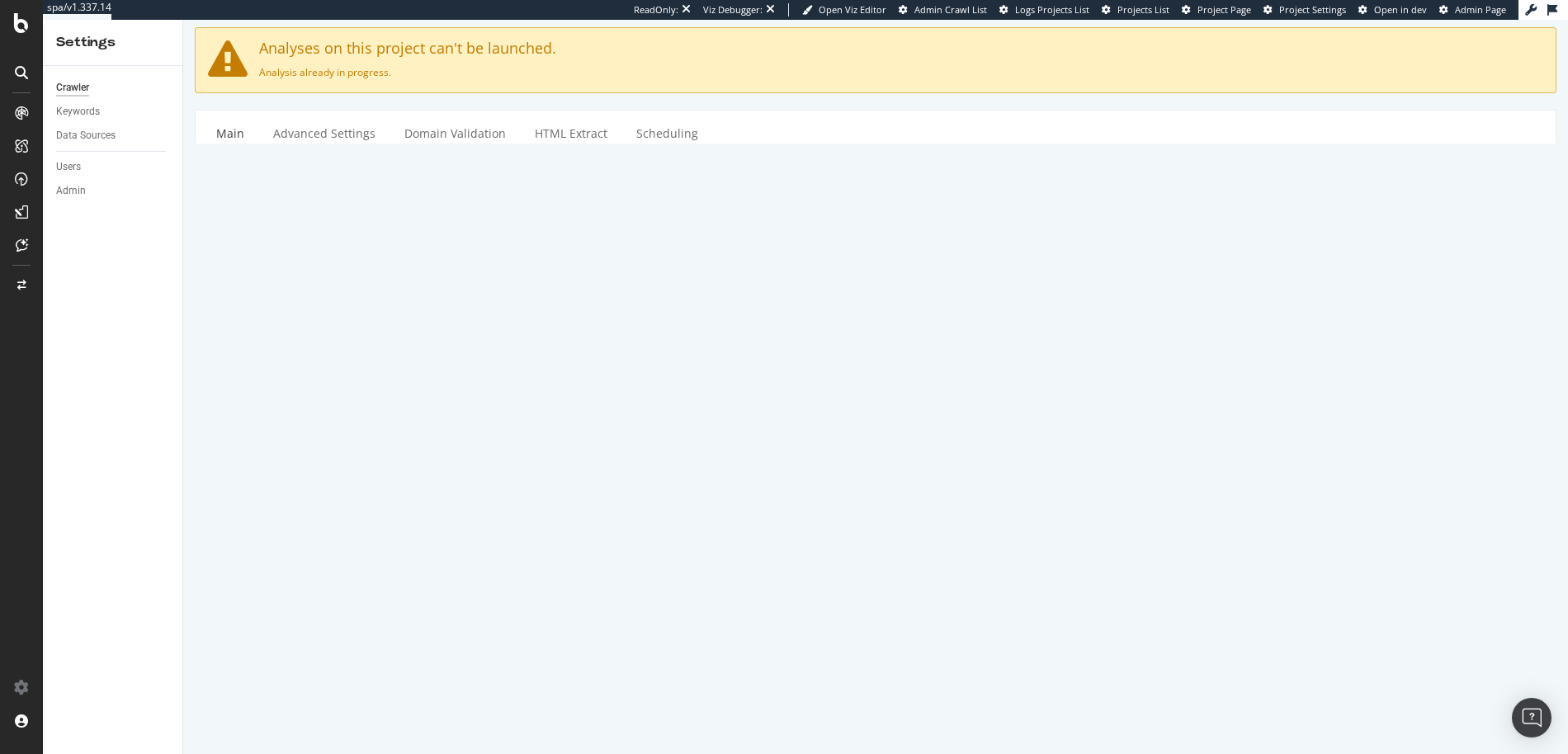
click at [644, 412] on icon "button" at bounding box center [641, 412] width 8 height 10
click at [587, 286] on div "A plain text file (UTF-8 encoding) with one URL per line, including GZIP (file …" at bounding box center [513, 299] width 224 height 57
click at [622, 278] on div "A plain text file (UTF-8 encoding) with one URL per line, including GZIP (file …" at bounding box center [513, 299] width 224 height 57
click at [662, 285] on textarea "https://www.pjsalvage.com/" at bounding box center [989, 297] width 1109 height 53
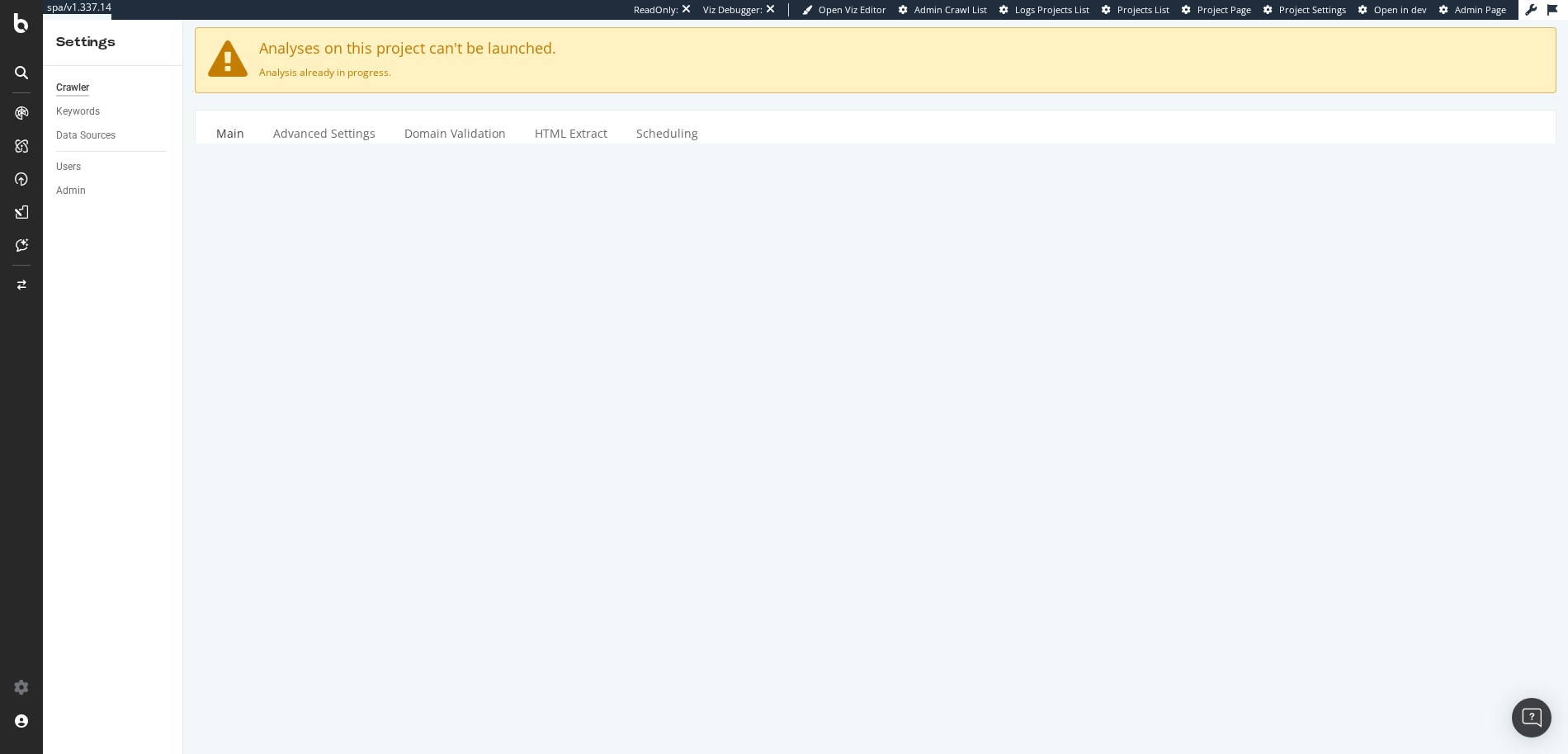
click at [663, 285] on textarea "https://www.pjsalvage.com/" at bounding box center [989, 297] width 1109 height 53
click at [579, 452] on textarea at bounding box center [989, 457] width 1109 height 53
paste textarea "https://www.pjsalvage.com/sitemap.xml"
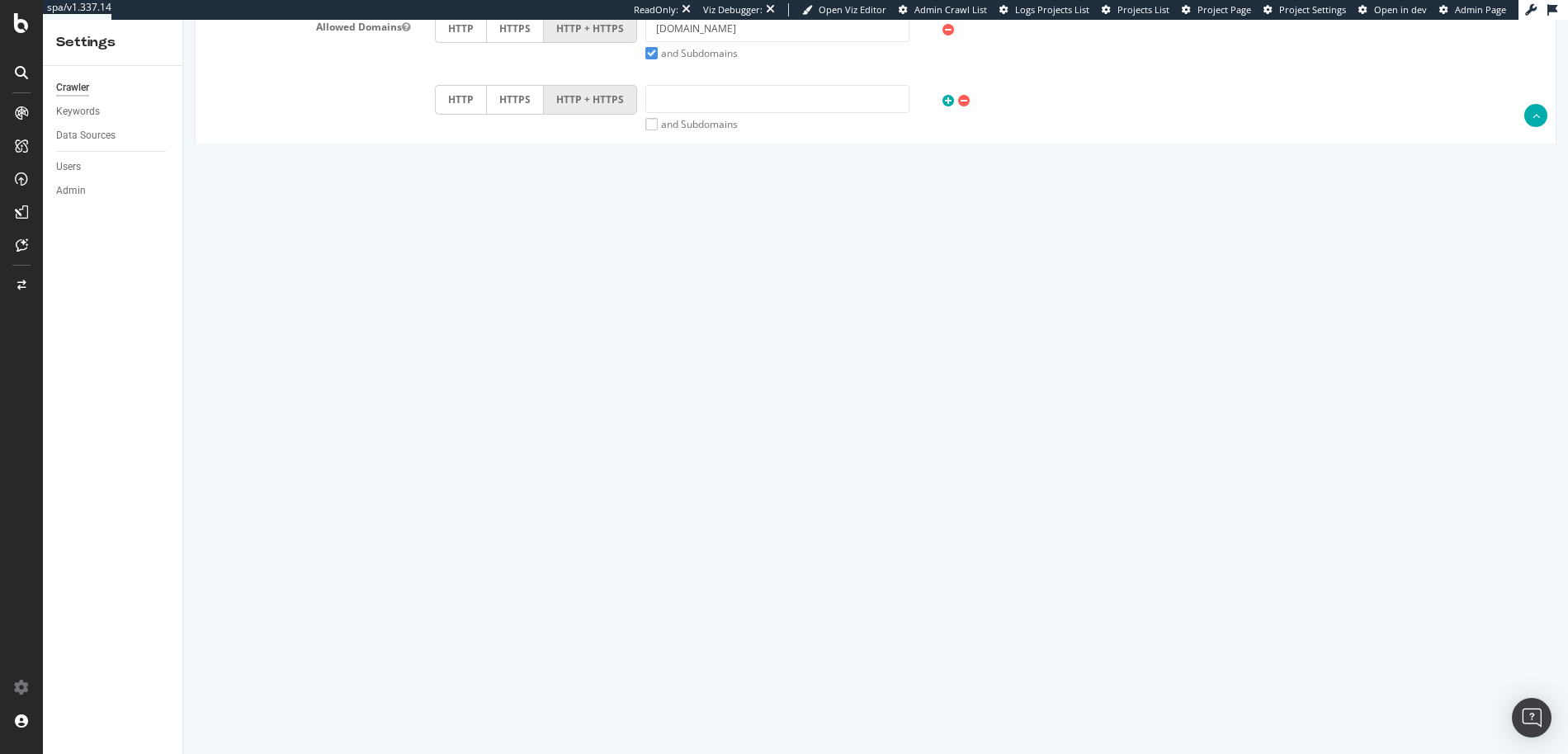
scroll to position [666, 0]
type textarea "https://www.pjsalvage.com/sitemap.xml"
click at [803, 704] on button "Save" at bounding box center [812, 699] width 40 height 25
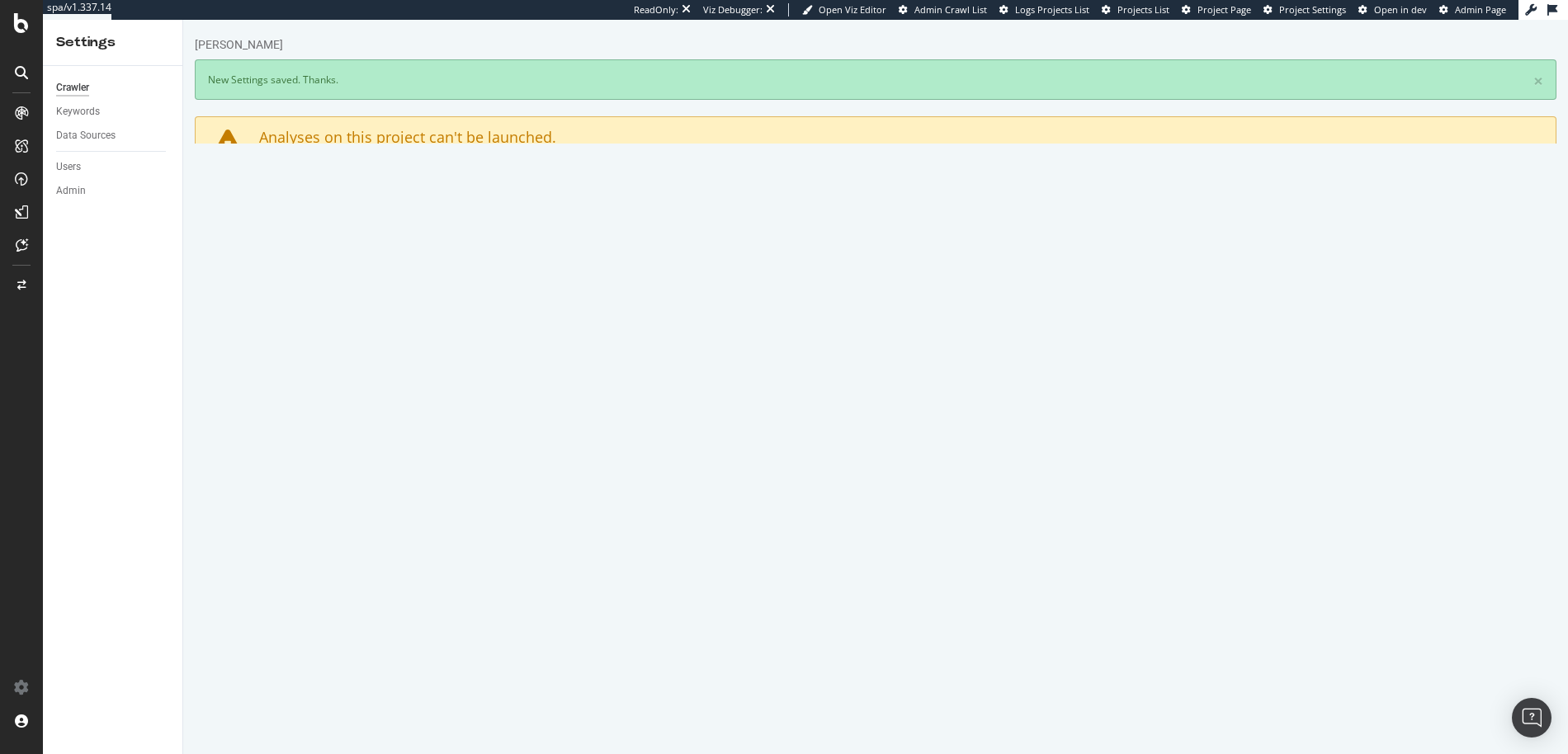
scroll to position [0, 0]
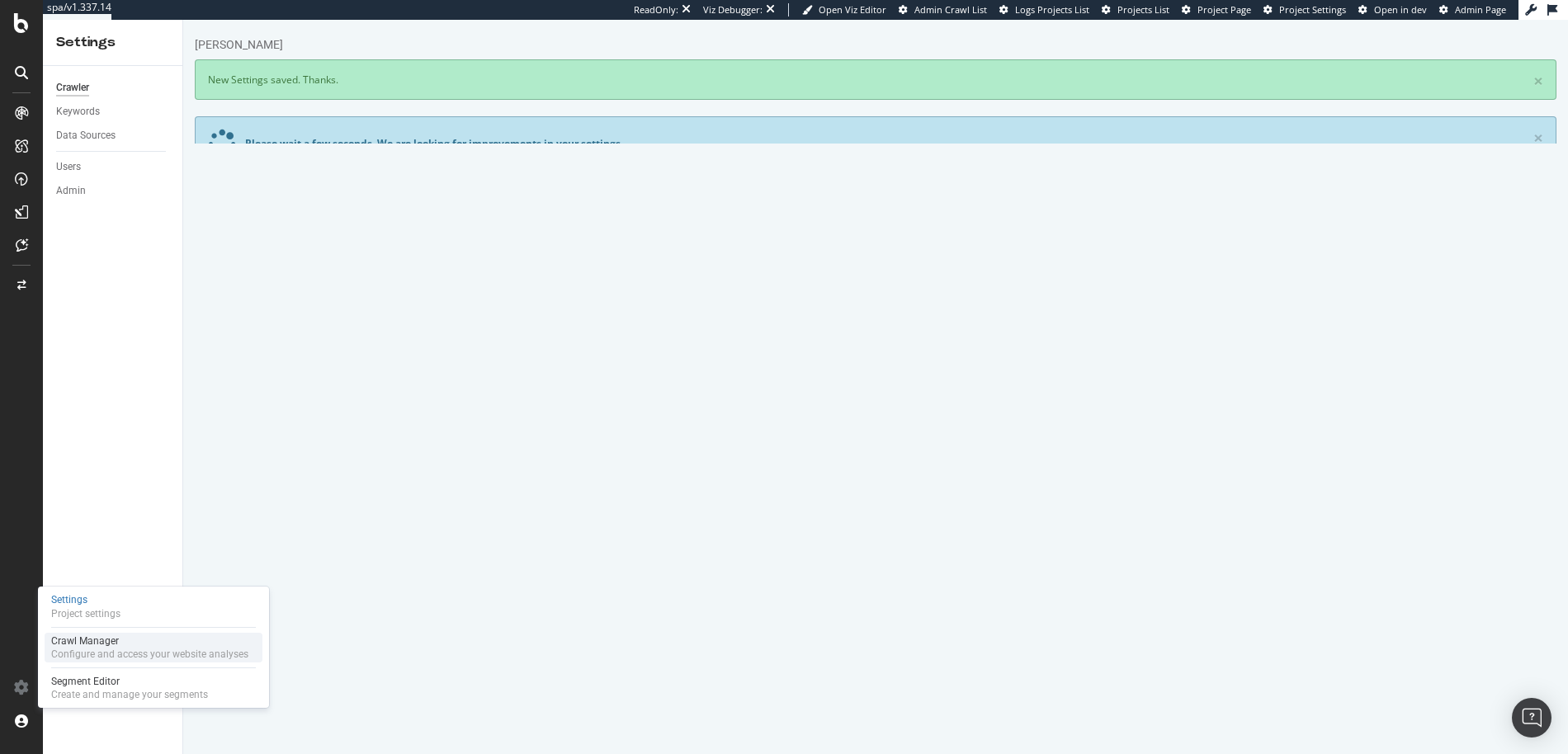
click at [89, 649] on div "Configure and access your website analyses" at bounding box center [149, 655] width 197 height 14
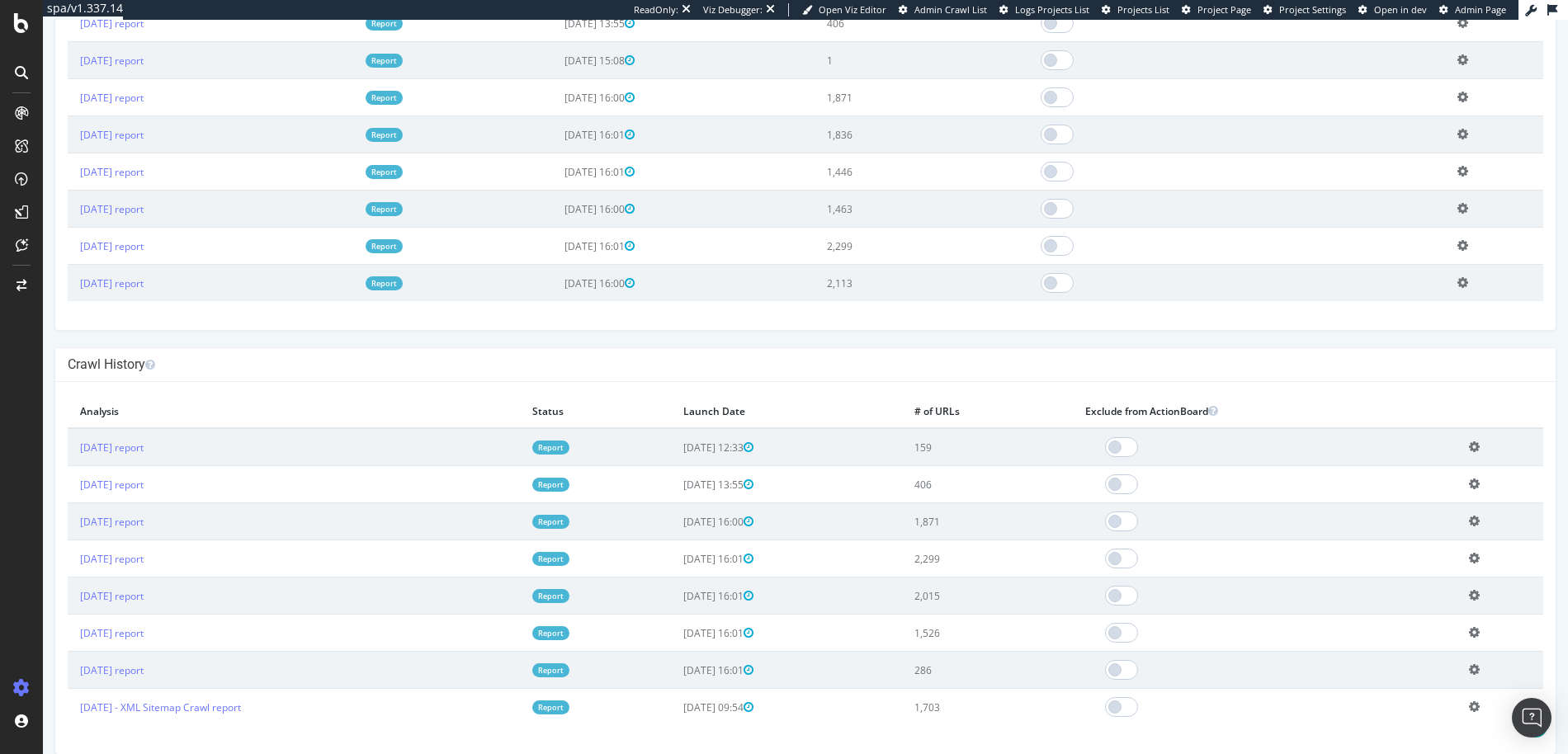
scroll to position [251, 0]
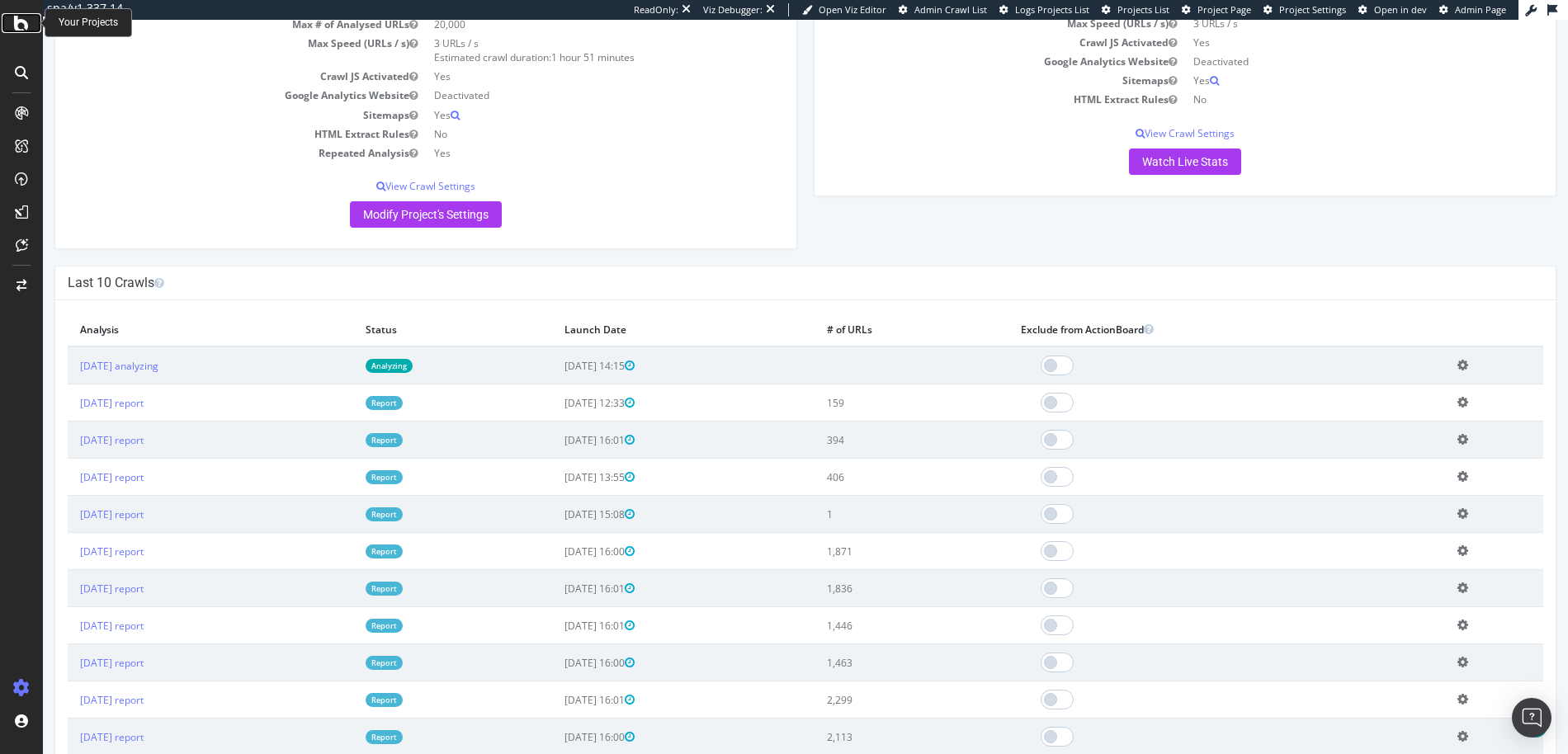
click at [23, 17] on icon at bounding box center [22, 23] width 15 height 19
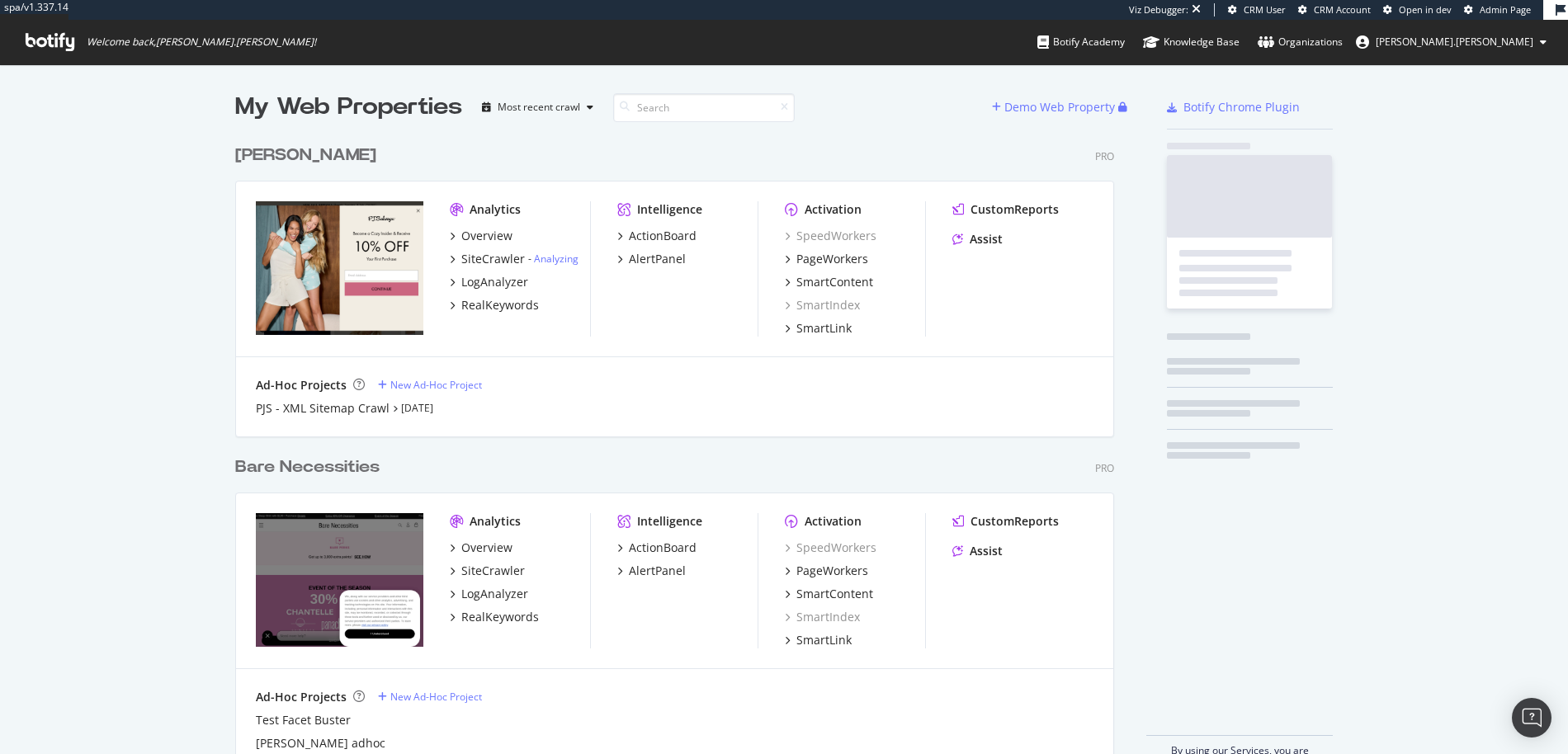
scroll to position [635, 880]
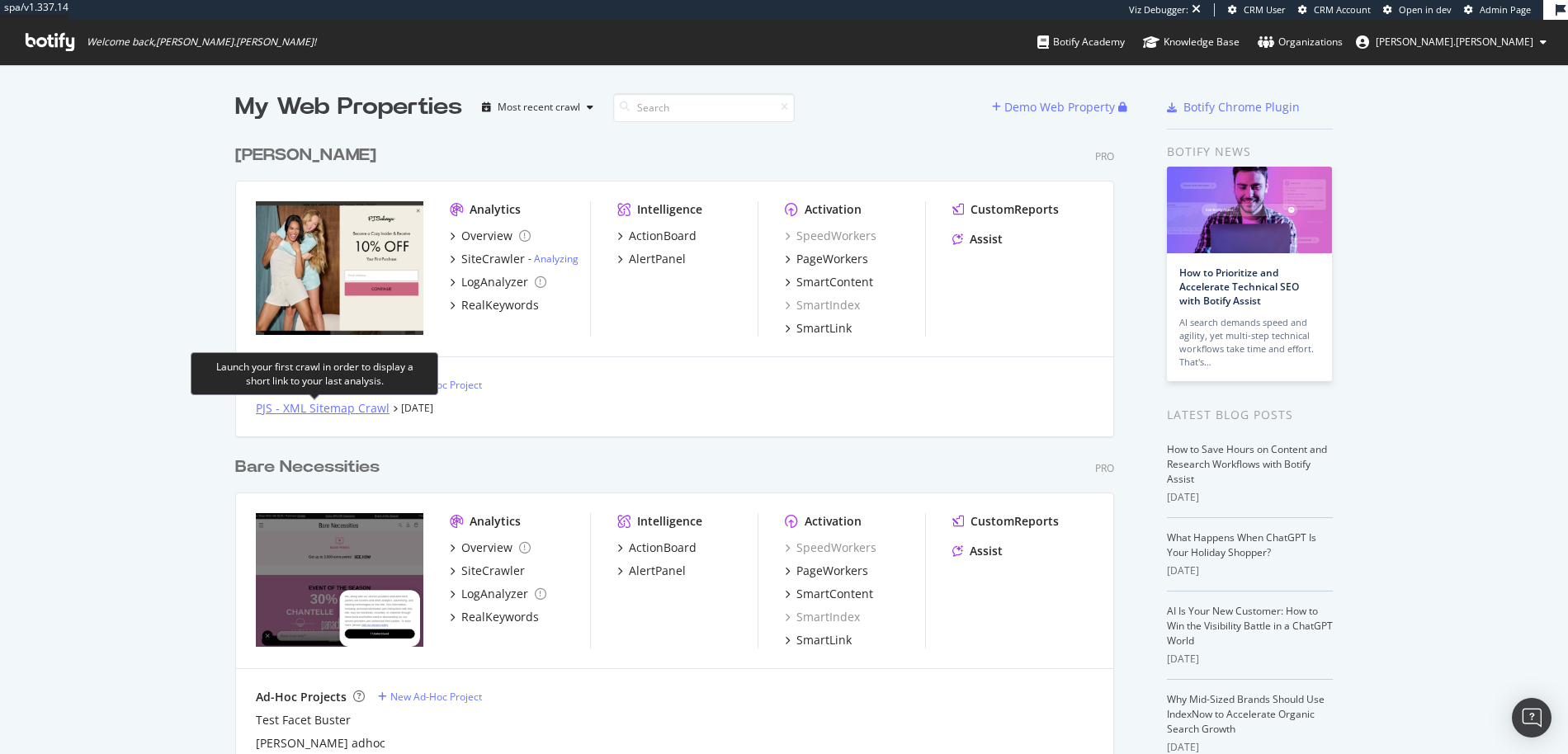
click at [344, 409] on div "PJS - XML Sitemap Crawl" at bounding box center [322, 409] width 134 height 17
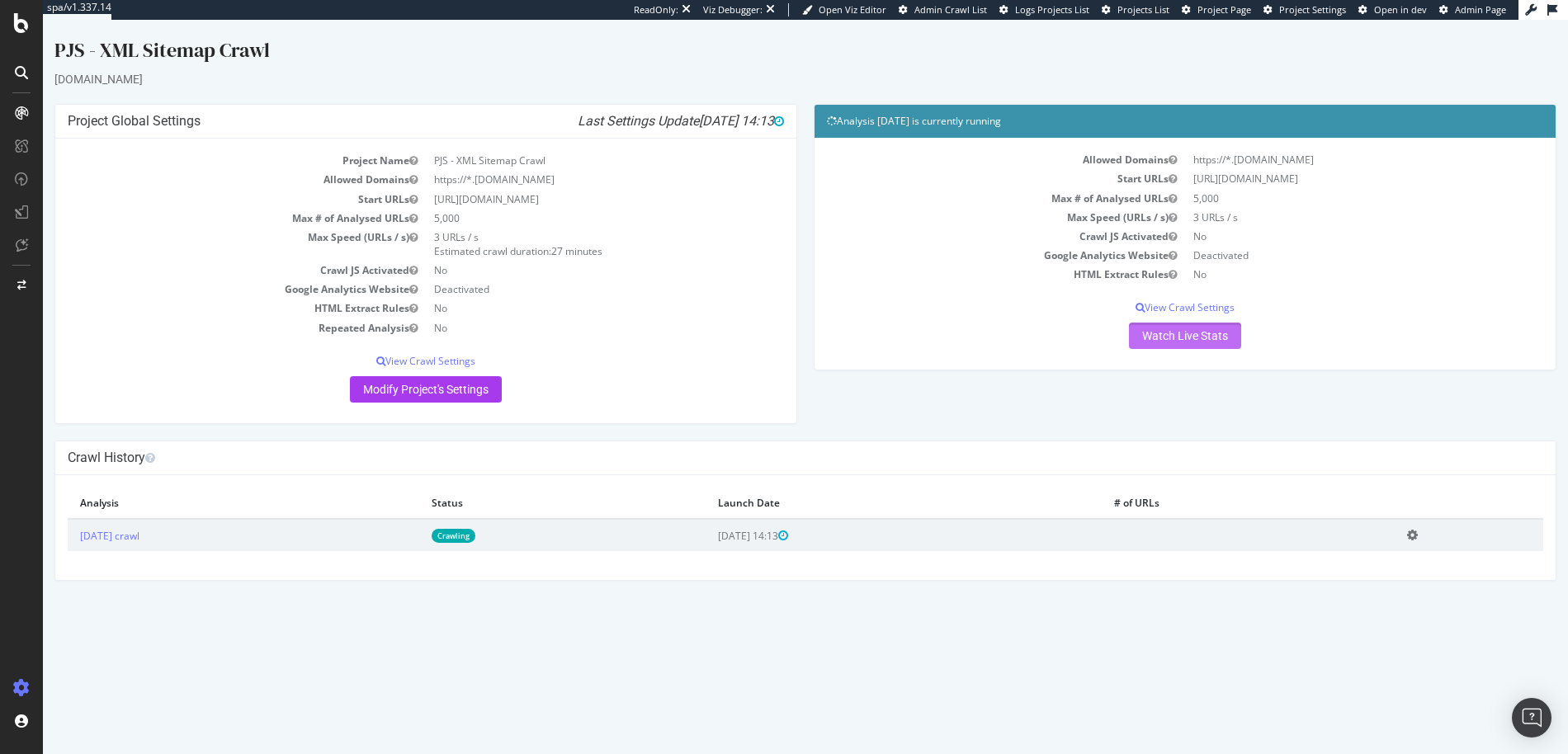
click at [1215, 333] on link "Watch Live Stats" at bounding box center [1185, 335] width 113 height 26
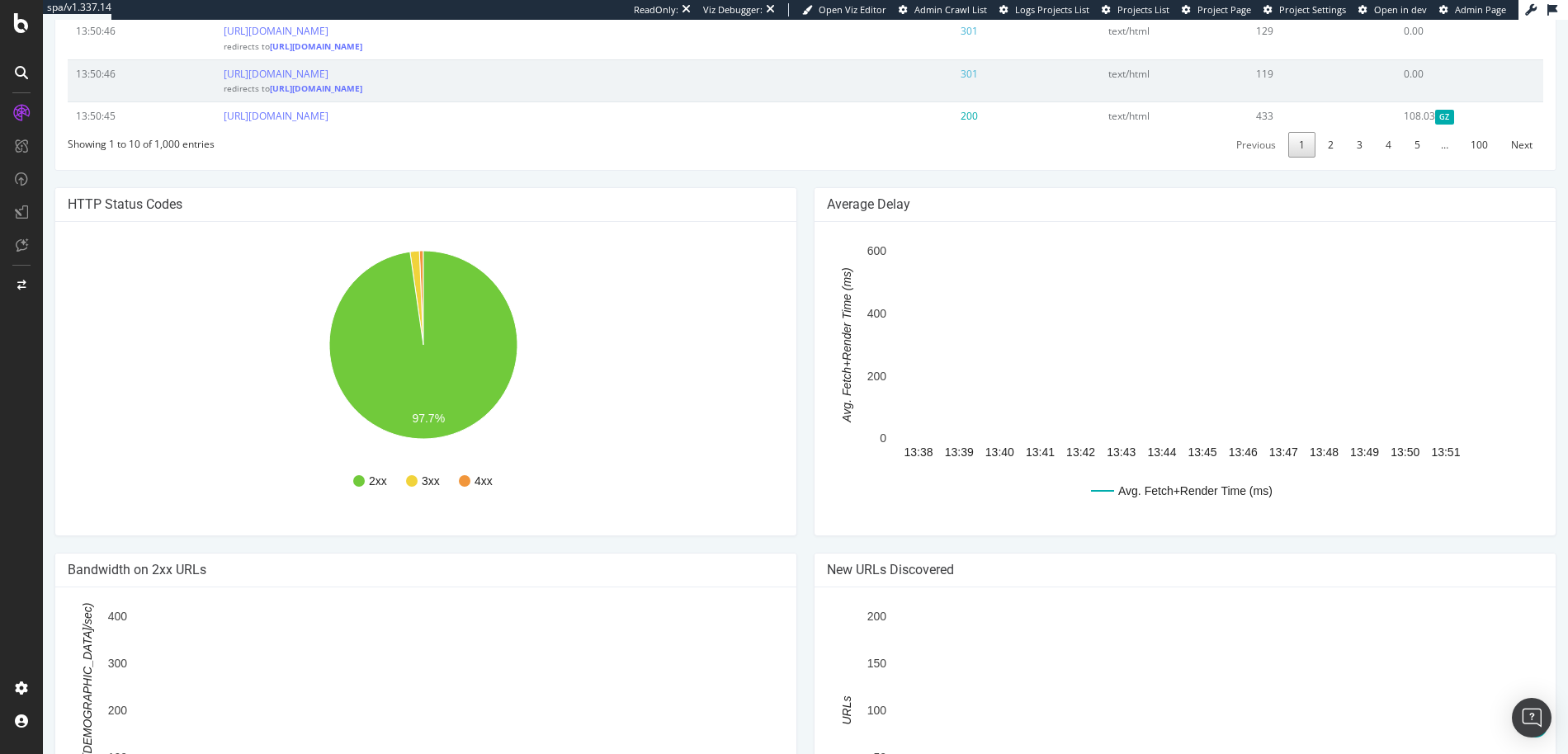
scroll to position [1145, 0]
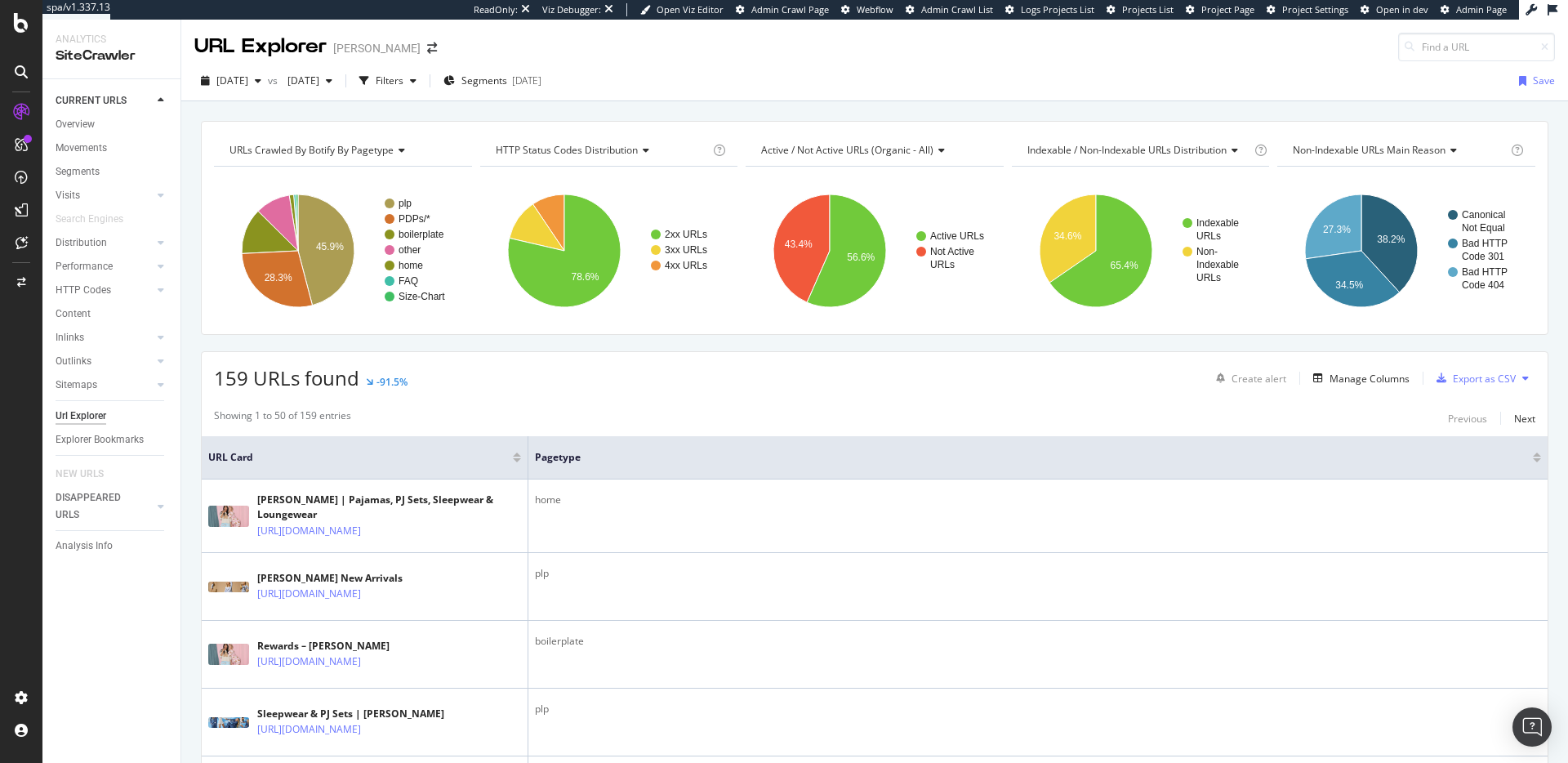
scroll to position [3776, 0]
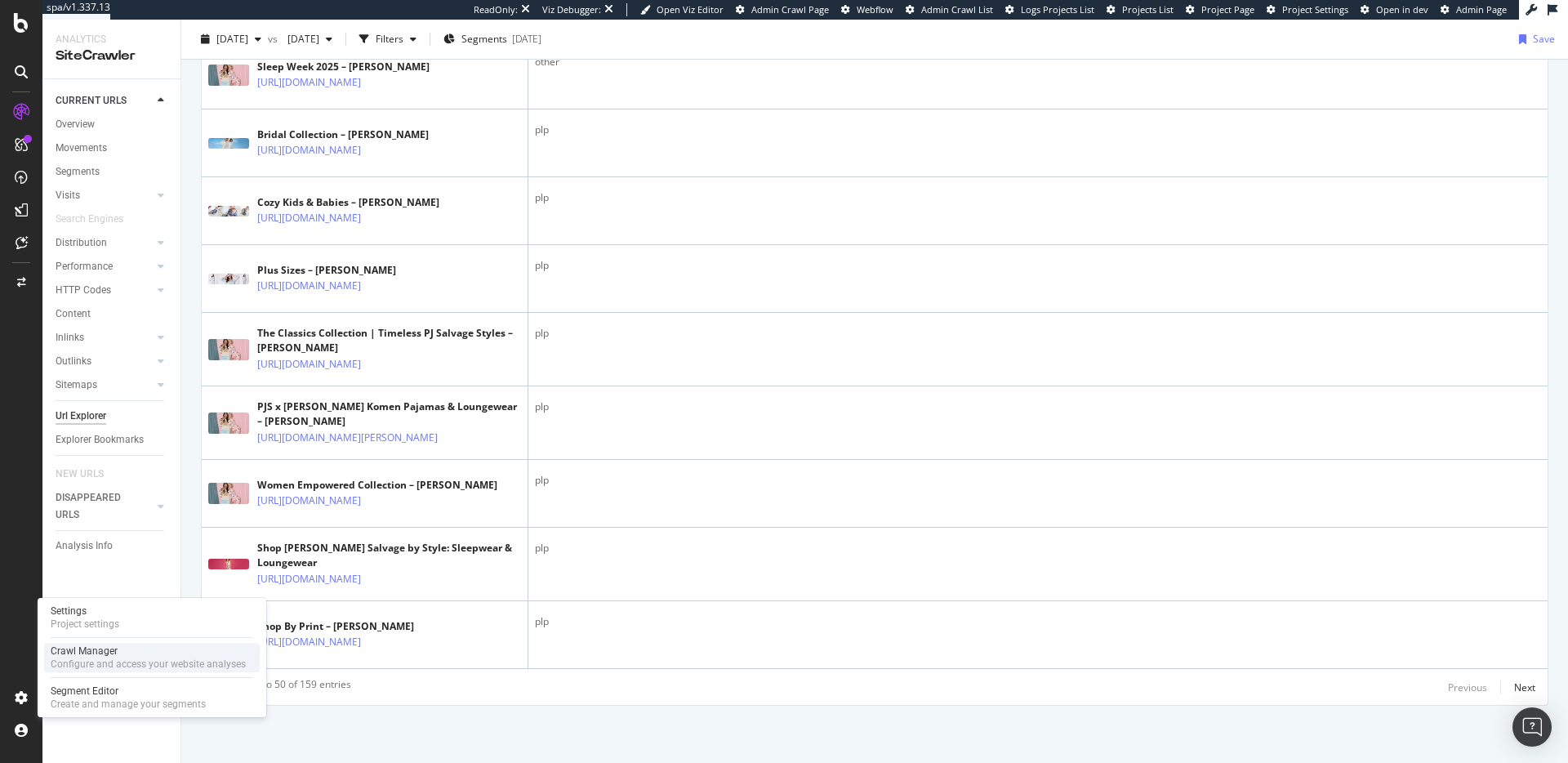
click at [91, 657] on div "Configure and access your website analyses" at bounding box center [147, 664] width 195 height 13
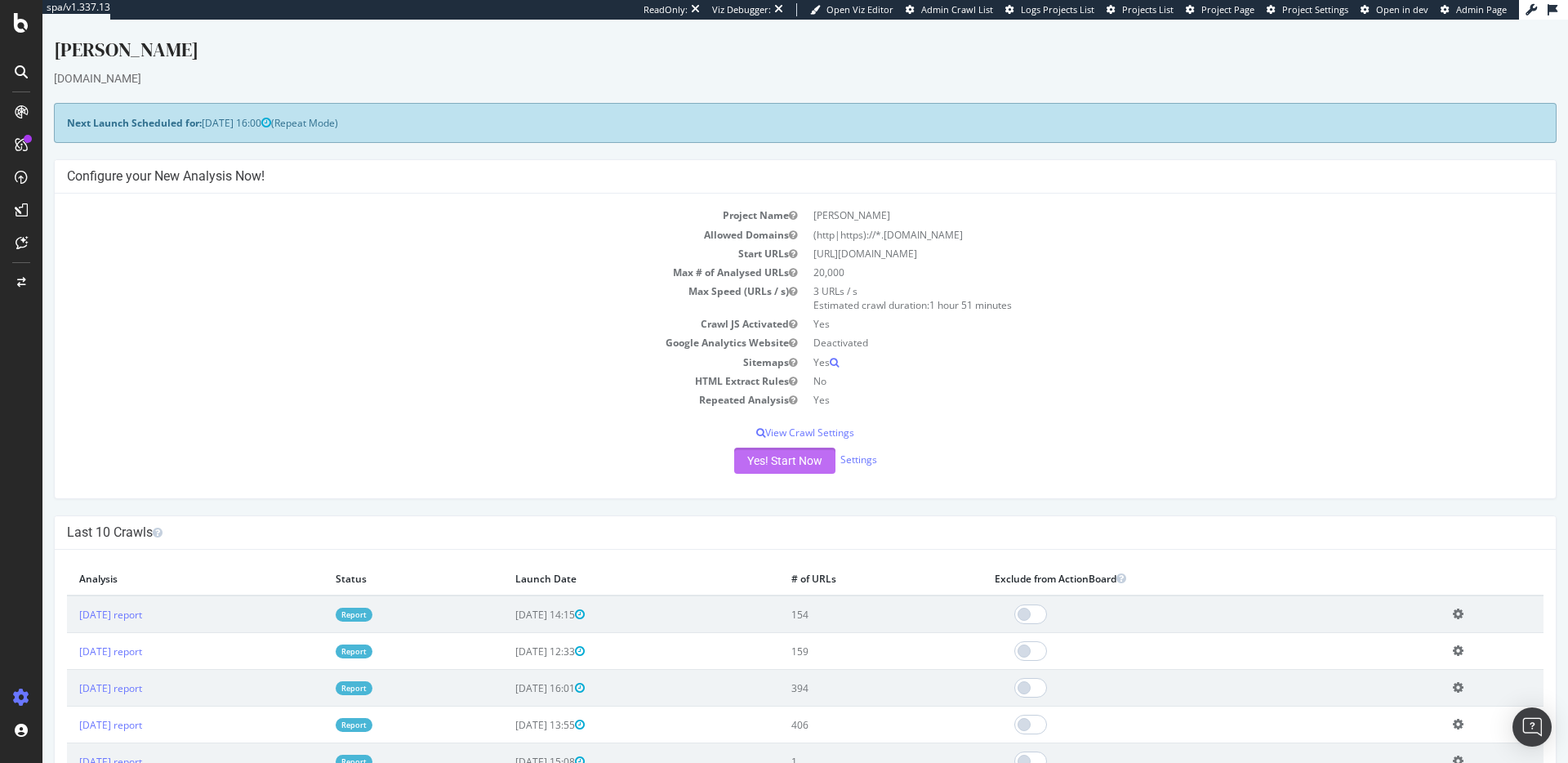
click at [773, 461] on button "Yes! Start Now" at bounding box center [784, 460] width 101 height 26
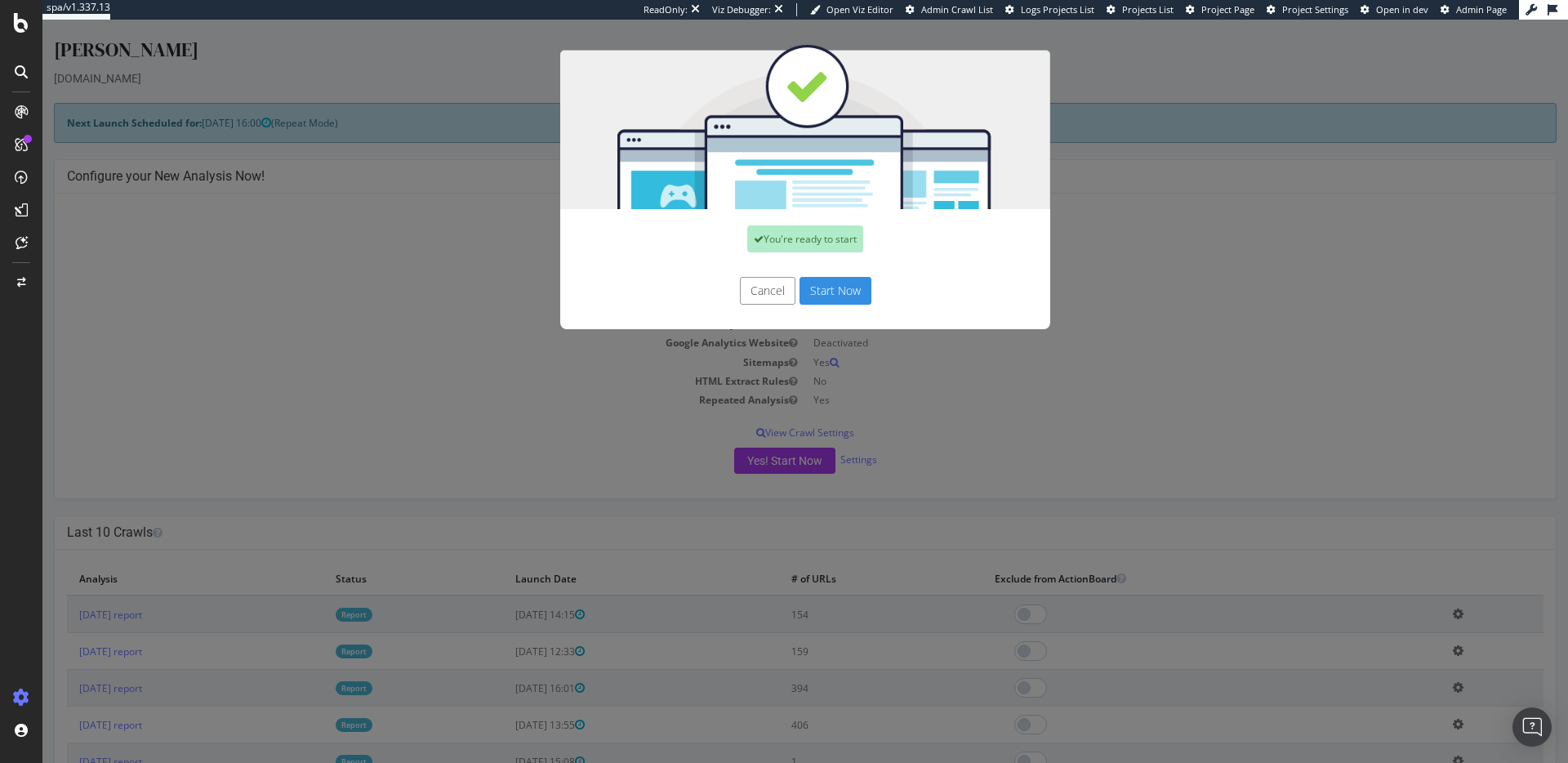
click at [827, 287] on button "Start Now" at bounding box center [835, 291] width 72 height 28
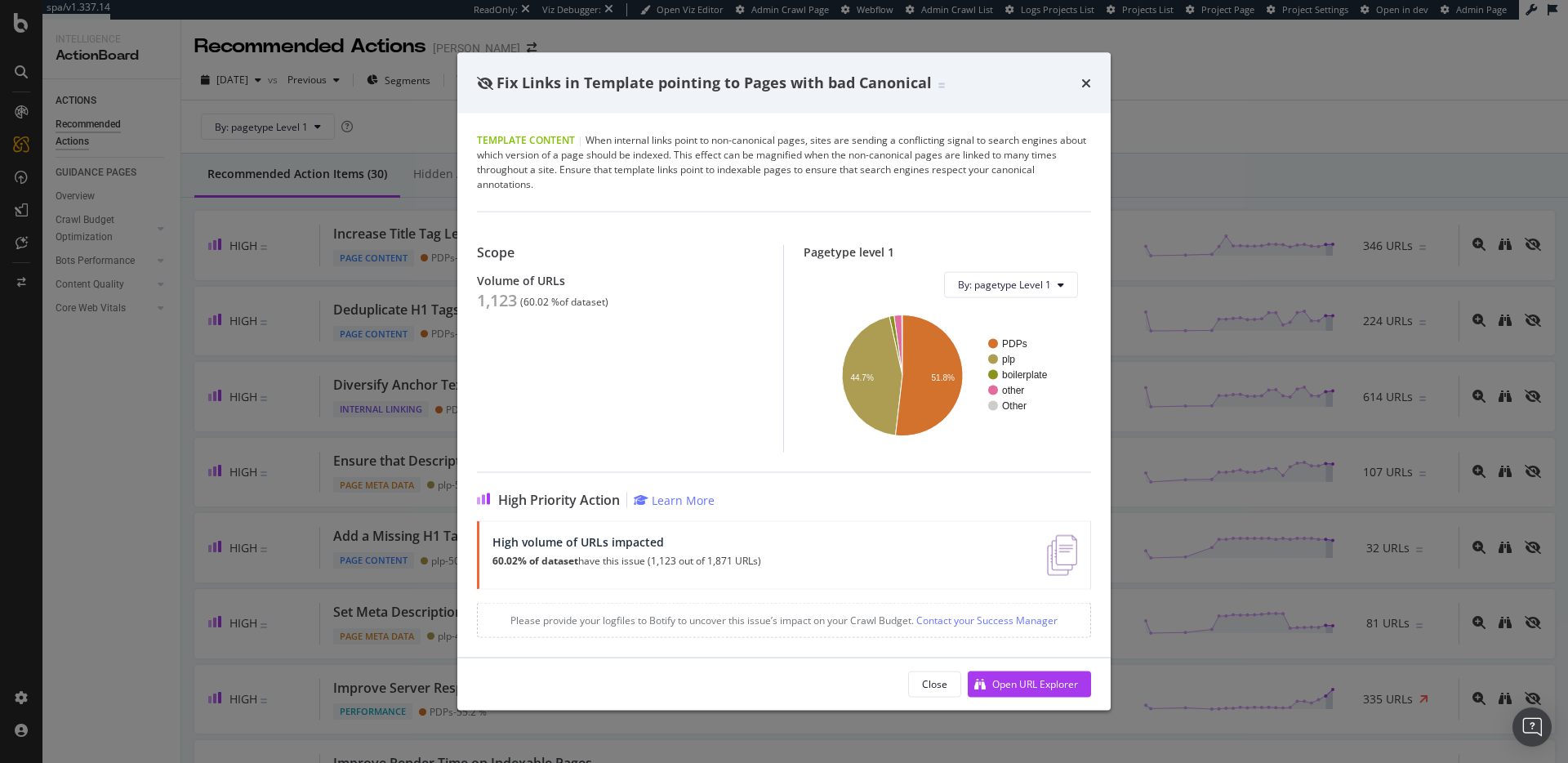
scroll to position [599, 0]
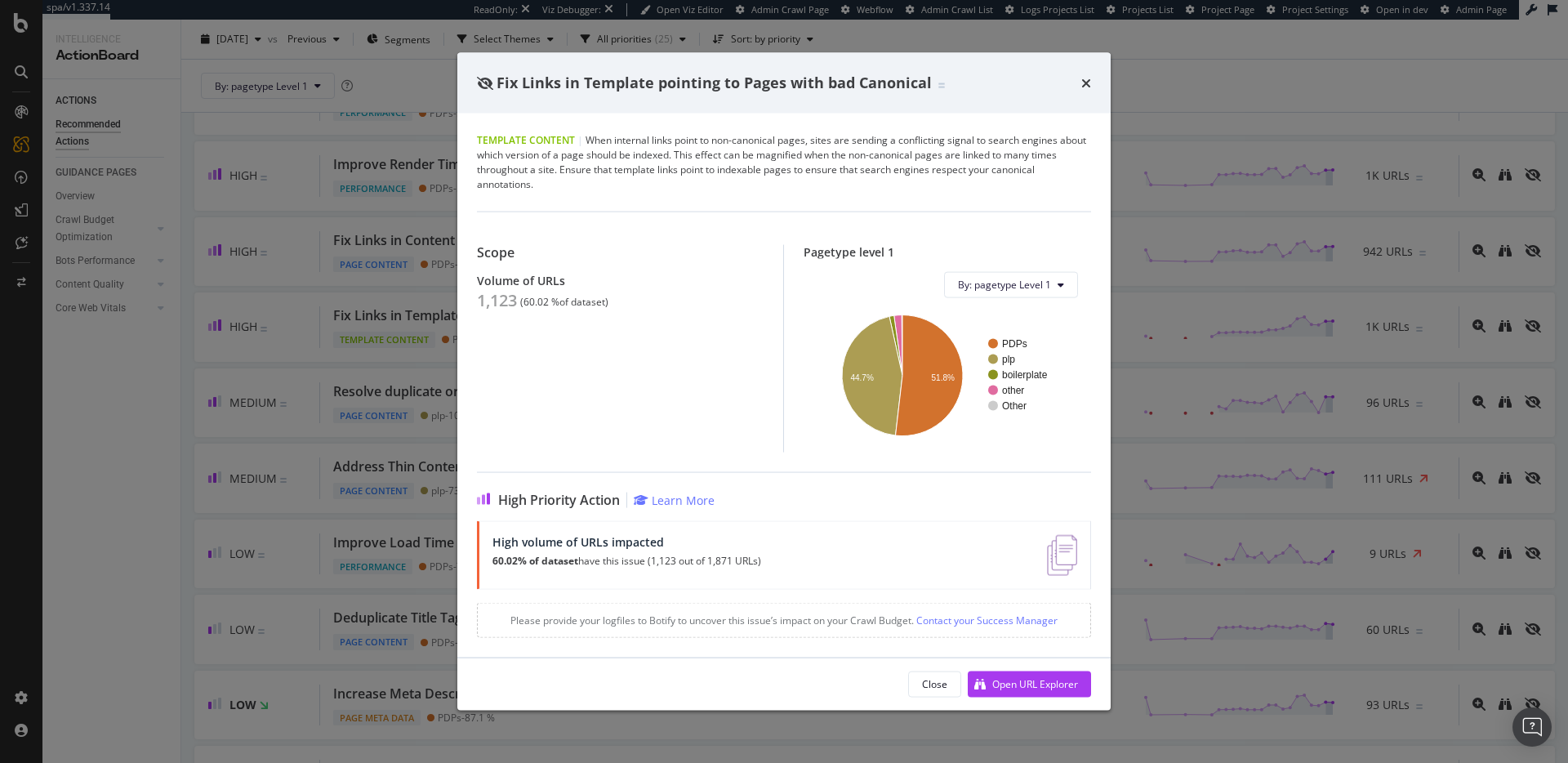
click at [1088, 83] on icon "times" at bounding box center [1086, 83] width 10 height 13
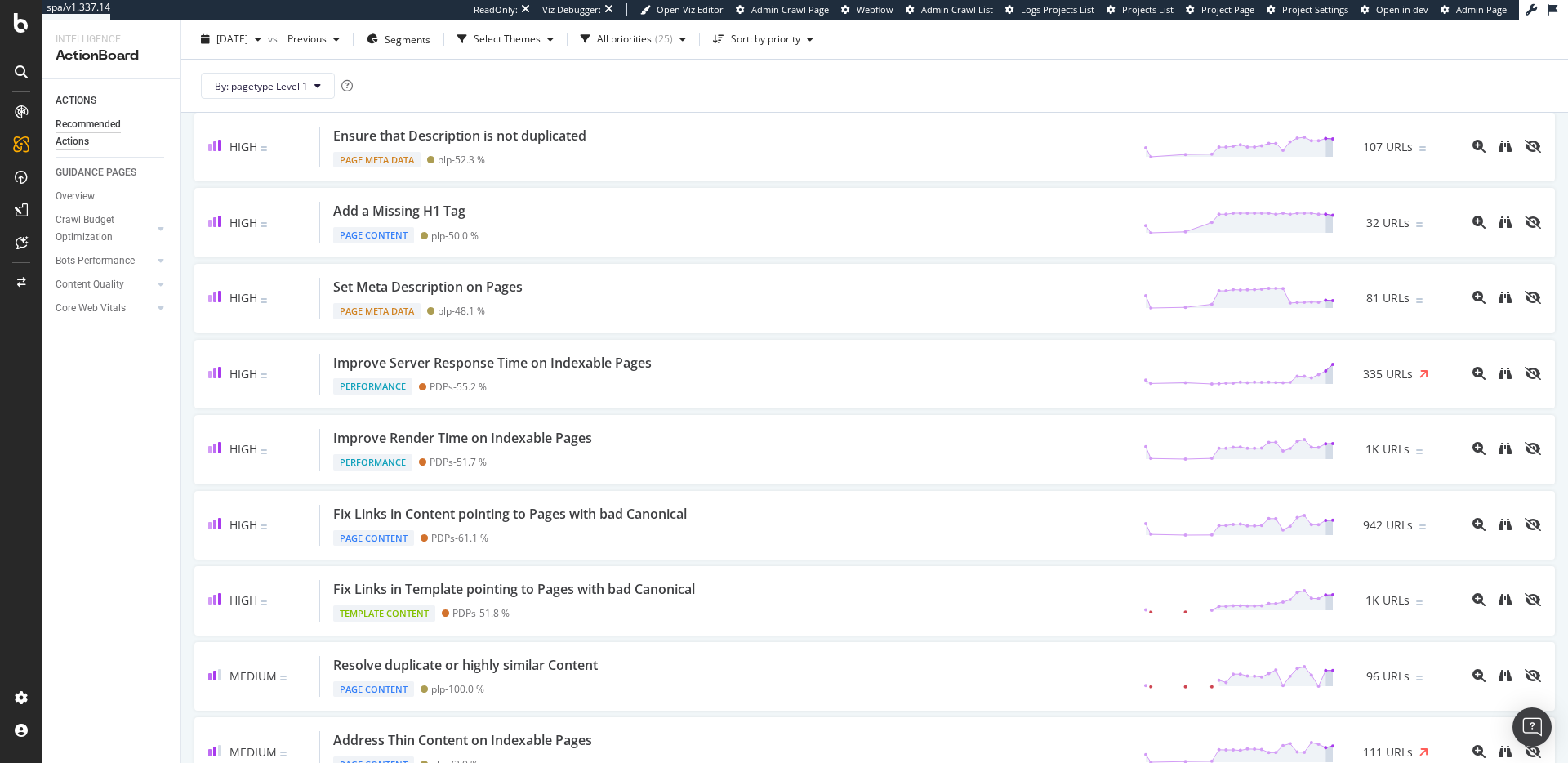
scroll to position [242, 0]
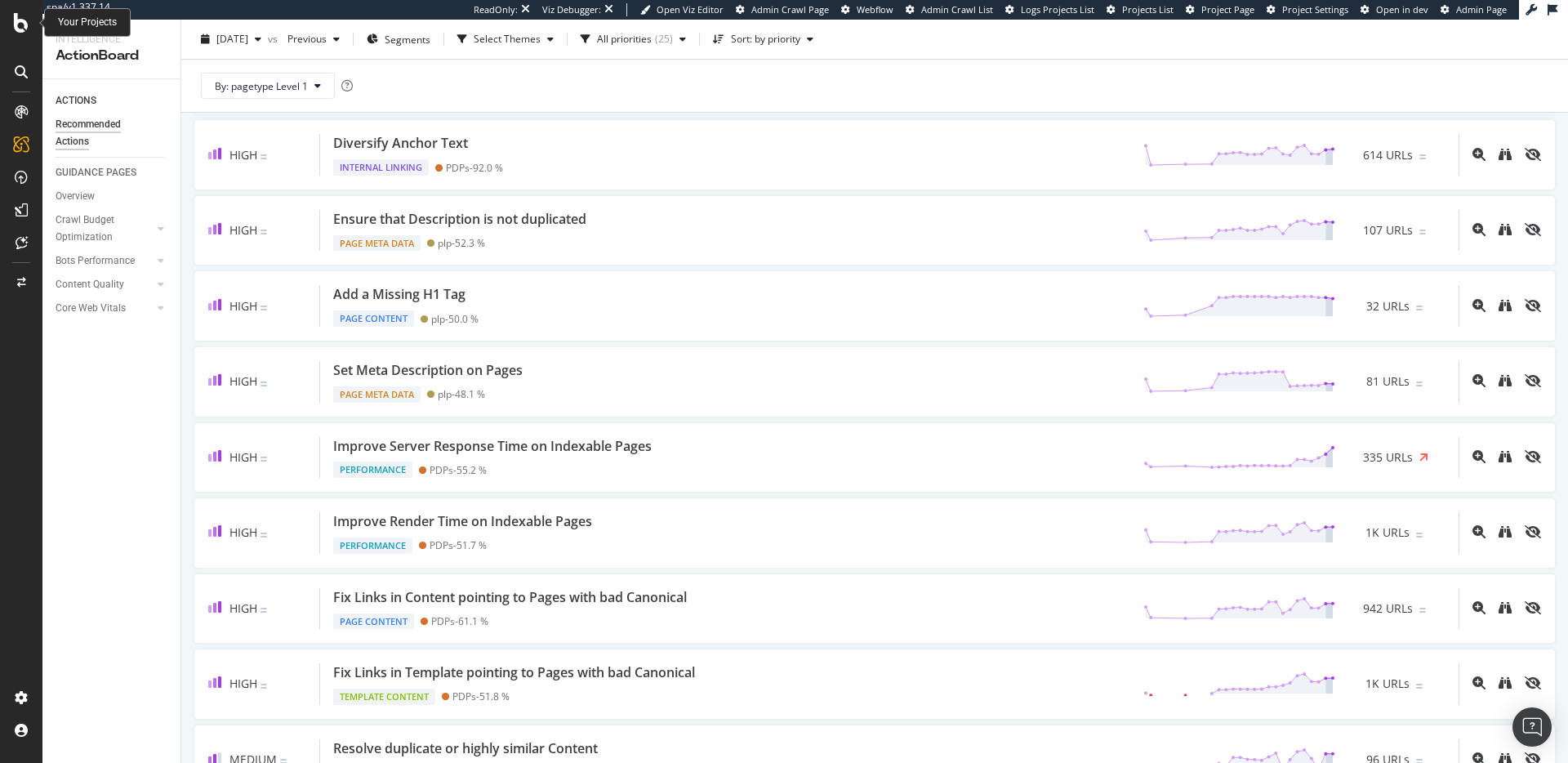
click at [18, 31] on icon at bounding box center [22, 23] width 15 height 19
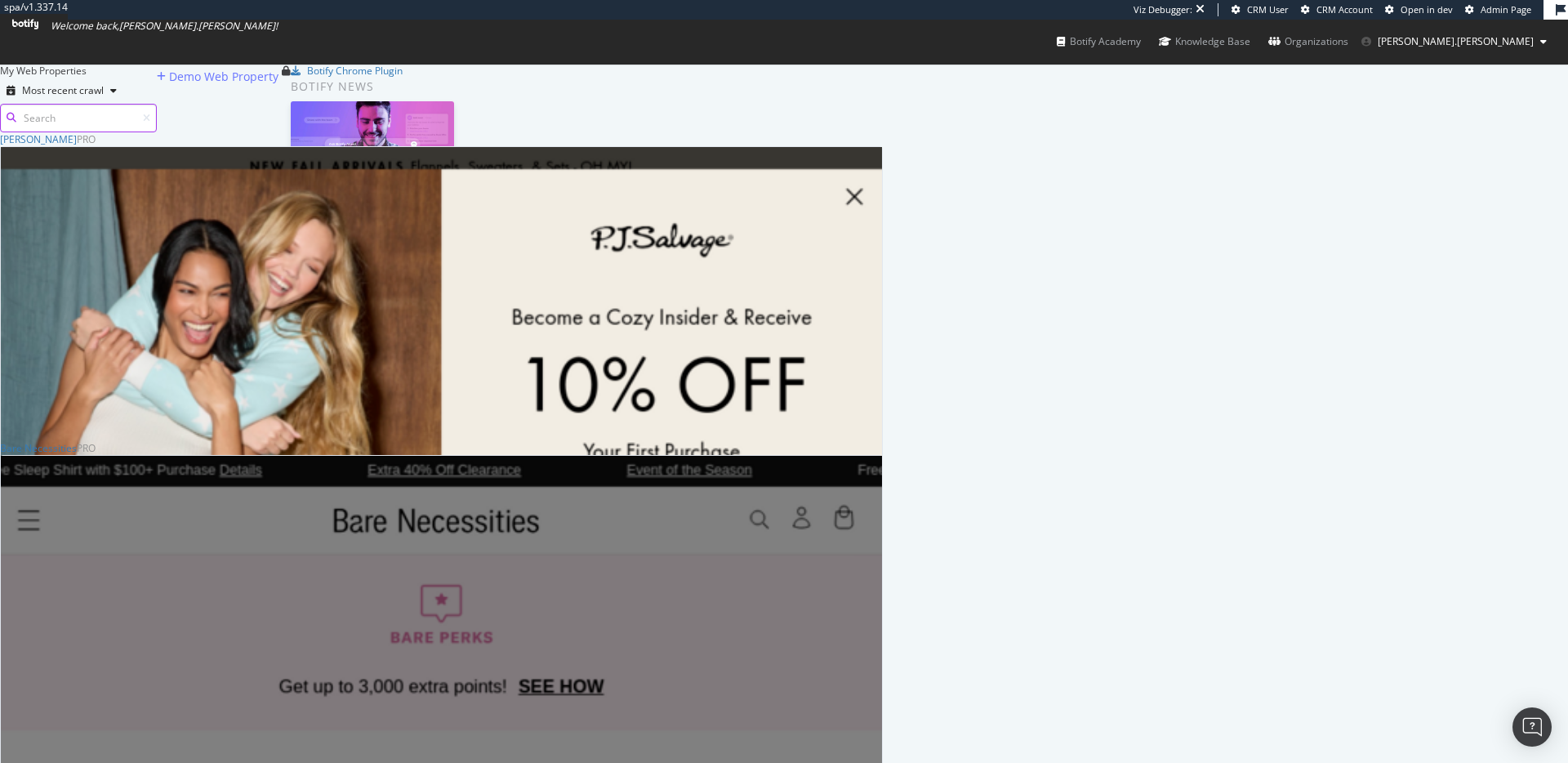
scroll to position [628, 871]
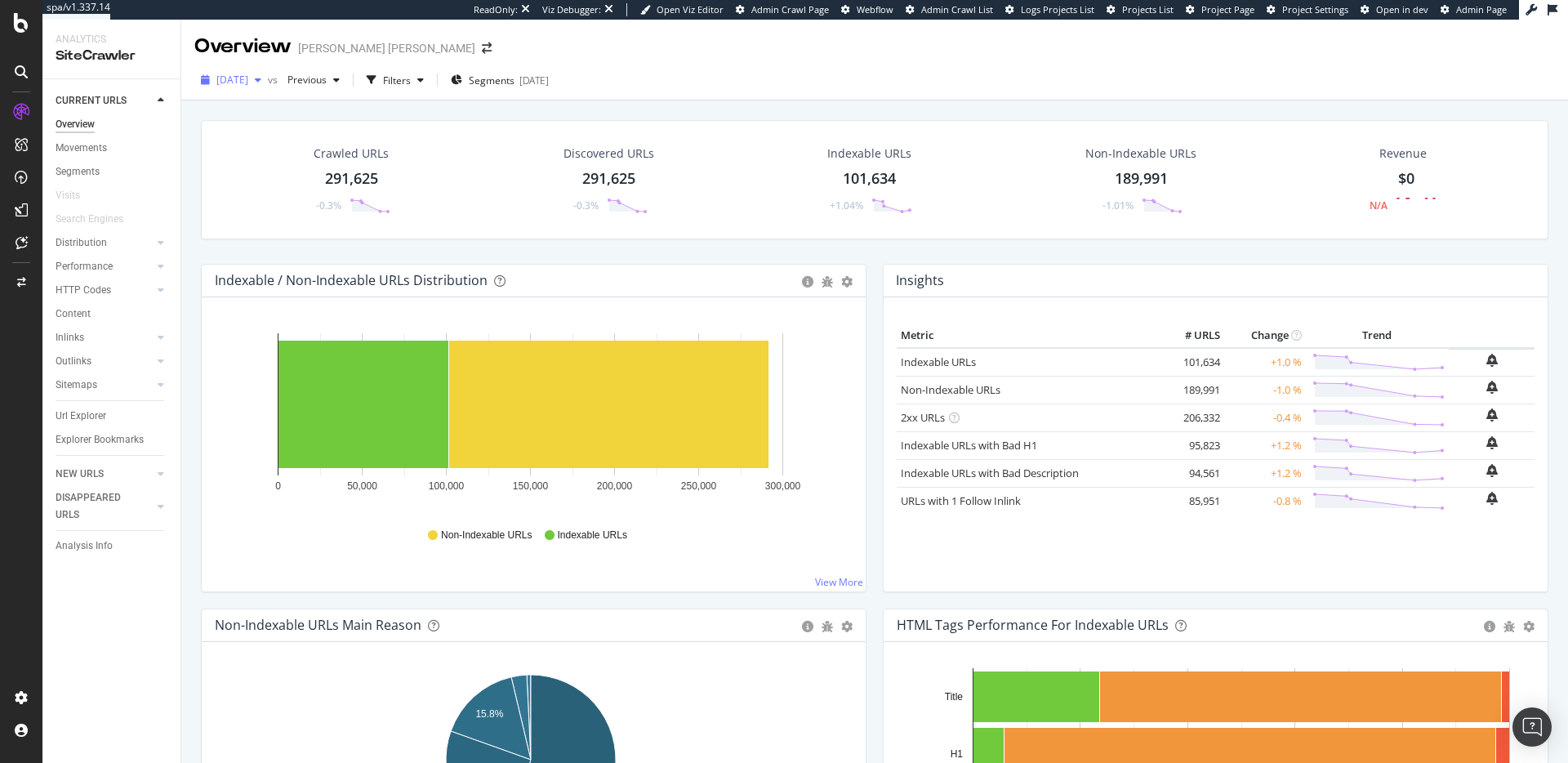
click at [249, 82] on span "[DATE]" at bounding box center [232, 80] width 32 height 14
click at [291, 140] on div "2025 Jul. 21st" at bounding box center [261, 139] width 87 height 15
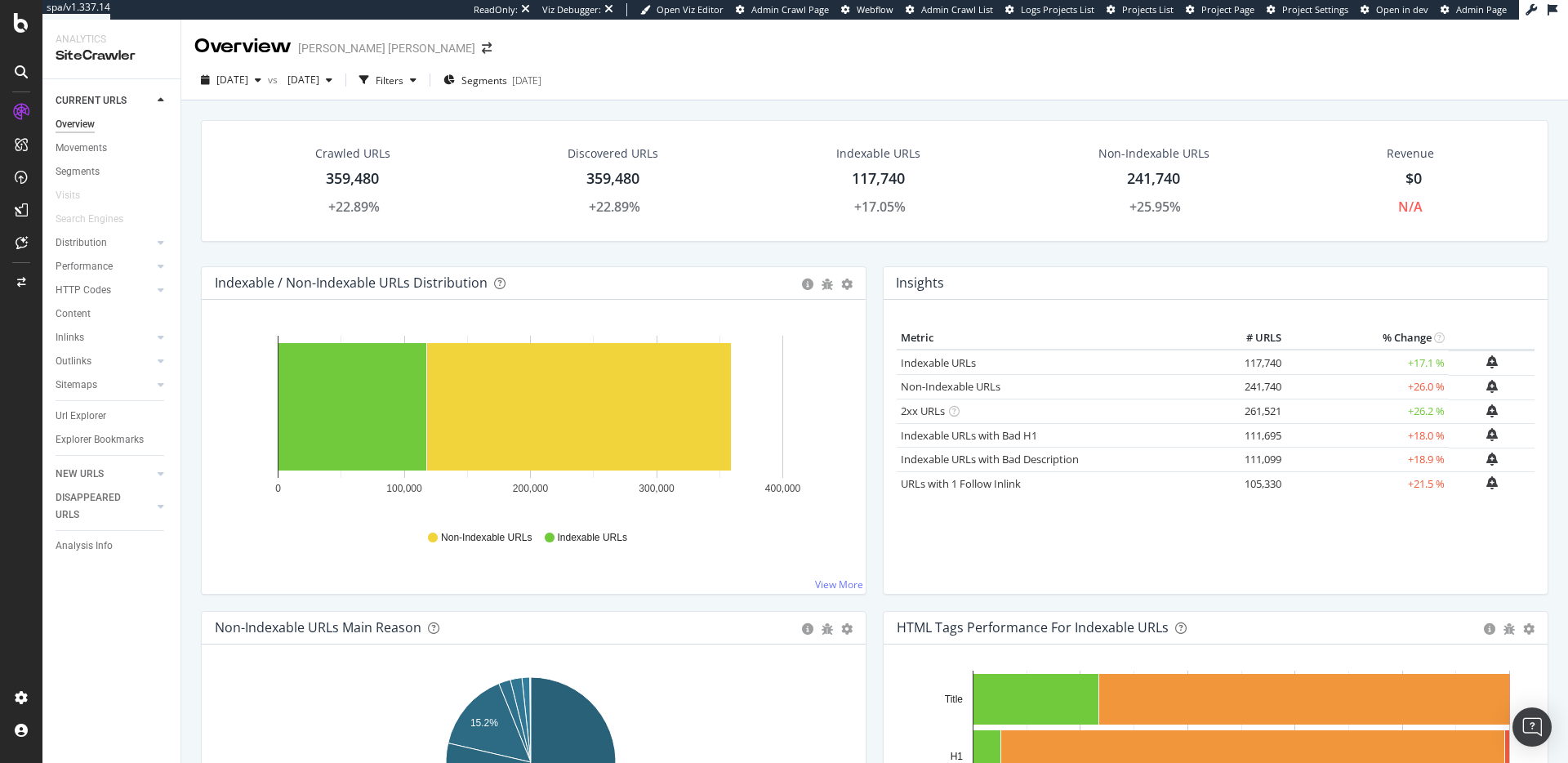
click at [738, 176] on div "Discovered URLs 359,480 +22.89%" at bounding box center [614, 181] width 269 height 87
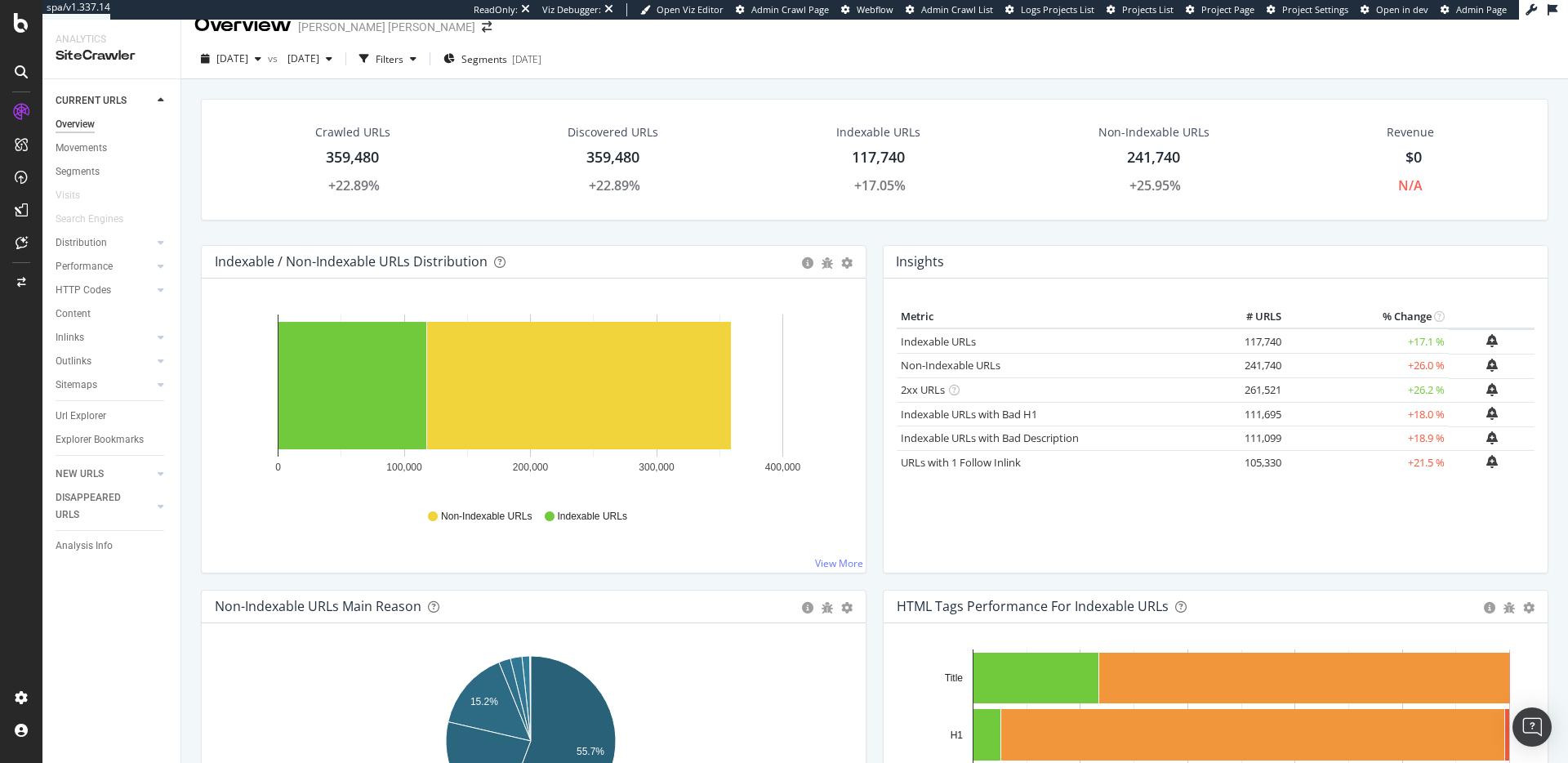
scroll to position [43, 0]
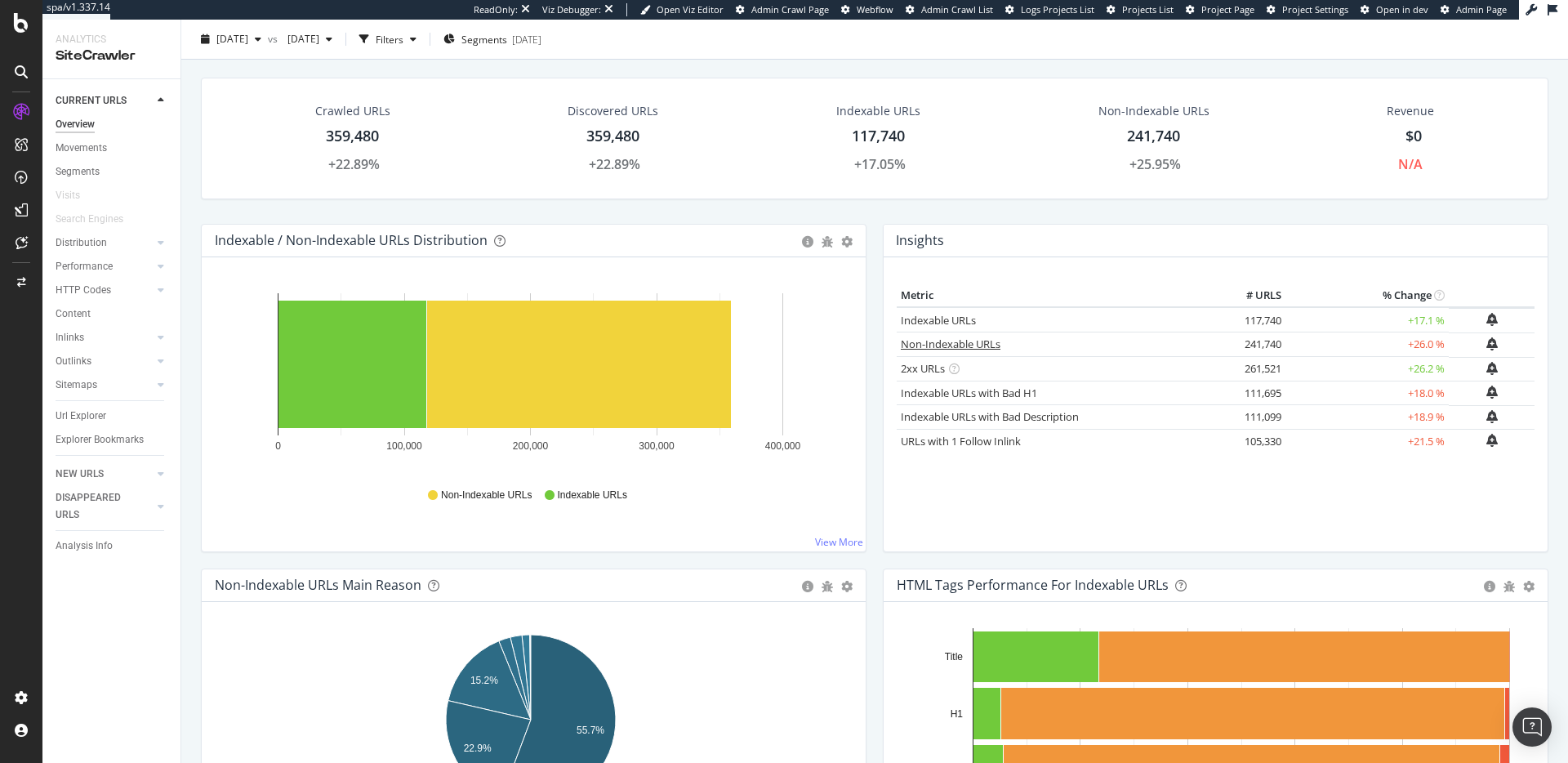
click at [918, 345] on link "Non-Indexable URLs" at bounding box center [950, 344] width 100 height 15
